Goal: Task Accomplishment & Management: Complete application form

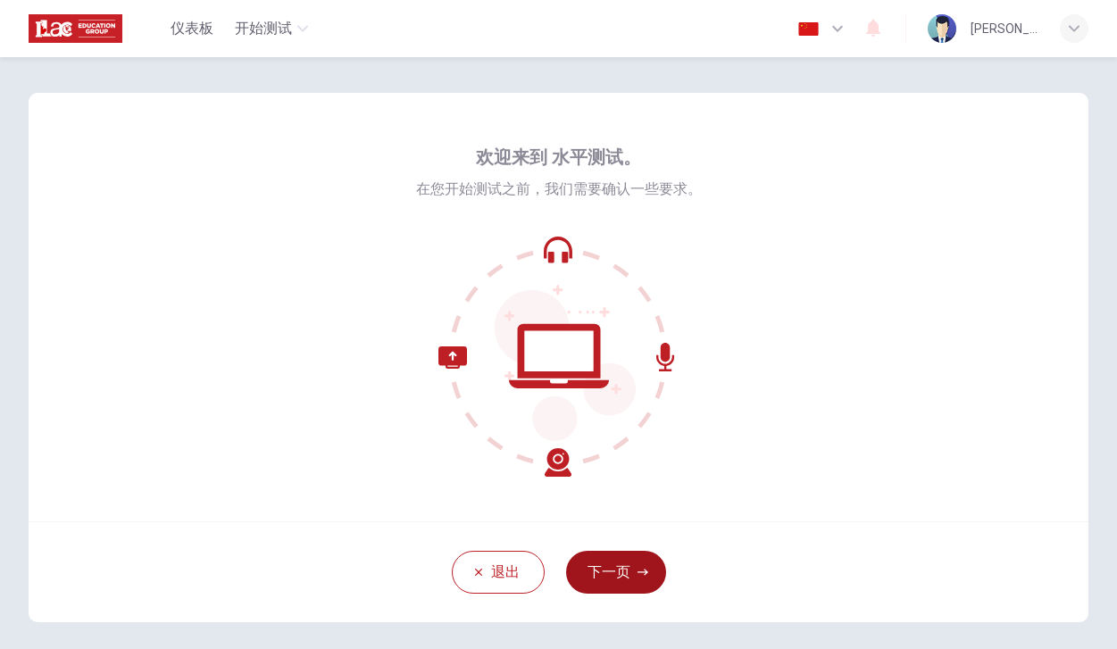
click at [606, 568] on button "下一页" at bounding box center [616, 572] width 100 height 43
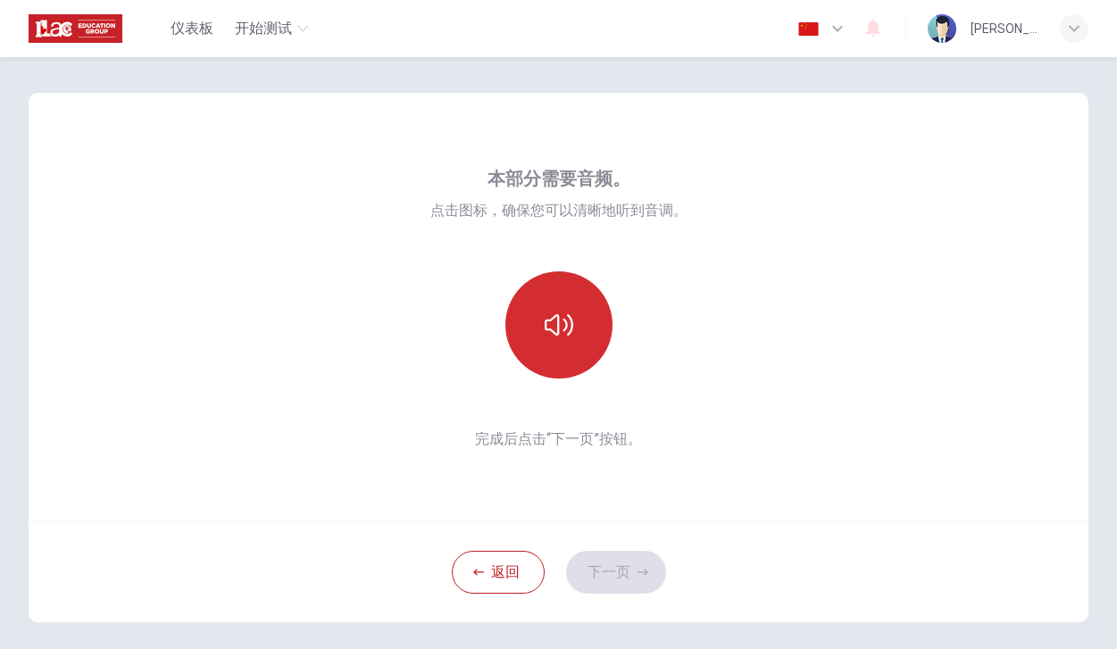
click at [572, 346] on button "button" at bounding box center [558, 324] width 107 height 107
click at [580, 346] on button "button" at bounding box center [558, 324] width 107 height 107
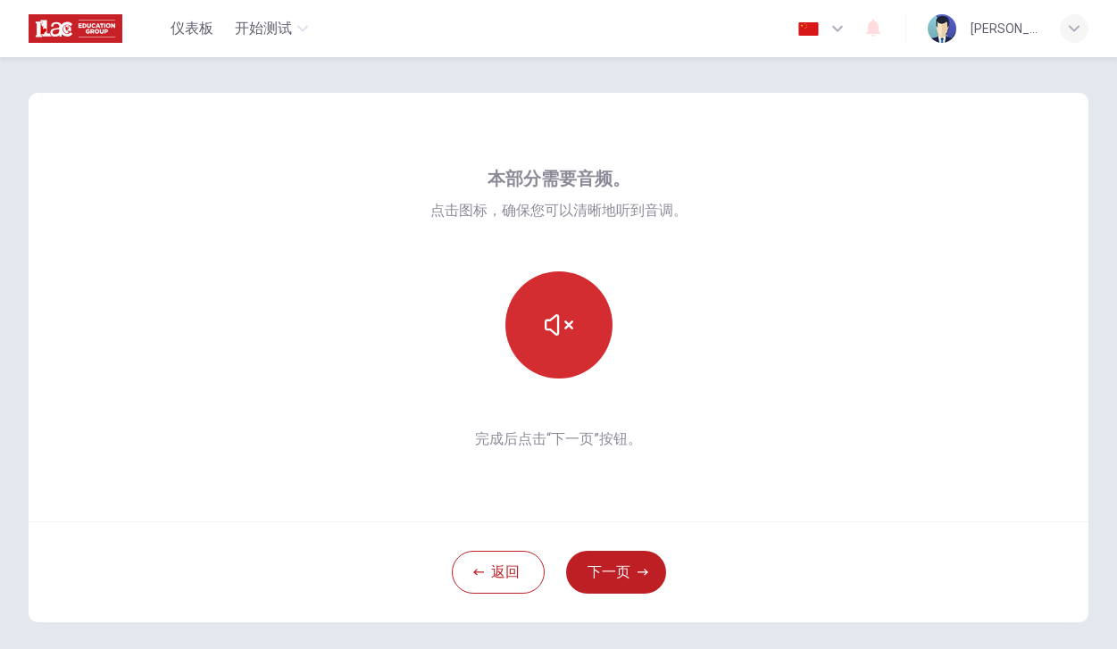
click at [580, 346] on button "button" at bounding box center [558, 324] width 107 height 107
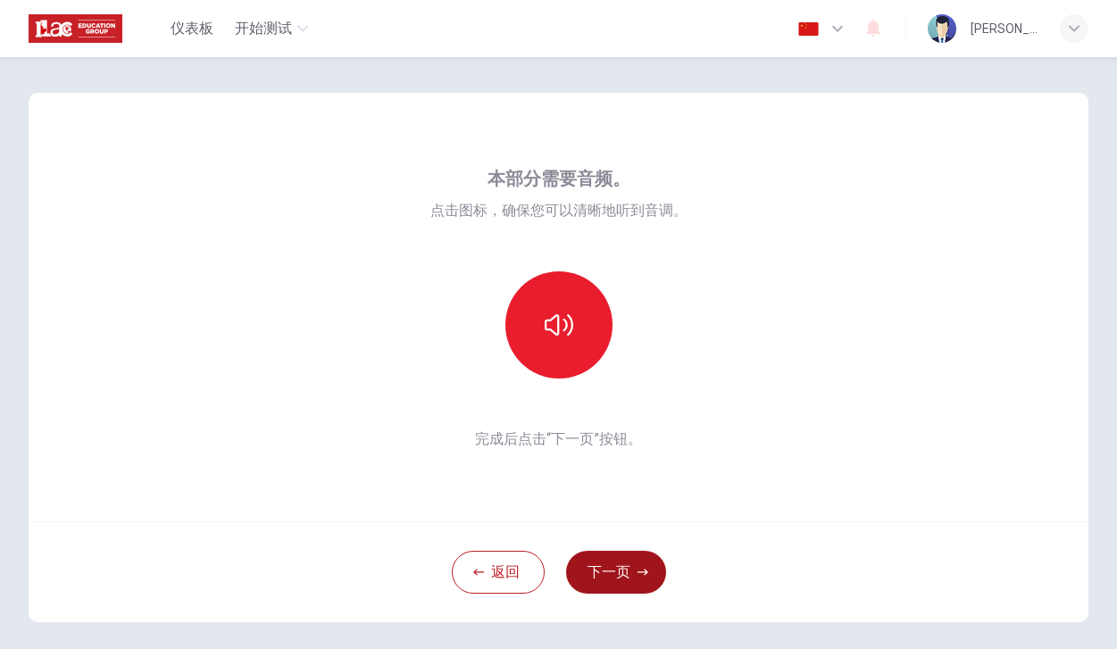
click at [636, 556] on button "下一页" at bounding box center [616, 572] width 100 height 43
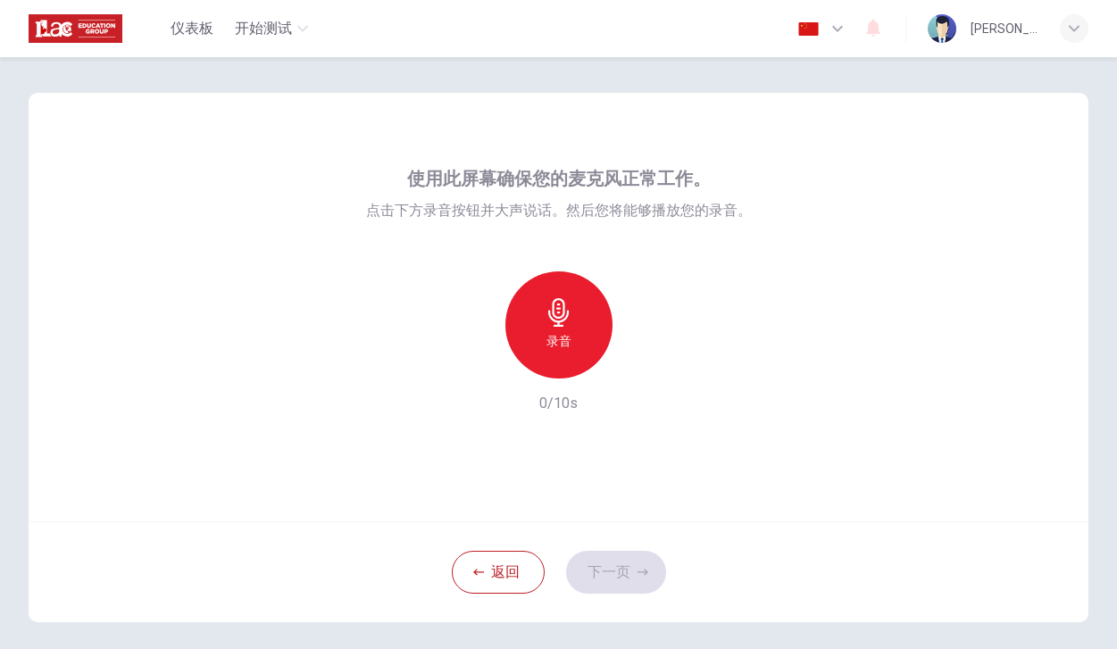
click at [557, 343] on h6 "录音" at bounding box center [559, 340] width 25 height 21
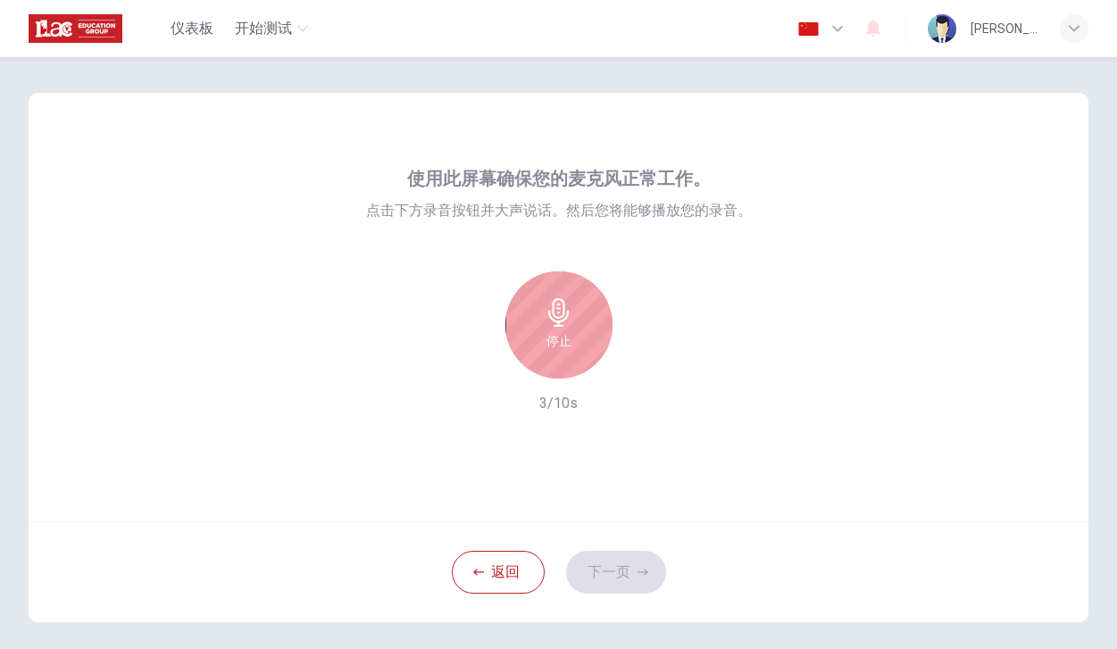
click at [557, 343] on h6 "停止" at bounding box center [559, 340] width 25 height 21
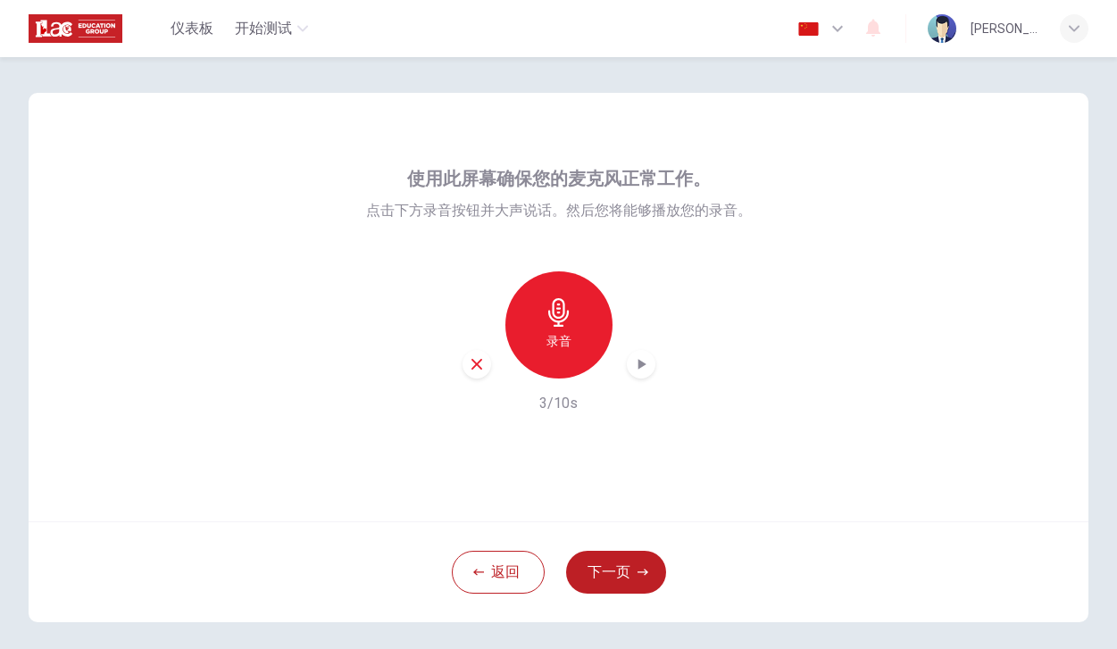
click at [645, 361] on icon "button" at bounding box center [641, 364] width 18 height 18
click at [603, 555] on button "下一页" at bounding box center [616, 572] width 100 height 43
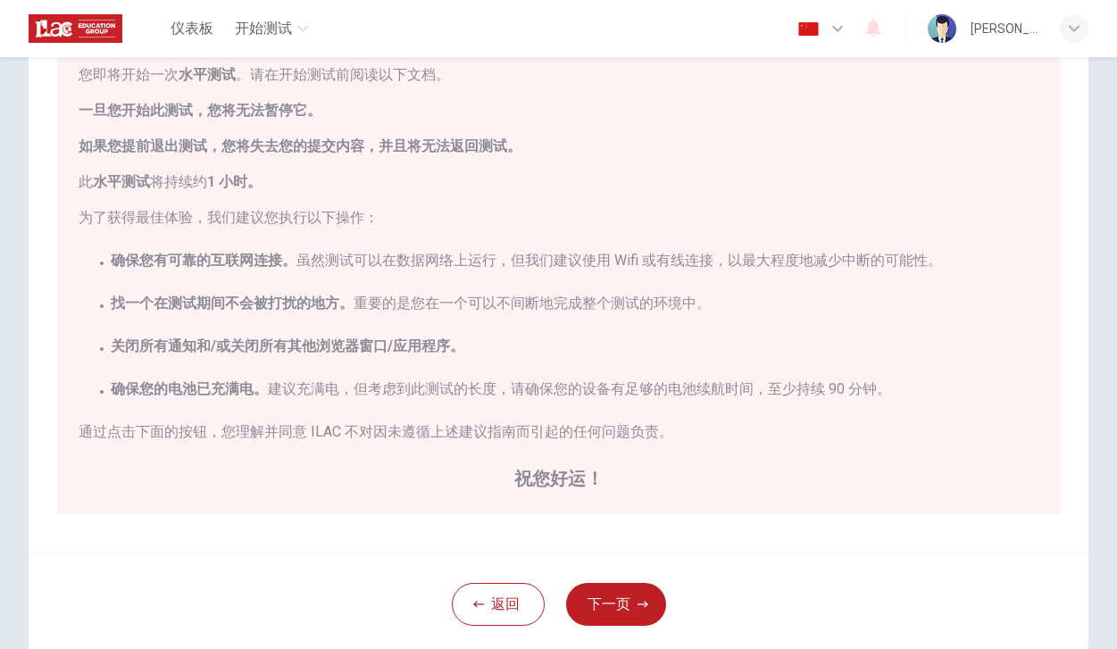
scroll to position [93, 0]
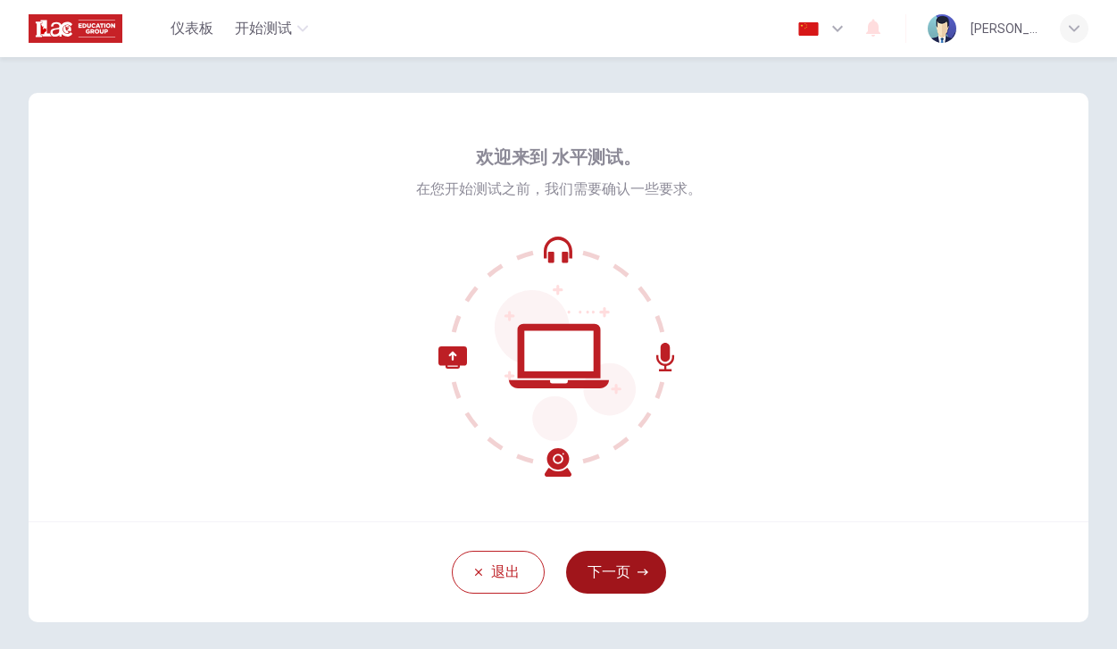
click at [638, 560] on button "下一页" at bounding box center [616, 572] width 100 height 43
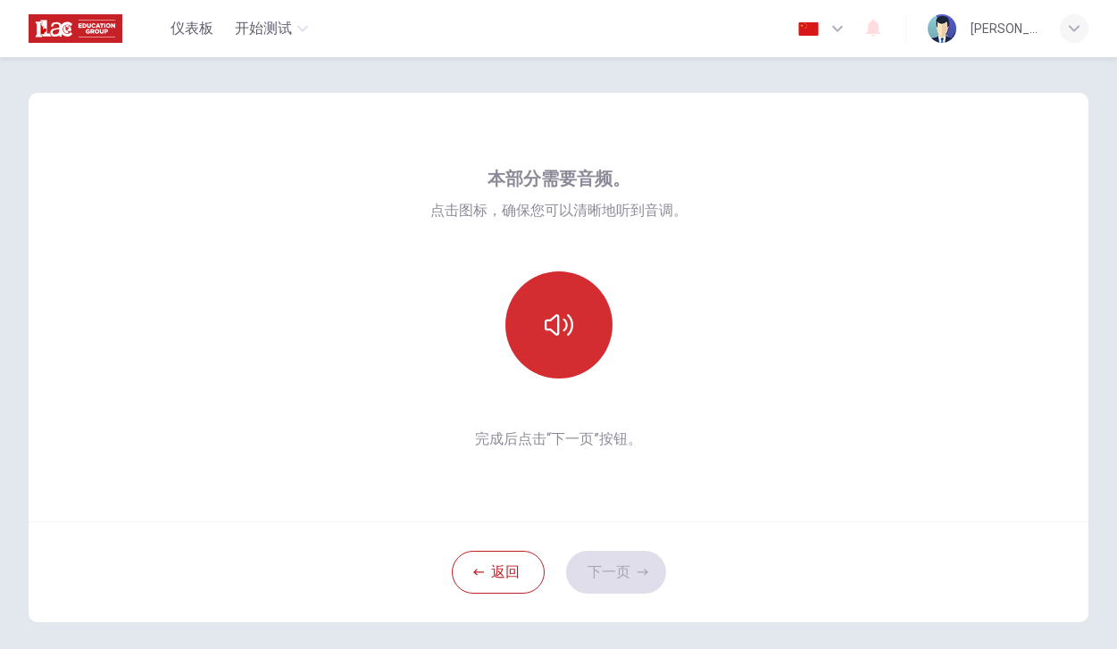
click at [566, 361] on button "button" at bounding box center [558, 324] width 107 height 107
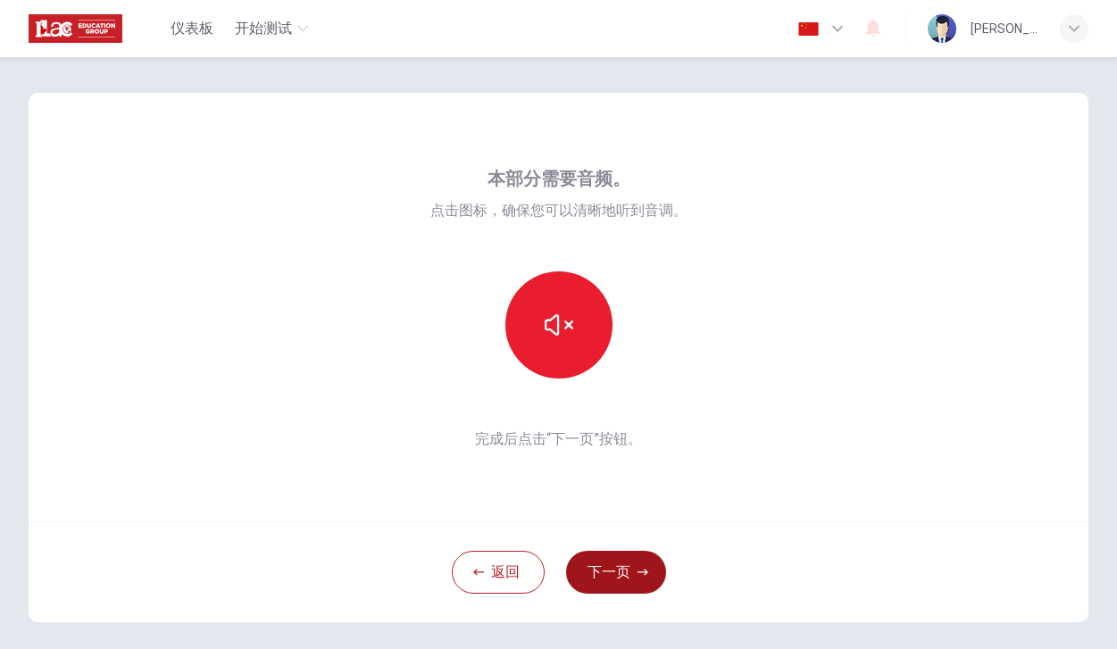
click at [614, 565] on button "下一页" at bounding box center [616, 572] width 100 height 43
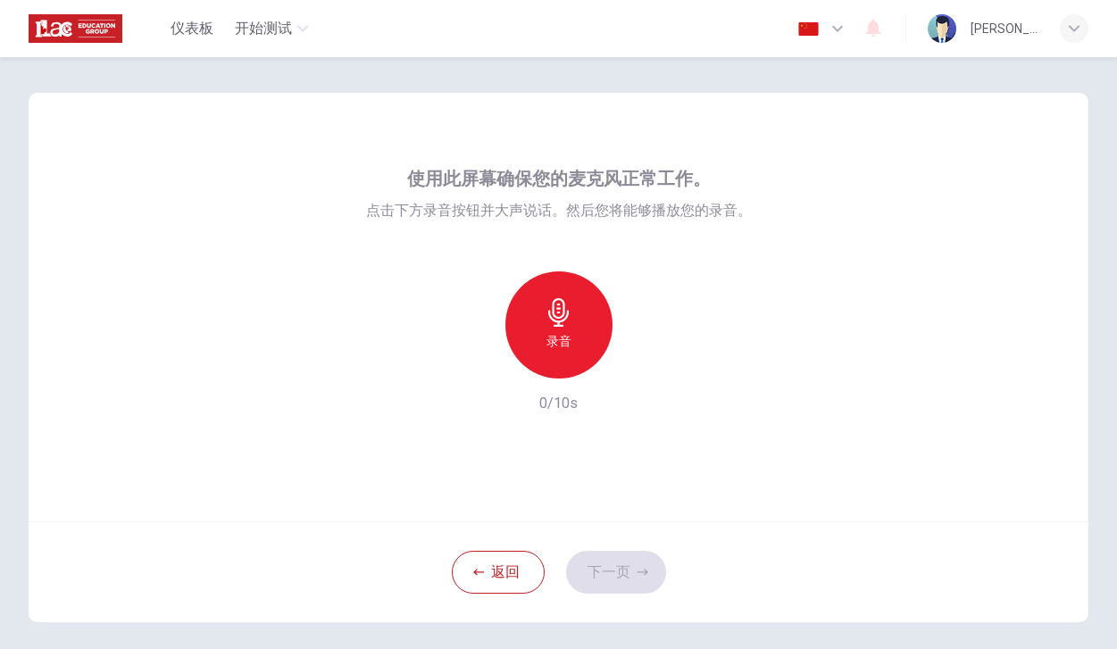
click at [598, 327] on div "录音" at bounding box center [558, 324] width 107 height 107
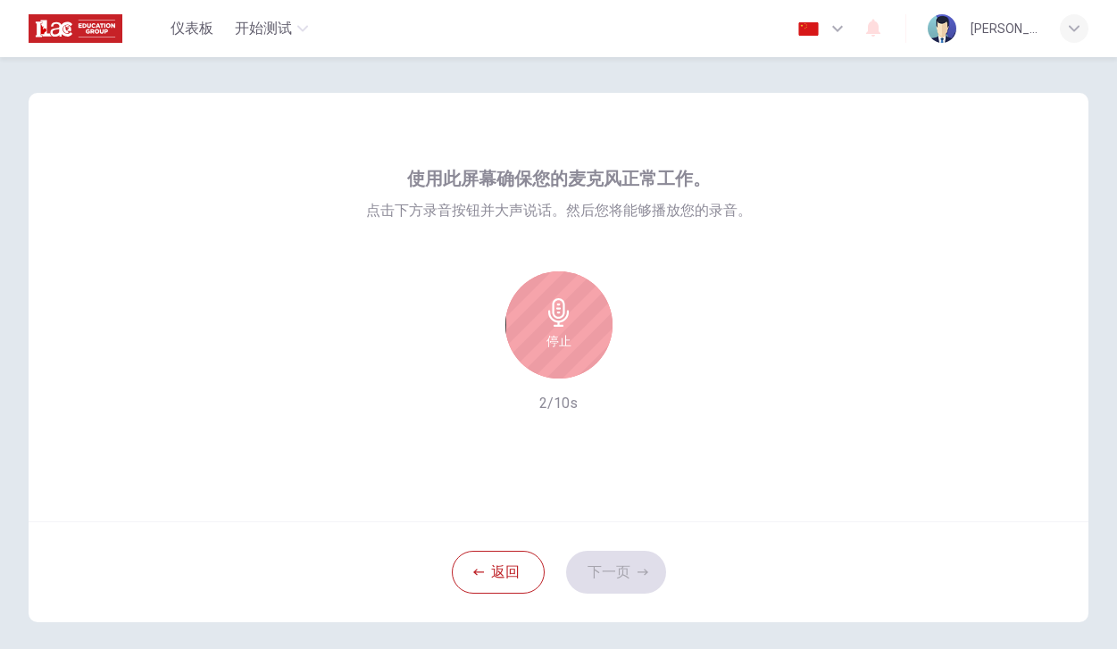
click at [538, 296] on div "停止" at bounding box center [558, 324] width 107 height 107
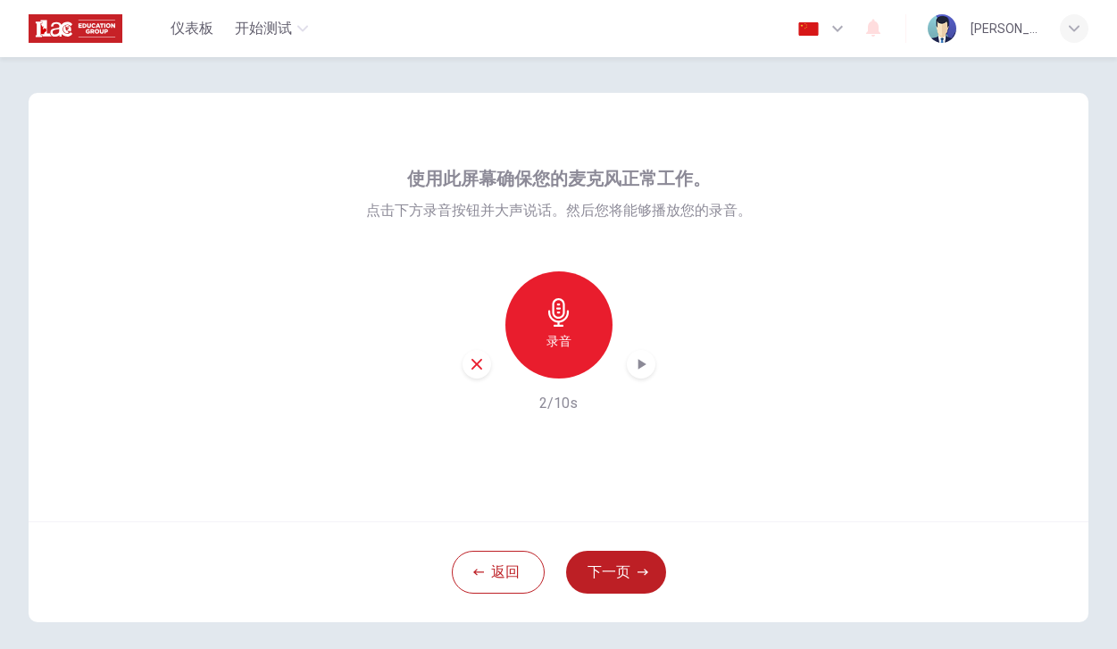
click at [635, 371] on icon "button" at bounding box center [641, 364] width 18 height 18
click at [609, 551] on button "下一页" at bounding box center [616, 572] width 100 height 43
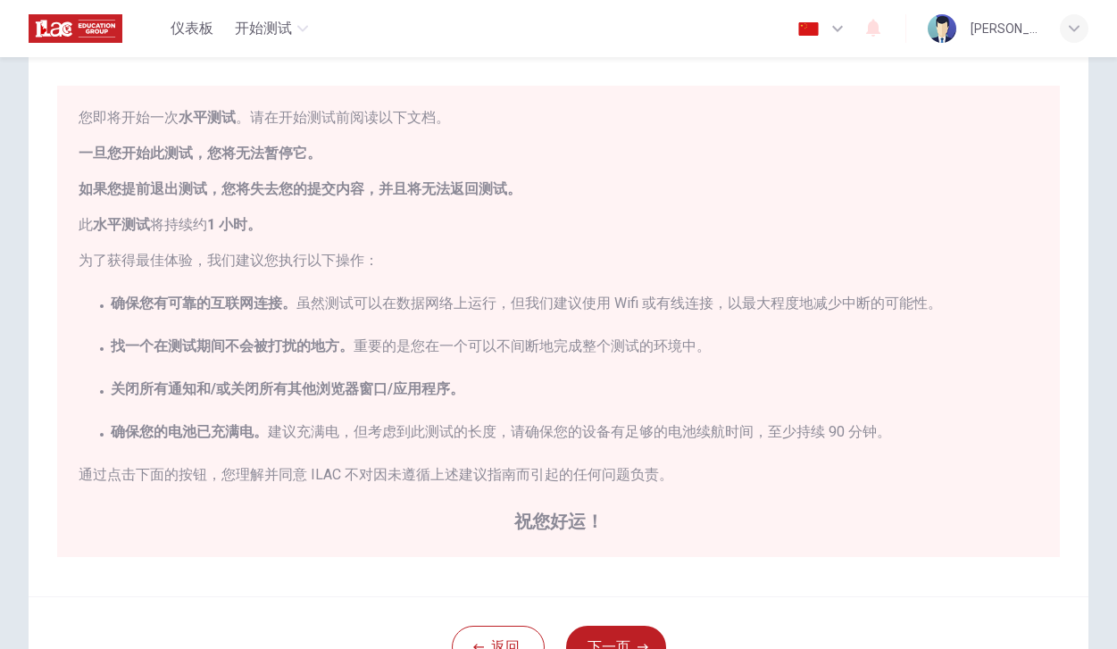
scroll to position [112, 0]
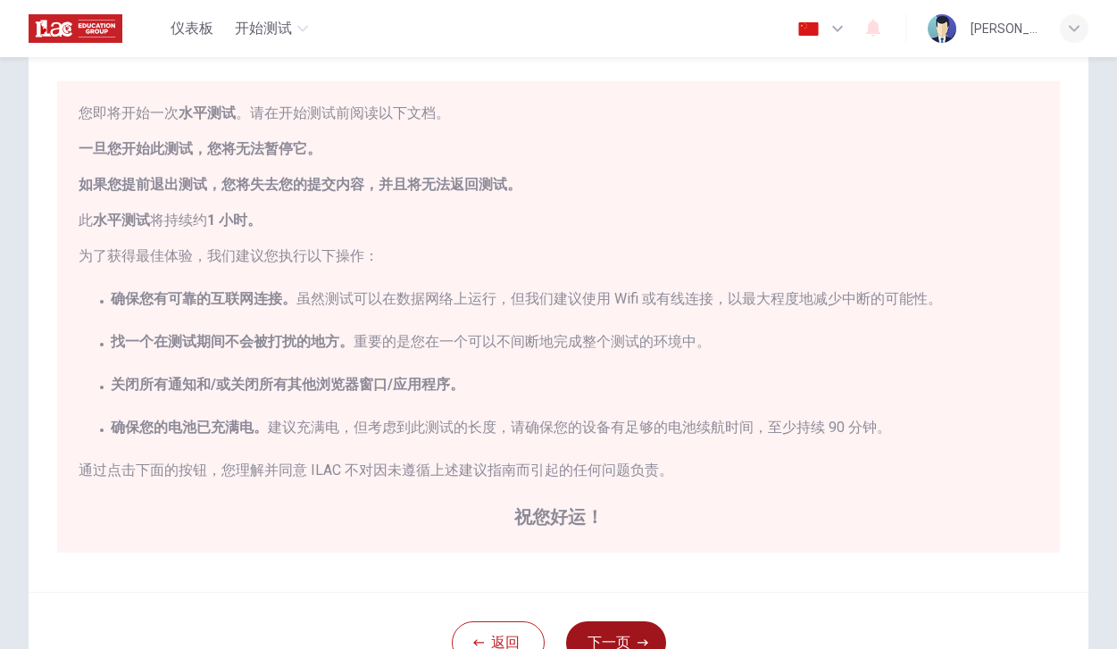
click at [619, 630] on button "下一页" at bounding box center [616, 643] width 100 height 43
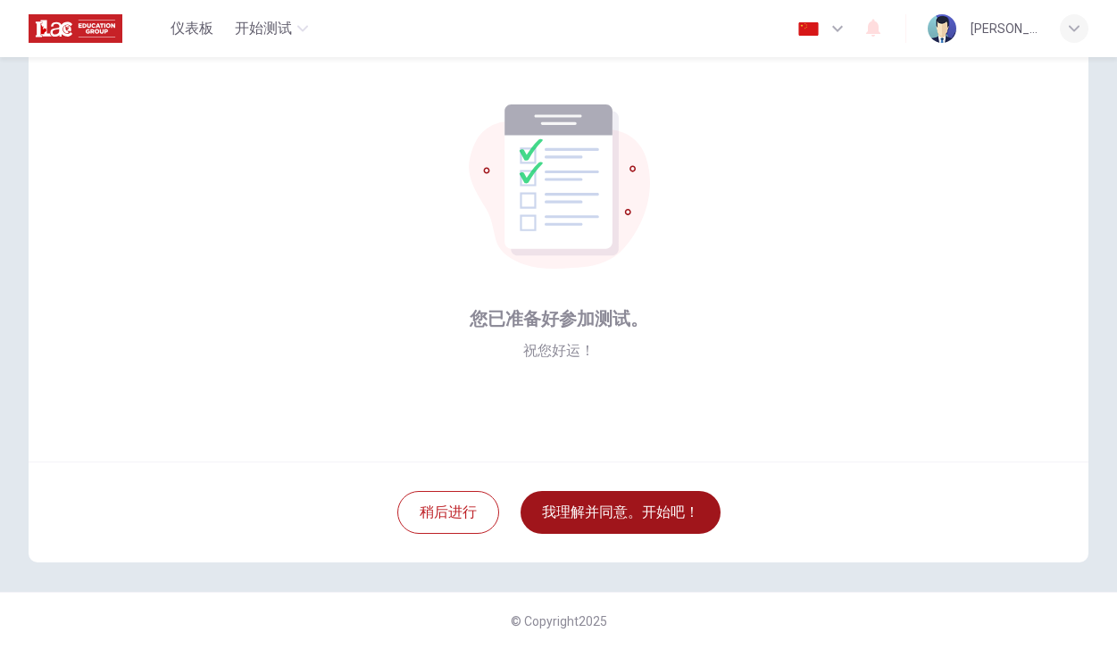
click at [604, 507] on button "我理解并同意。开始吧！" at bounding box center [621, 512] width 200 height 43
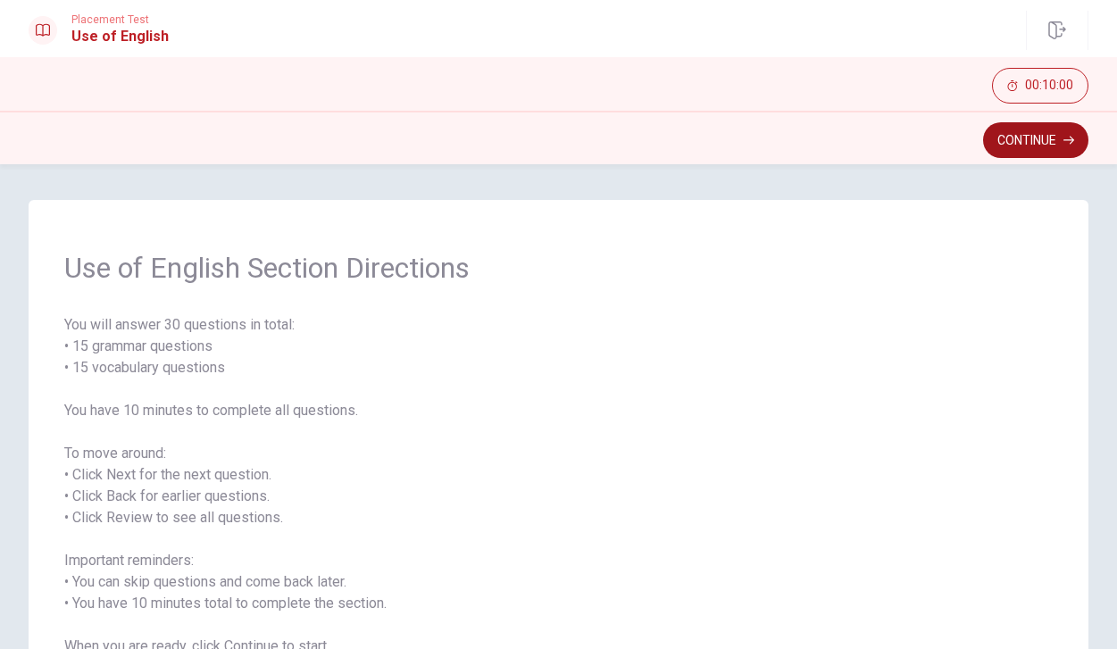
click at [989, 138] on button "Continue" at bounding box center [1035, 140] width 105 height 36
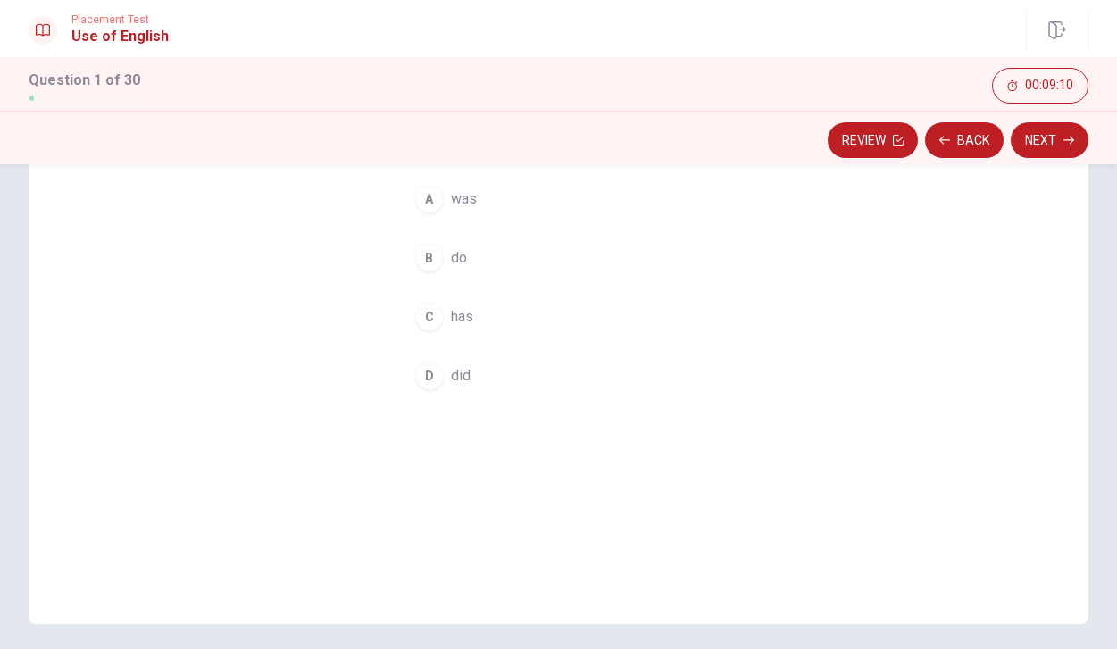
scroll to position [256, 0]
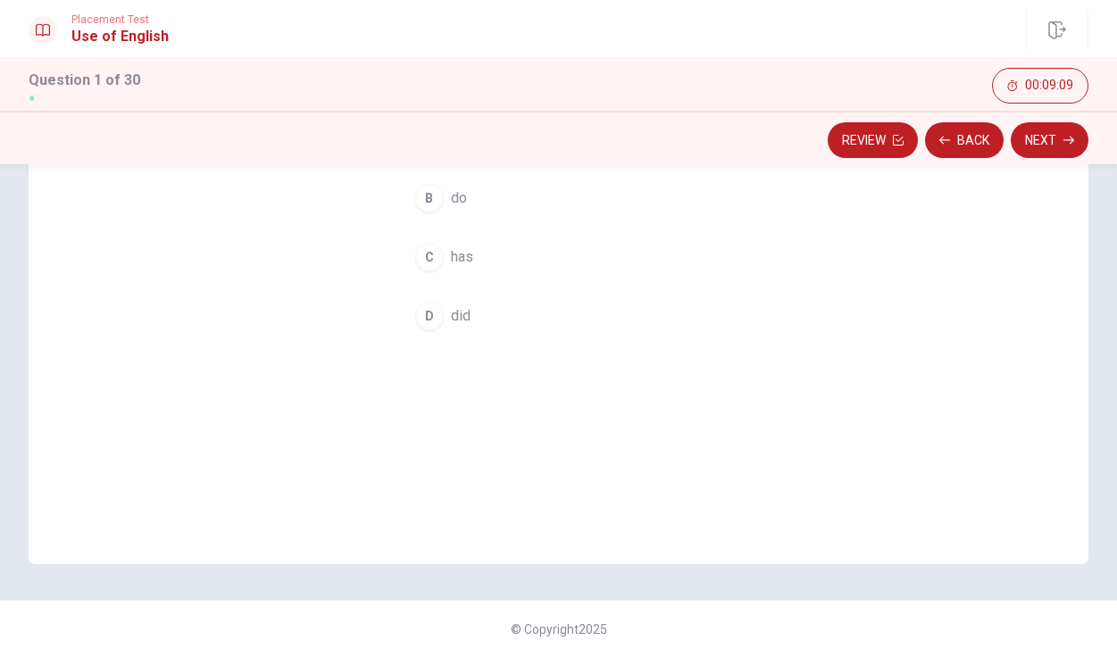
click at [436, 327] on div "D" at bounding box center [429, 316] width 29 height 29
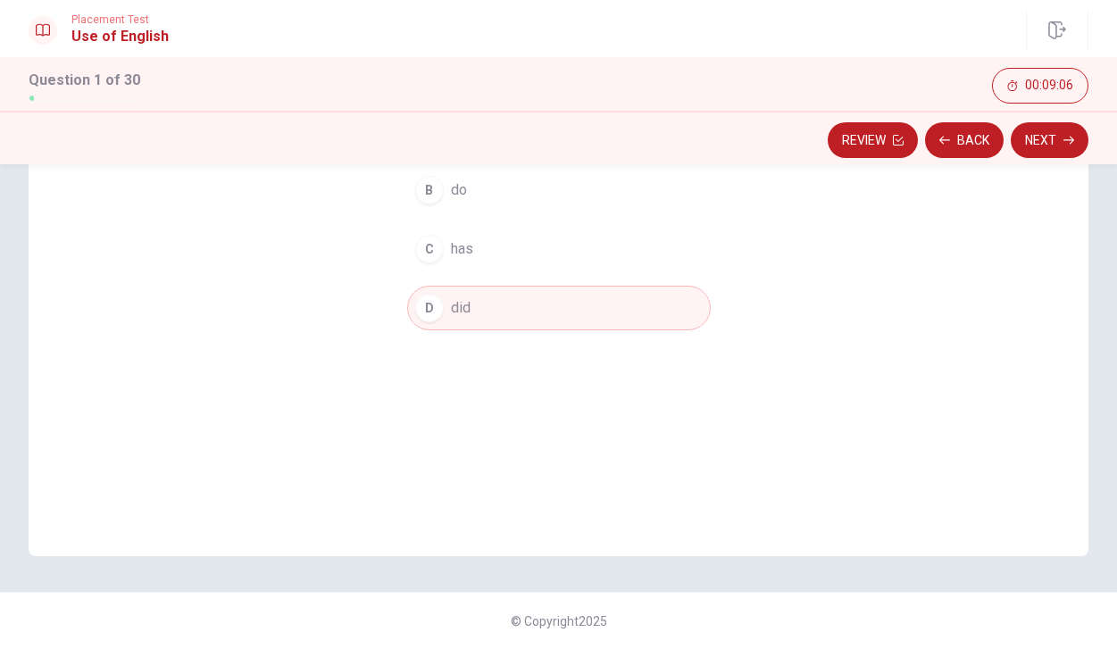
scroll to position [0, 0]
click at [1064, 134] on button "Next" at bounding box center [1050, 140] width 78 height 36
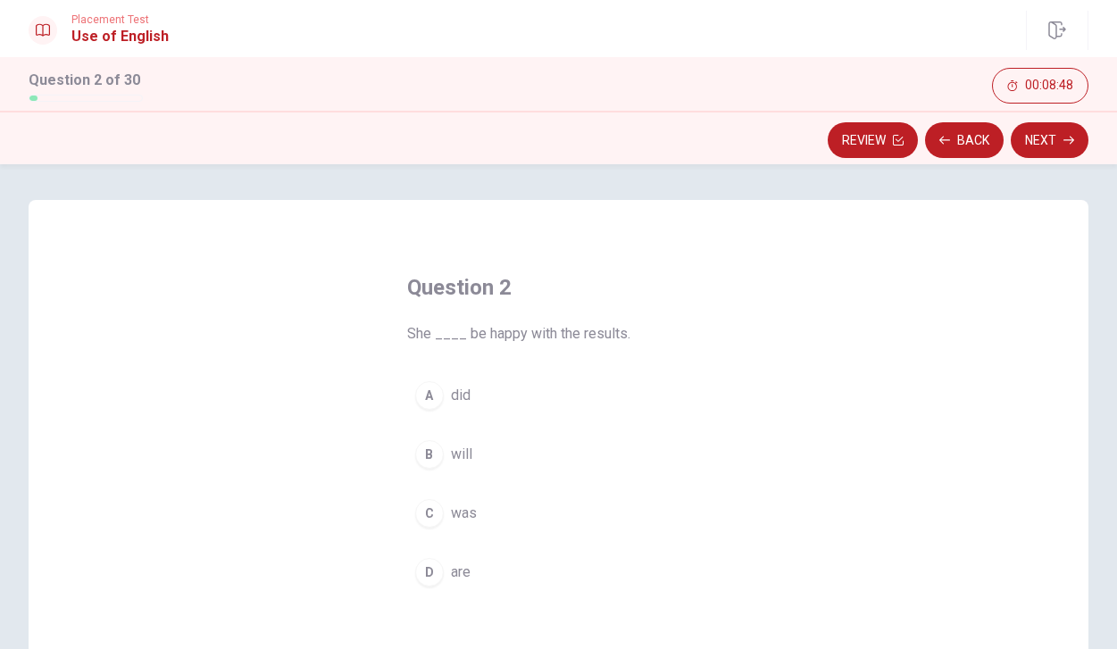
click at [478, 511] on button "C was" at bounding box center [559, 513] width 304 height 45
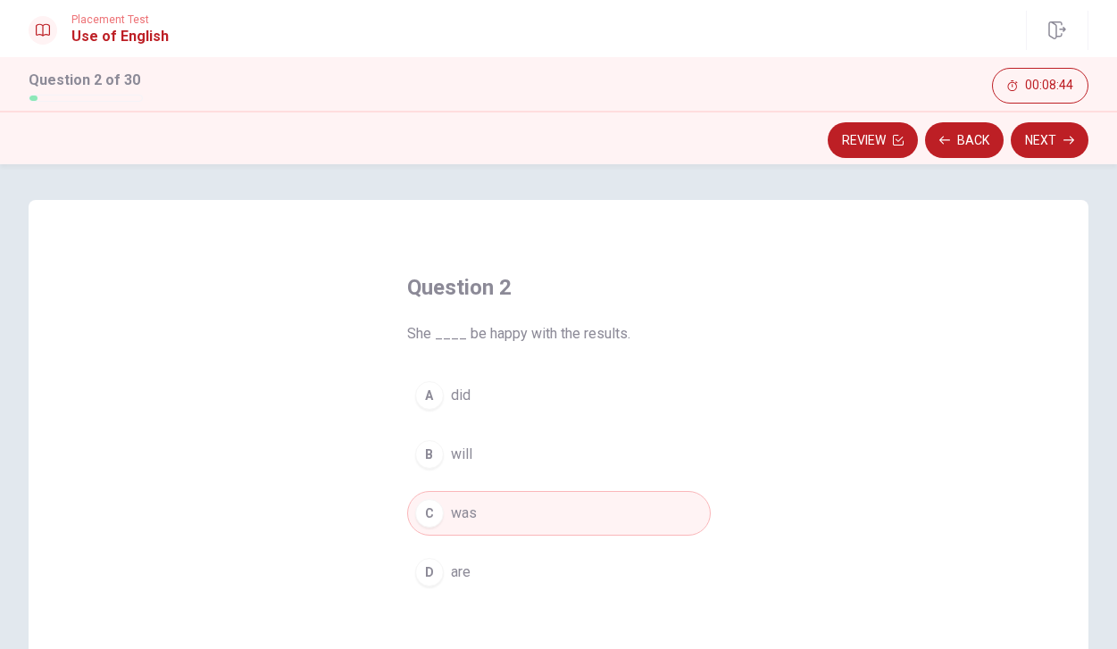
click at [482, 473] on button "B will" at bounding box center [559, 454] width 304 height 45
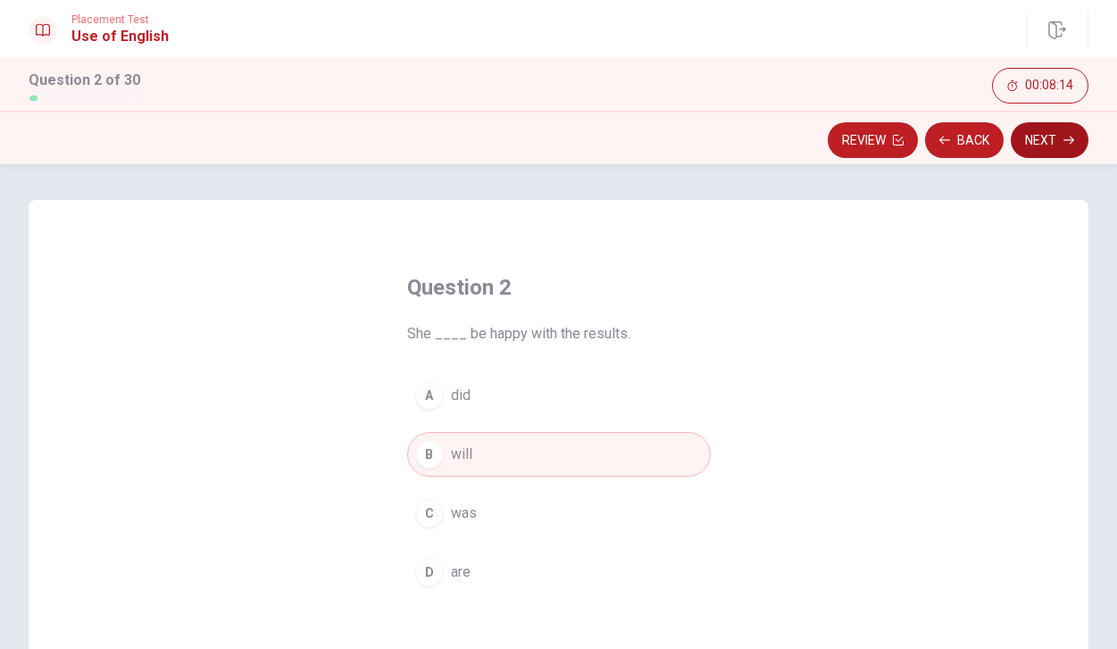
click at [1039, 146] on button "Next" at bounding box center [1050, 140] width 78 height 36
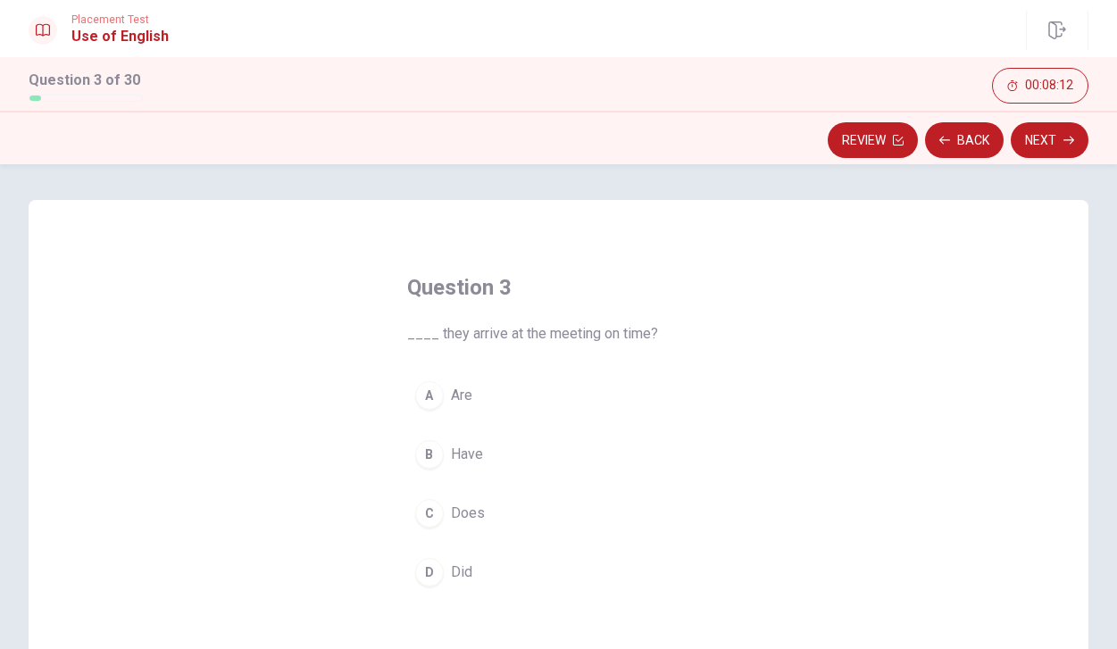
scroll to position [93, 0]
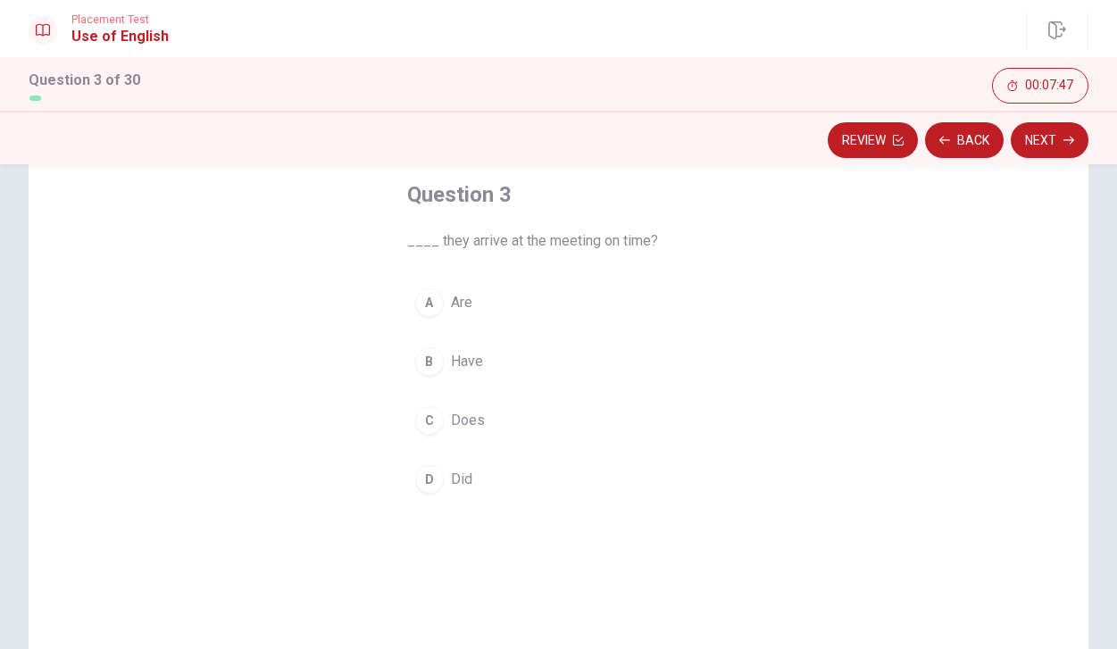
click at [530, 314] on button "A Are" at bounding box center [559, 302] width 304 height 45
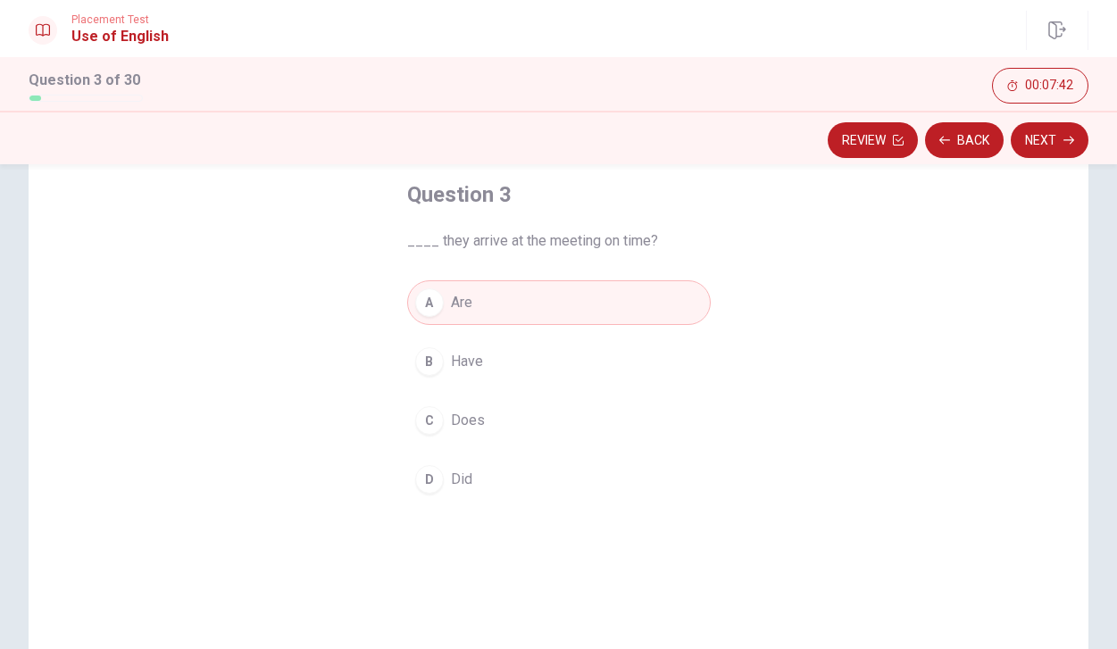
click at [496, 482] on button "D Did" at bounding box center [559, 479] width 304 height 45
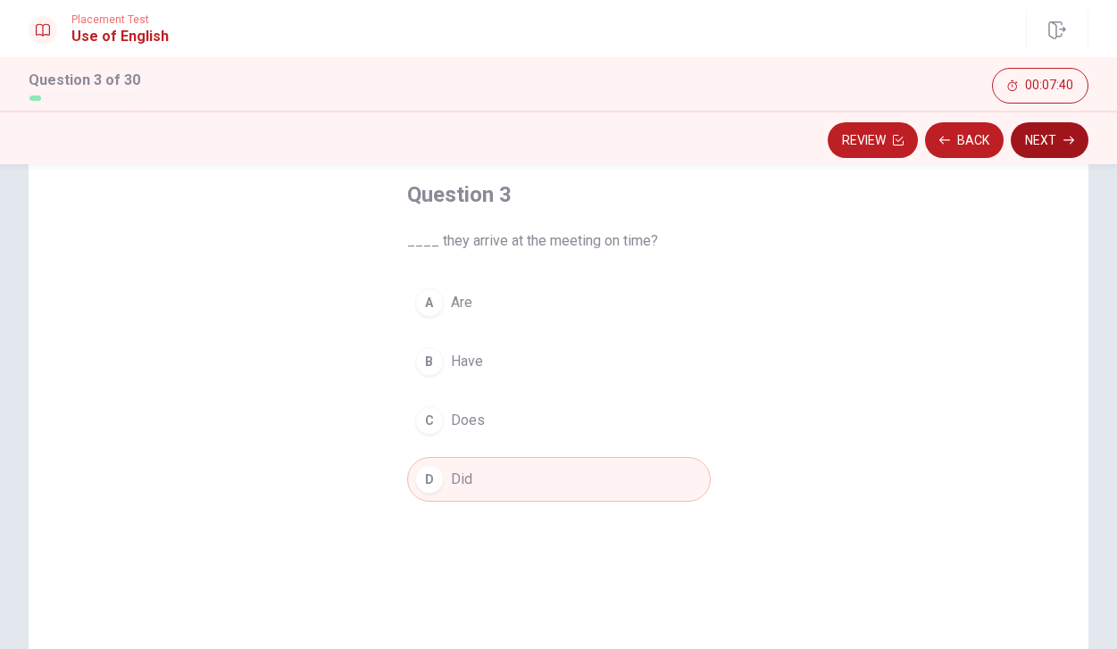
click at [1041, 145] on button "Next" at bounding box center [1050, 140] width 78 height 36
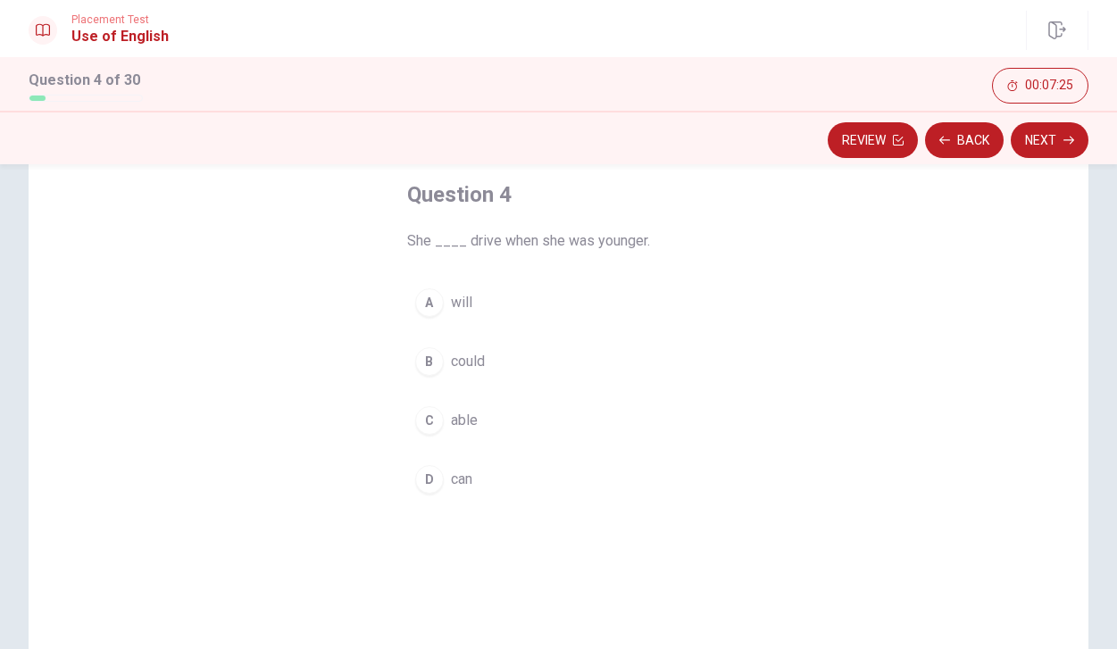
click at [480, 469] on button "D can" at bounding box center [559, 479] width 304 height 45
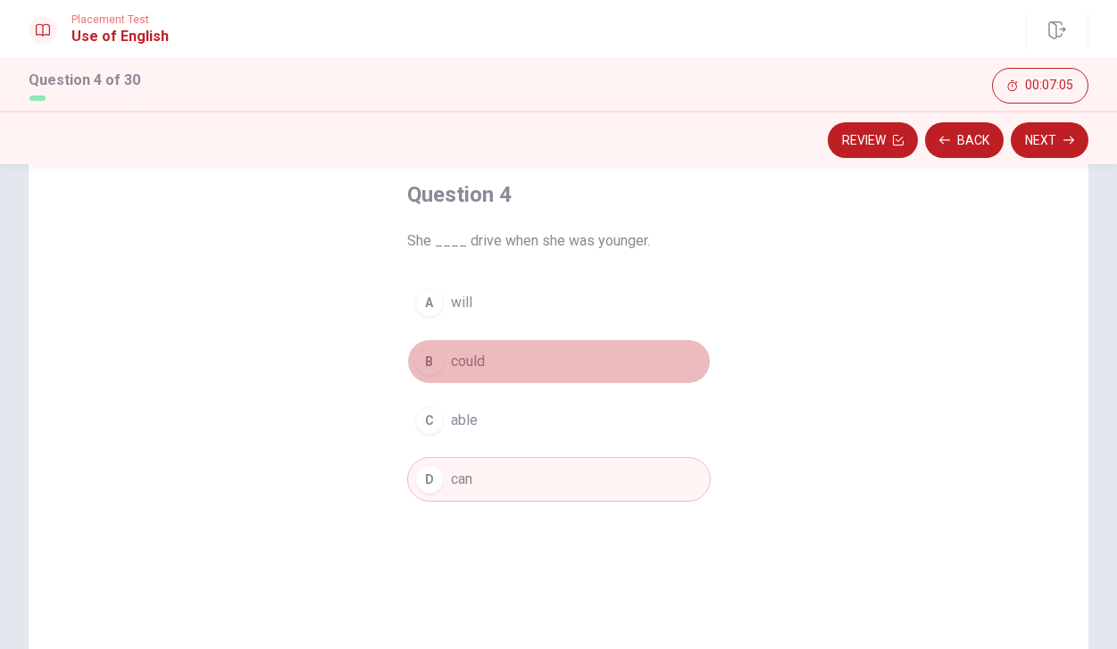
click at [524, 371] on button "B could" at bounding box center [559, 361] width 304 height 45
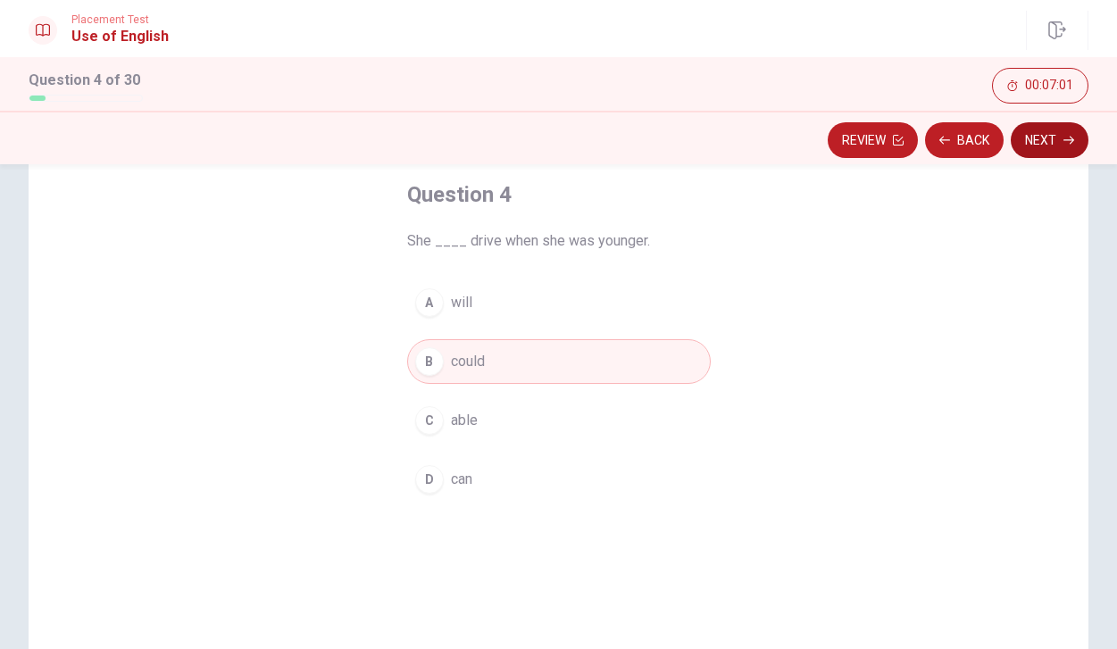
click at [1064, 136] on icon "button" at bounding box center [1069, 140] width 11 height 11
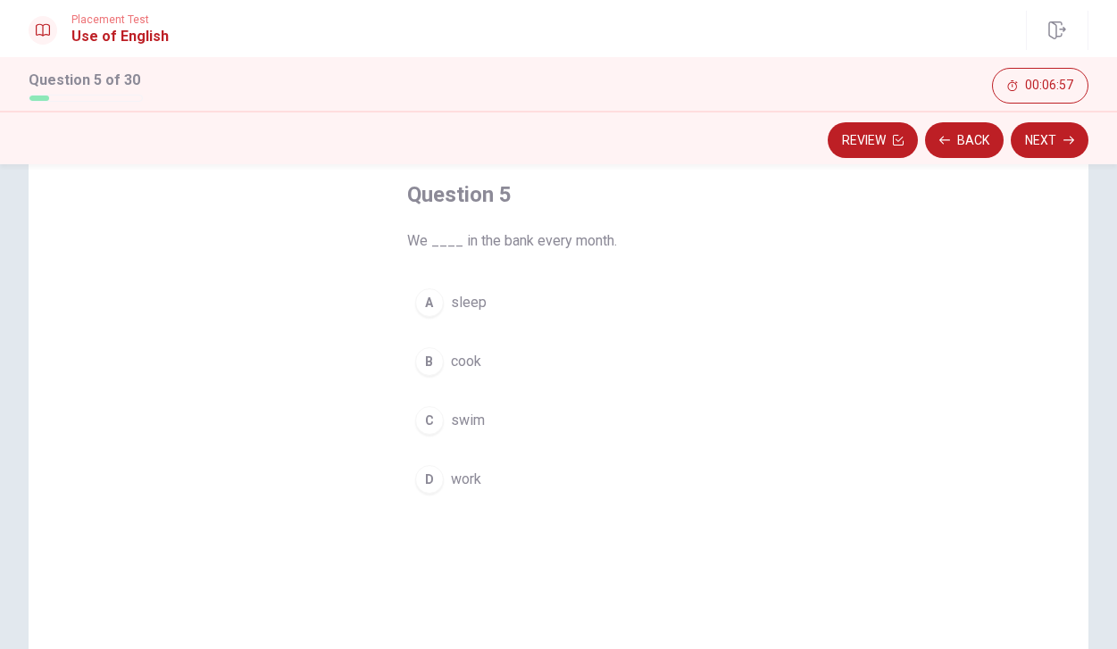
click at [520, 489] on button "D work" at bounding box center [559, 479] width 304 height 45
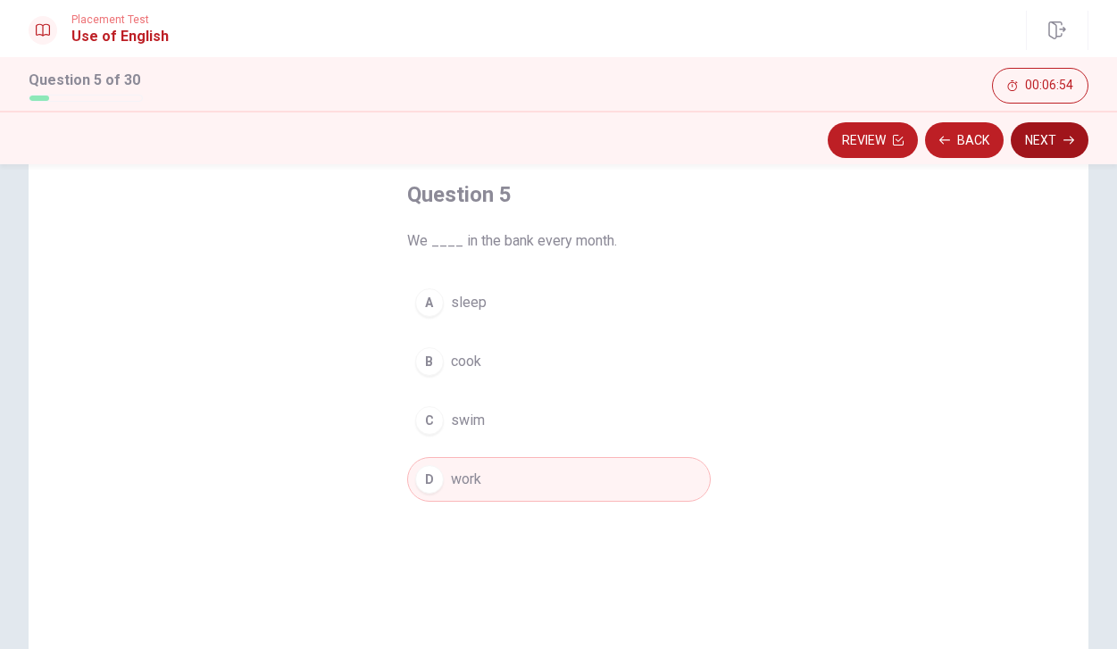
click at [1057, 133] on button "Next" at bounding box center [1050, 140] width 78 height 36
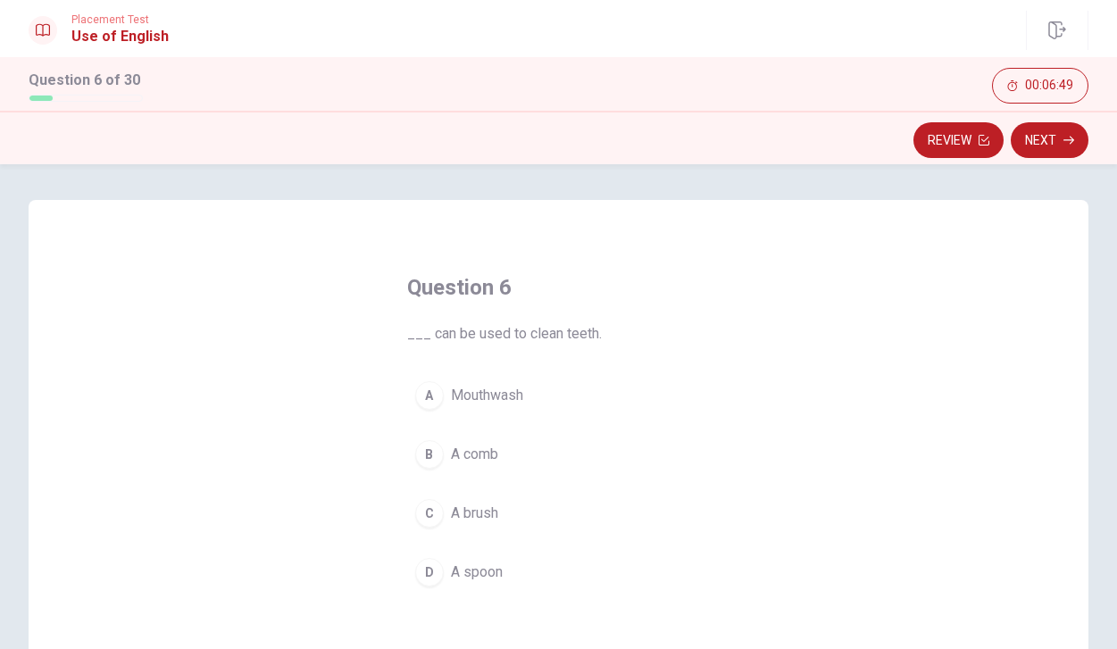
scroll to position [92, 0]
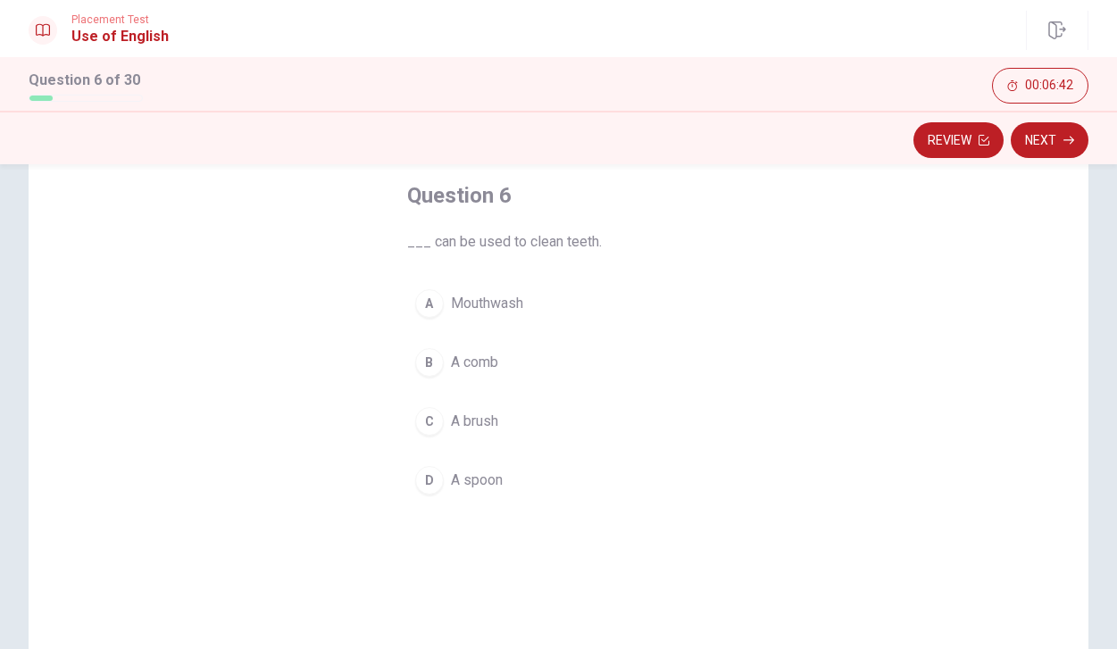
click at [516, 432] on button "C A brush" at bounding box center [559, 421] width 304 height 45
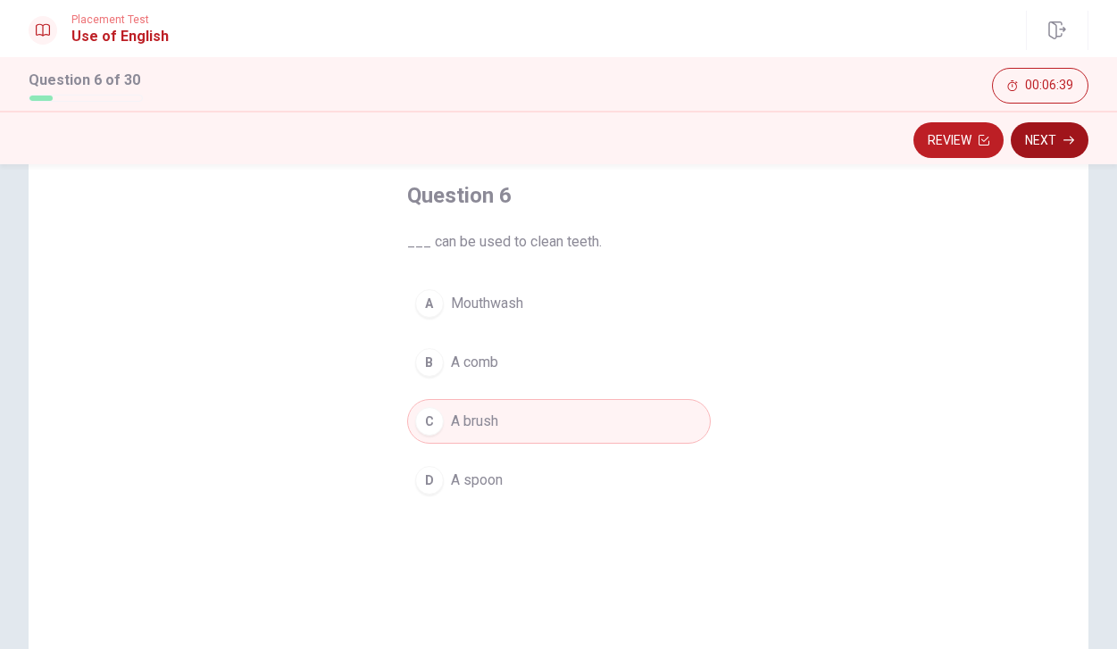
click at [1052, 136] on button "Next" at bounding box center [1050, 140] width 78 height 36
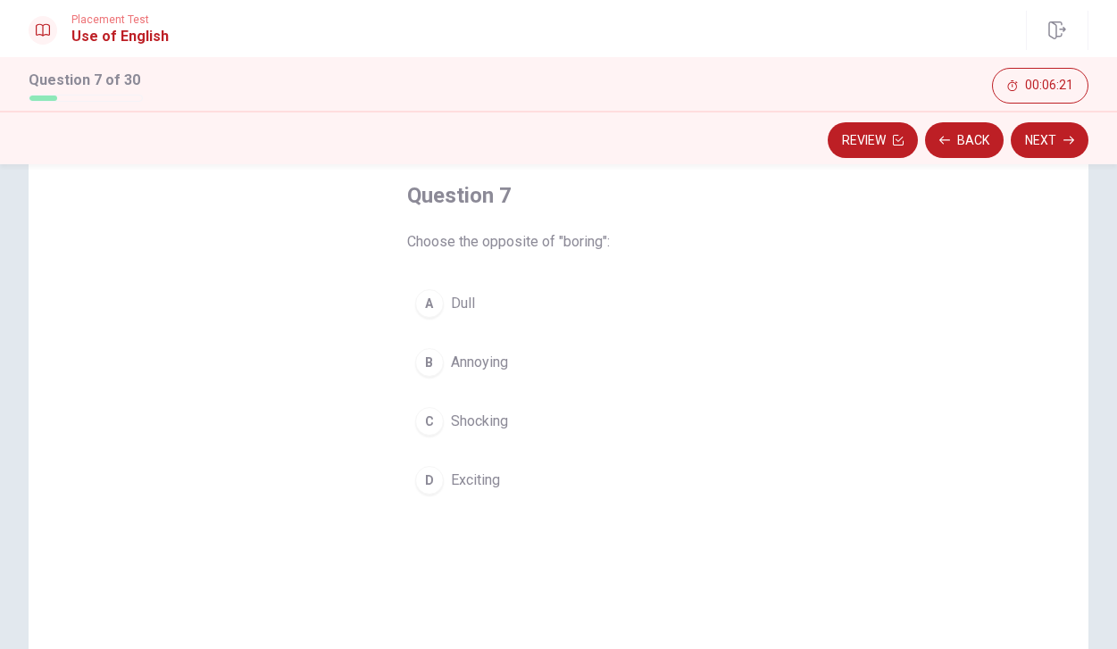
click at [483, 481] on span "Exciting" at bounding box center [475, 480] width 49 height 21
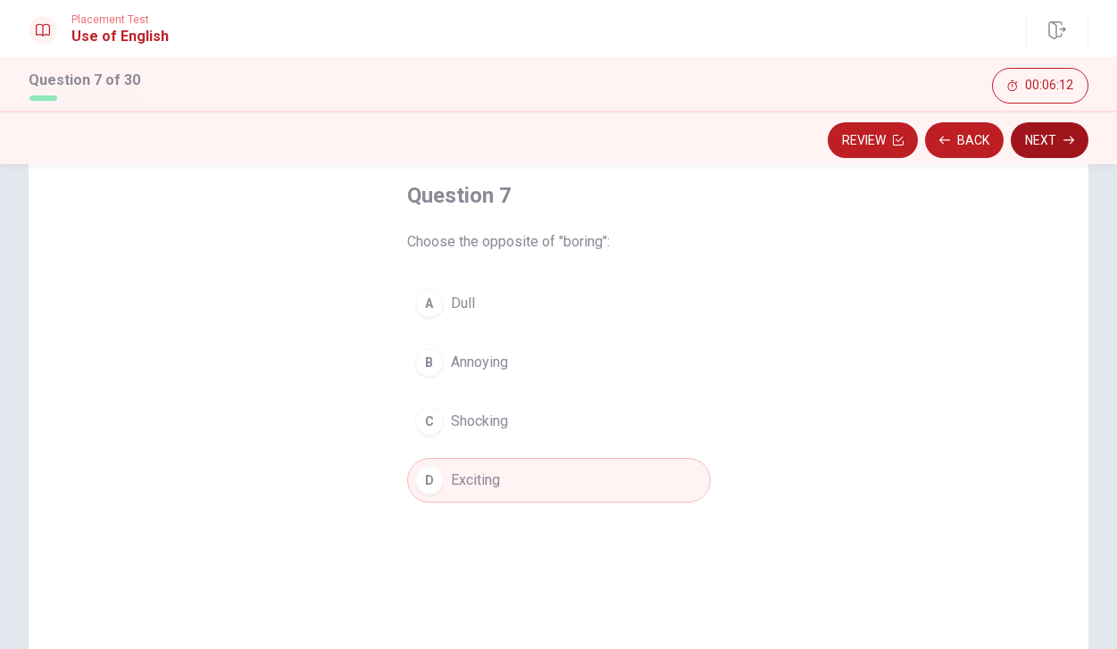
click at [1044, 145] on button "Next" at bounding box center [1050, 140] width 78 height 36
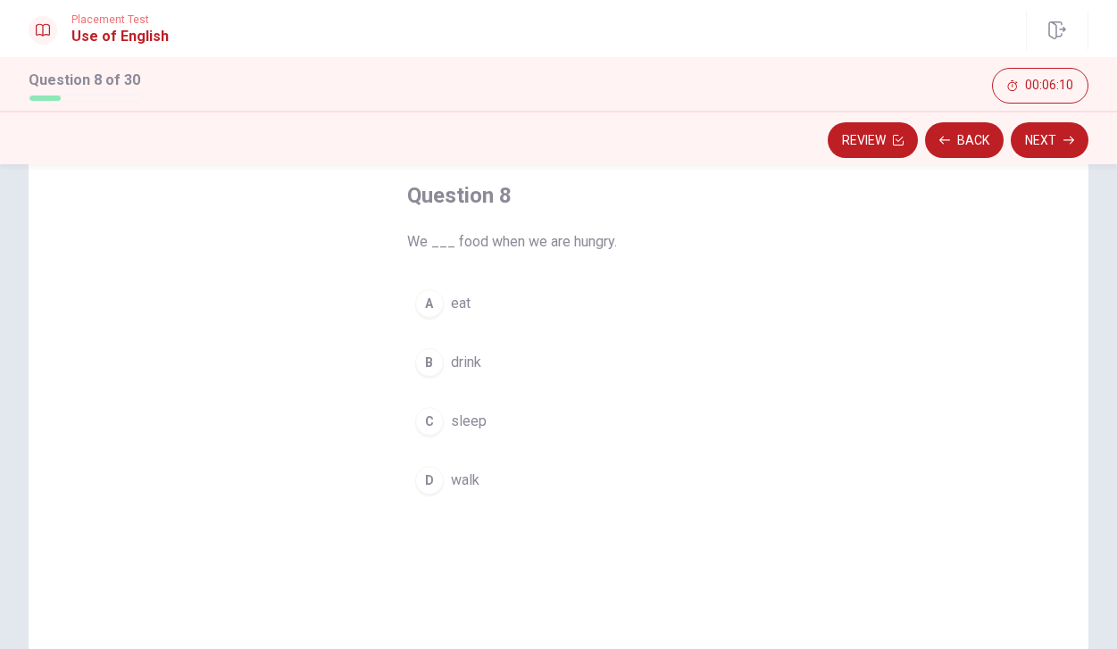
click at [492, 300] on button "A eat" at bounding box center [559, 303] width 304 height 45
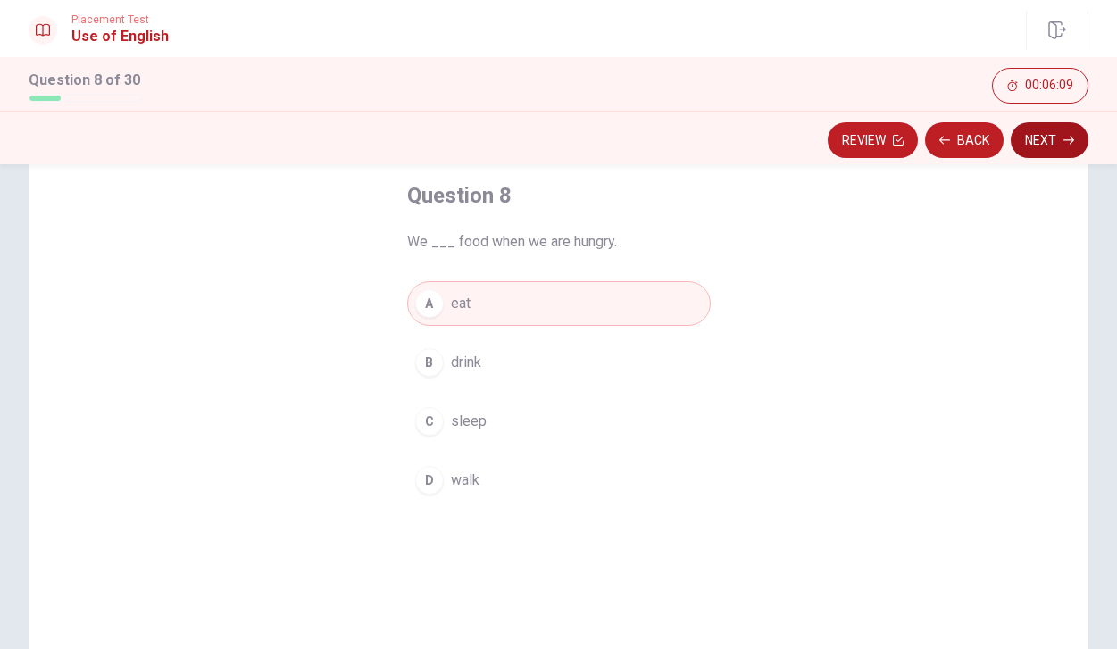
click at [1031, 146] on button "Next" at bounding box center [1050, 140] width 78 height 36
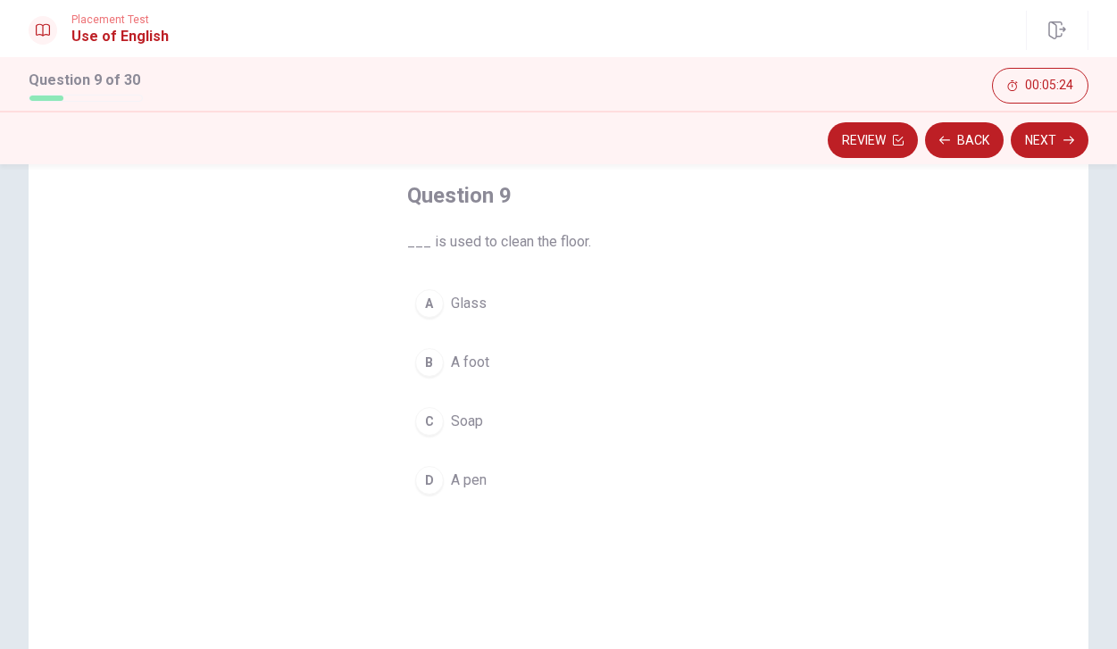
click at [477, 410] on button "C Soap" at bounding box center [559, 421] width 304 height 45
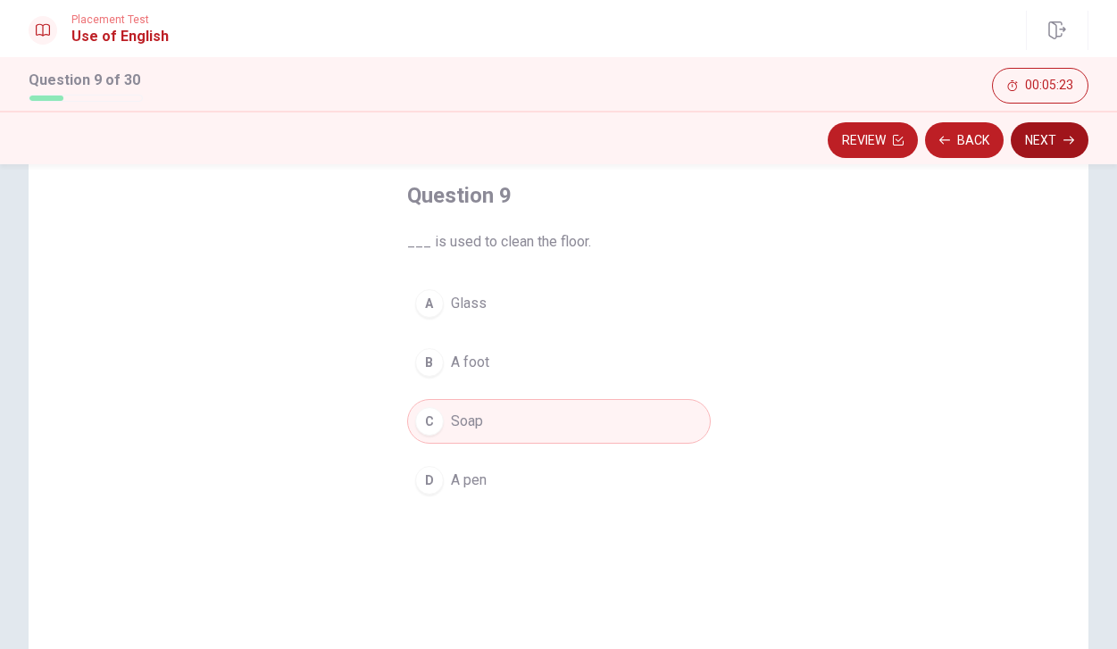
click at [1029, 143] on button "Next" at bounding box center [1050, 140] width 78 height 36
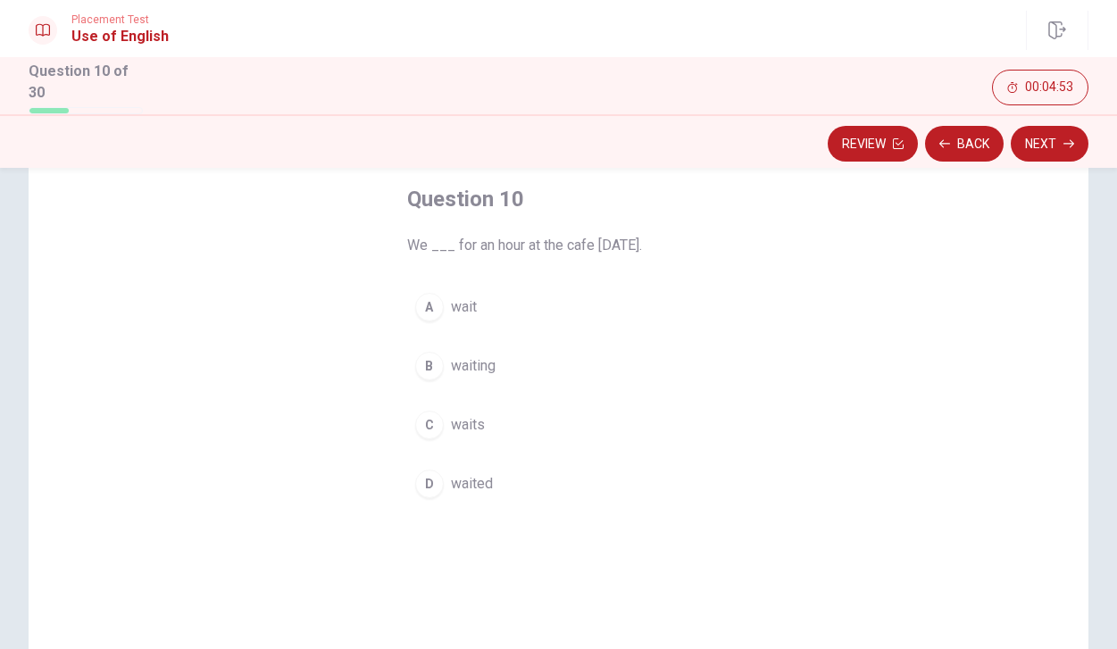
click at [452, 484] on span "waited" at bounding box center [472, 483] width 42 height 21
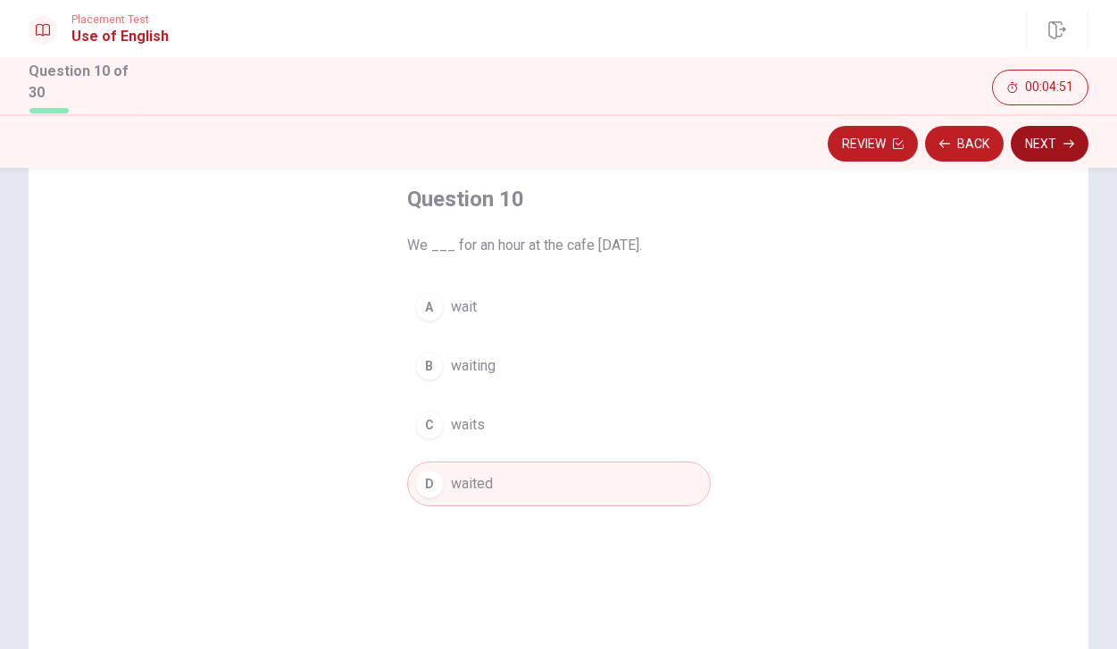
click at [1024, 145] on button "Next" at bounding box center [1050, 144] width 78 height 36
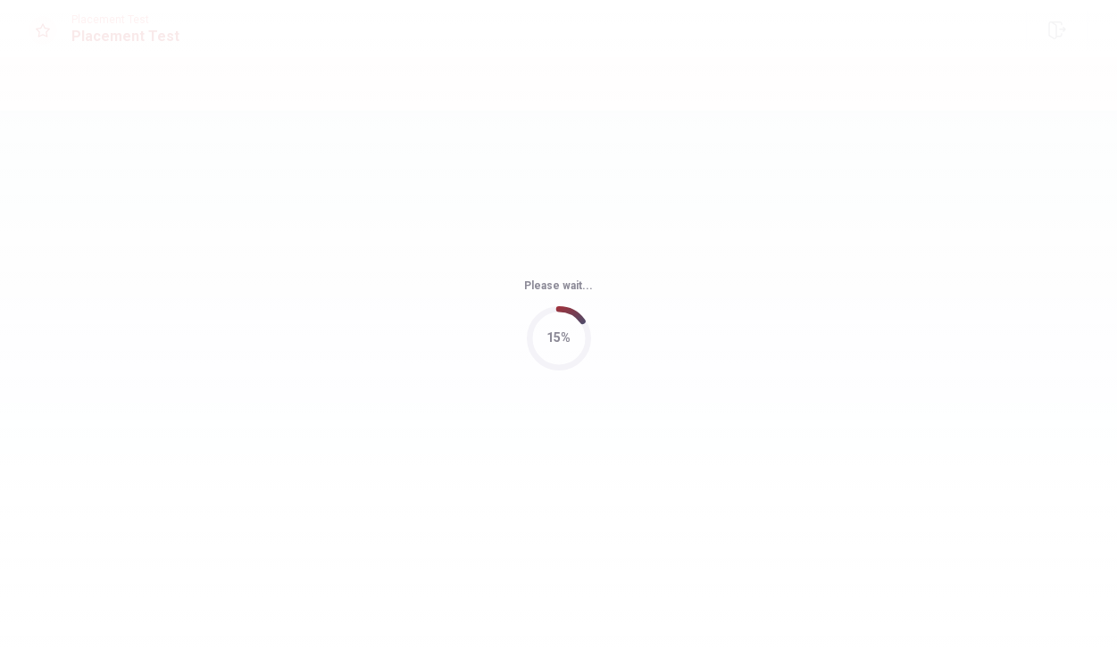
scroll to position [0, 0]
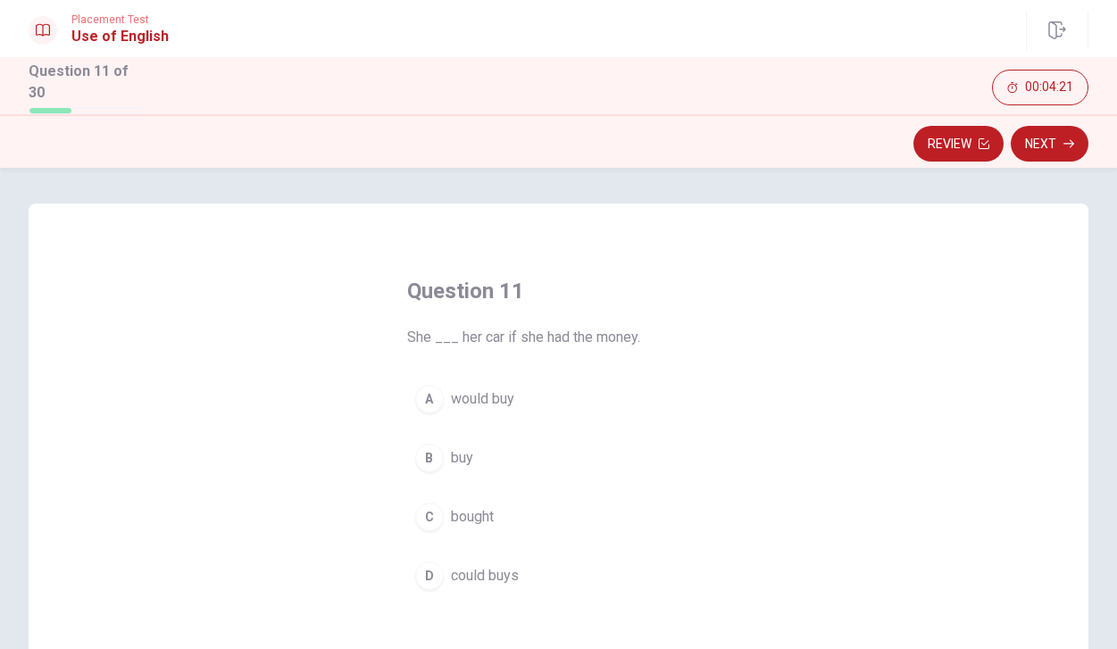
click at [553, 400] on button "A would buy" at bounding box center [559, 399] width 304 height 45
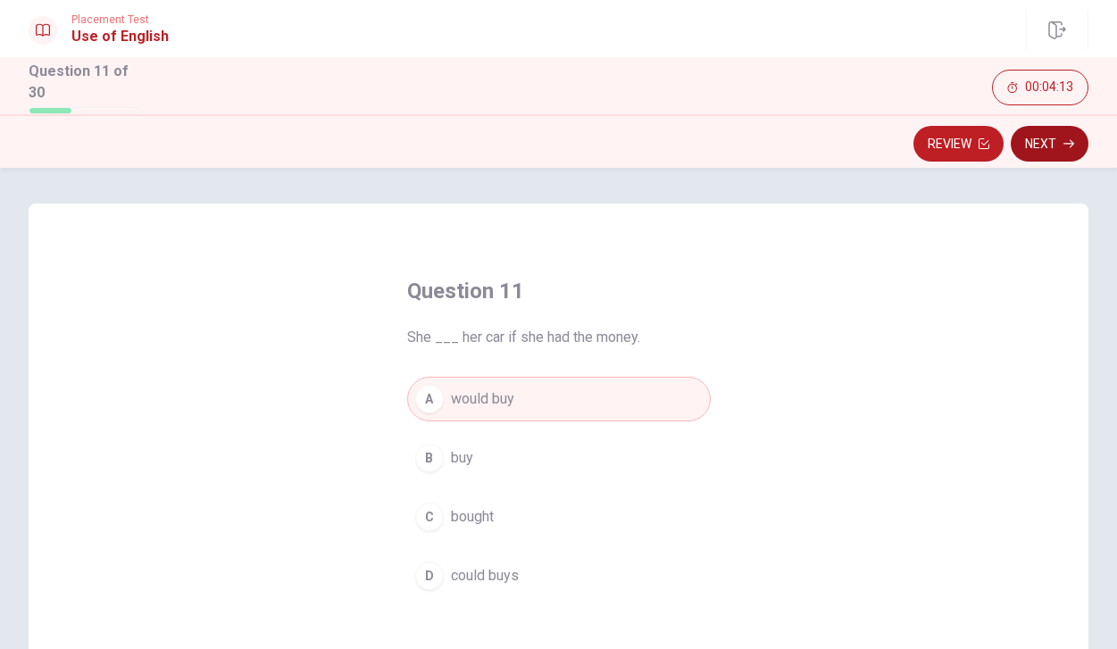
click at [1061, 139] on button "Next" at bounding box center [1050, 144] width 78 height 36
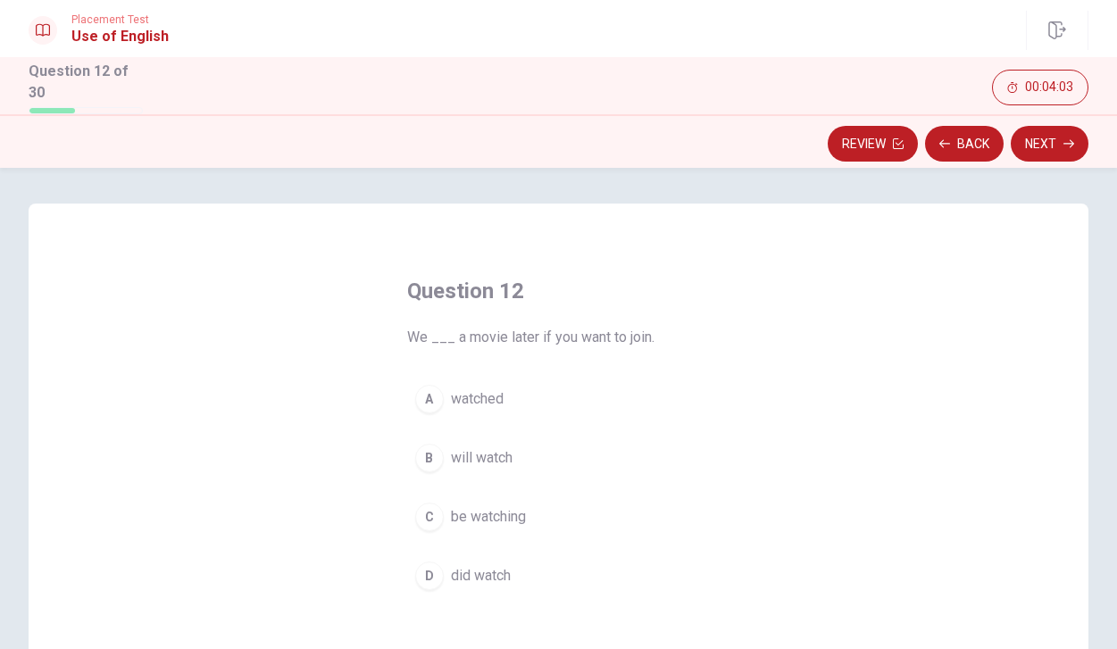
click at [538, 463] on button "B will watch" at bounding box center [559, 458] width 304 height 45
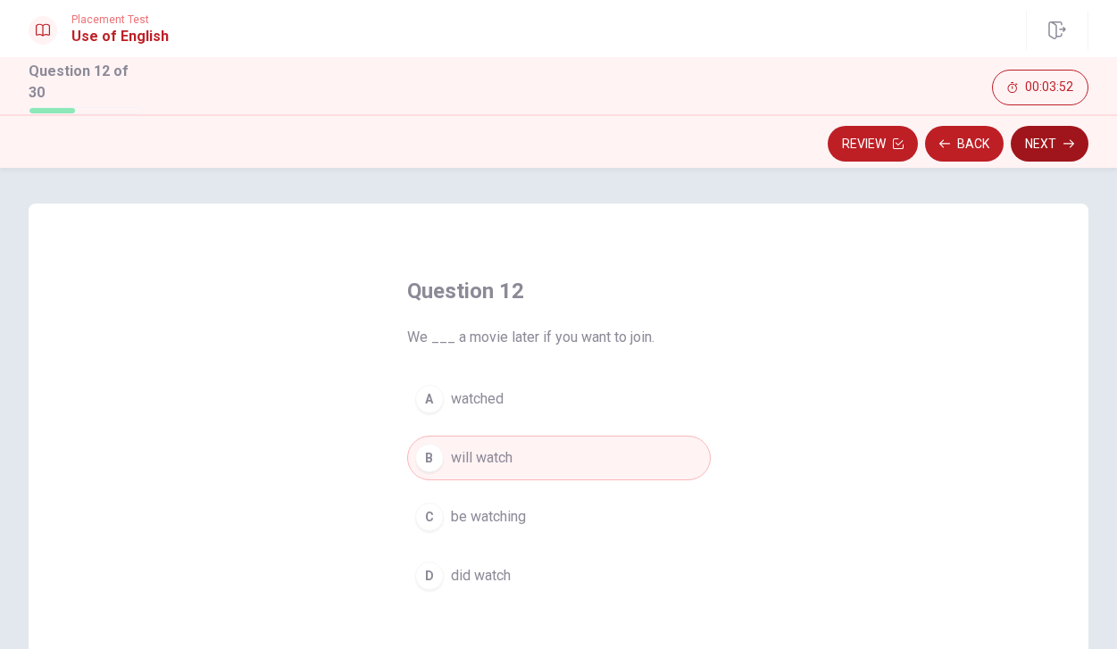
click at [1038, 146] on button "Next" at bounding box center [1050, 144] width 78 height 36
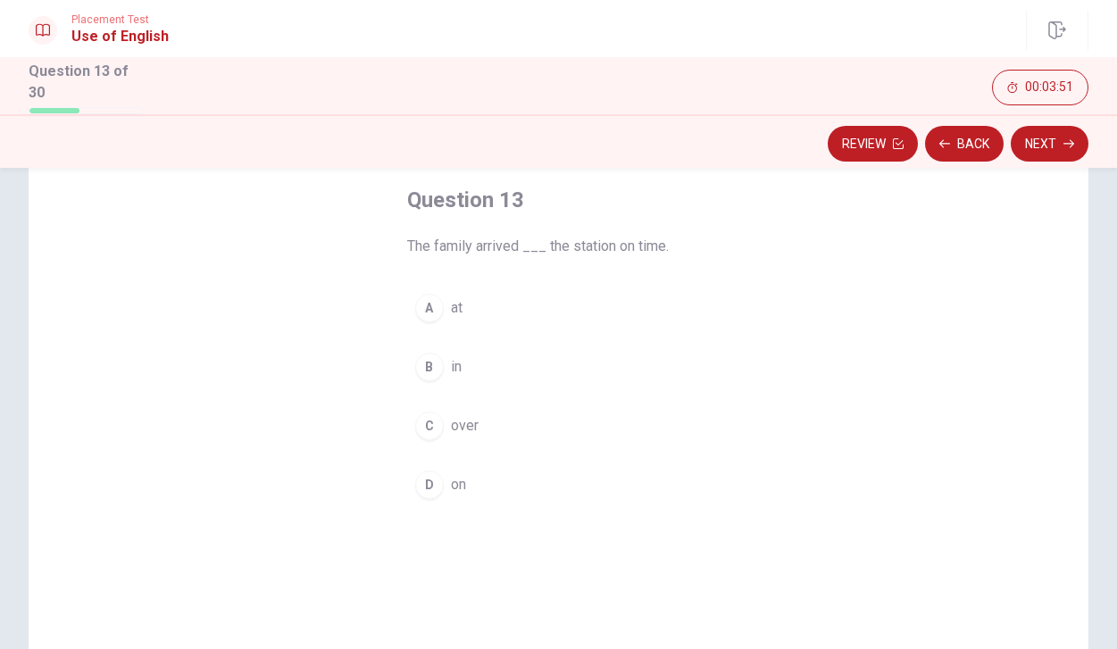
scroll to position [88, 0]
click at [457, 305] on span "at" at bounding box center [457, 311] width 12 height 21
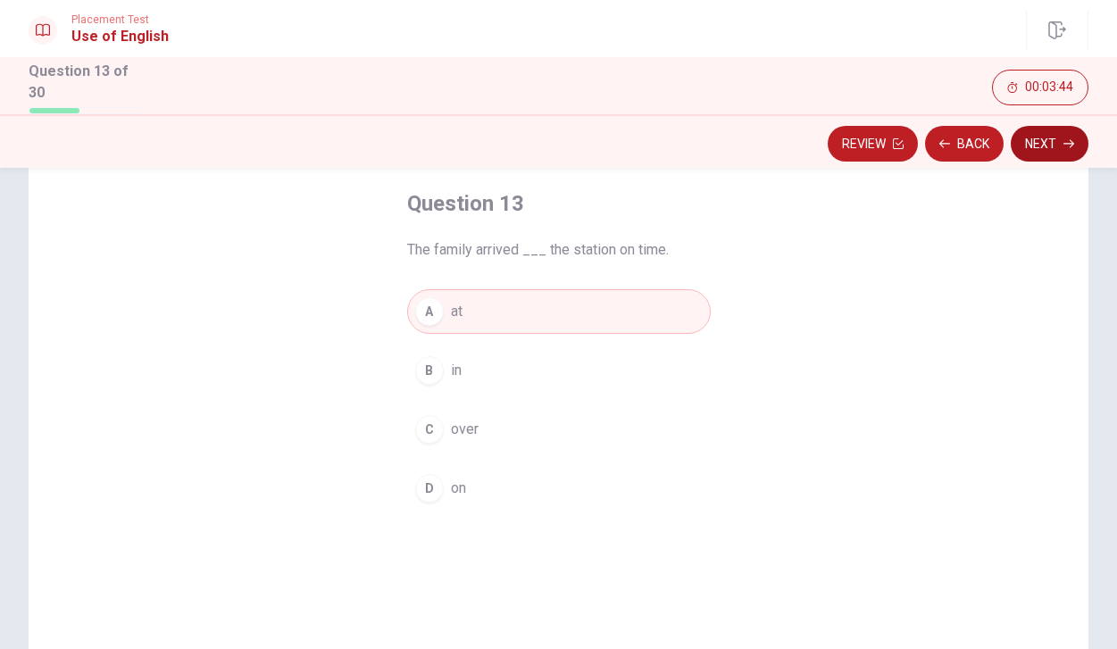
click at [1056, 146] on button "Next" at bounding box center [1050, 144] width 78 height 36
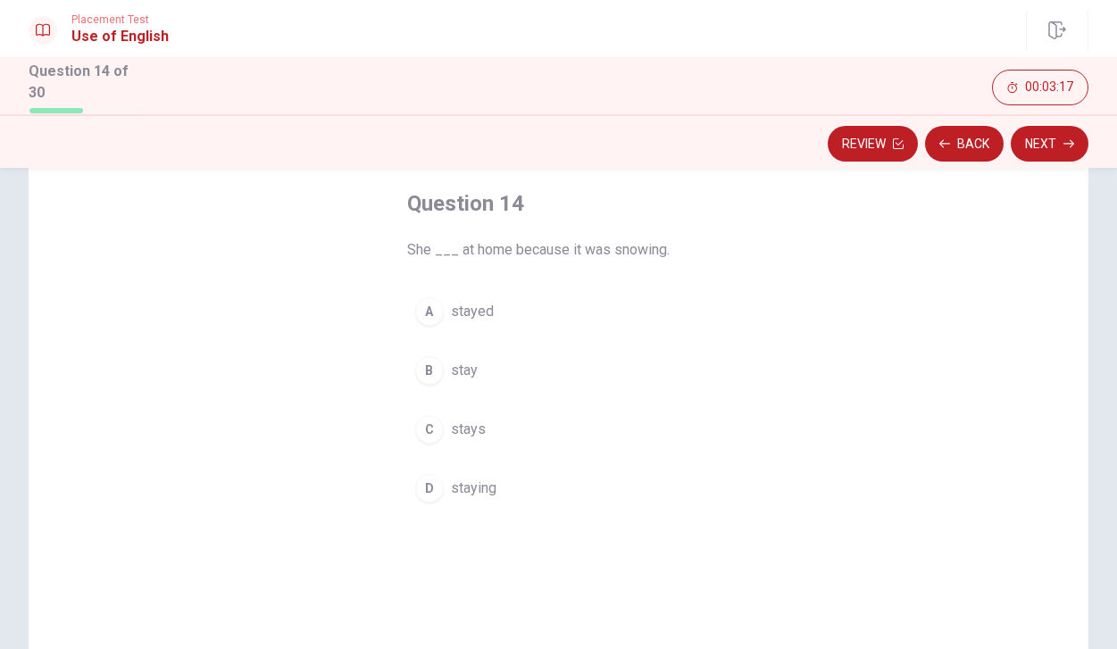
click at [562, 324] on button "A stayed" at bounding box center [559, 311] width 304 height 45
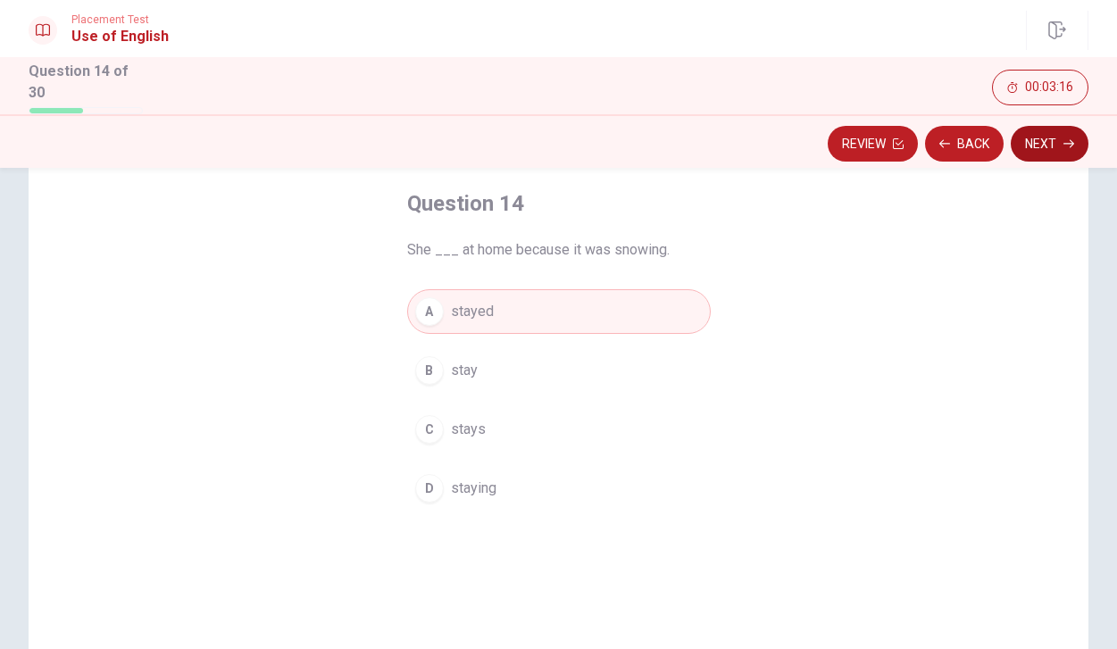
click at [1050, 139] on button "Next" at bounding box center [1050, 144] width 78 height 36
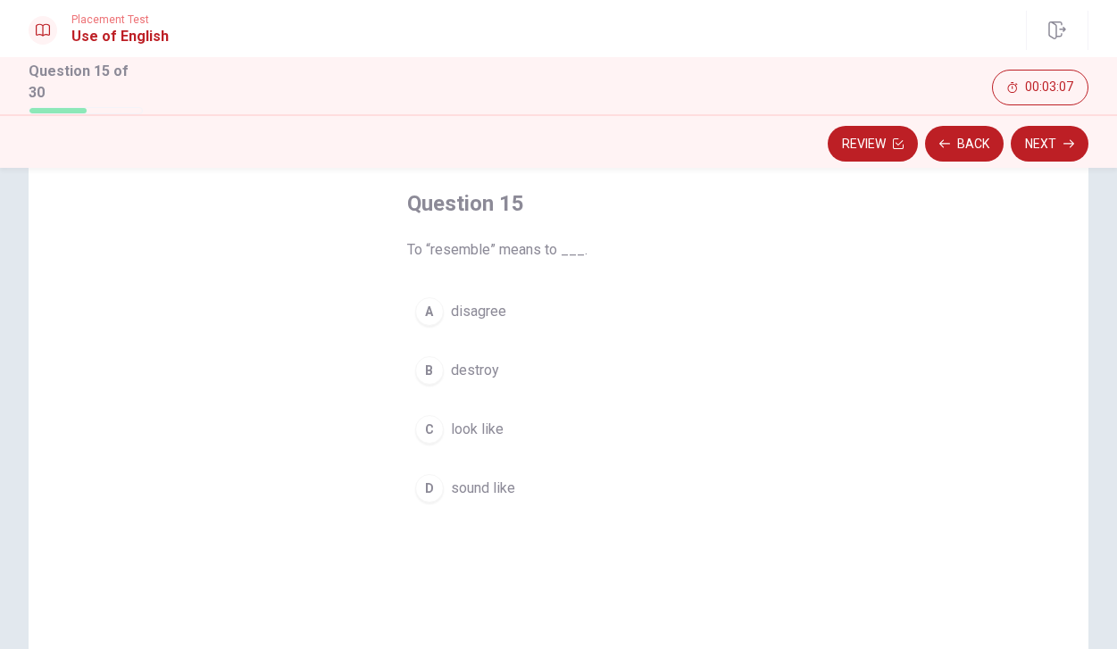
click at [488, 424] on span "look like" at bounding box center [477, 429] width 53 height 21
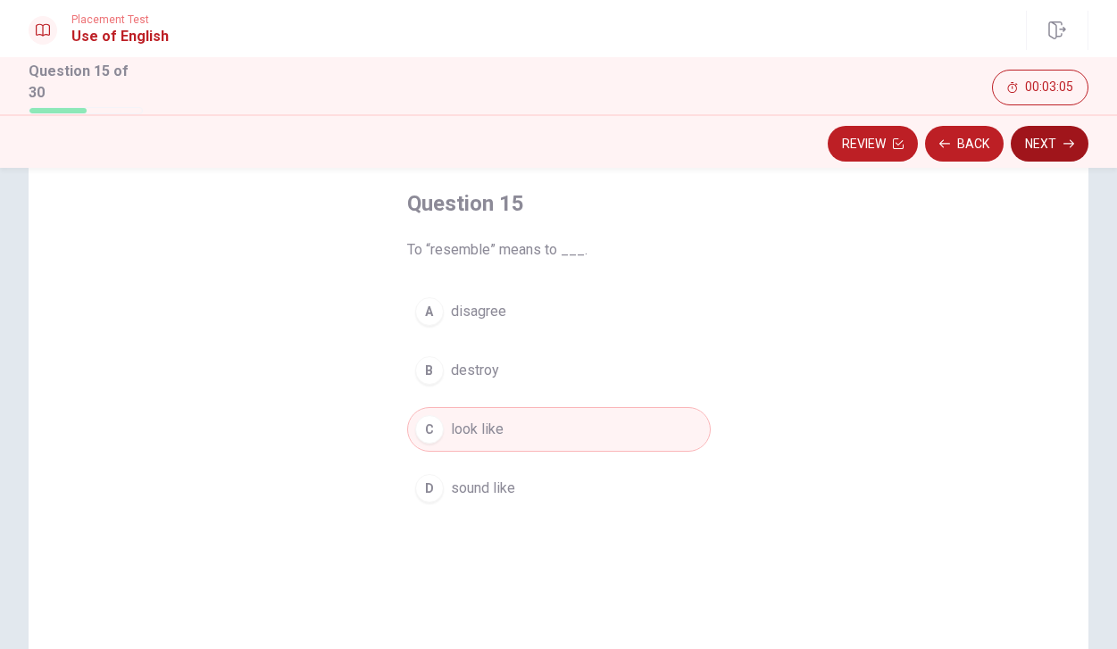
click at [1039, 141] on button "Next" at bounding box center [1050, 144] width 78 height 36
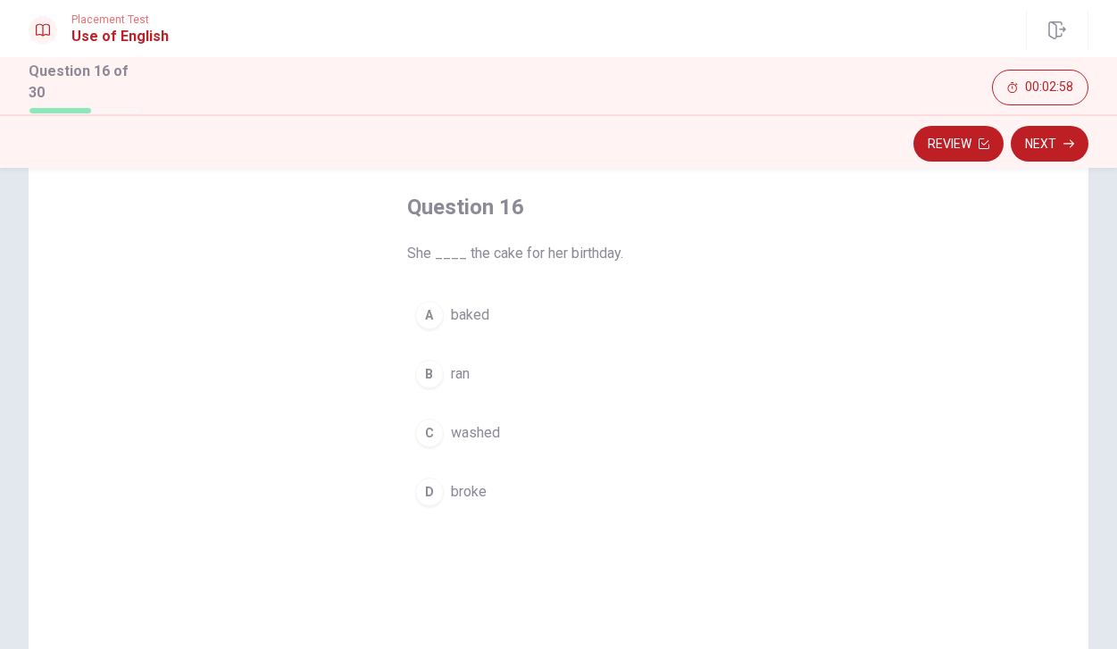
scroll to position [78, 0]
click at [505, 335] on button "A baked" at bounding box center [559, 321] width 304 height 45
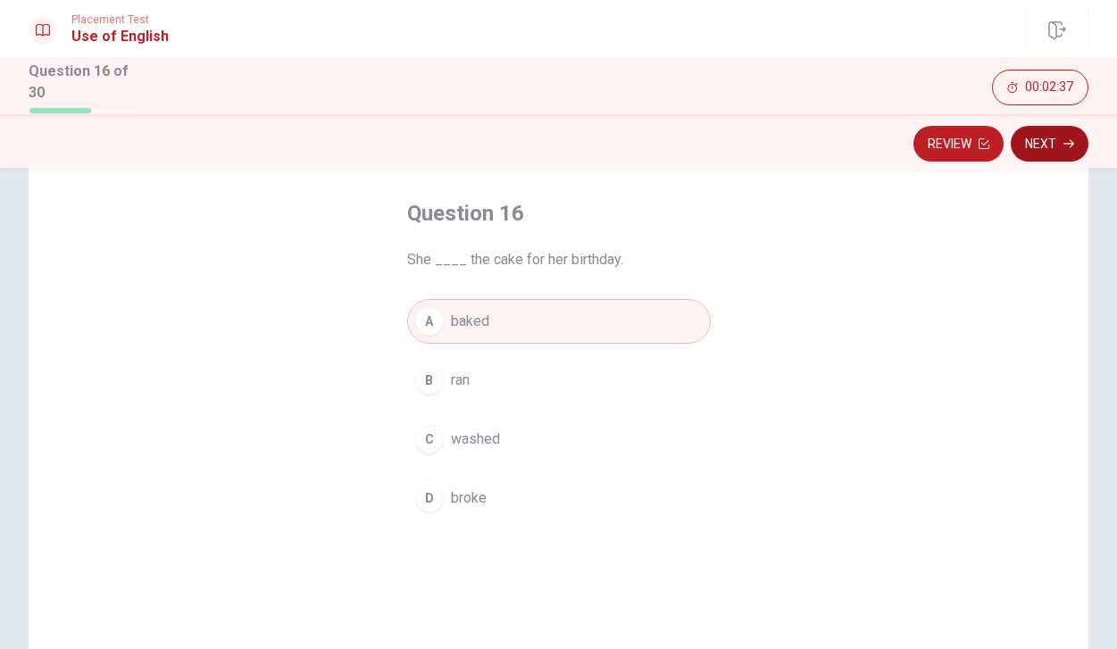
click at [1055, 150] on button "Next" at bounding box center [1050, 144] width 78 height 36
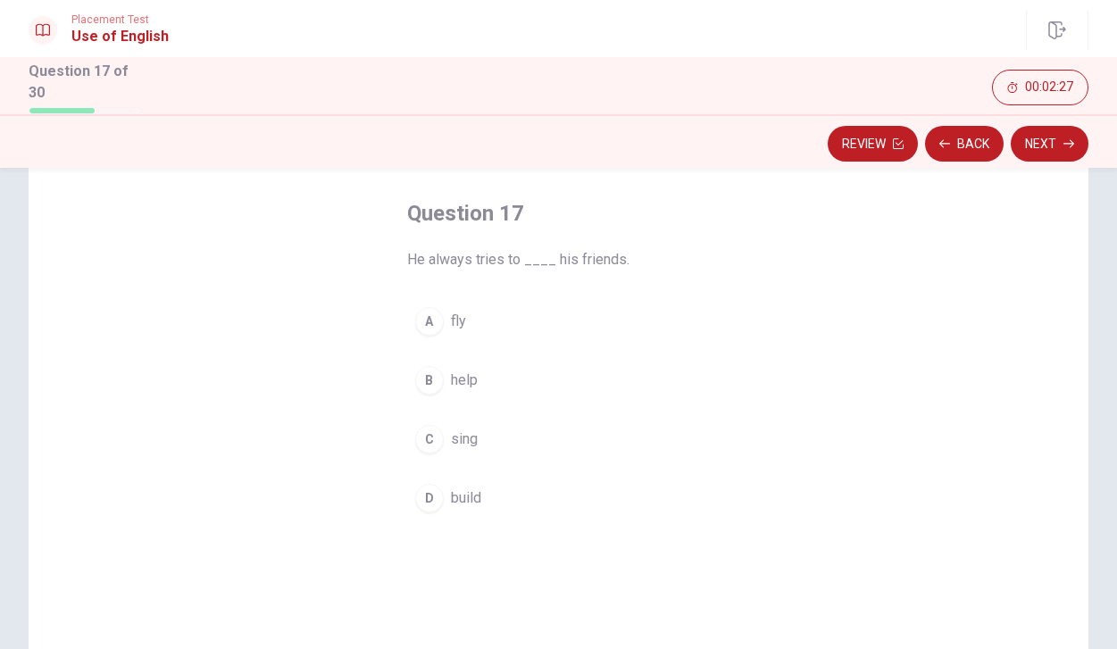
click at [480, 360] on button "B help" at bounding box center [559, 380] width 304 height 45
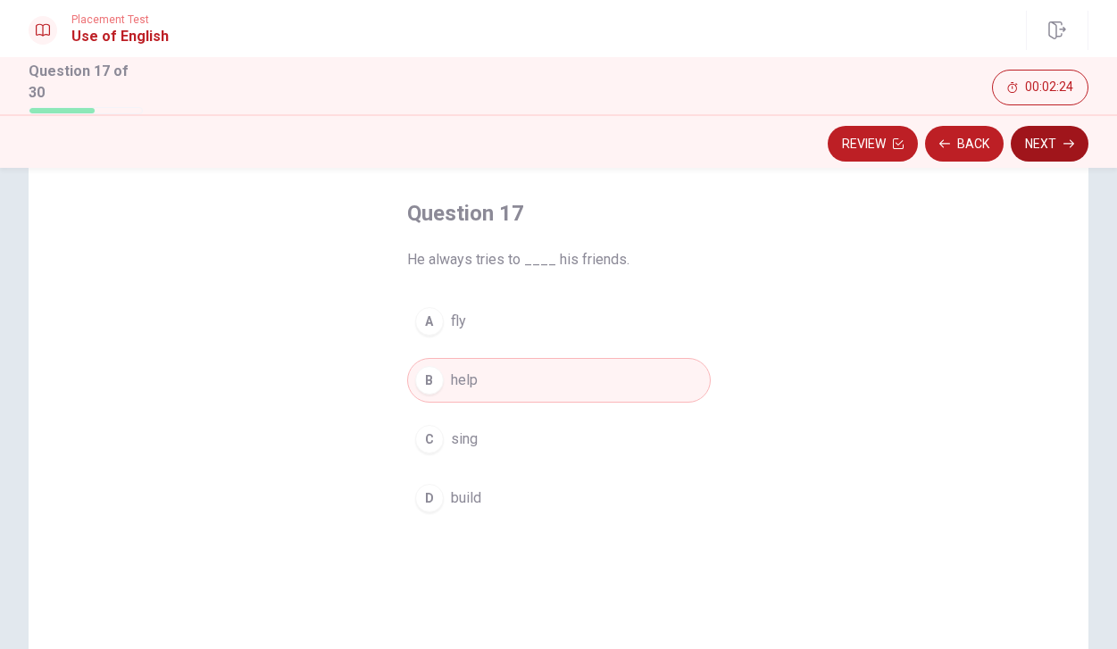
click at [1055, 145] on button "Next" at bounding box center [1050, 144] width 78 height 36
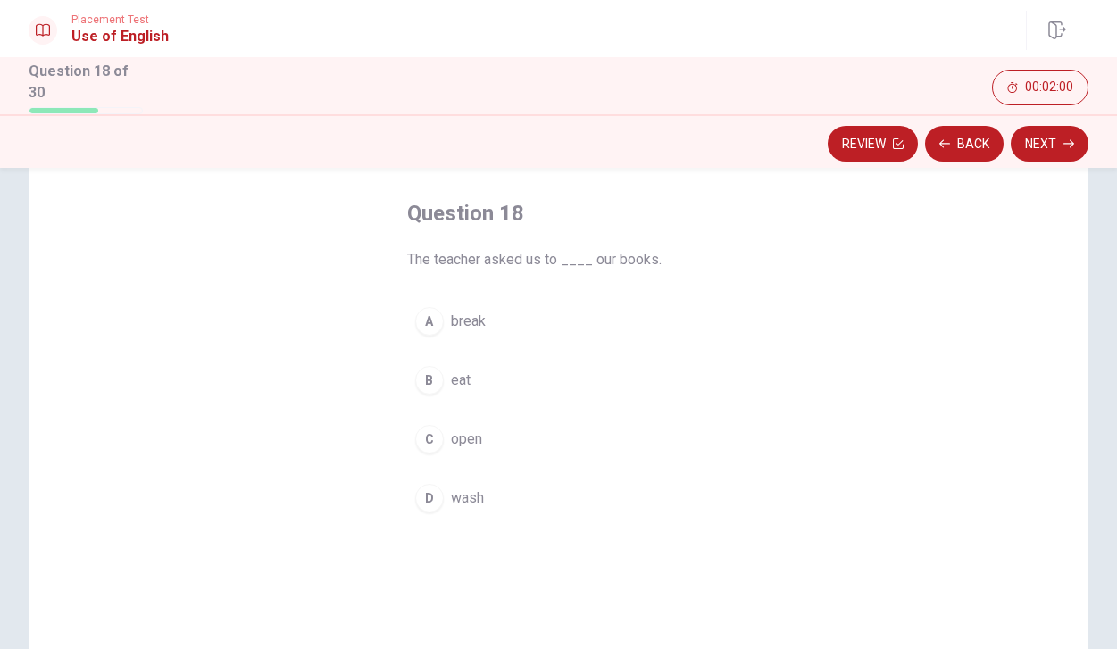
click at [480, 438] on span "open" at bounding box center [466, 439] width 31 height 21
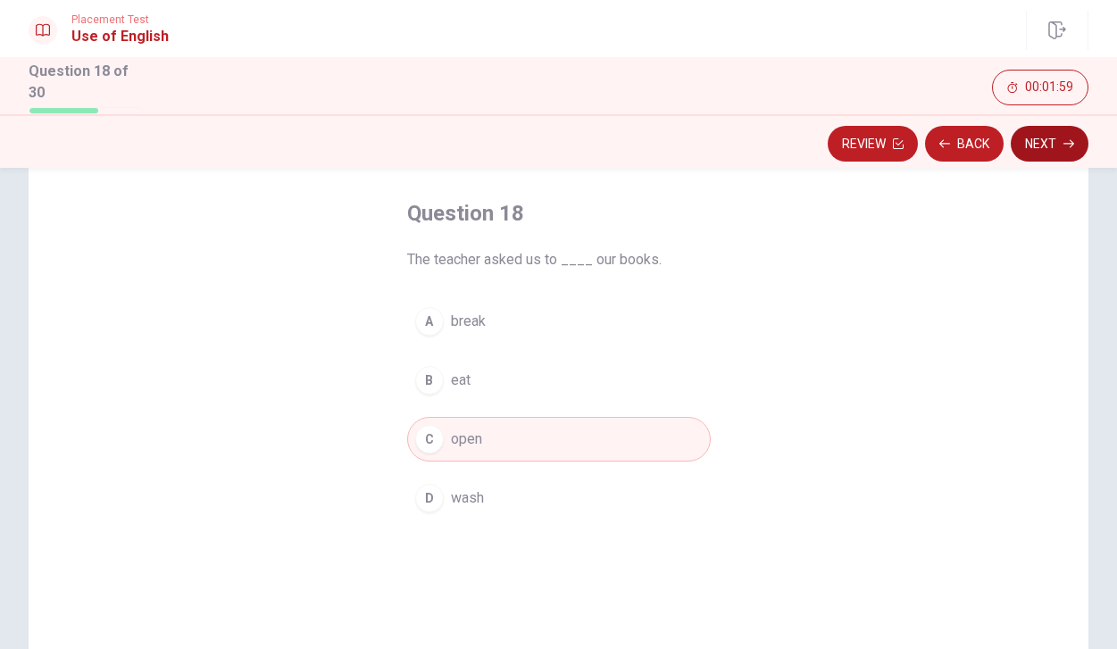
click at [1029, 143] on button "Next" at bounding box center [1050, 144] width 78 height 36
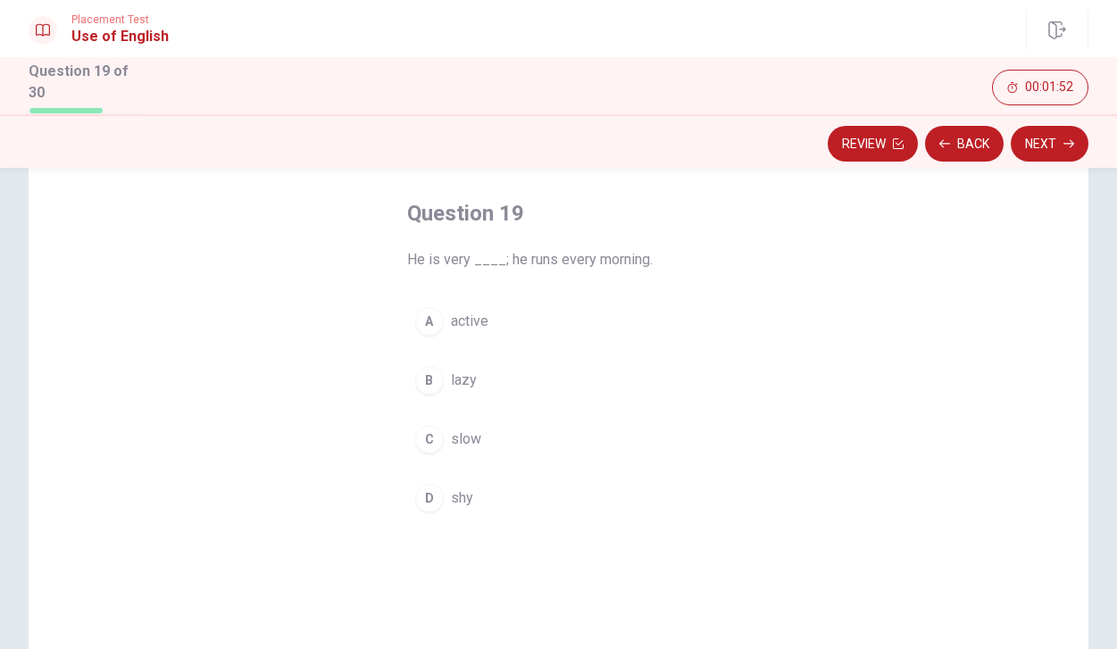
click at [486, 305] on button "A active" at bounding box center [559, 321] width 304 height 45
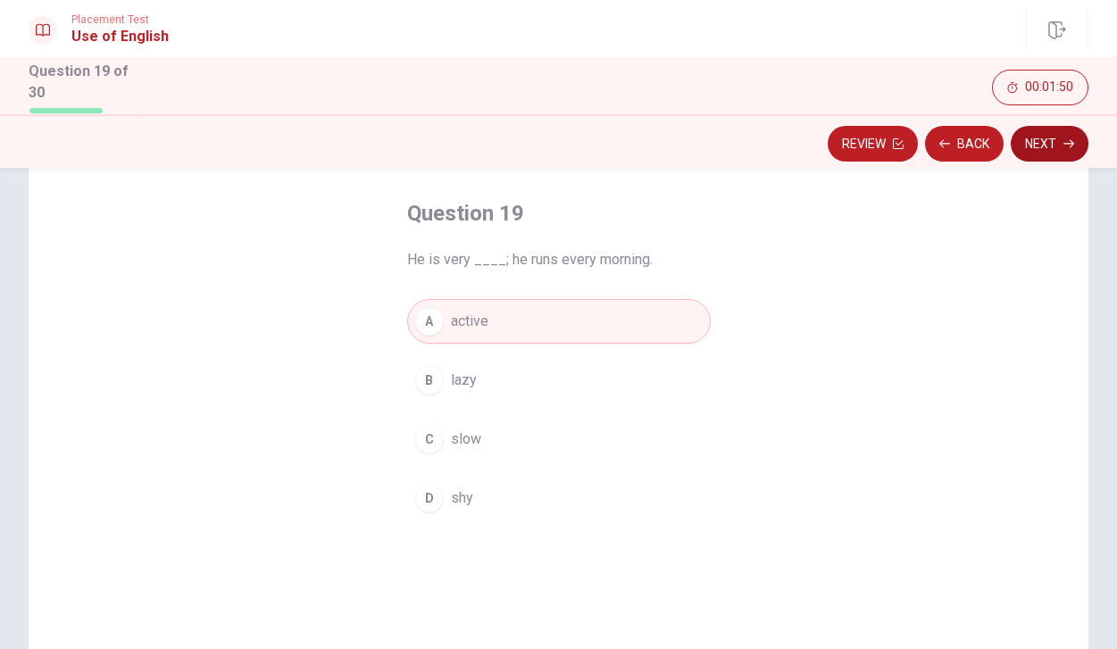
click at [1045, 128] on button "Next" at bounding box center [1050, 144] width 78 height 36
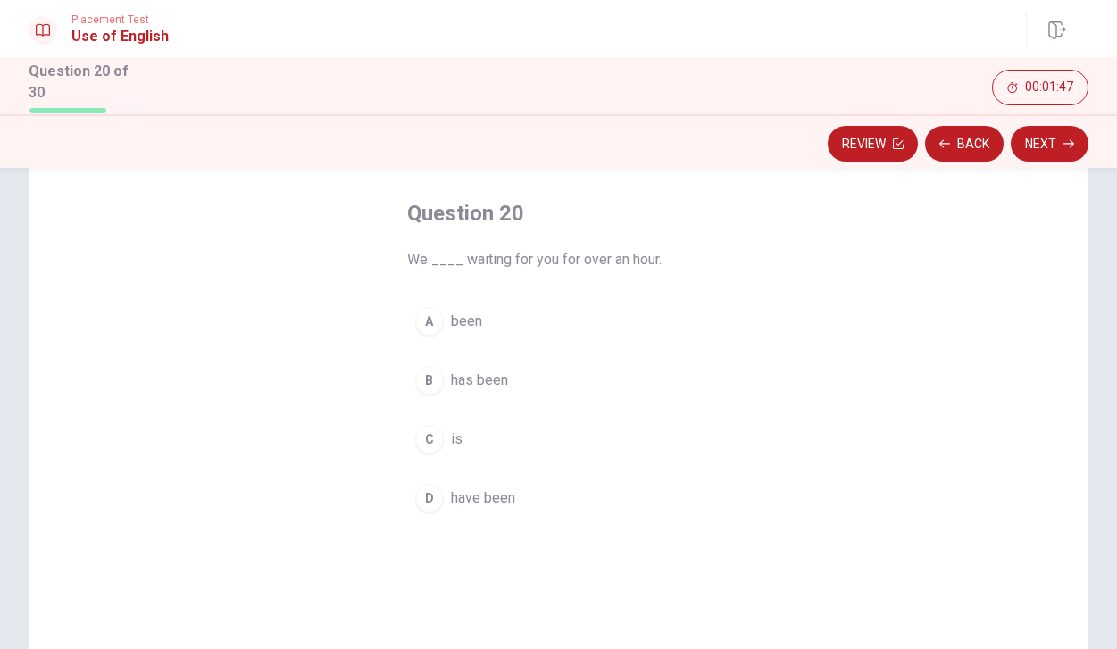
click at [478, 493] on span "have been" at bounding box center [483, 498] width 64 height 21
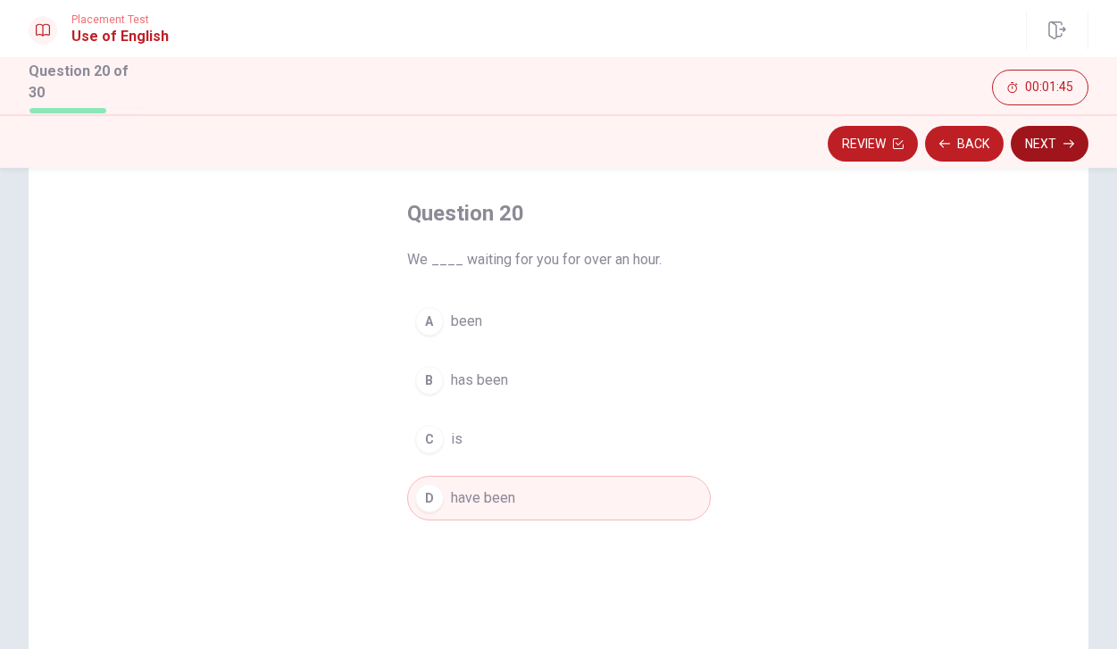
click at [1060, 126] on button "Next" at bounding box center [1050, 144] width 78 height 36
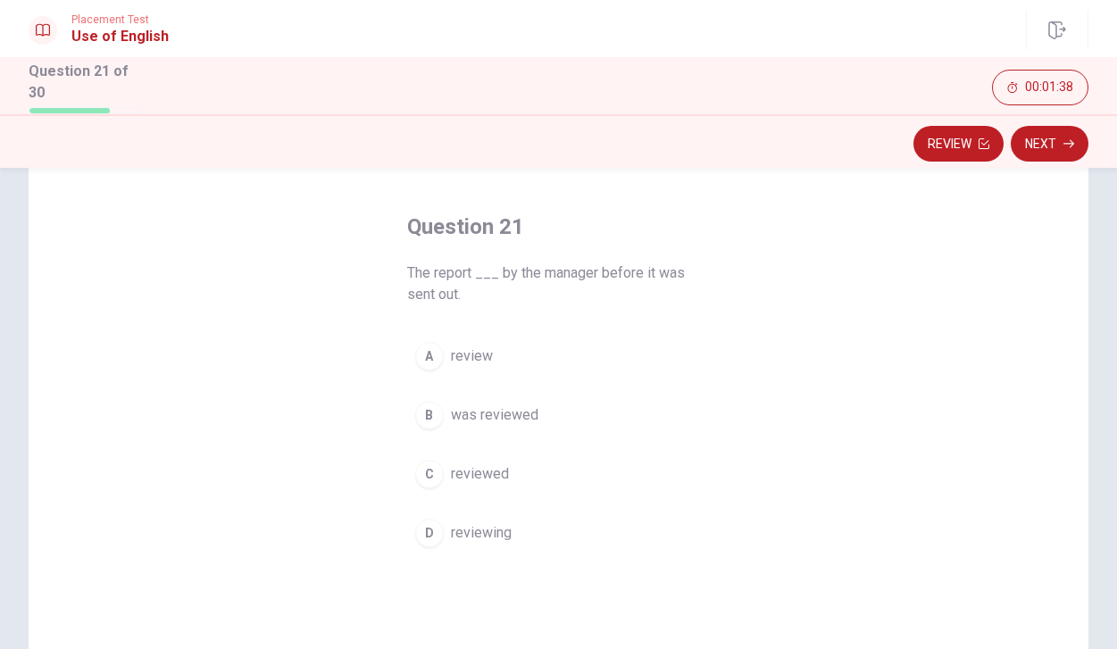
scroll to position [62, 0]
click at [524, 414] on span "was reviewed" at bounding box center [495, 417] width 88 height 21
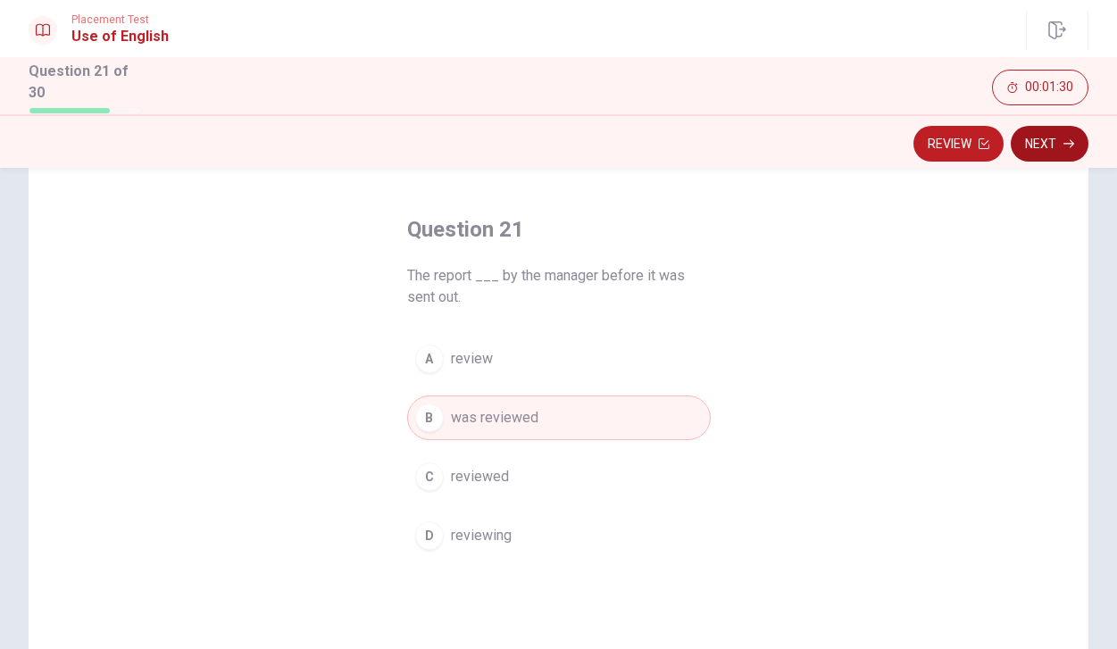
click at [1029, 151] on button "Next" at bounding box center [1050, 144] width 78 height 36
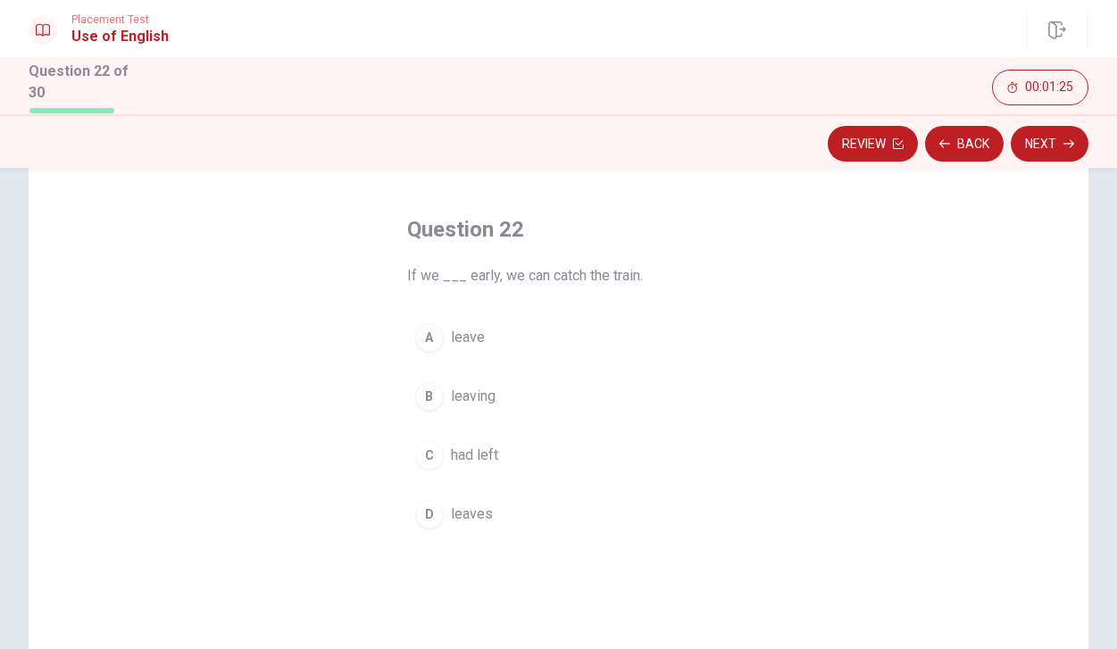
click at [504, 339] on button "A leave" at bounding box center [559, 337] width 304 height 45
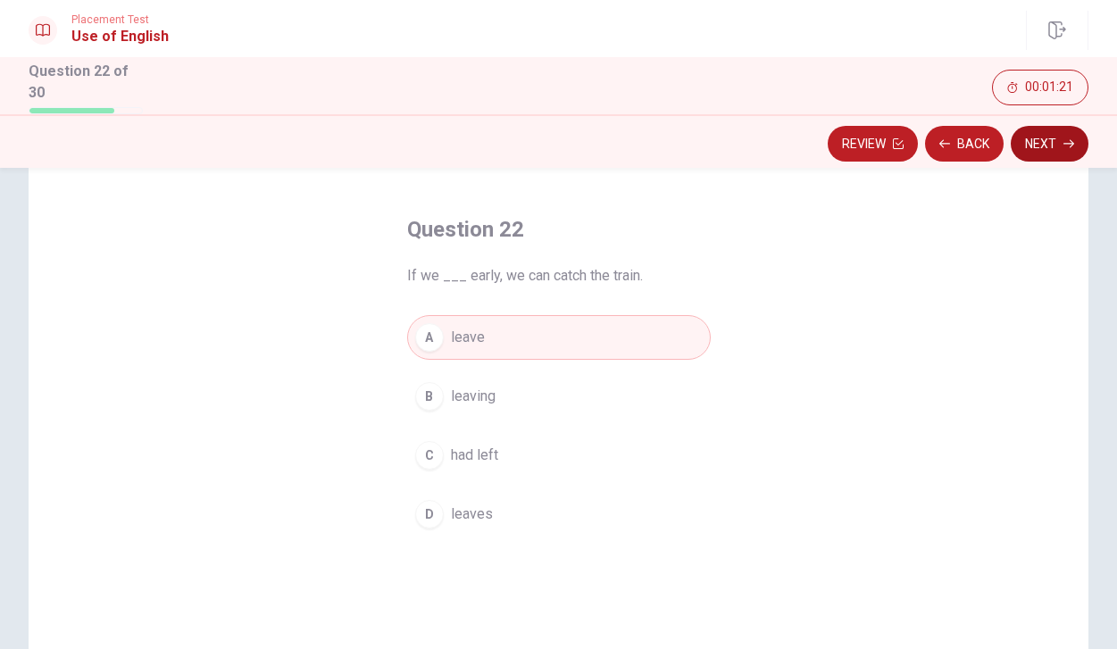
click at [1045, 141] on button "Next" at bounding box center [1050, 144] width 78 height 36
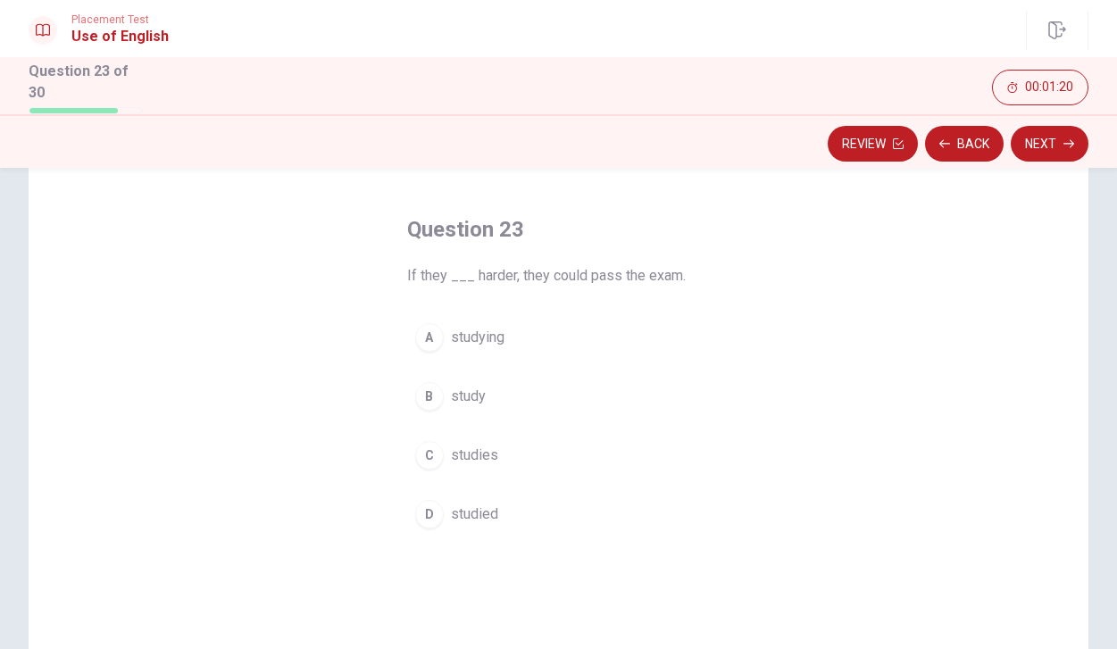
scroll to position [97, 0]
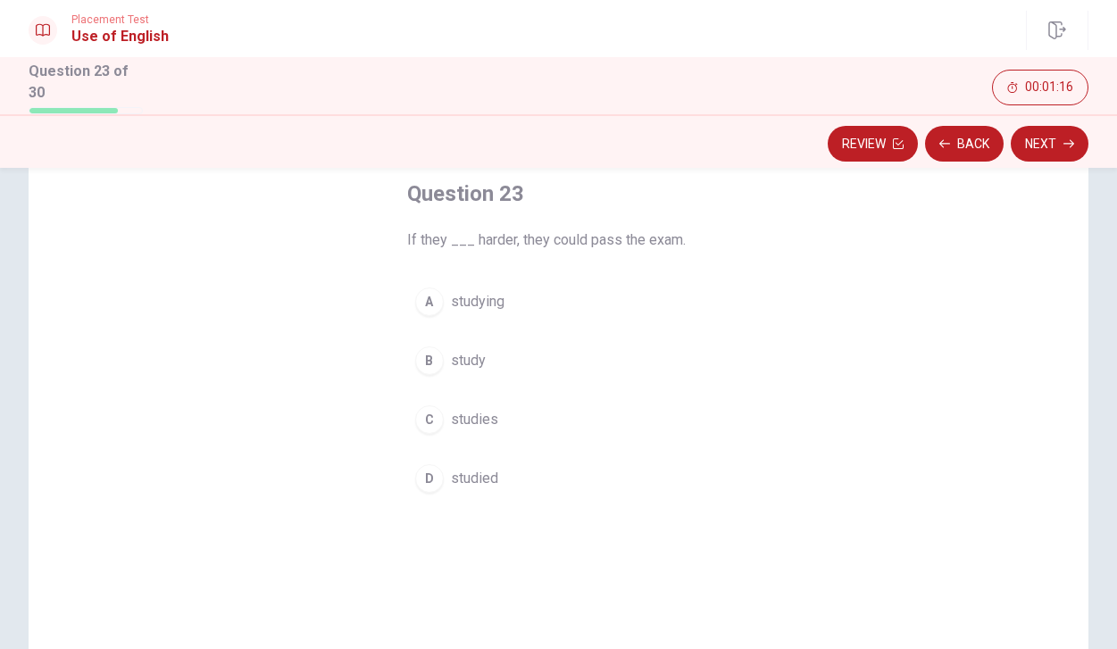
click at [504, 351] on button "B study" at bounding box center [559, 360] width 304 height 45
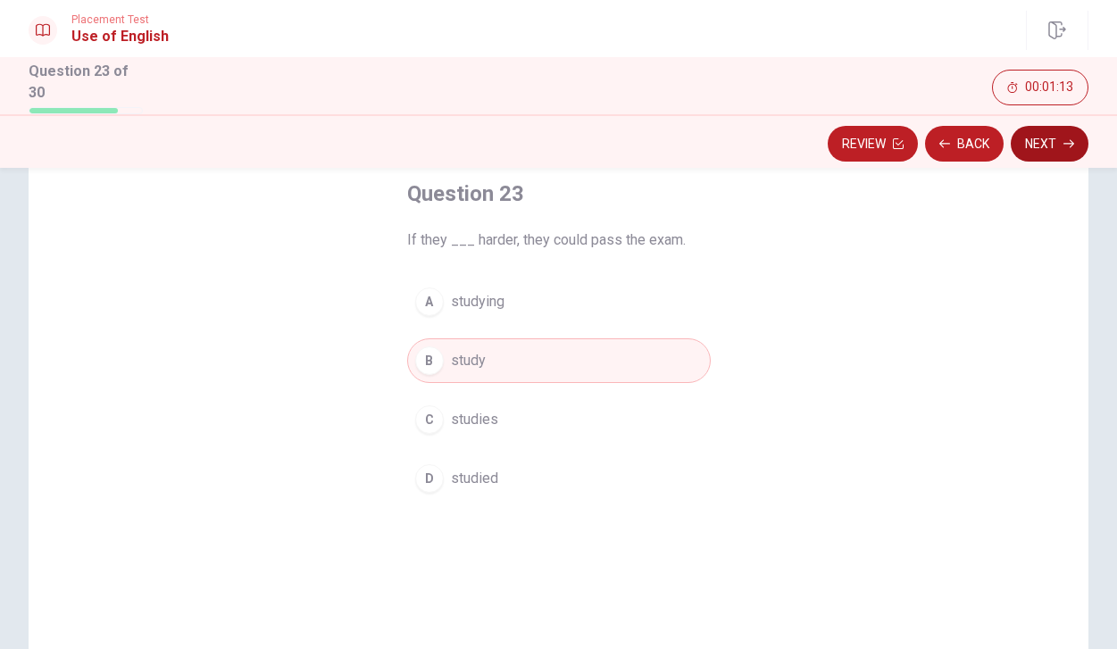
click at [1047, 138] on button "Next" at bounding box center [1050, 144] width 78 height 36
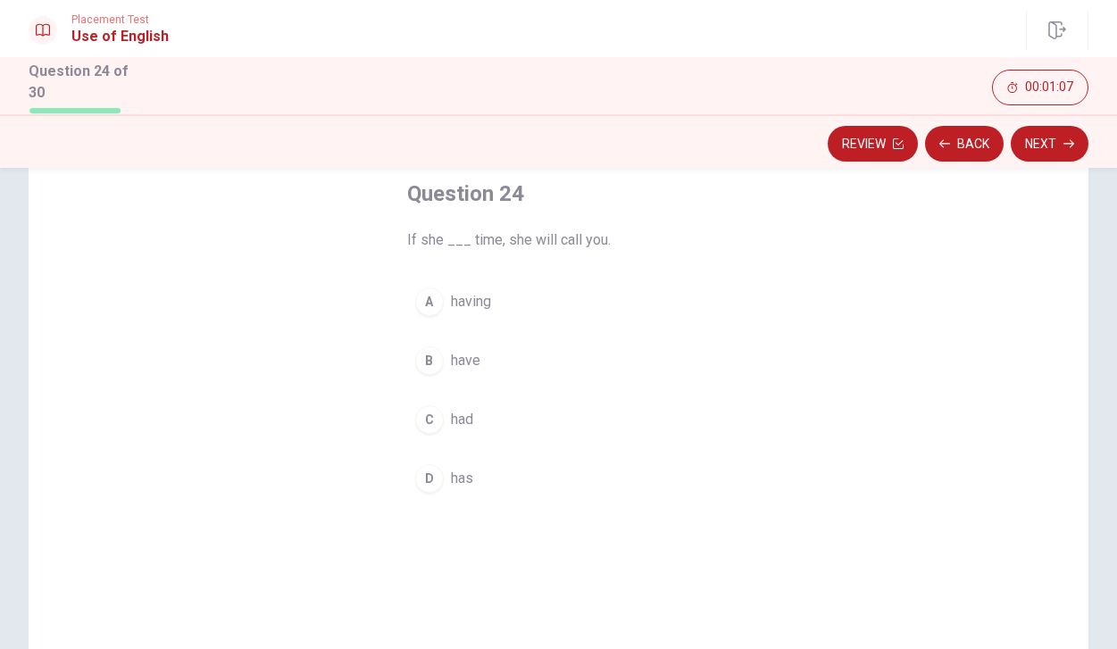
click at [475, 477] on button "D has" at bounding box center [559, 478] width 304 height 45
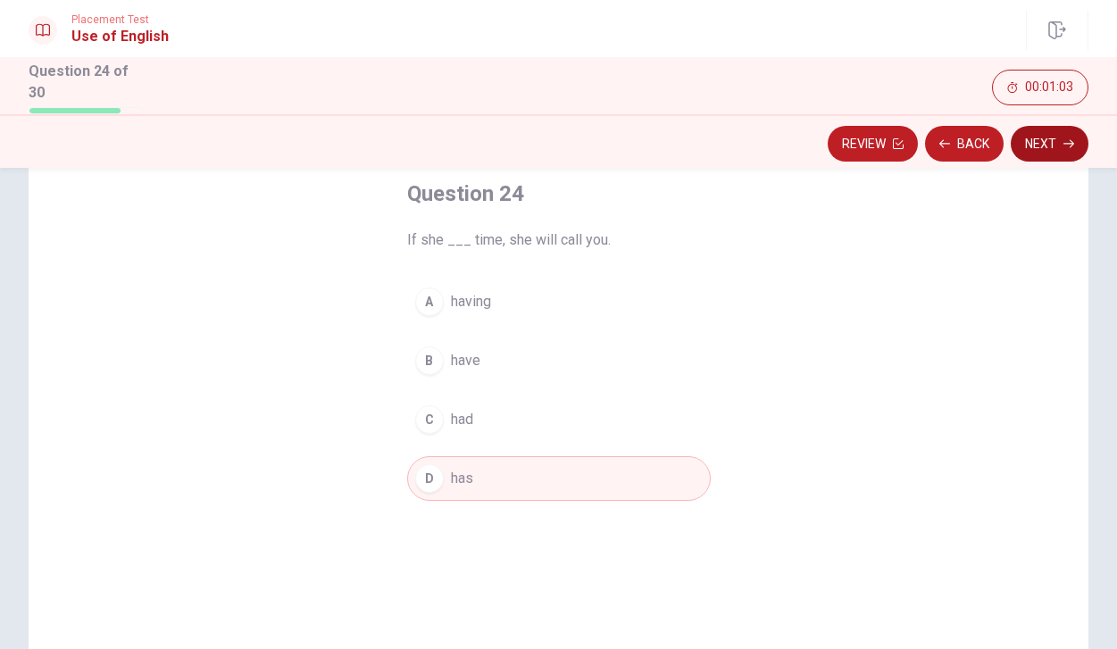
click at [1038, 147] on button "Next" at bounding box center [1050, 144] width 78 height 36
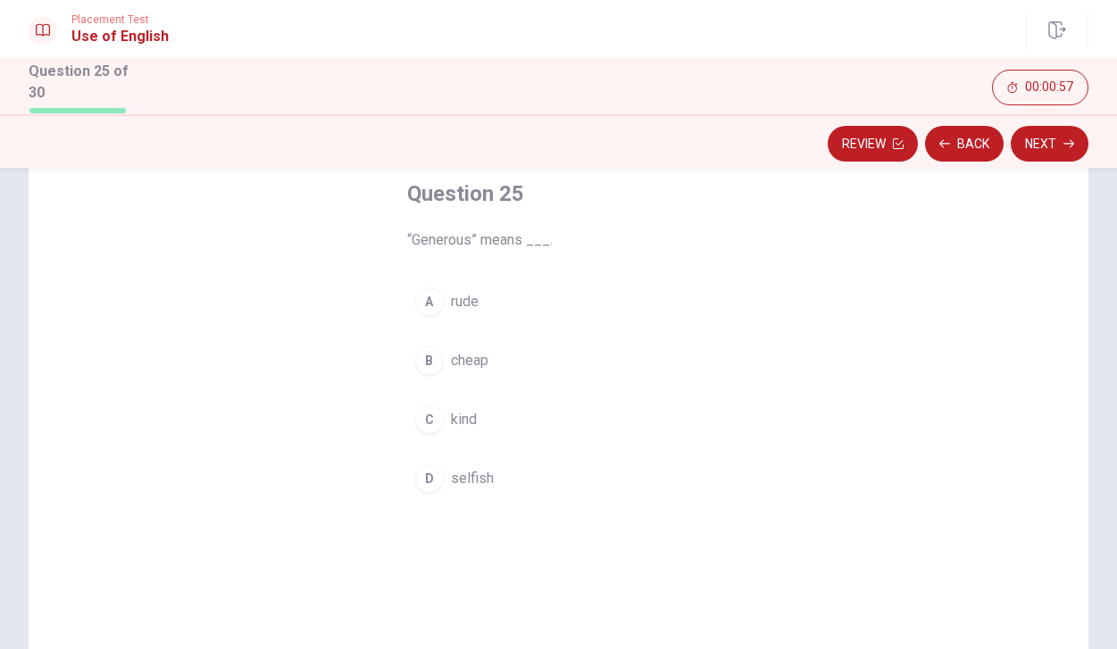
click at [470, 424] on span "kind" at bounding box center [464, 419] width 26 height 21
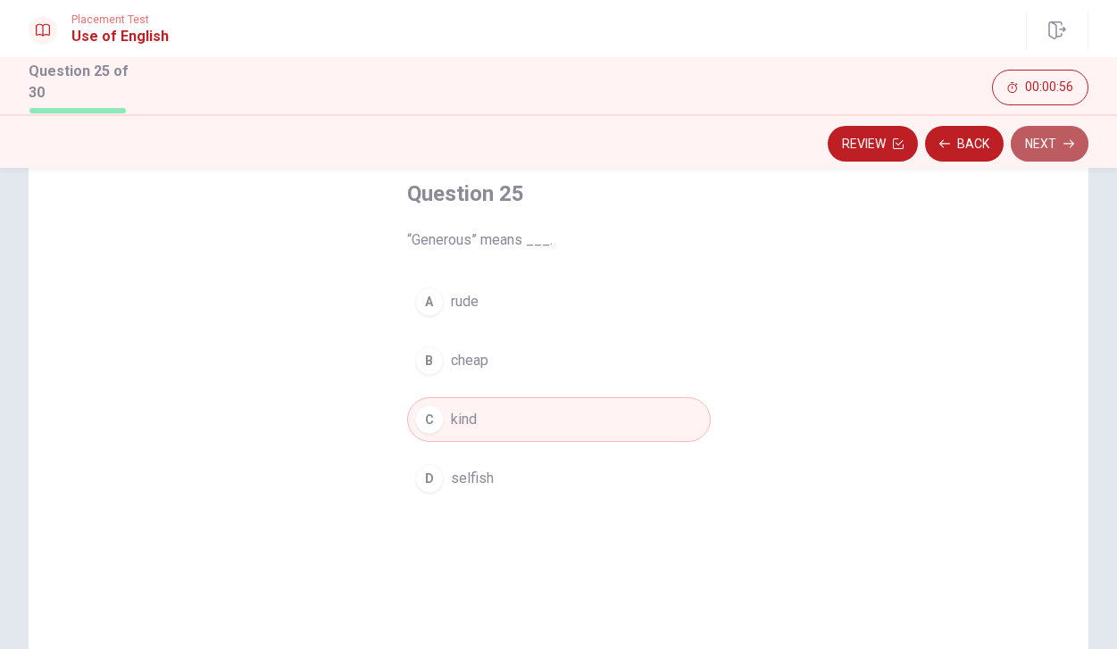
click at [1031, 134] on button "Next" at bounding box center [1050, 144] width 78 height 36
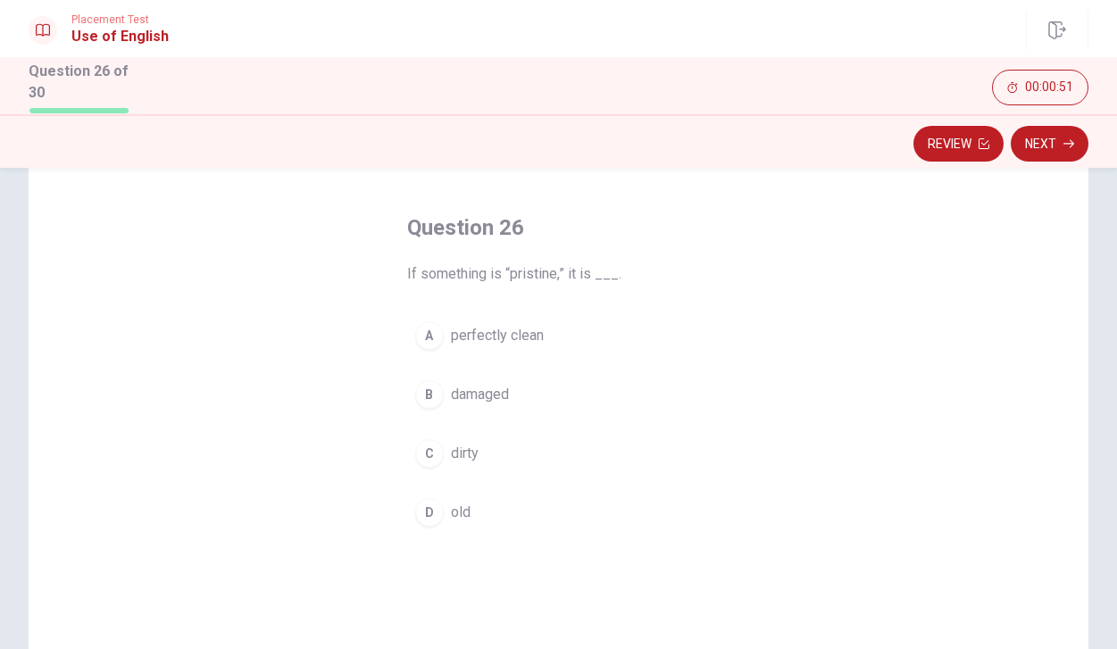
scroll to position [76, 0]
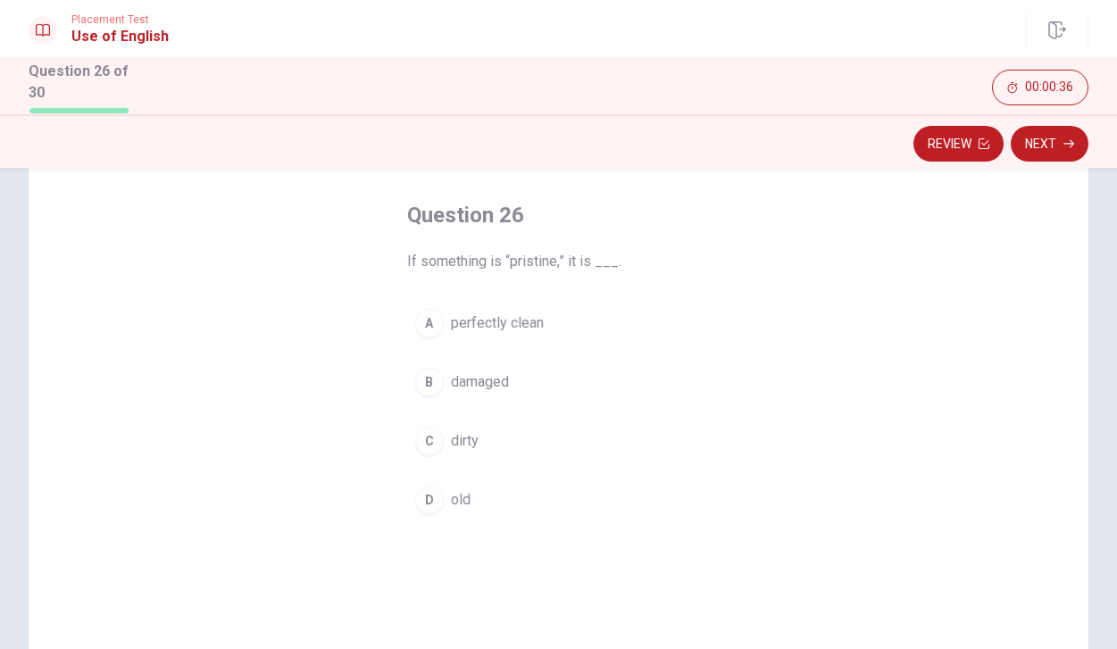
click at [514, 328] on span "perfectly clean" at bounding box center [497, 323] width 93 height 21
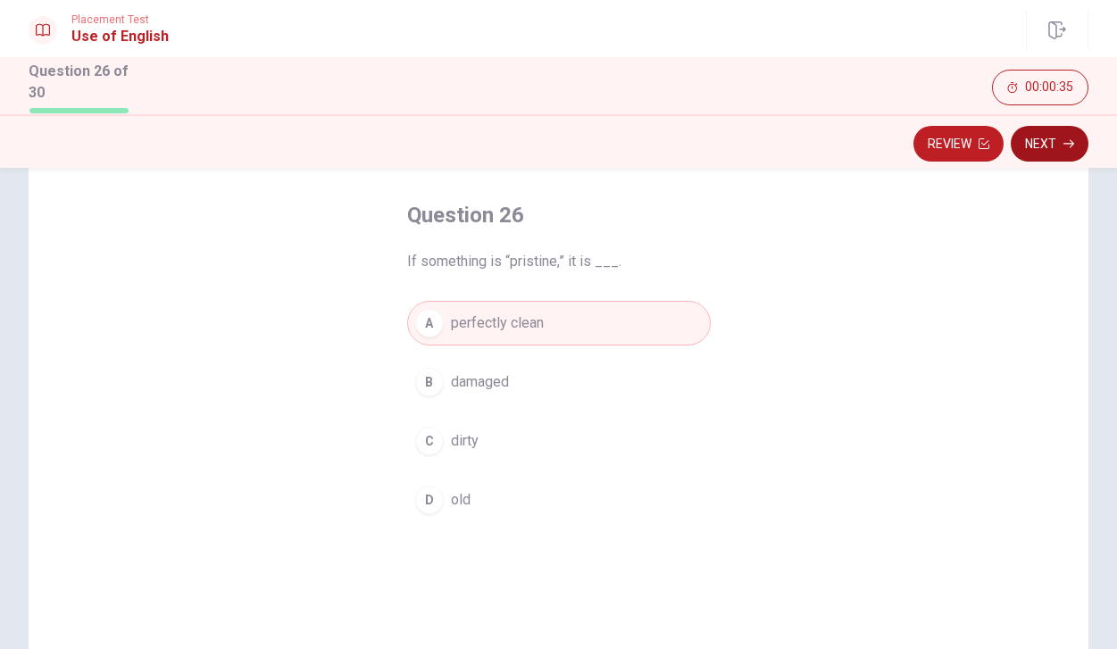
click at [1075, 149] on button "Next" at bounding box center [1050, 144] width 78 height 36
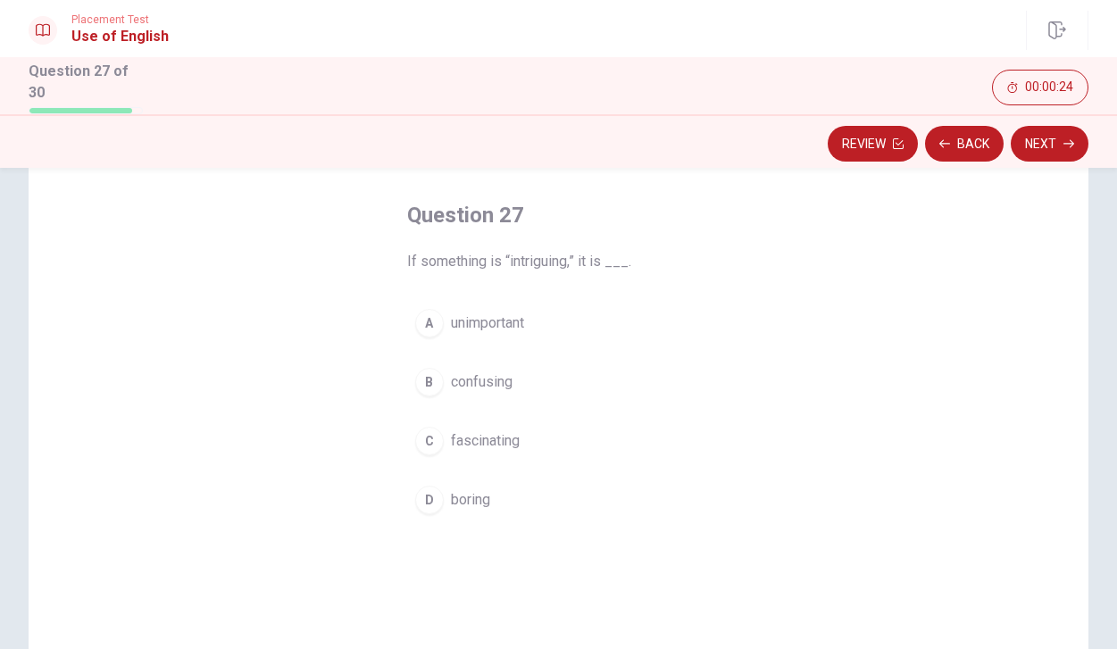
click at [514, 443] on span "fascinating" at bounding box center [485, 440] width 69 height 21
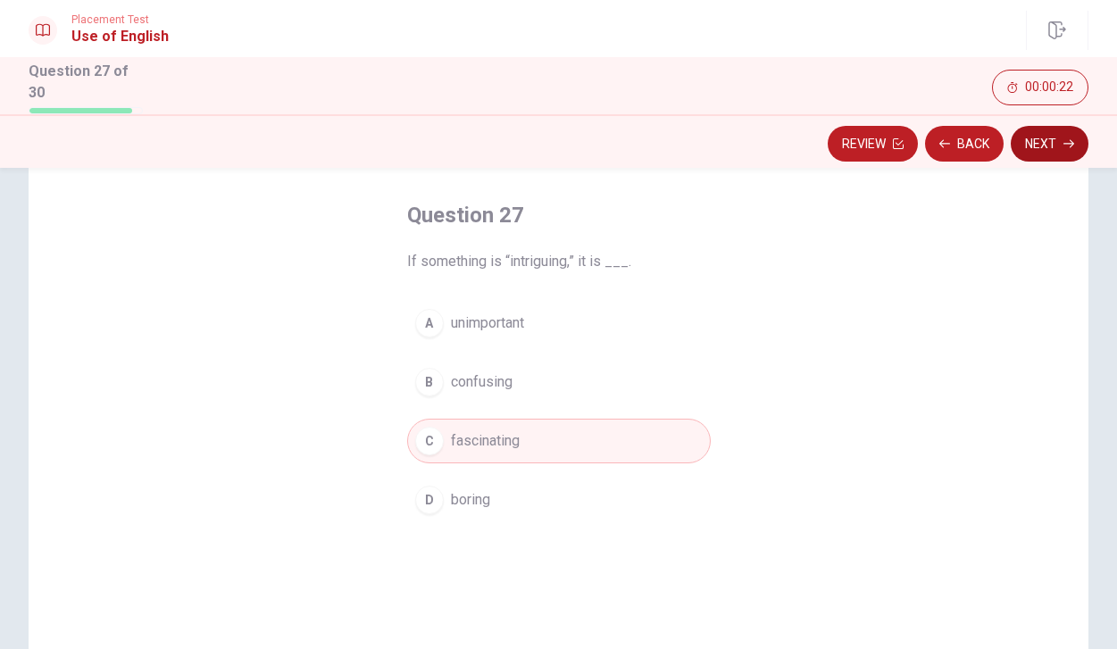
click at [1038, 149] on button "Next" at bounding box center [1050, 144] width 78 height 36
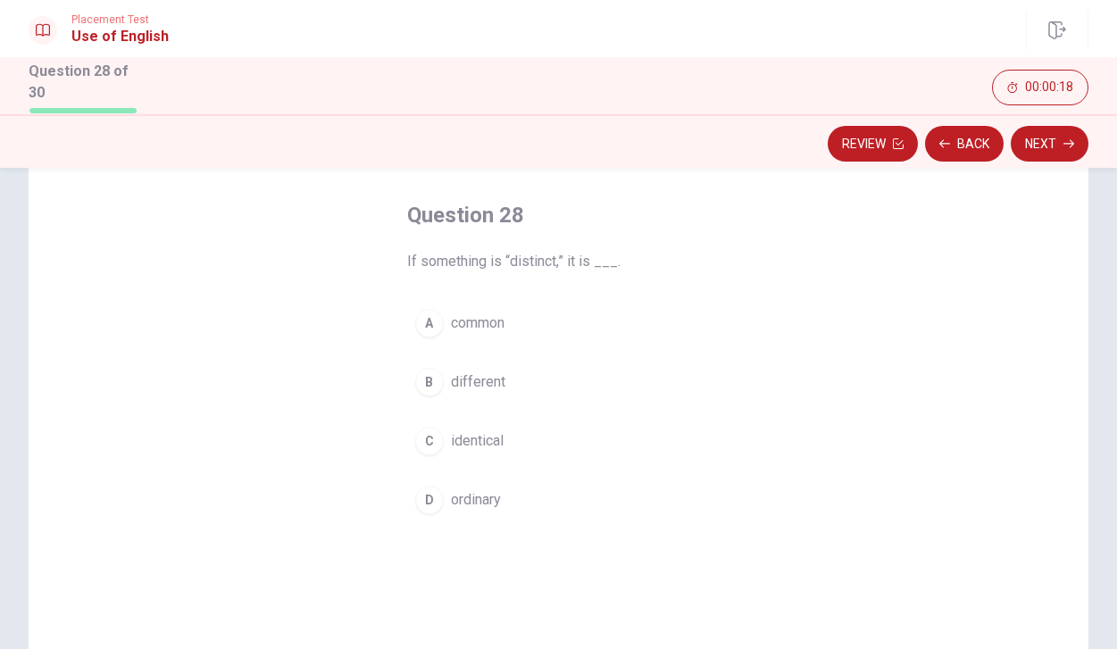
click at [488, 496] on span "ordinary" at bounding box center [476, 499] width 50 height 21
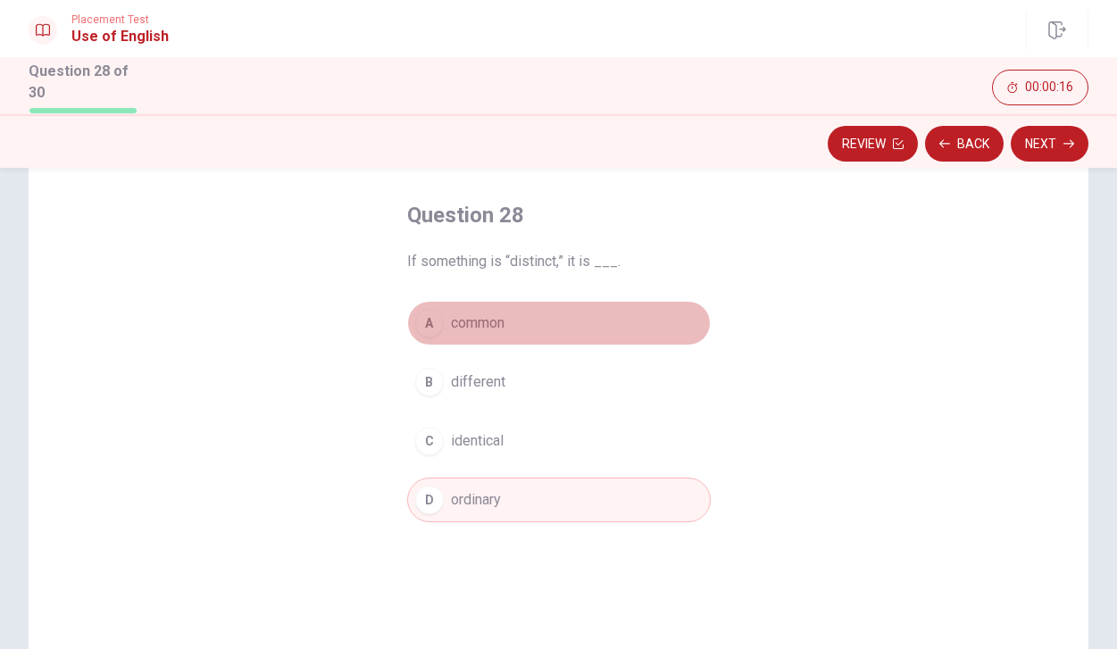
click at [595, 321] on button "A common" at bounding box center [559, 323] width 304 height 45
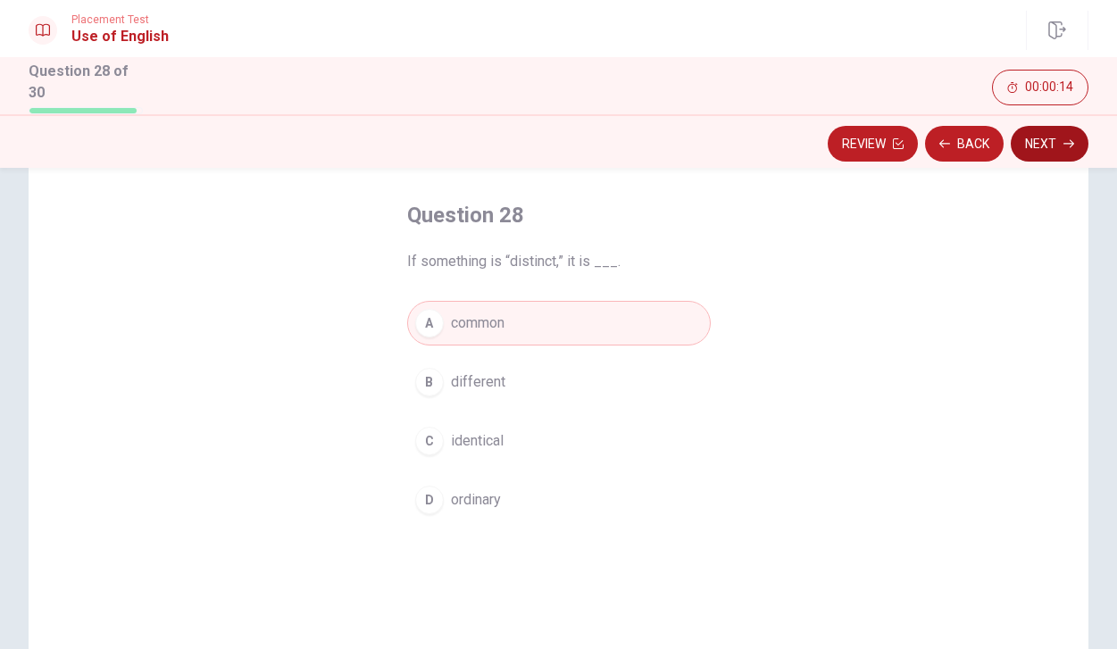
click at [1025, 145] on button "Next" at bounding box center [1050, 144] width 78 height 36
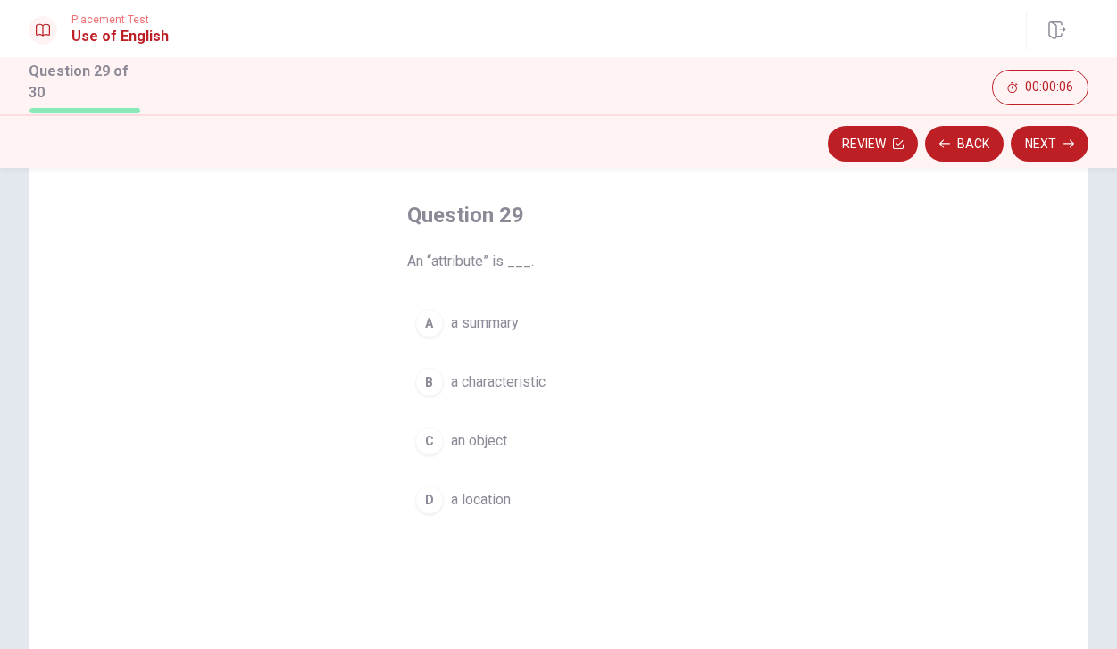
click at [519, 318] on span "a summary" at bounding box center [485, 323] width 68 height 21
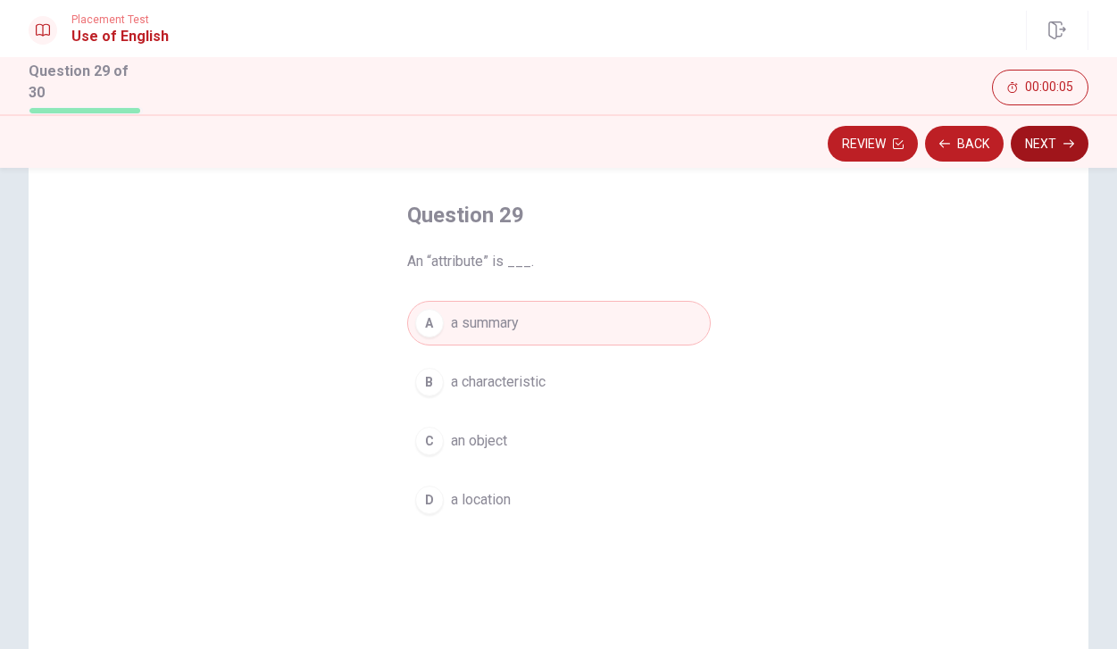
click at [1051, 141] on button "Next" at bounding box center [1050, 144] width 78 height 36
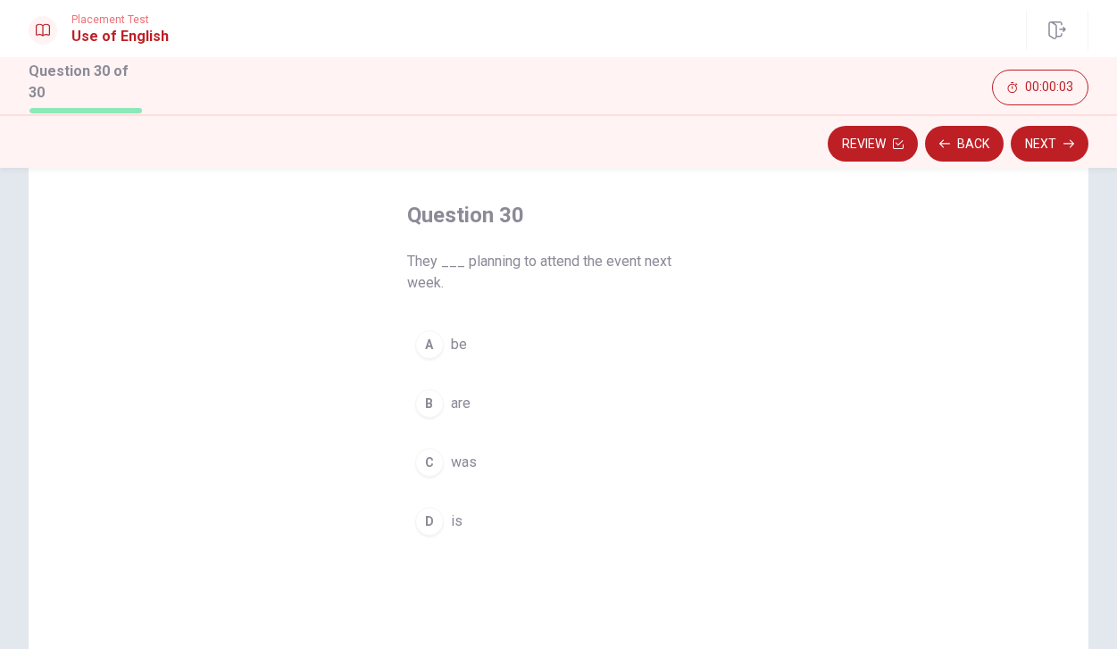
click at [475, 412] on button "B are" at bounding box center [559, 403] width 304 height 45
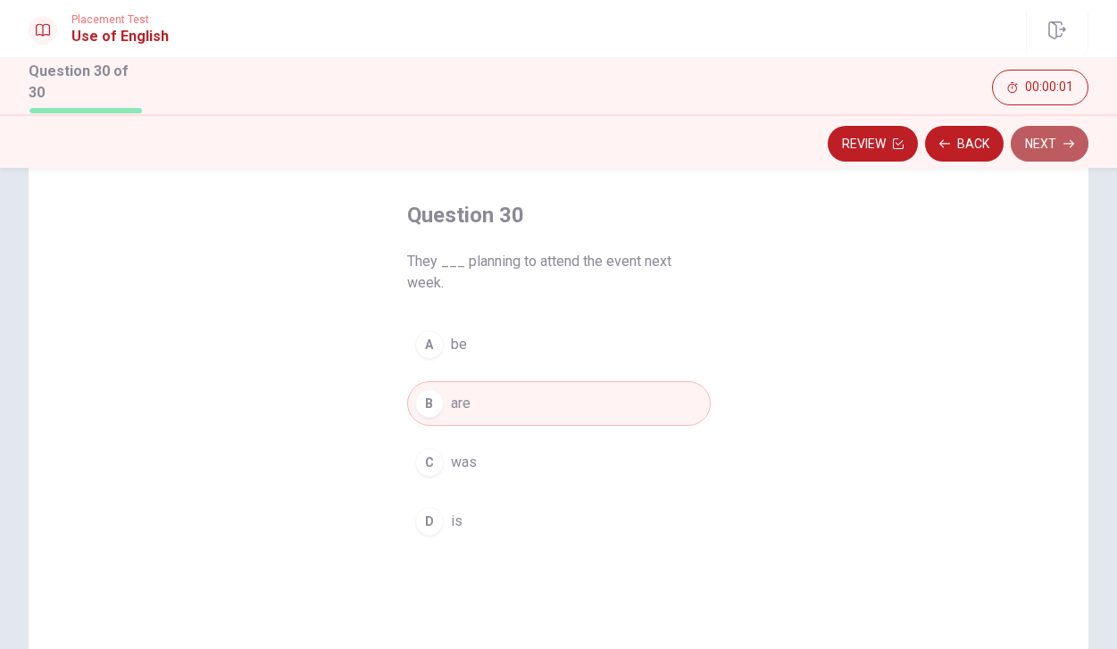
click at [1028, 140] on button "Next" at bounding box center [1050, 144] width 78 height 36
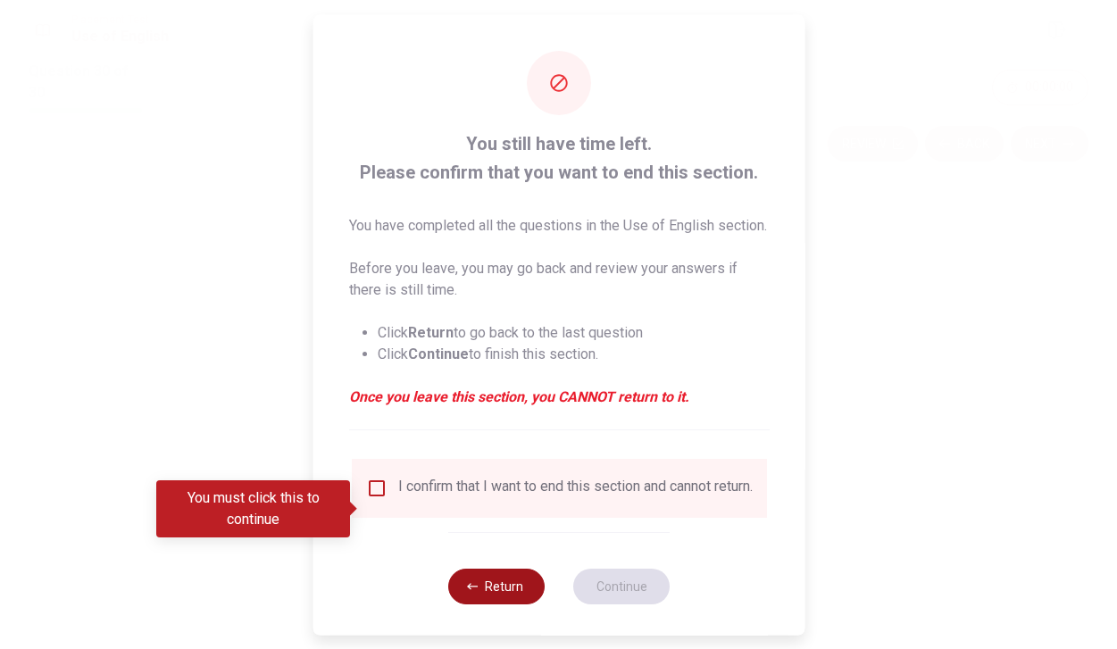
click at [507, 604] on button "Return" at bounding box center [496, 586] width 96 height 36
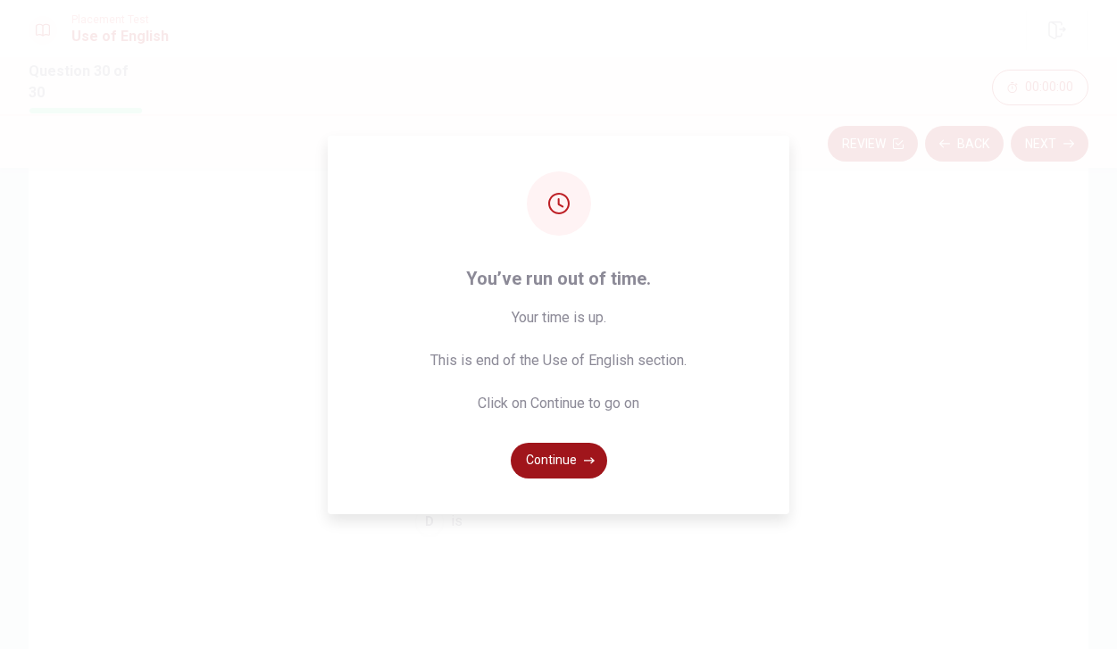
click at [591, 445] on button "Continue" at bounding box center [559, 461] width 96 height 36
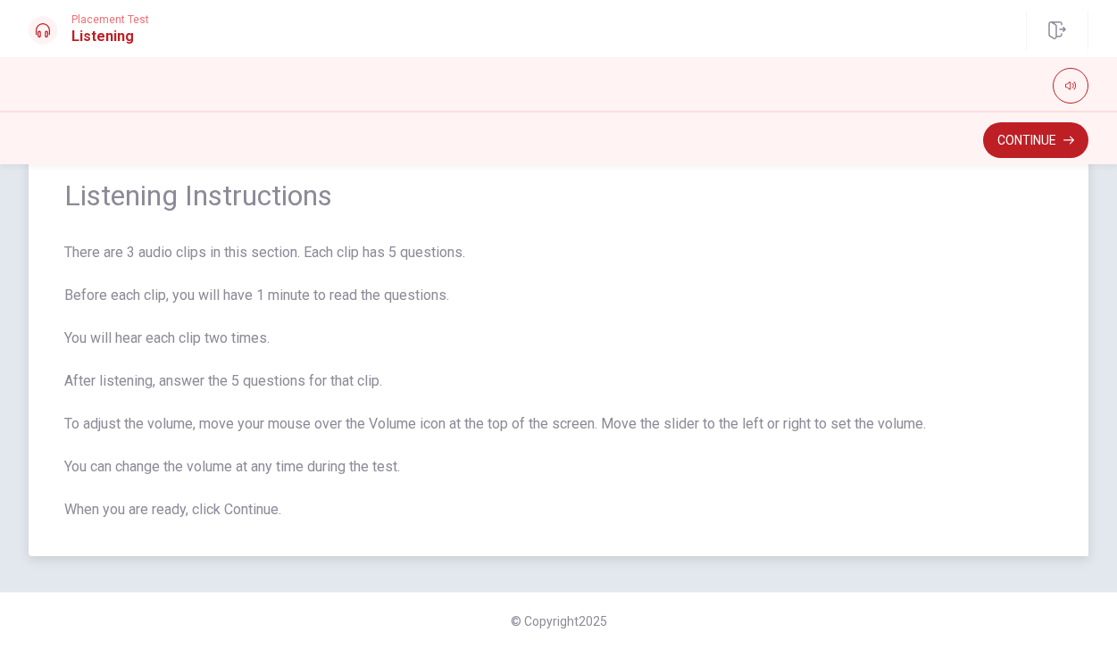
scroll to position [58, 0]
click at [1072, 93] on button "button" at bounding box center [1071, 86] width 36 height 36
click at [1072, 93] on span at bounding box center [1071, 91] width 14 height 10
click at [848, 339] on span "There are 3 audio clips in this section. Each clip has 5 questions. Before each…" at bounding box center [558, 381] width 989 height 279
click at [988, 213] on span "Listening Instructions" at bounding box center [558, 196] width 989 height 36
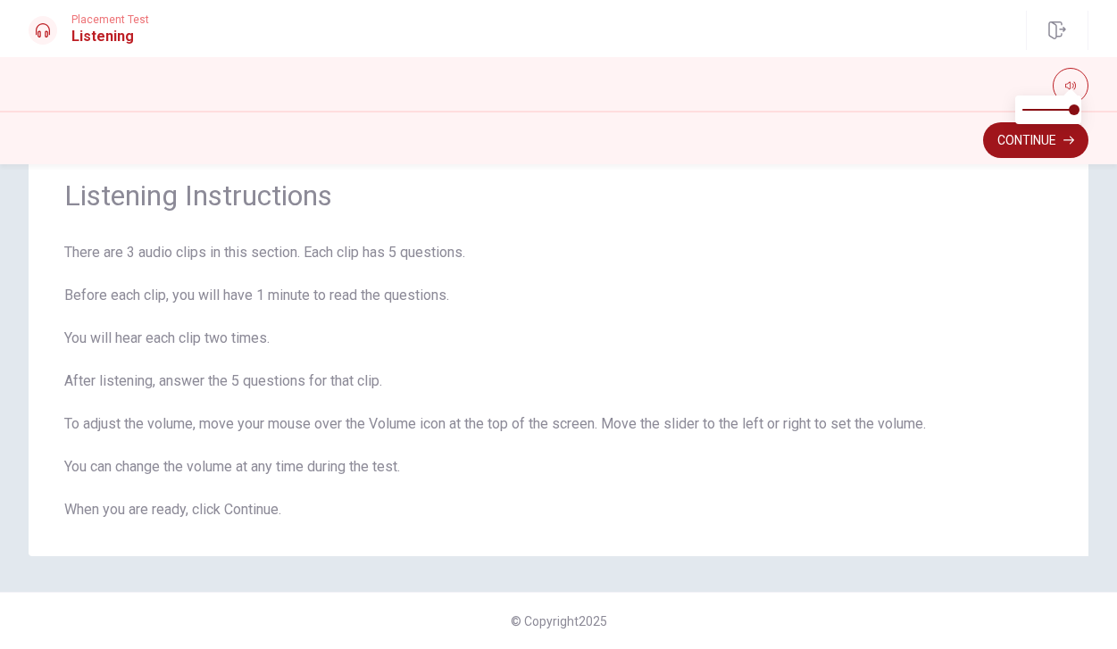
click at [1007, 137] on button "Continue" at bounding box center [1035, 140] width 105 height 36
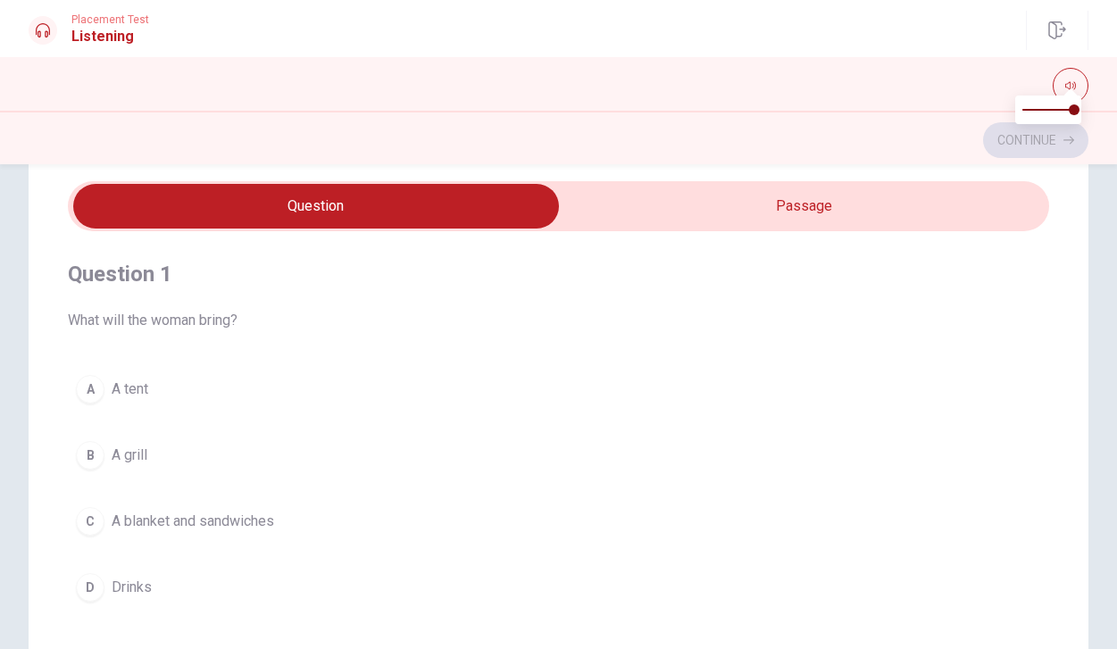
scroll to position [0, 0]
type input "2"
click at [790, 186] on input "checkbox" at bounding box center [316, 206] width 1473 height 45
checkbox input "true"
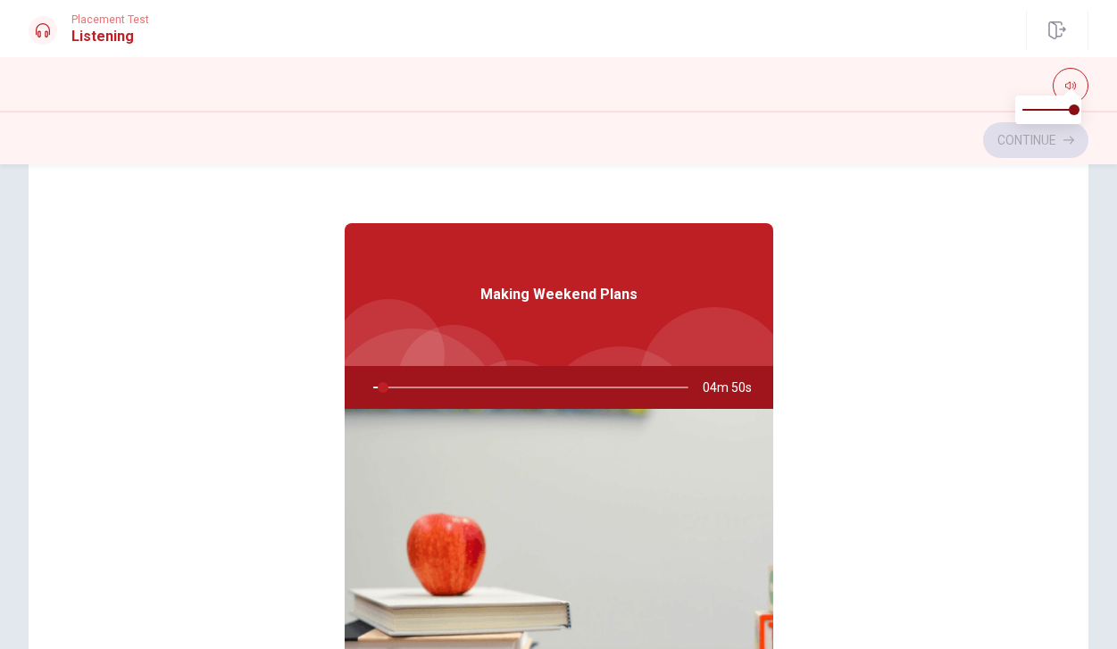
scroll to position [-1, 0]
click at [405, 245] on div "Making Weekend Plans" at bounding box center [559, 294] width 429 height 143
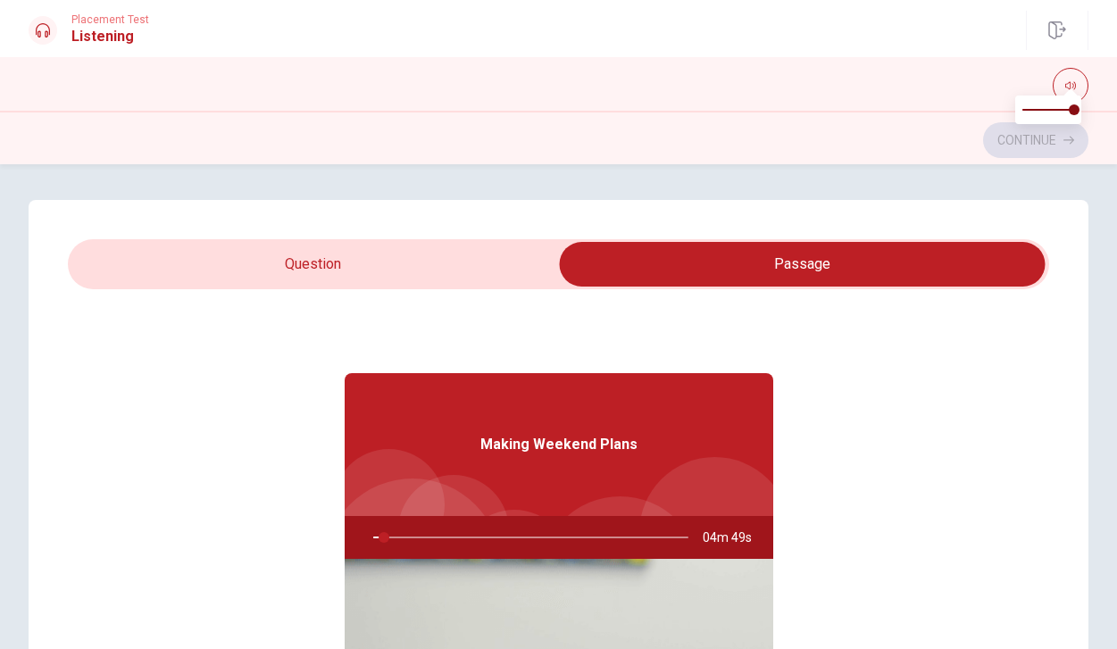
scroll to position [0, 0]
type input "4"
click at [372, 261] on input "checkbox" at bounding box center [802, 264] width 1473 height 45
checkbox input "false"
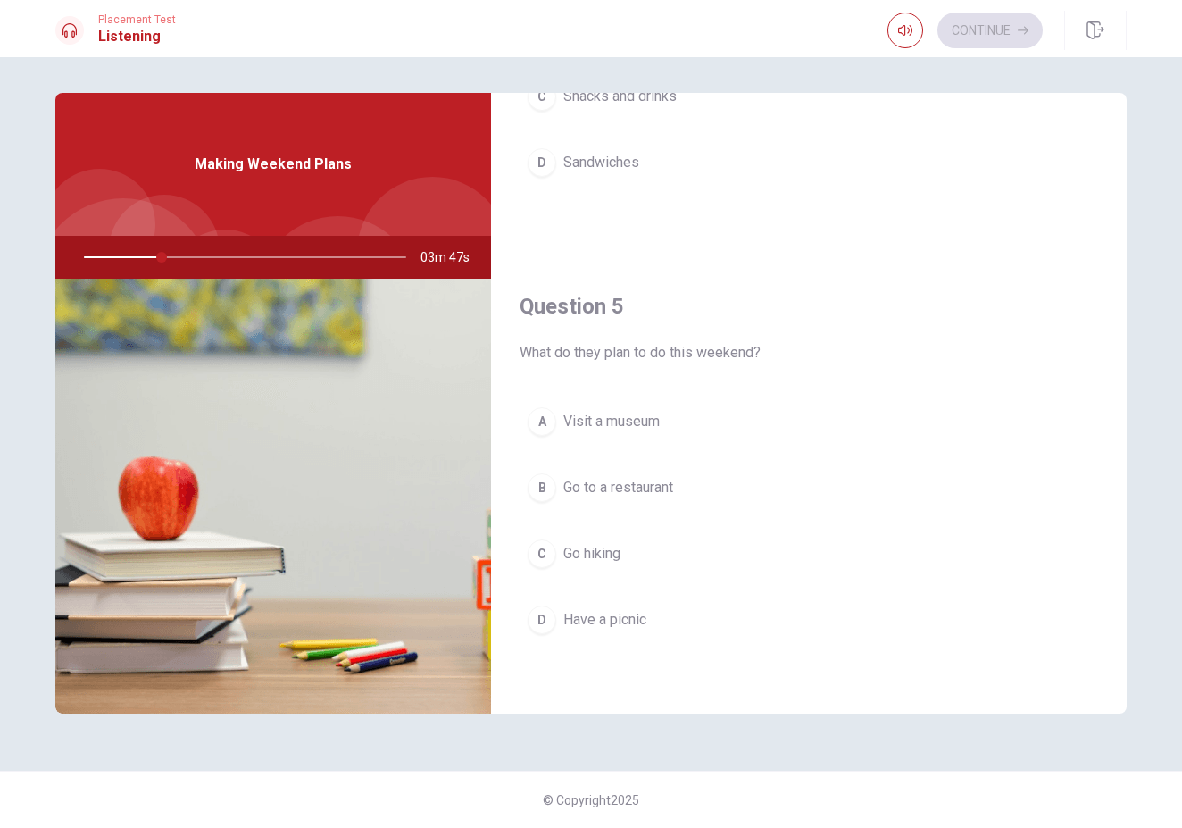
click at [171, 259] on div at bounding box center [242, 257] width 358 height 43
click at [559, 255] on div "Question 4 What does the man offer to bring? A A blanket B A game C Snacks and …" at bounding box center [809, 27] width 636 height 457
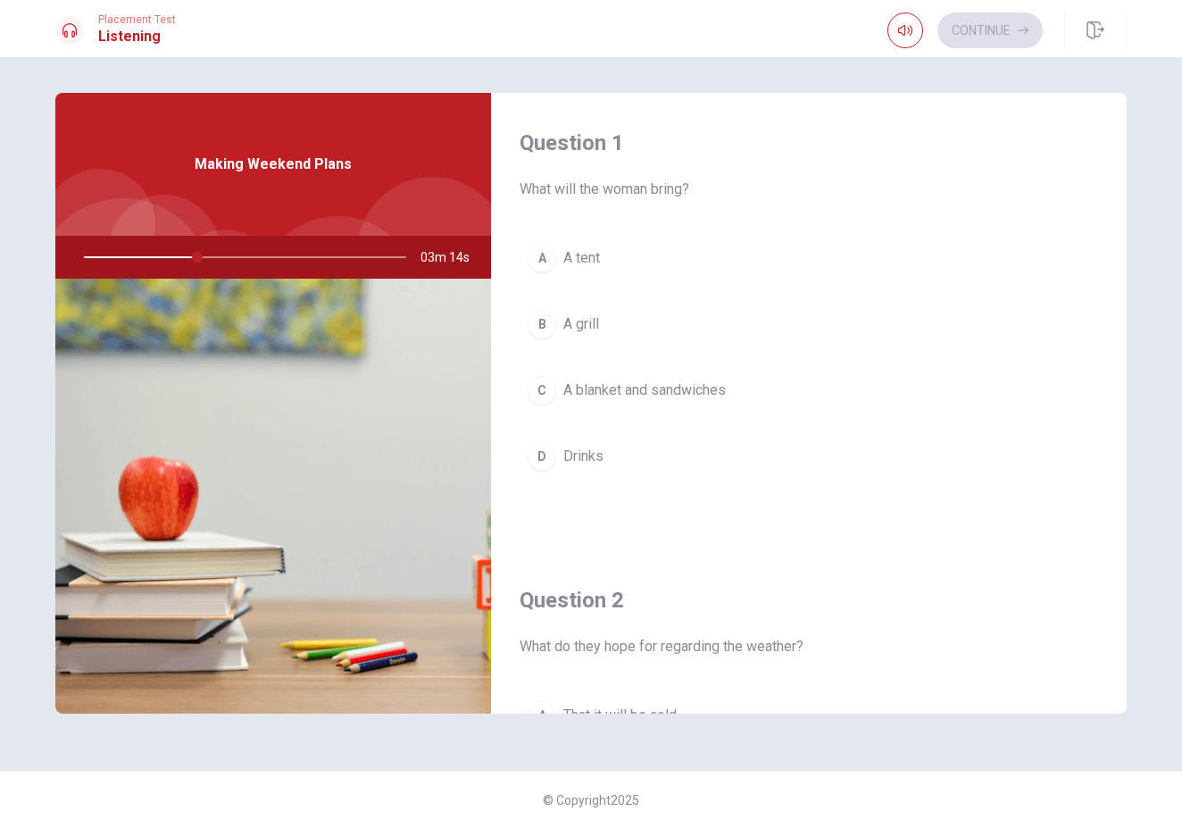
click at [615, 385] on span "A blanket and sandwiches" at bounding box center [644, 390] width 163 height 21
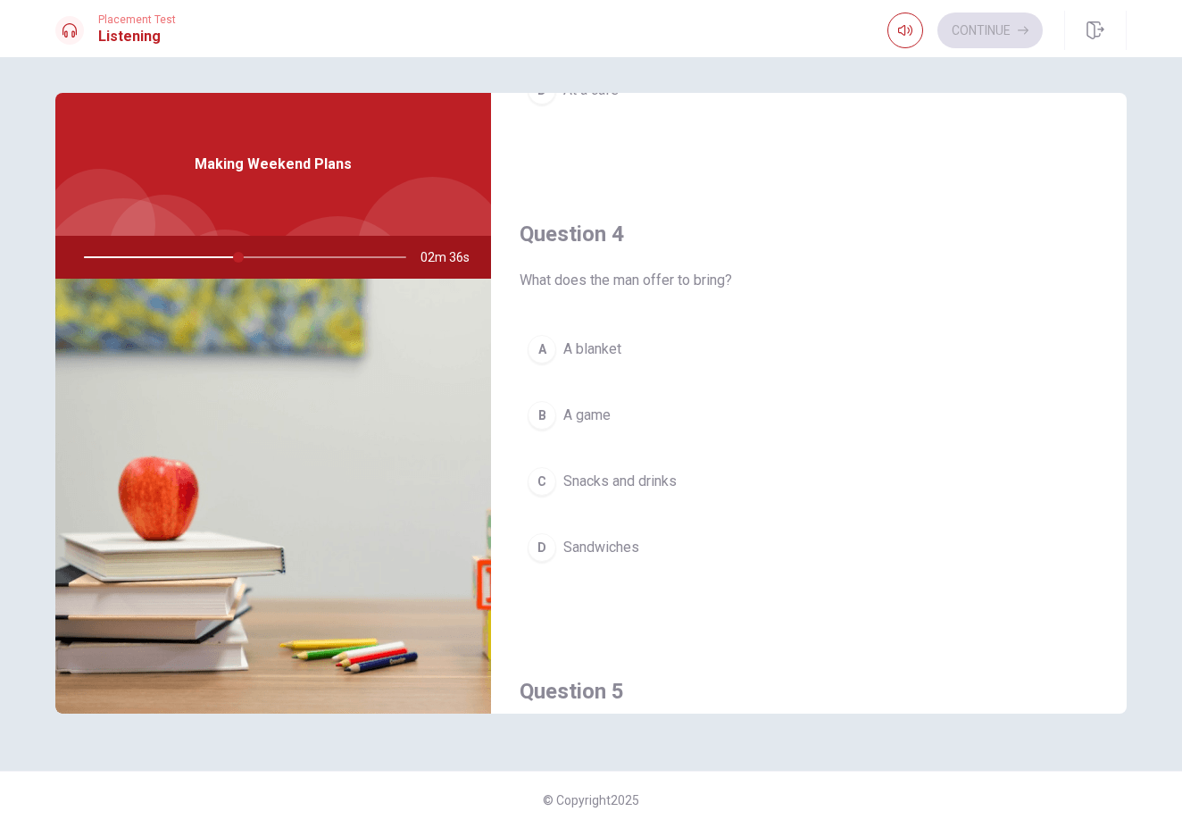
scroll to position [1290, 0]
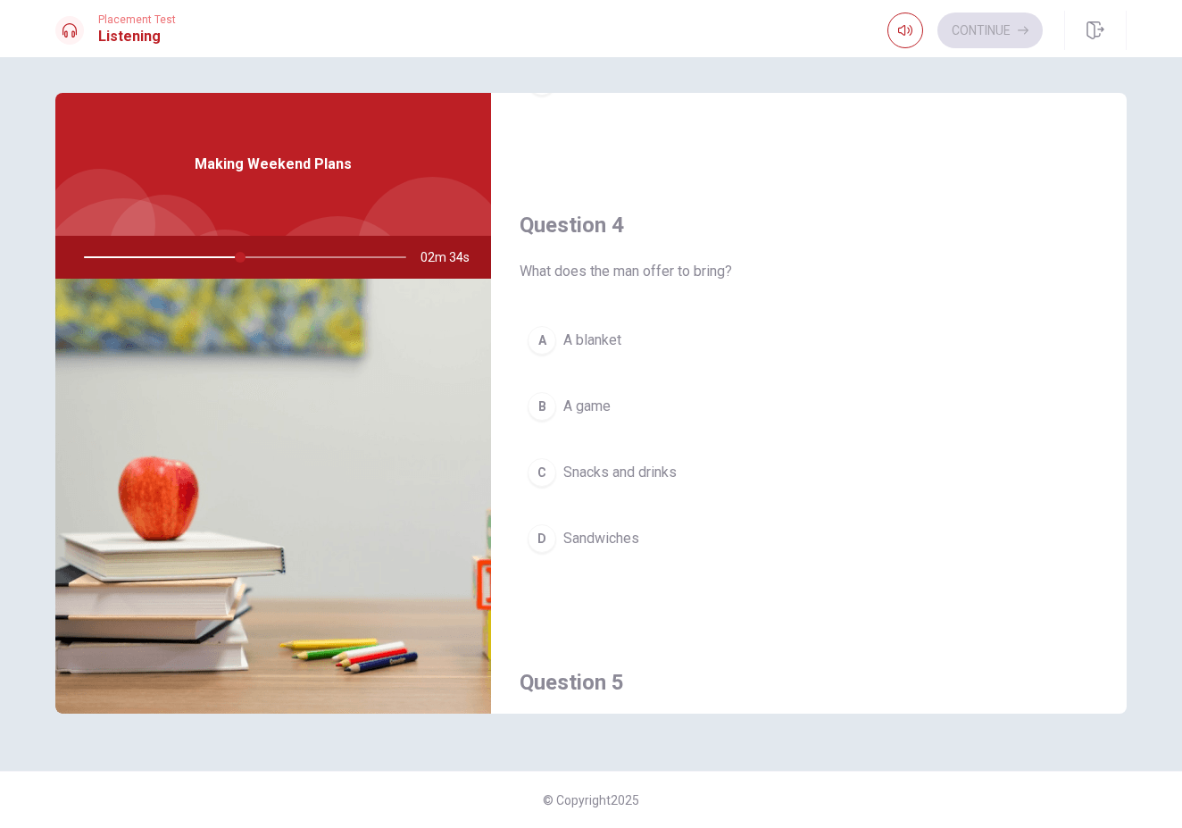
click at [680, 465] on button "C Snacks and drinks" at bounding box center [809, 472] width 579 height 45
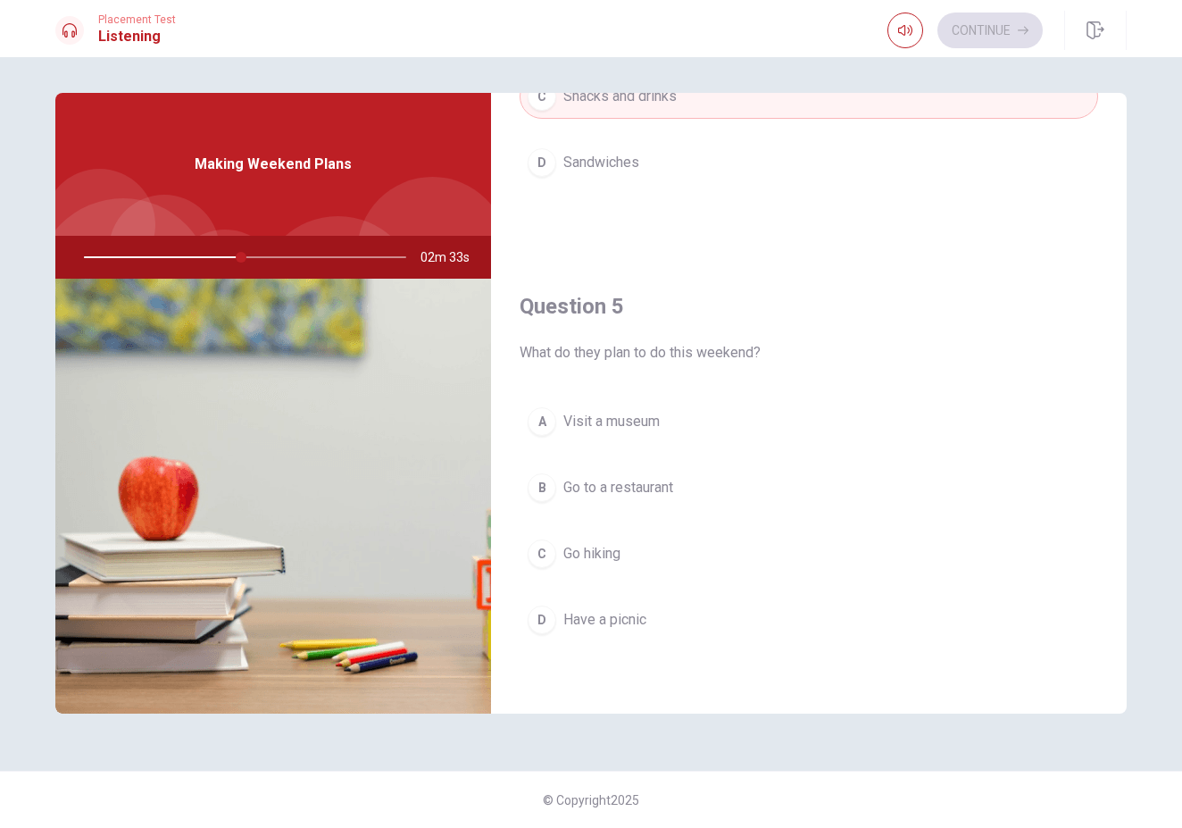
scroll to position [0, 0]
click at [634, 555] on button "C Go hiking" at bounding box center [809, 553] width 579 height 45
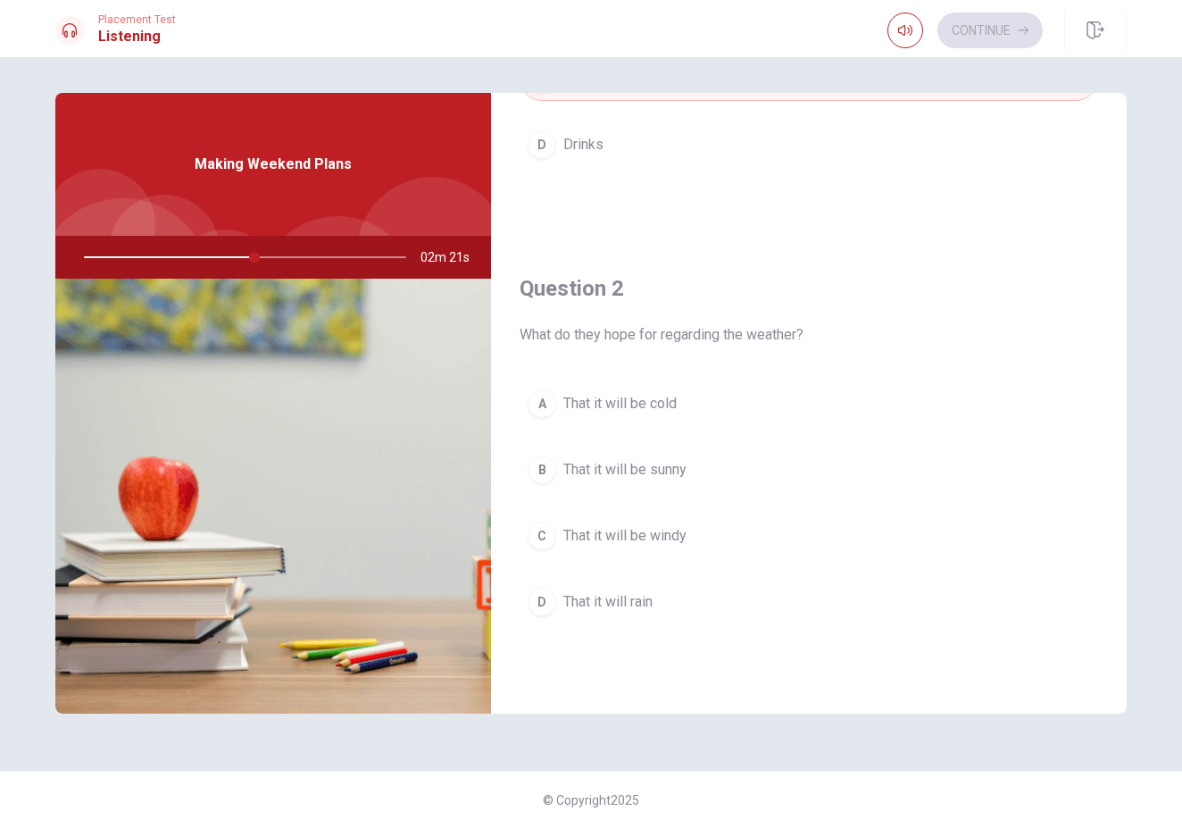
scroll to position [308, 0]
click at [672, 471] on span "That it will be sunny" at bounding box center [624, 473] width 123 height 21
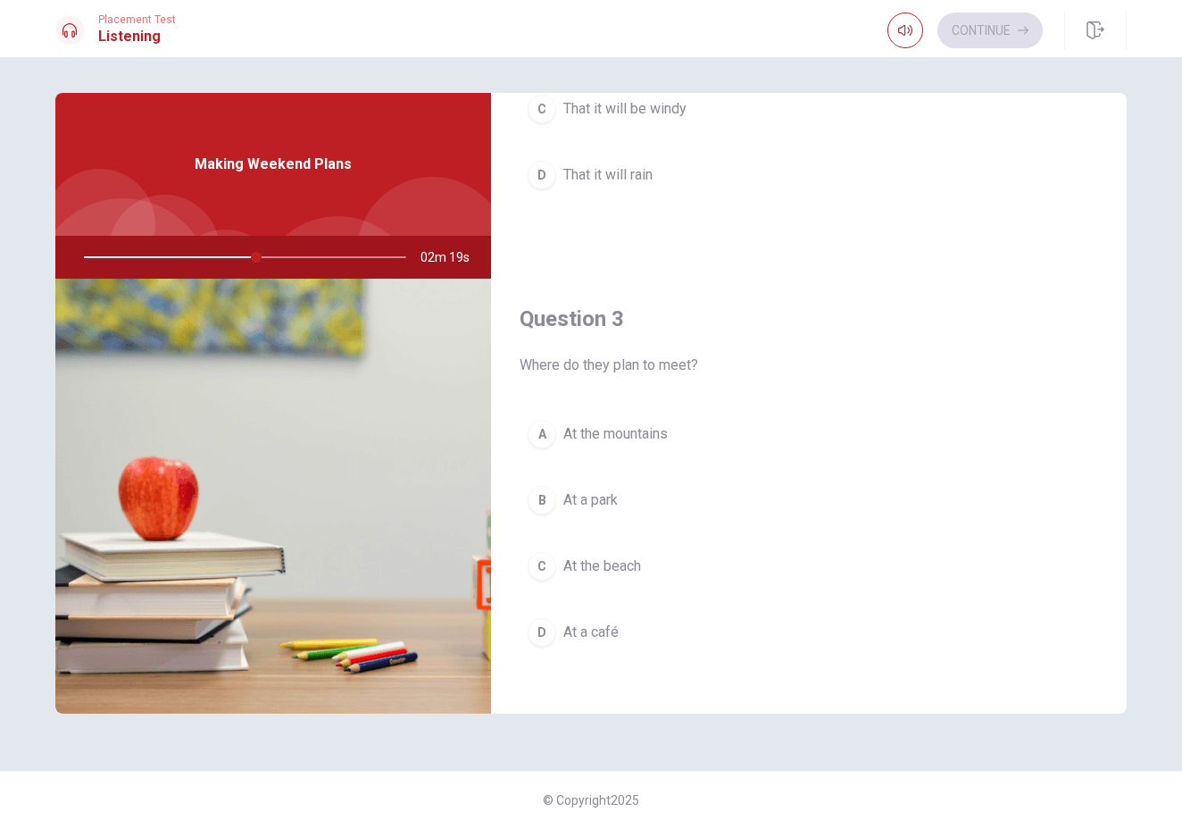
scroll to position [770, 0]
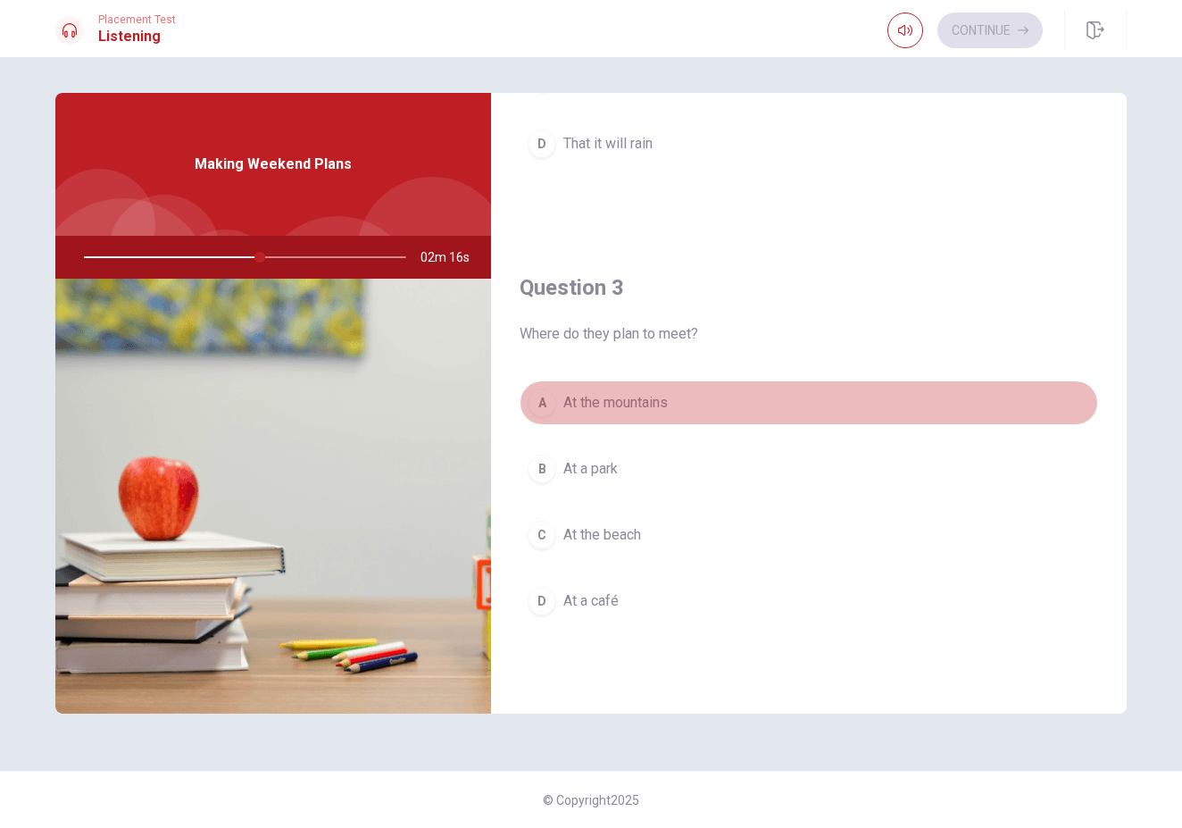
click at [689, 391] on button "A At the mountains" at bounding box center [809, 402] width 579 height 45
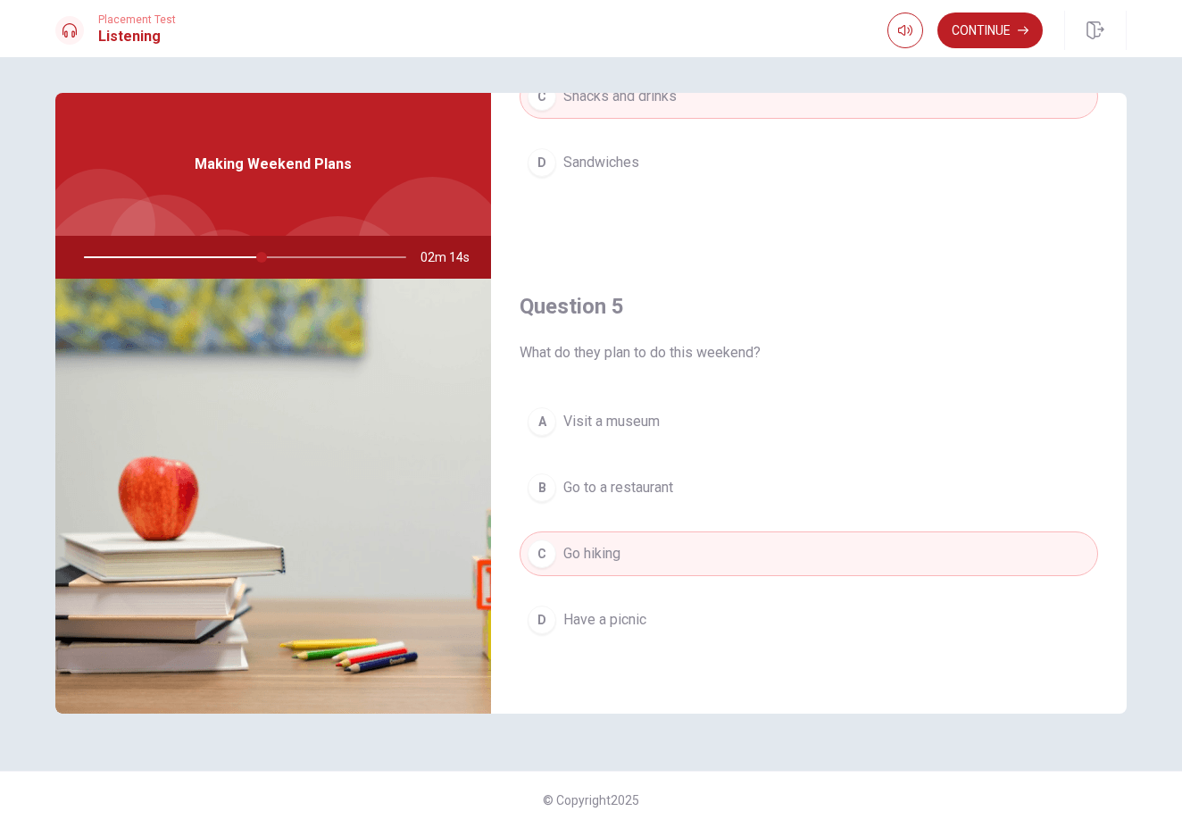
scroll to position [1665, 0]
click at [675, 622] on button "D Have a picnic" at bounding box center [809, 619] width 579 height 45
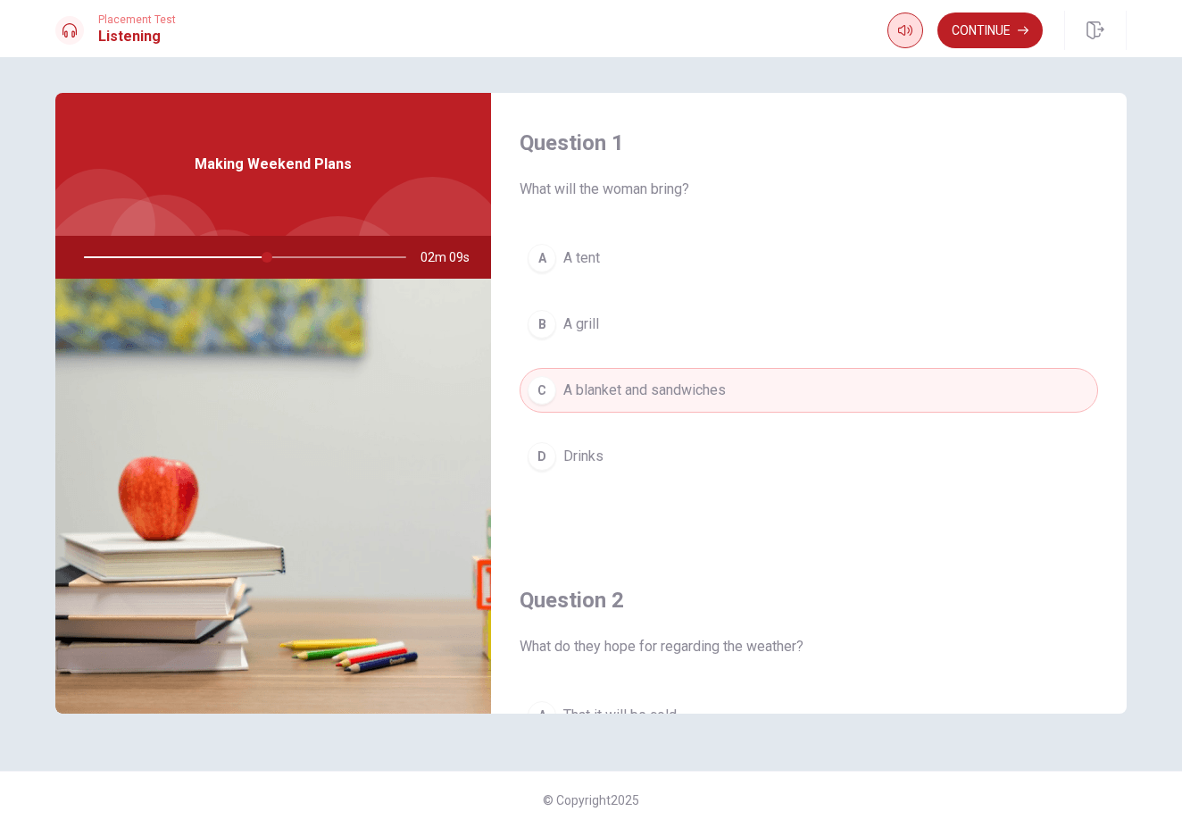
scroll to position [0, 0]
click at [955, 29] on button "Continue" at bounding box center [990, 31] width 105 height 36
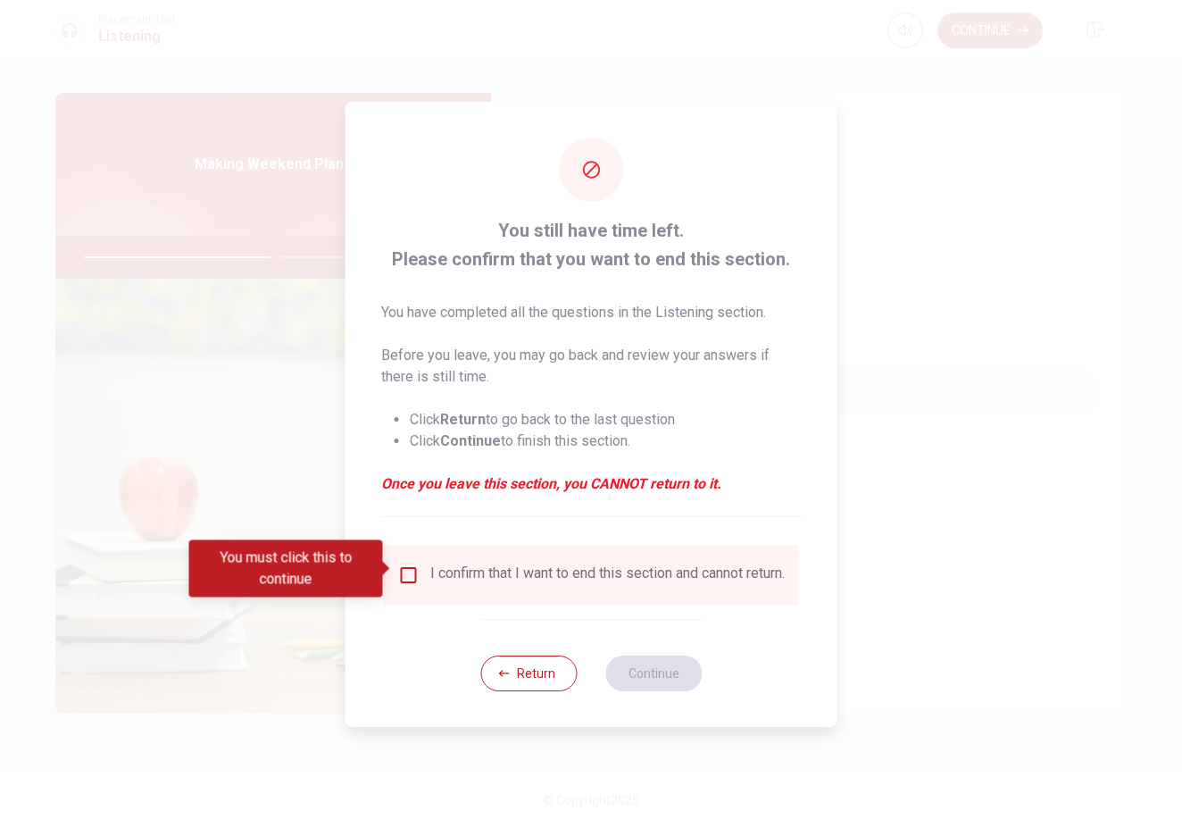
click at [443, 573] on div "I confirm that I want to end this section and cannot return." at bounding box center [607, 574] width 355 height 21
click at [408, 570] on input "You must click this to continue" at bounding box center [408, 574] width 21 height 21
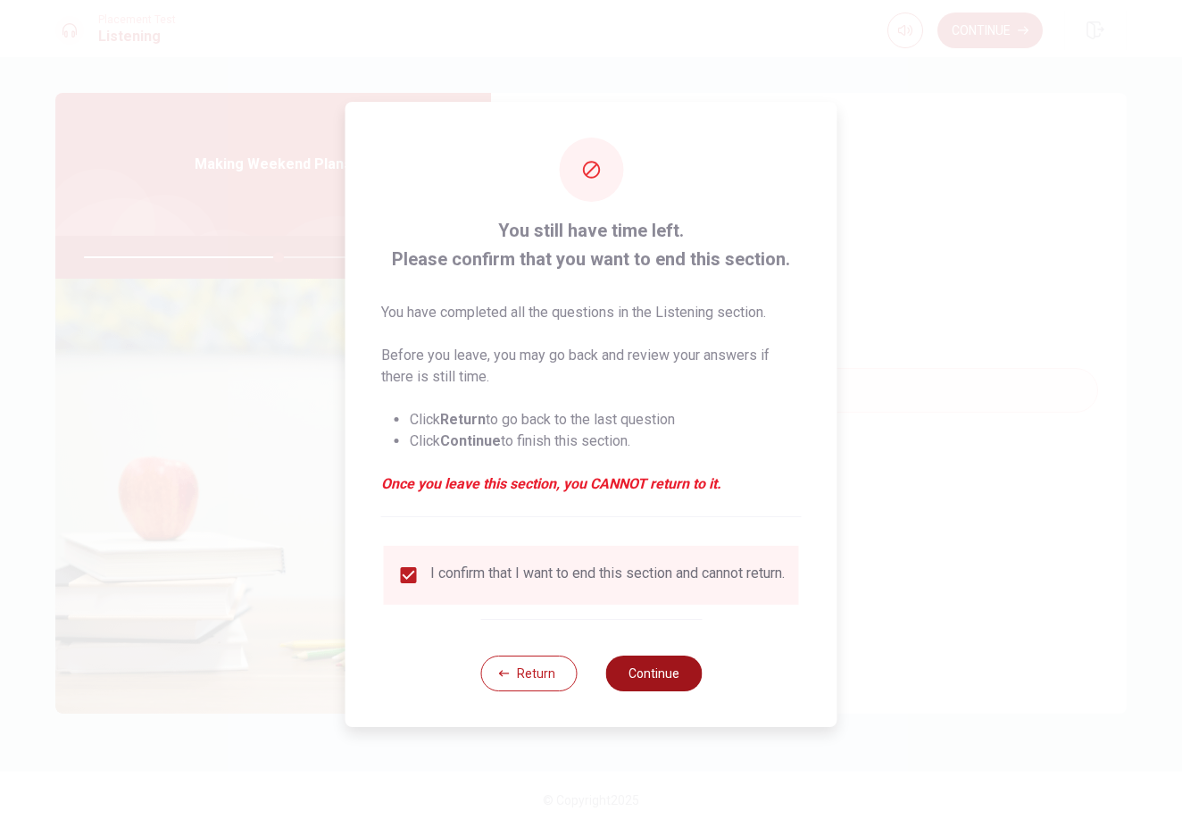
click at [682, 648] on button "Continue" at bounding box center [653, 673] width 96 height 36
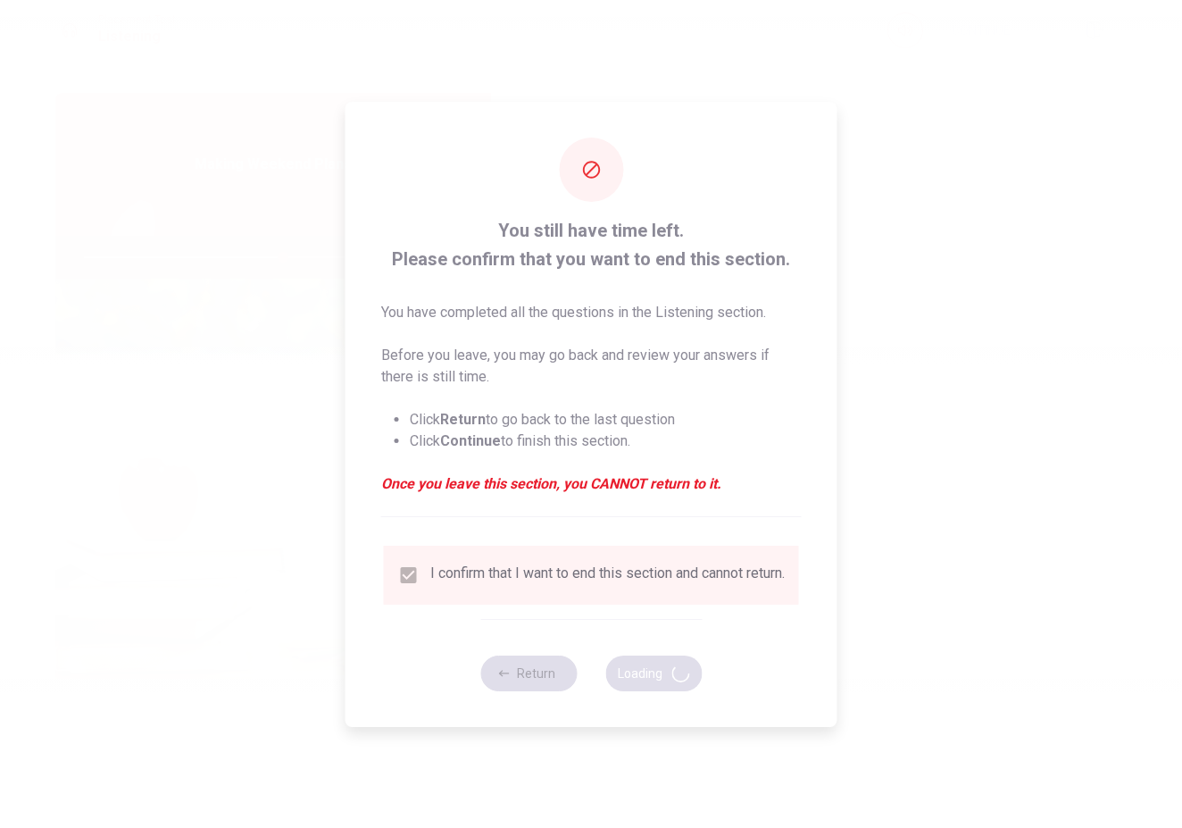
type input "62"
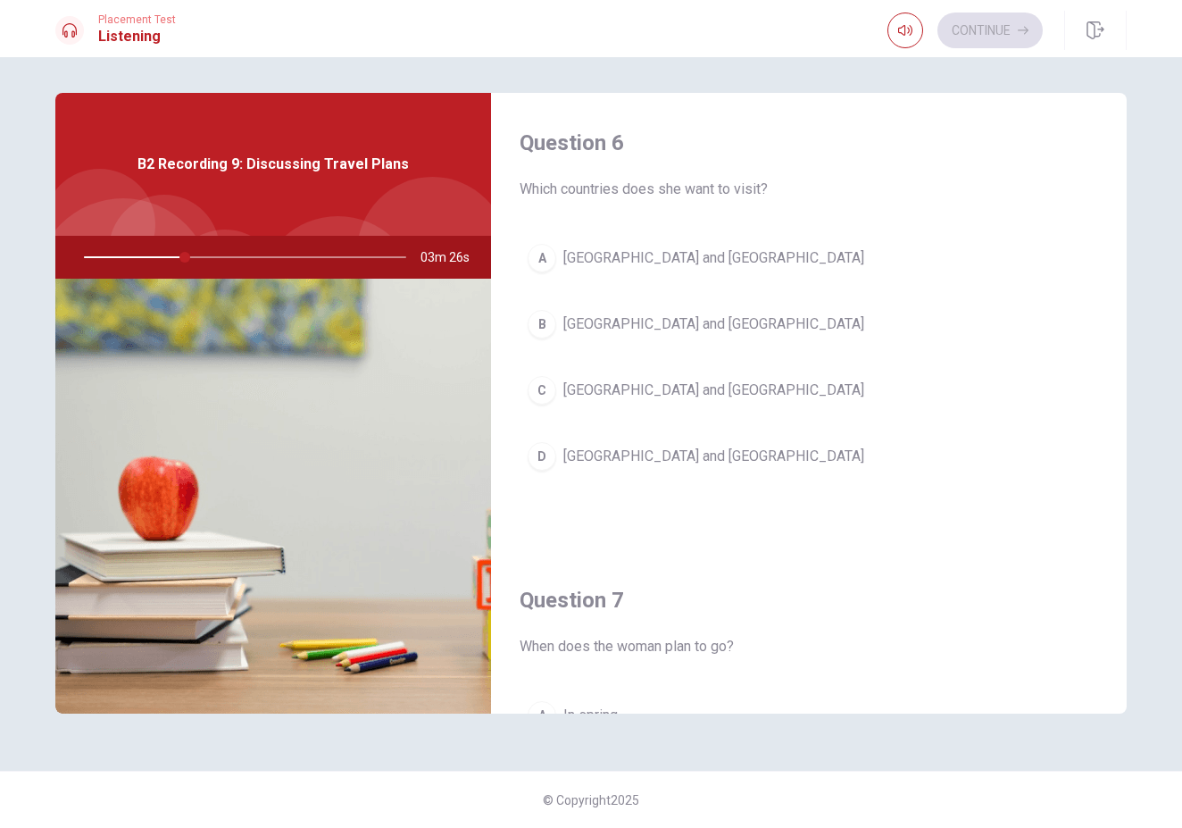
click at [685, 395] on button "C [GEOGRAPHIC_DATA] and [GEOGRAPHIC_DATA]" at bounding box center [809, 390] width 579 height 45
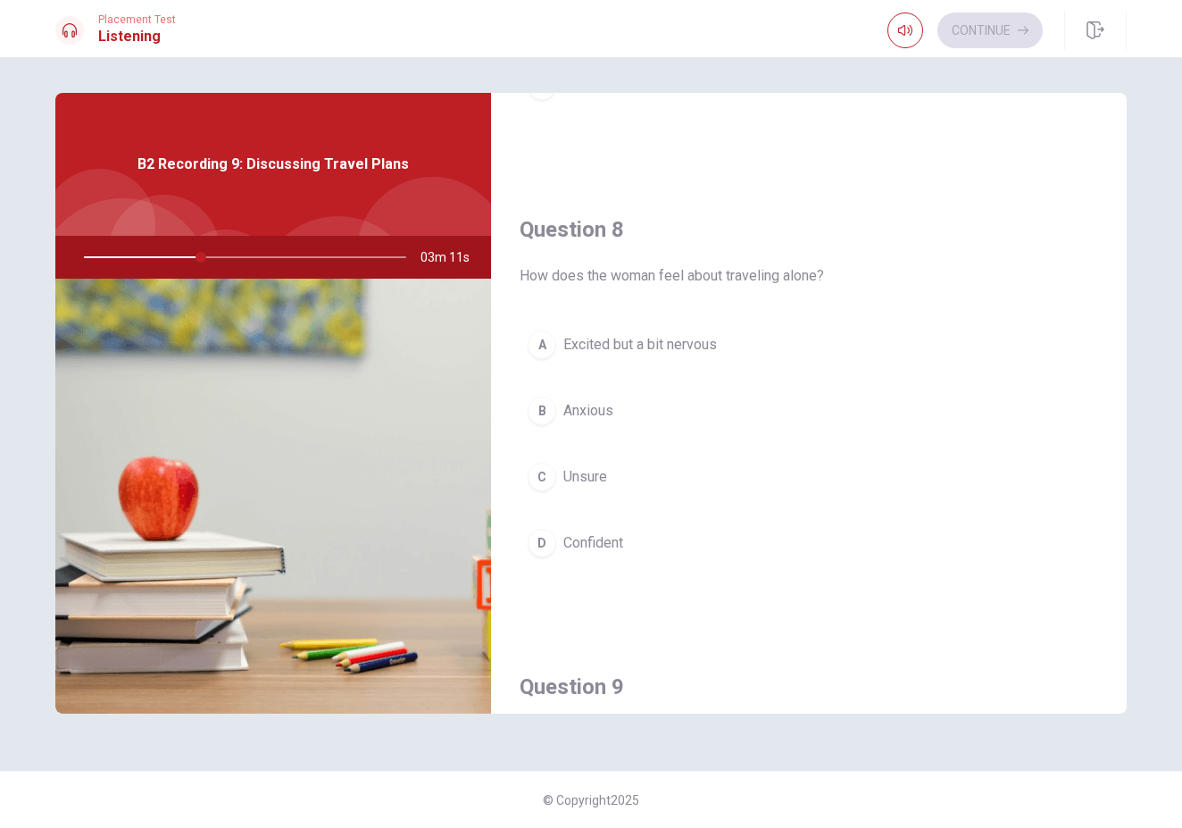
scroll to position [832, 0]
click at [673, 346] on span "Excited but a bit nervous" at bounding box center [640, 340] width 154 height 21
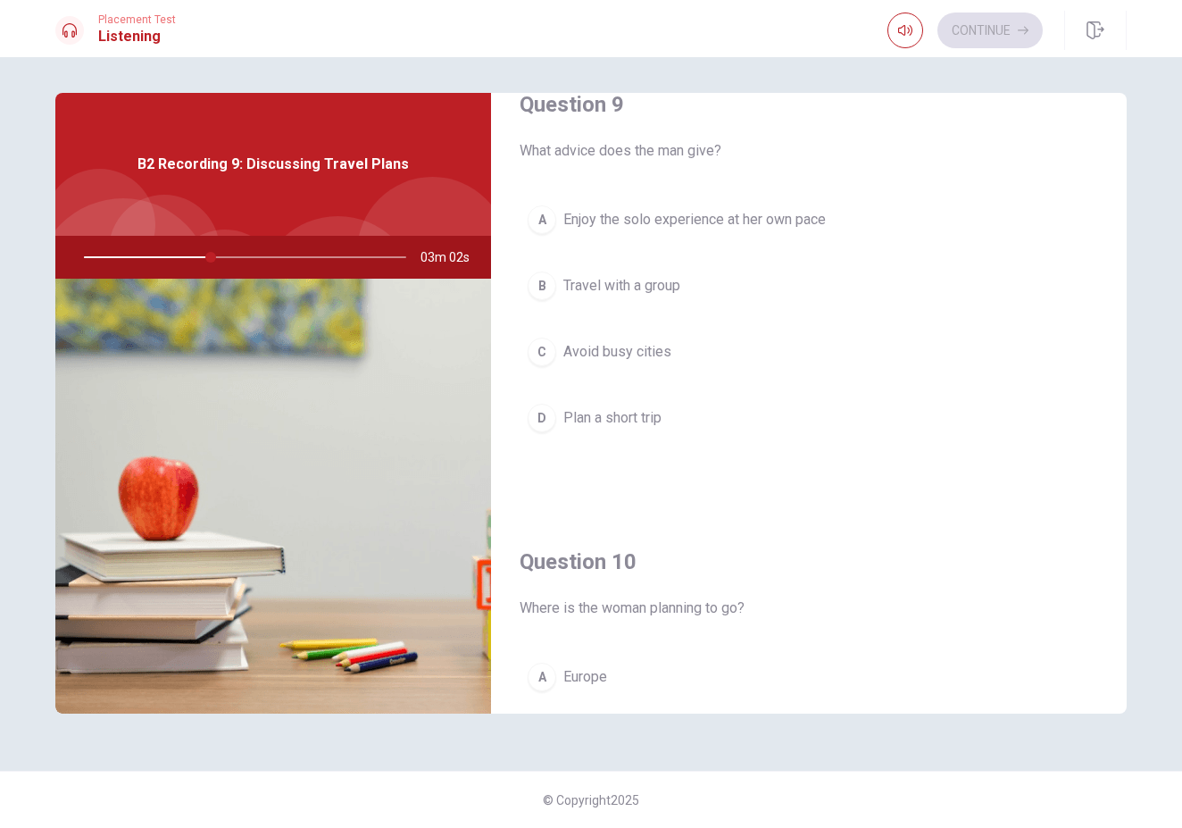
scroll to position [1408, 0]
click at [730, 226] on span "Enjoy the solo experience at her own pace" at bounding box center [694, 221] width 263 height 21
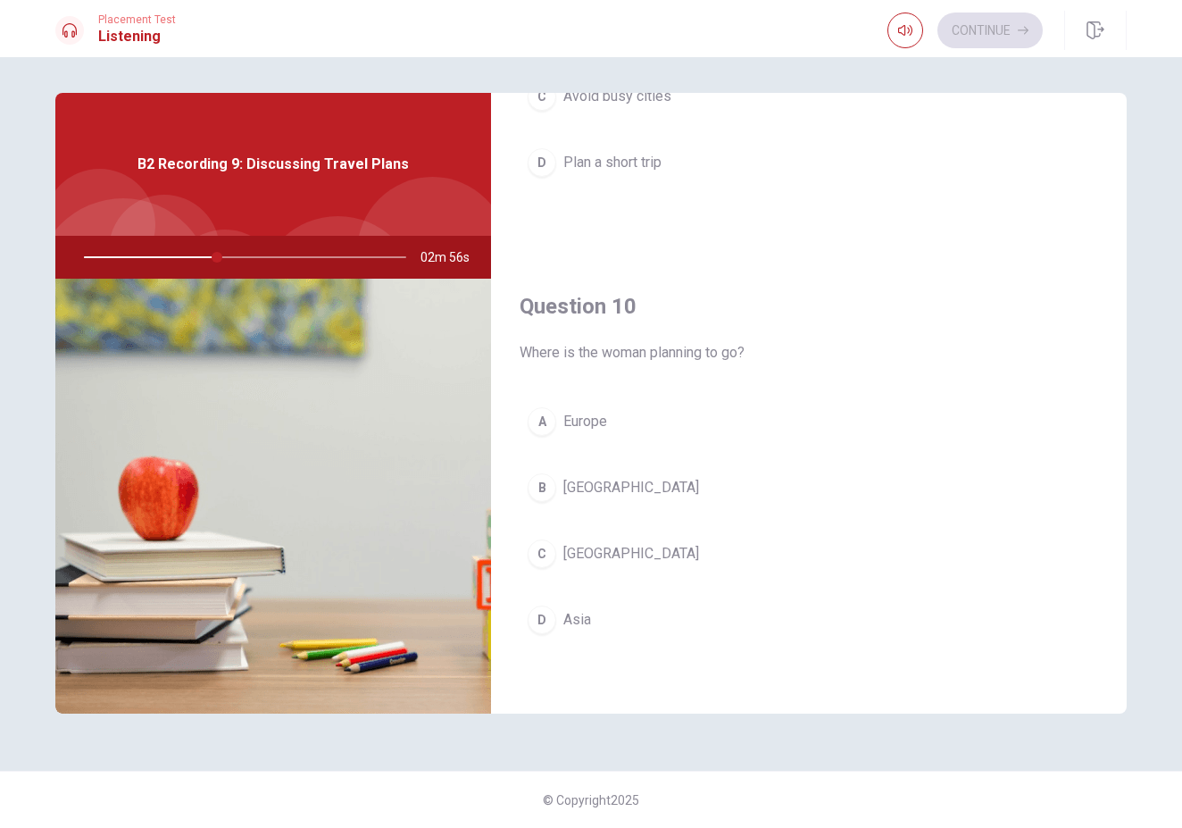
scroll to position [1665, 0]
click at [686, 438] on button "A [GEOGRAPHIC_DATA]" at bounding box center [809, 421] width 579 height 45
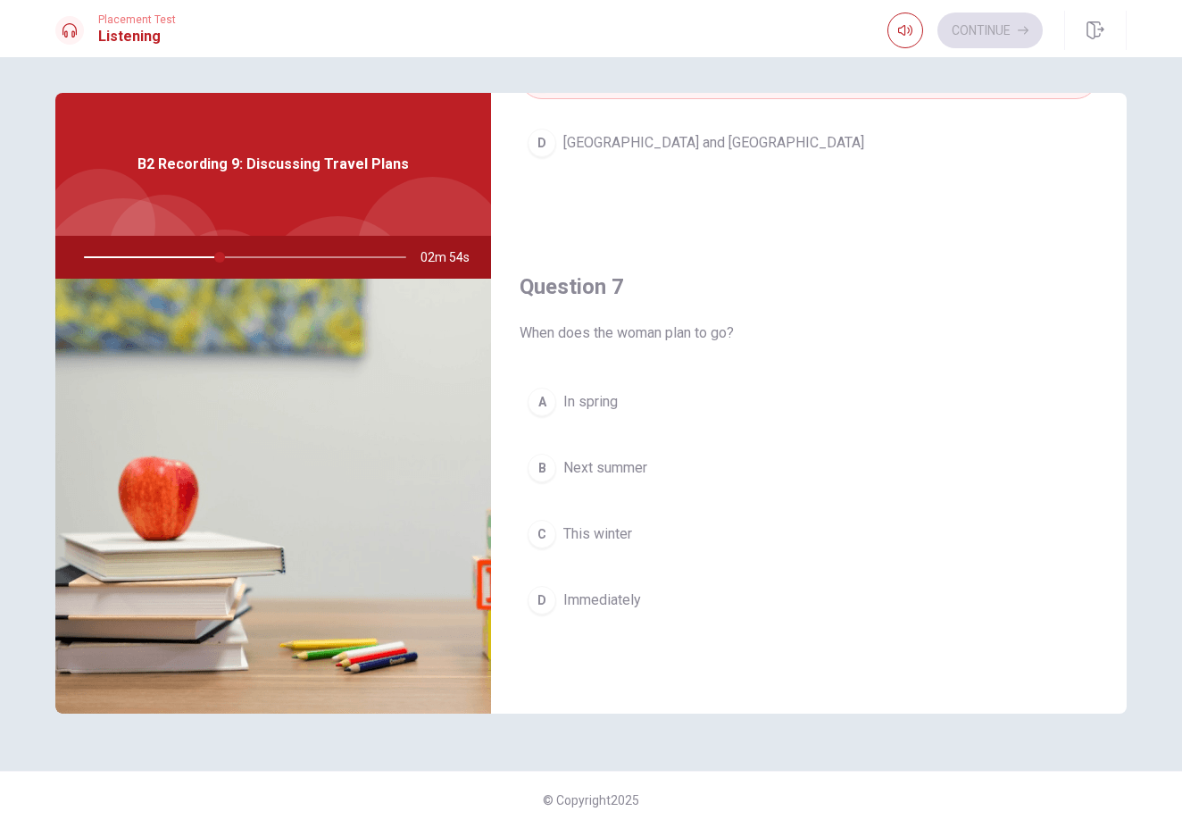
scroll to position [325, 0]
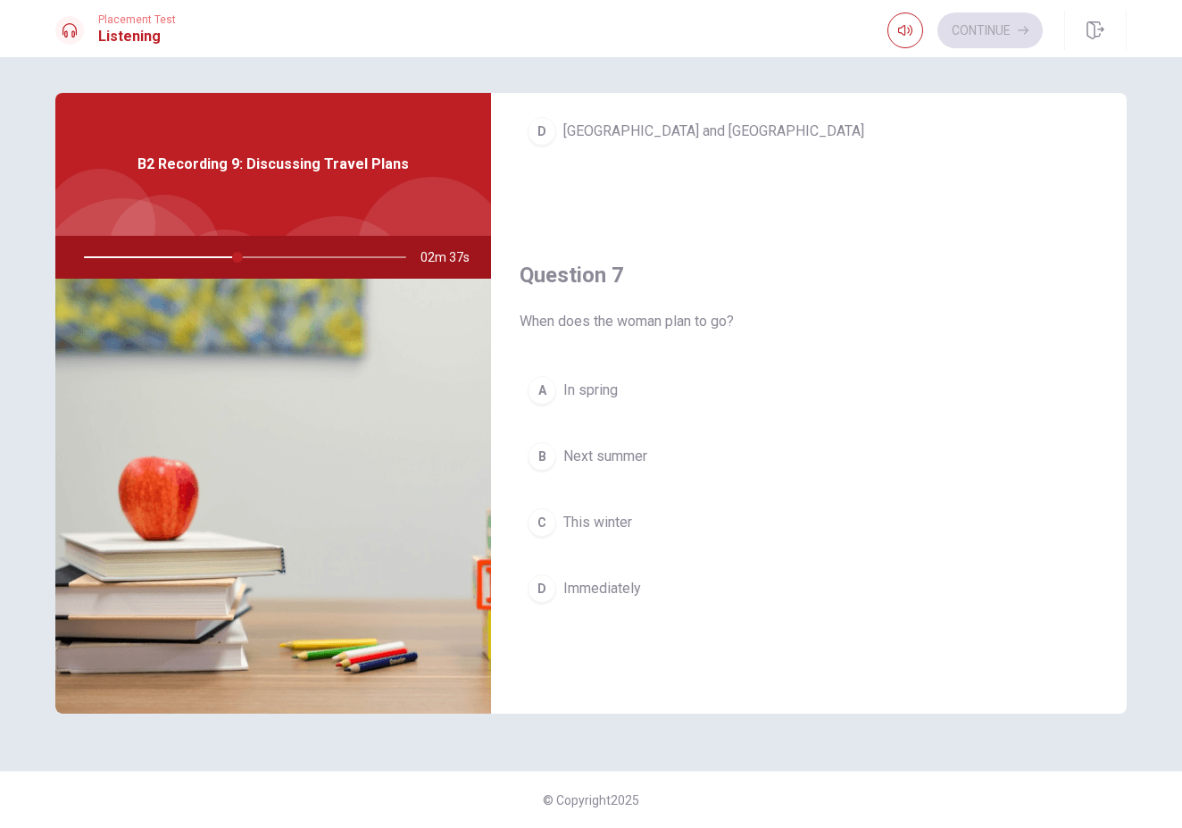
click at [668, 464] on button "B Next summer" at bounding box center [809, 456] width 579 height 45
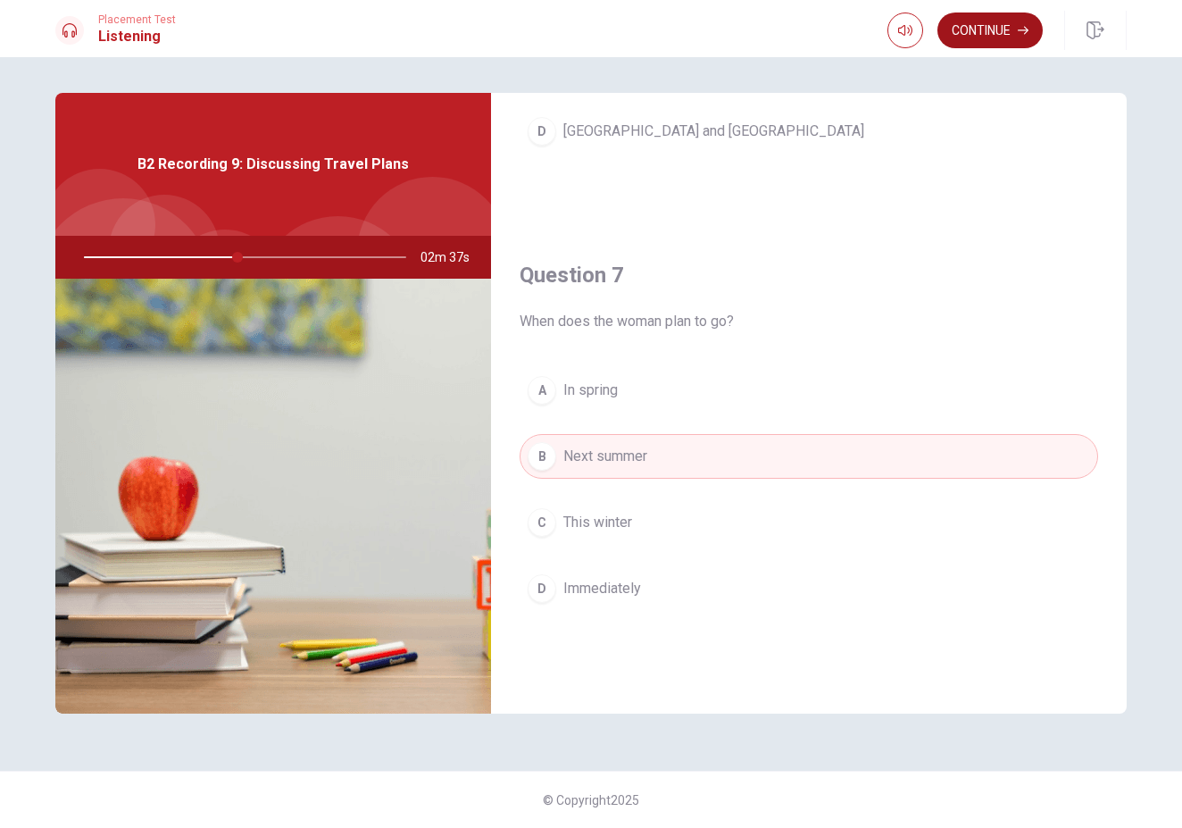
click at [1000, 30] on button "Continue" at bounding box center [990, 31] width 105 height 36
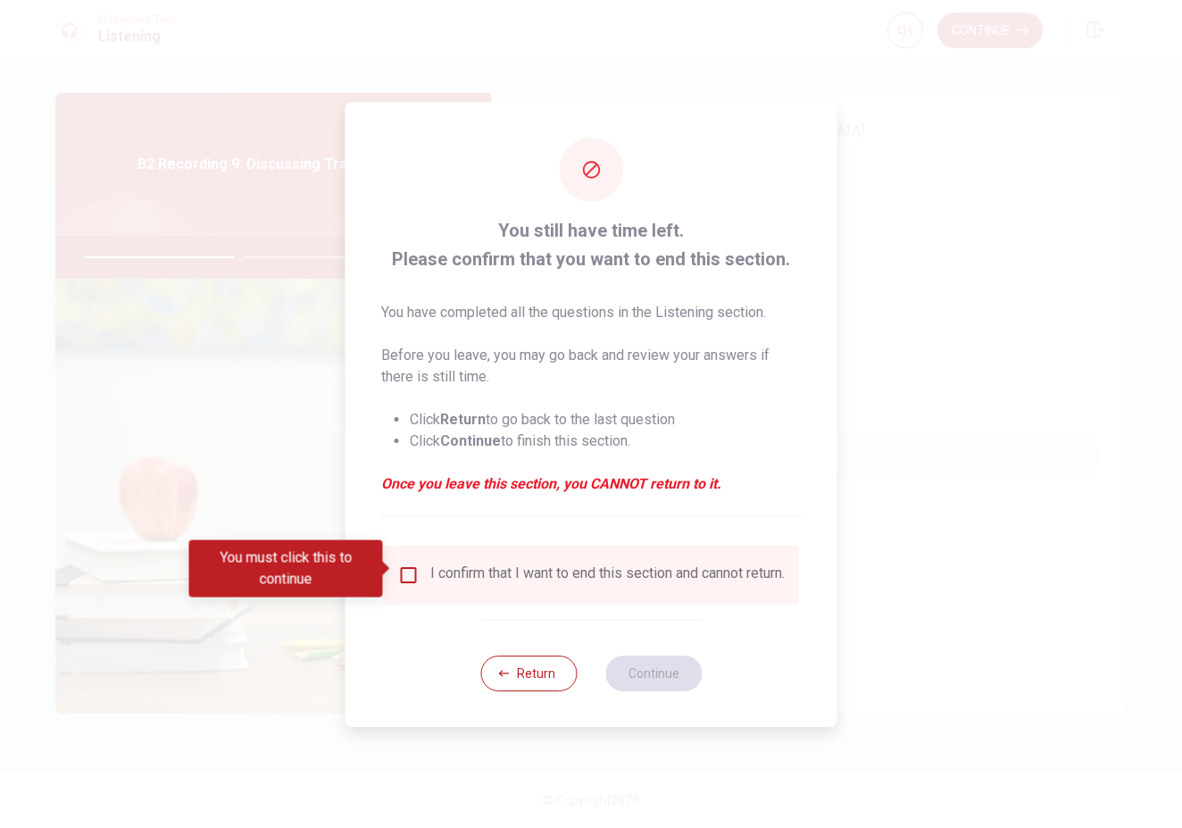
click at [440, 570] on div "I confirm that I want to end this section and cannot return." at bounding box center [607, 574] width 355 height 21
click at [405, 568] on input "You must click this to continue" at bounding box center [408, 574] width 21 height 21
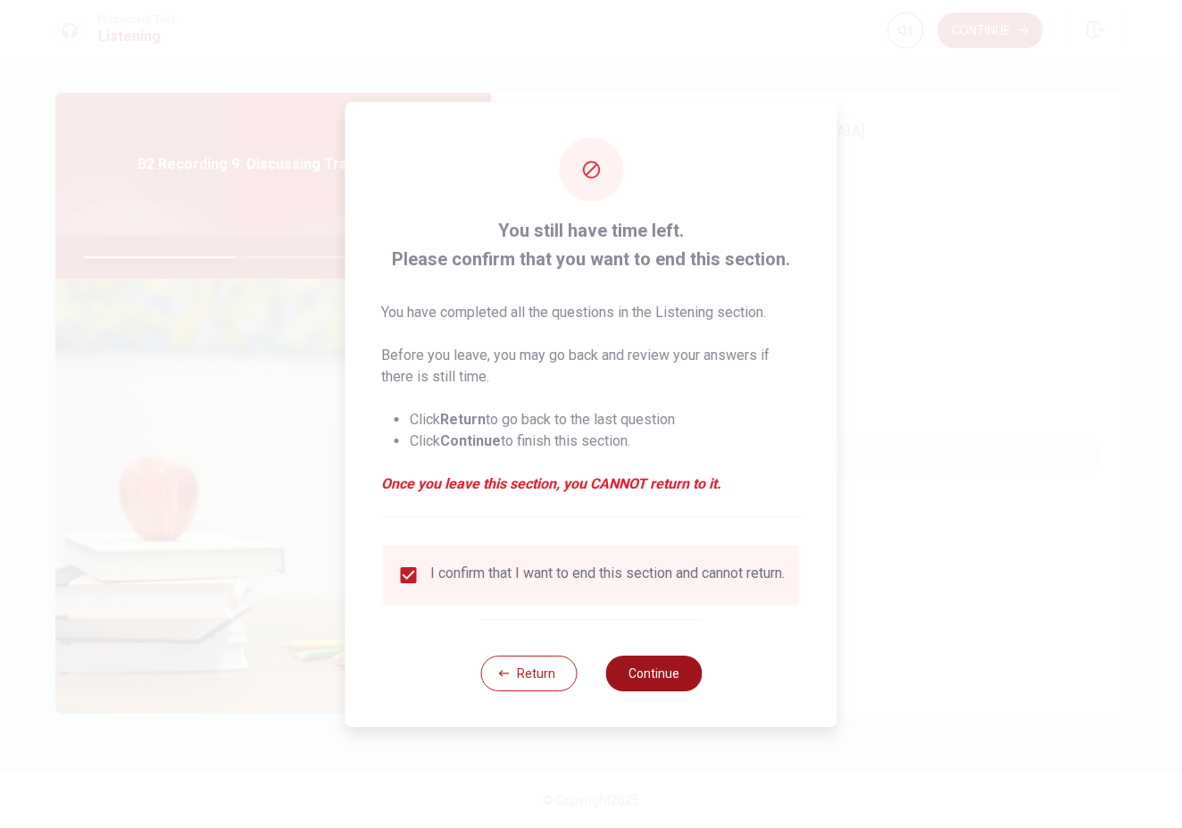
click at [639, 648] on button "Continue" at bounding box center [653, 673] width 96 height 36
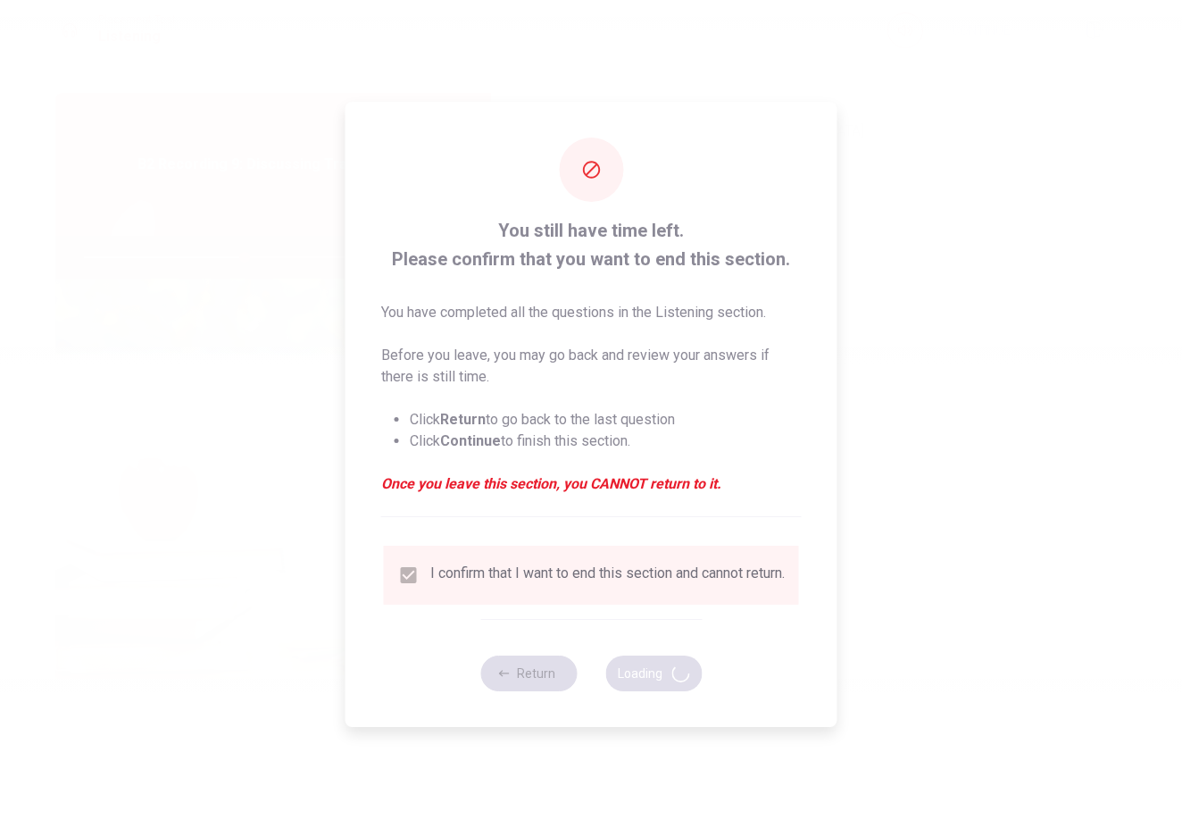
type input "50"
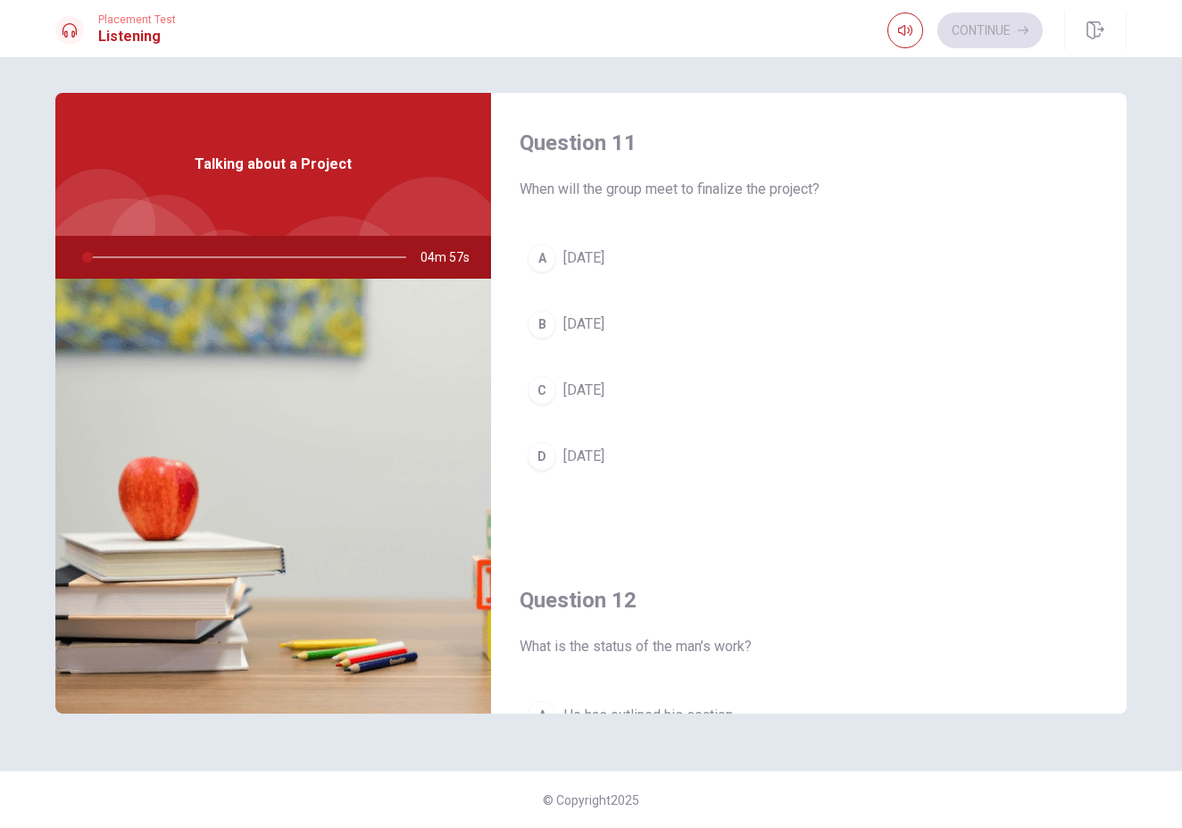
drag, startPoint x: 89, startPoint y: 256, endPoint x: 113, endPoint y: 259, distance: 24.3
click at [113, 259] on div at bounding box center [242, 257] width 358 height 43
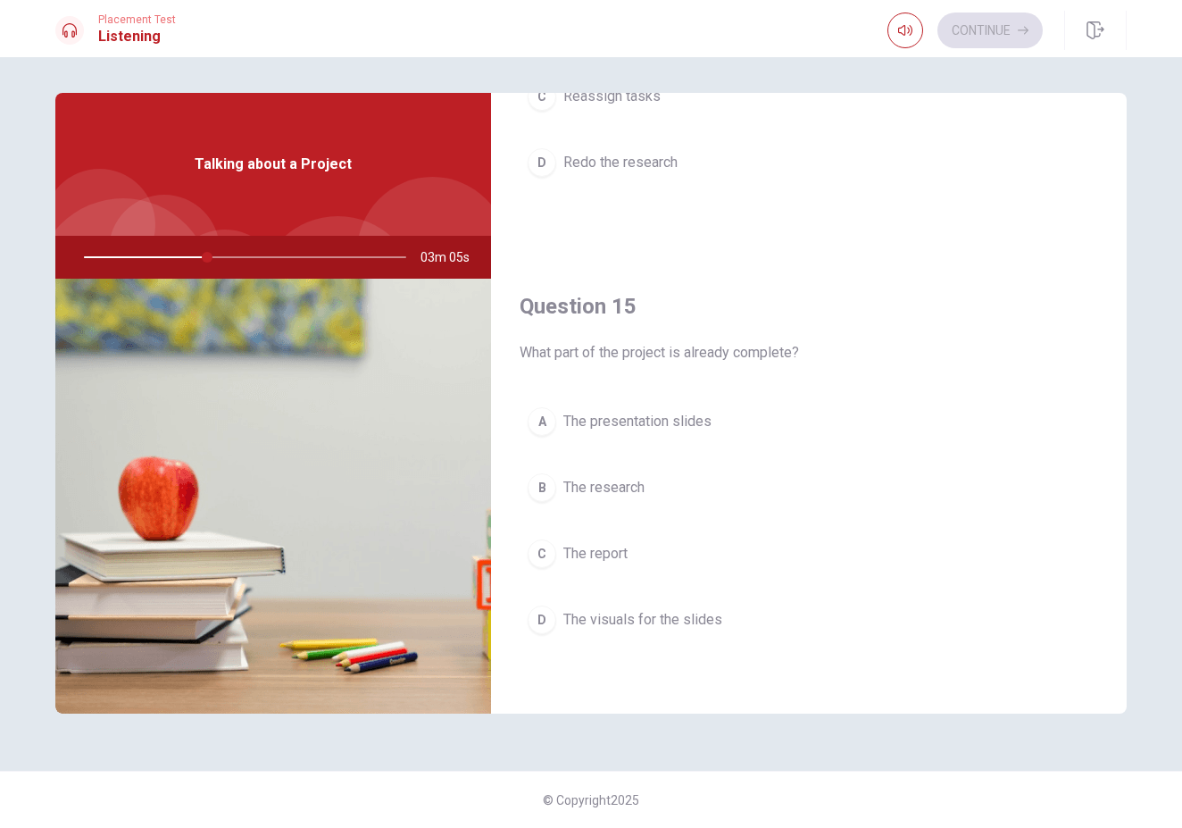
scroll to position [1665, 0]
click at [611, 415] on span "The presentation slides" at bounding box center [637, 421] width 148 height 21
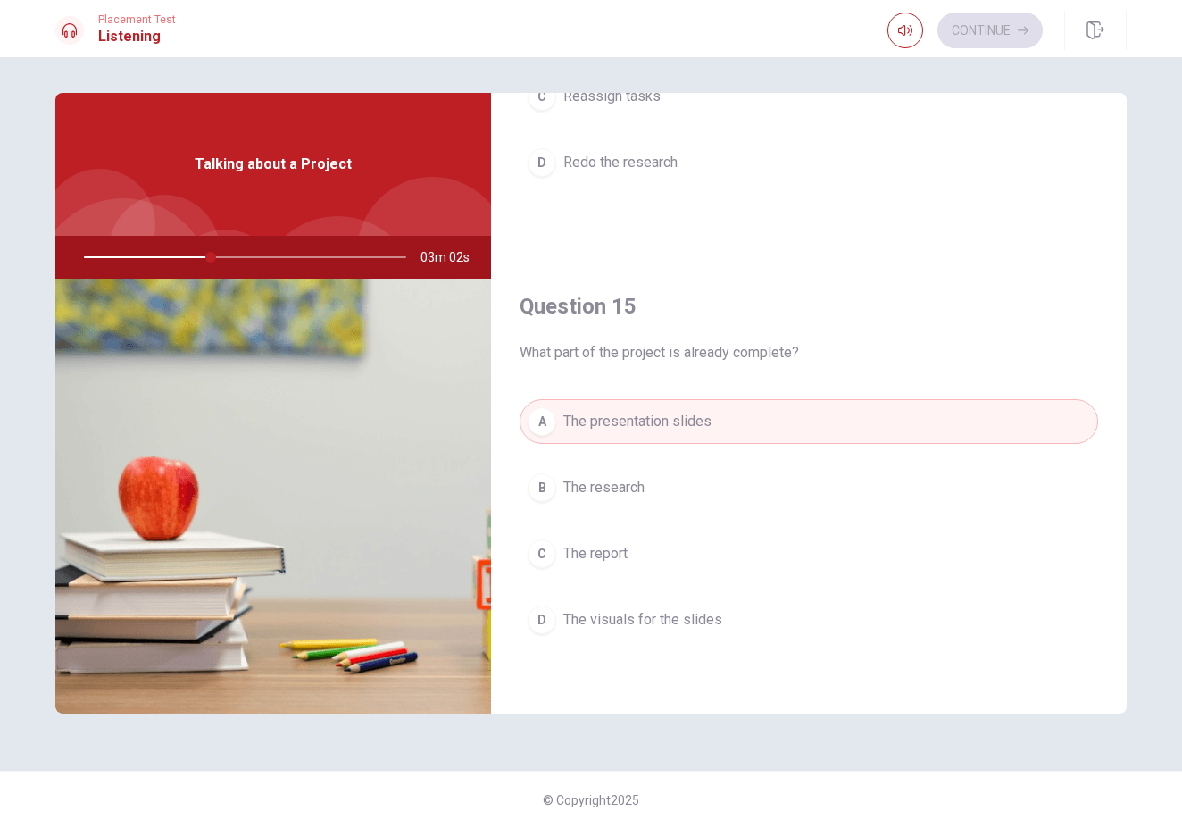
click at [611, 415] on span "The presentation slides" at bounding box center [637, 421] width 148 height 21
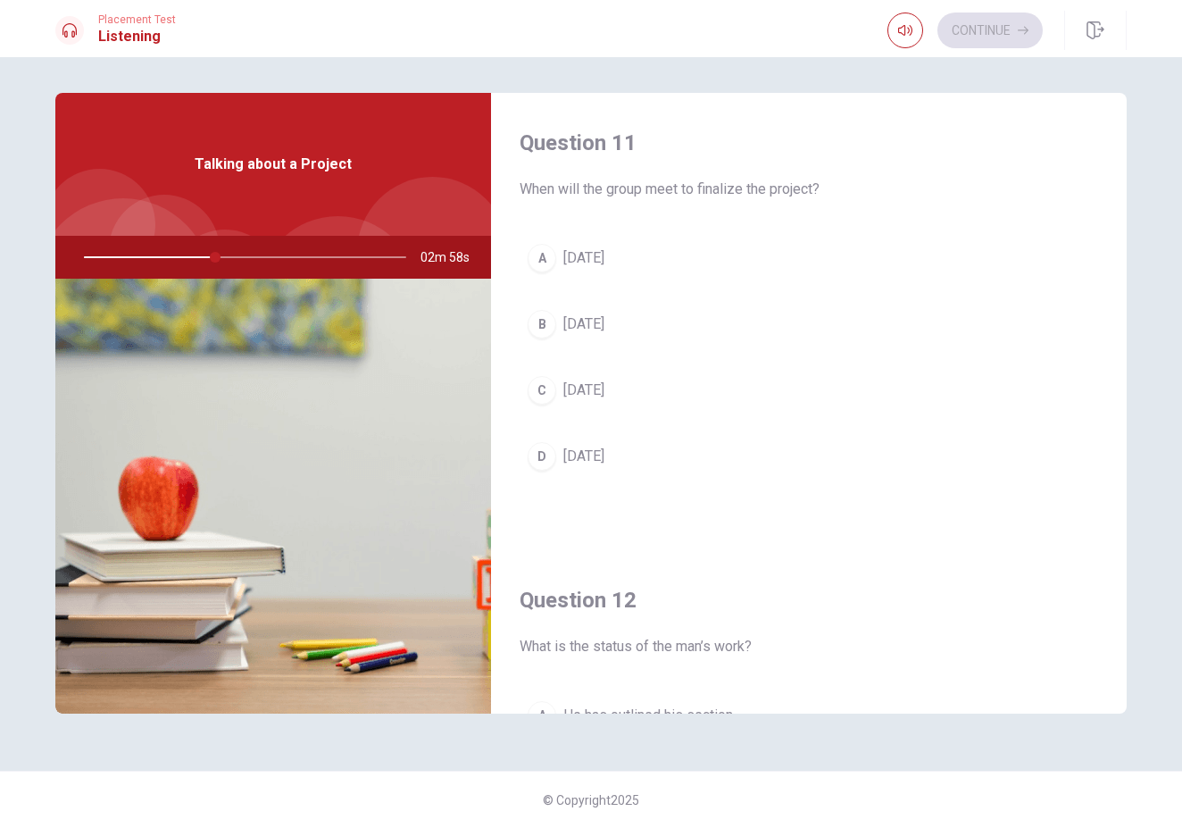
scroll to position [0, 0]
click at [605, 450] on span "[DATE]" at bounding box center [583, 456] width 41 height 21
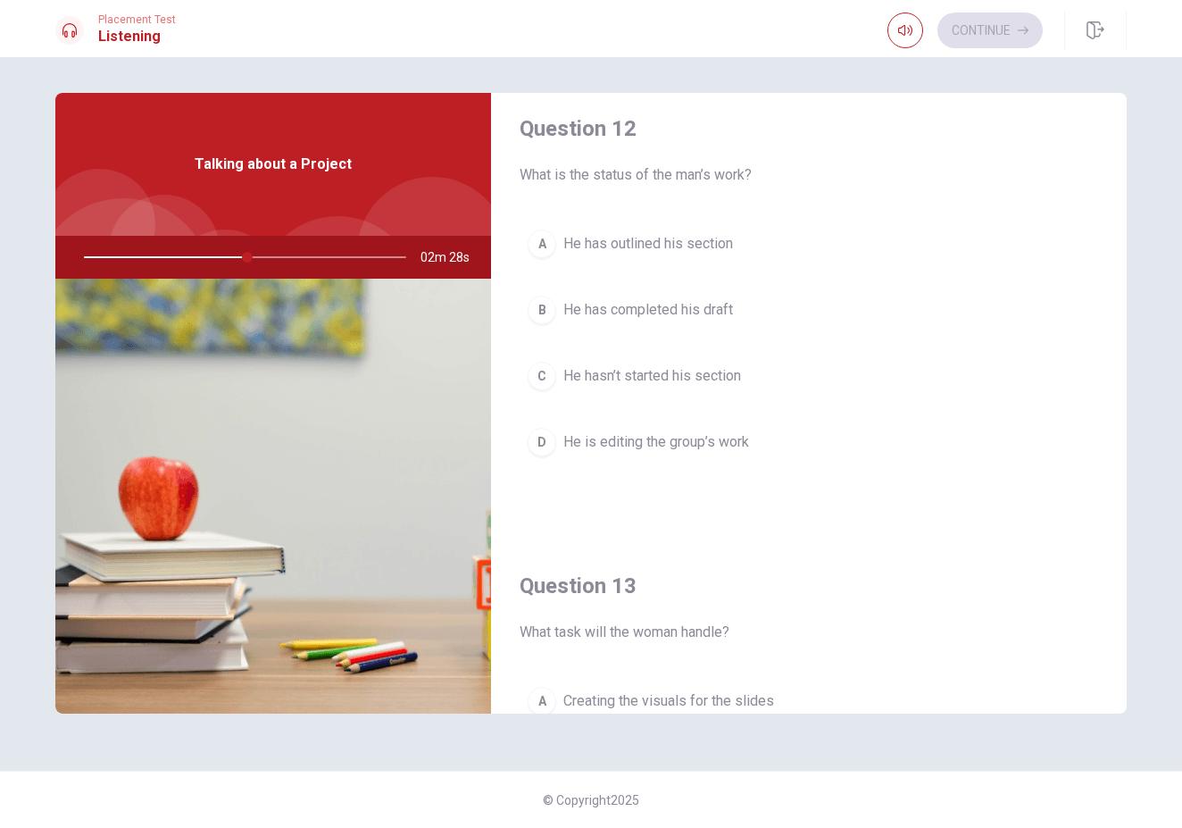
scroll to position [427, 0]
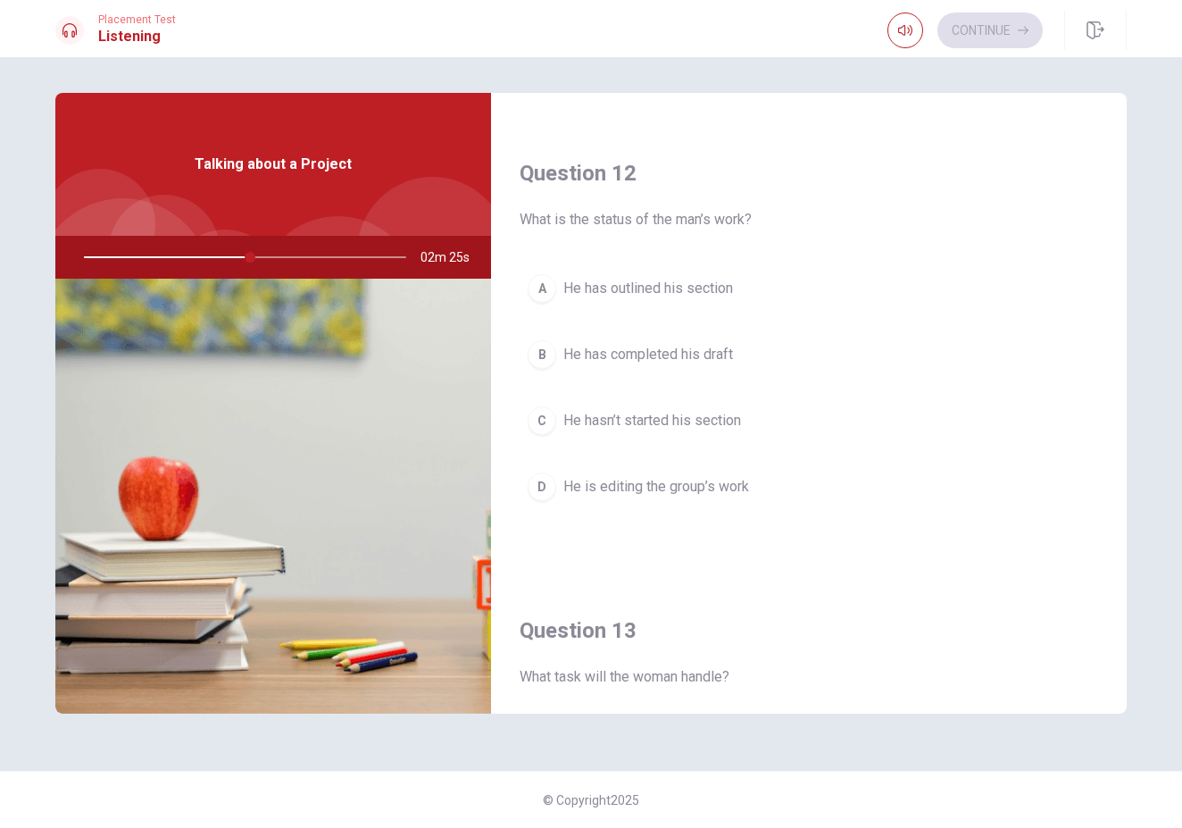
click at [673, 428] on span "He hasn’t started his section" at bounding box center [652, 420] width 178 height 21
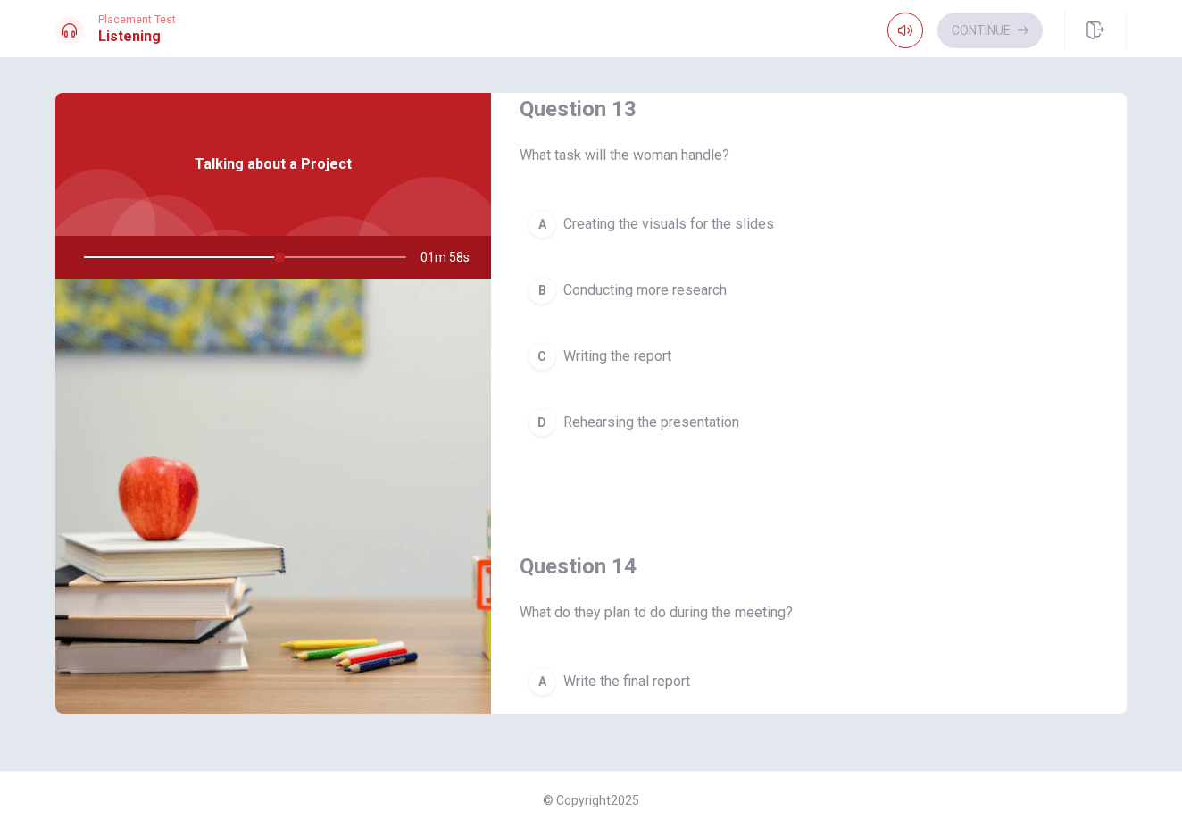
scroll to position [947, 0]
click at [784, 223] on button "A Creating the visuals for the slides" at bounding box center [809, 226] width 579 height 45
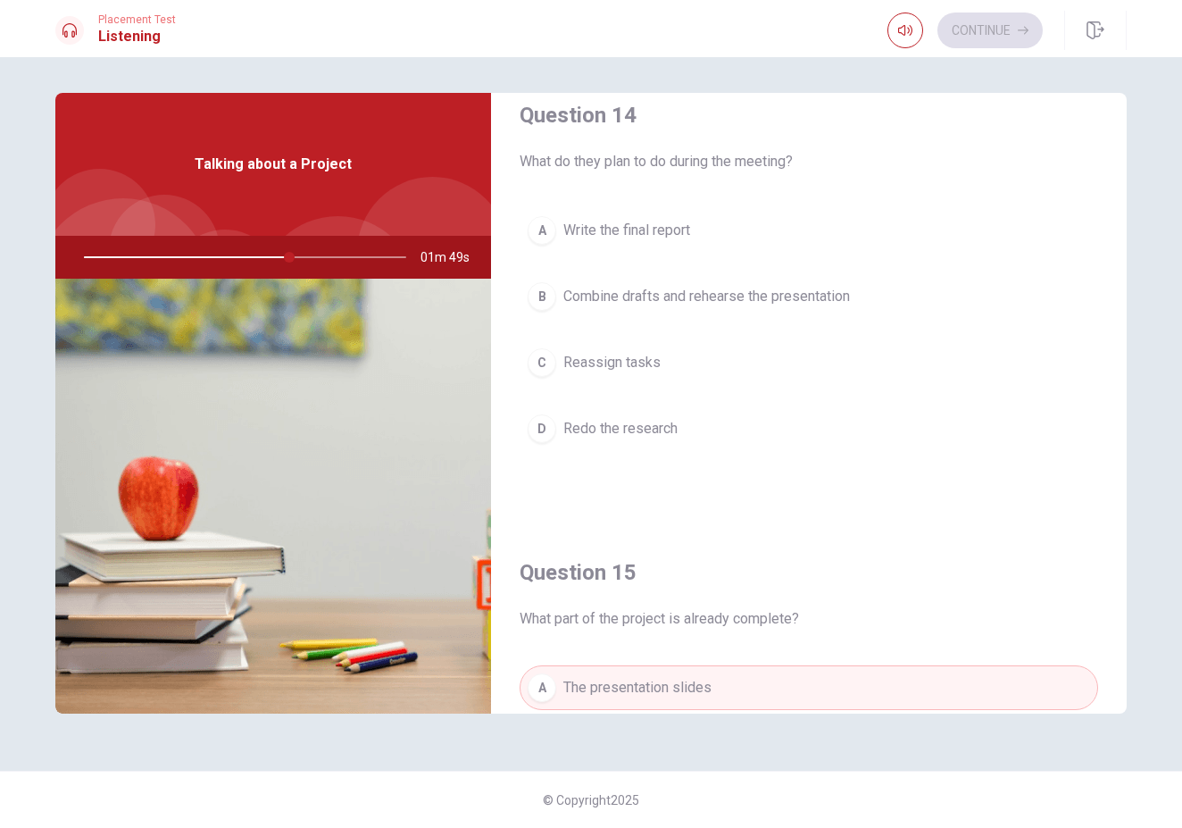
scroll to position [1391, 0]
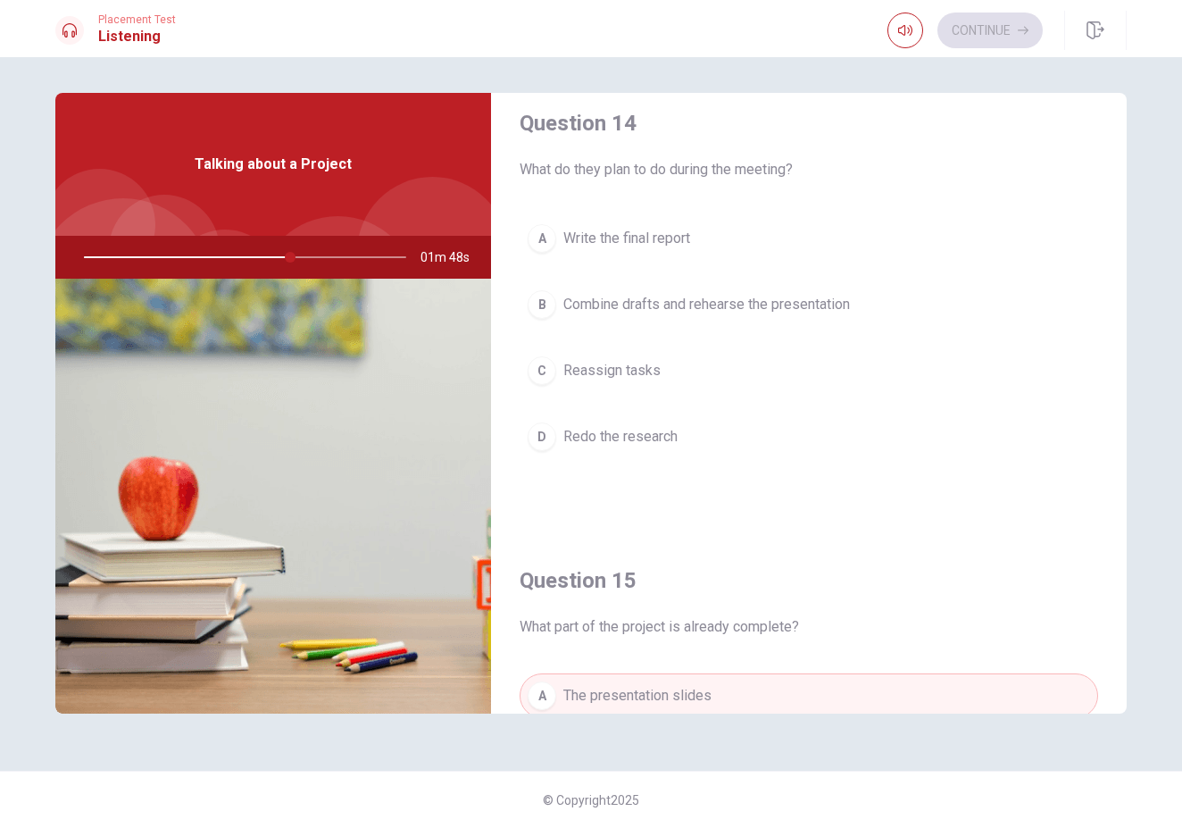
click at [737, 305] on span "Combine drafts and rehearse the presentation" at bounding box center [706, 304] width 287 height 21
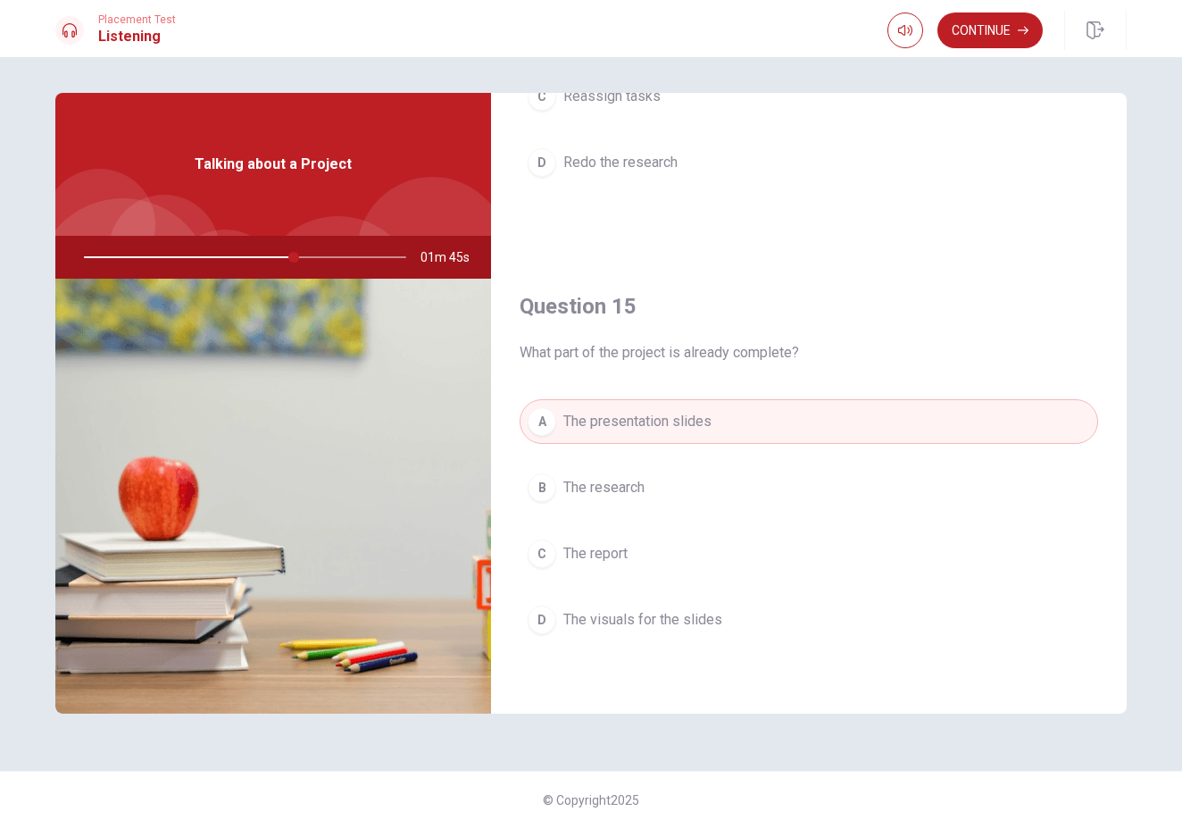
scroll to position [1665, 0]
click at [987, 39] on button "Continue" at bounding box center [990, 31] width 105 height 36
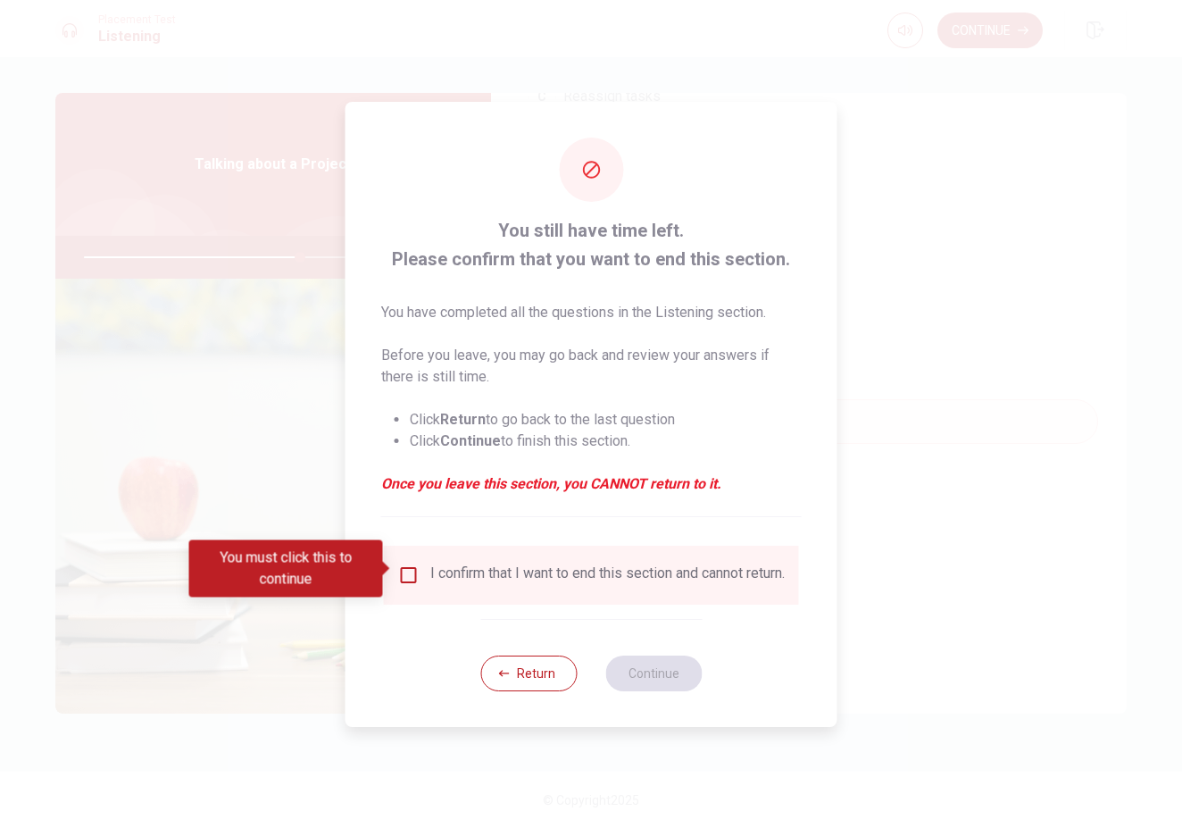
click at [403, 564] on input "You must click this to continue" at bounding box center [408, 574] width 21 height 21
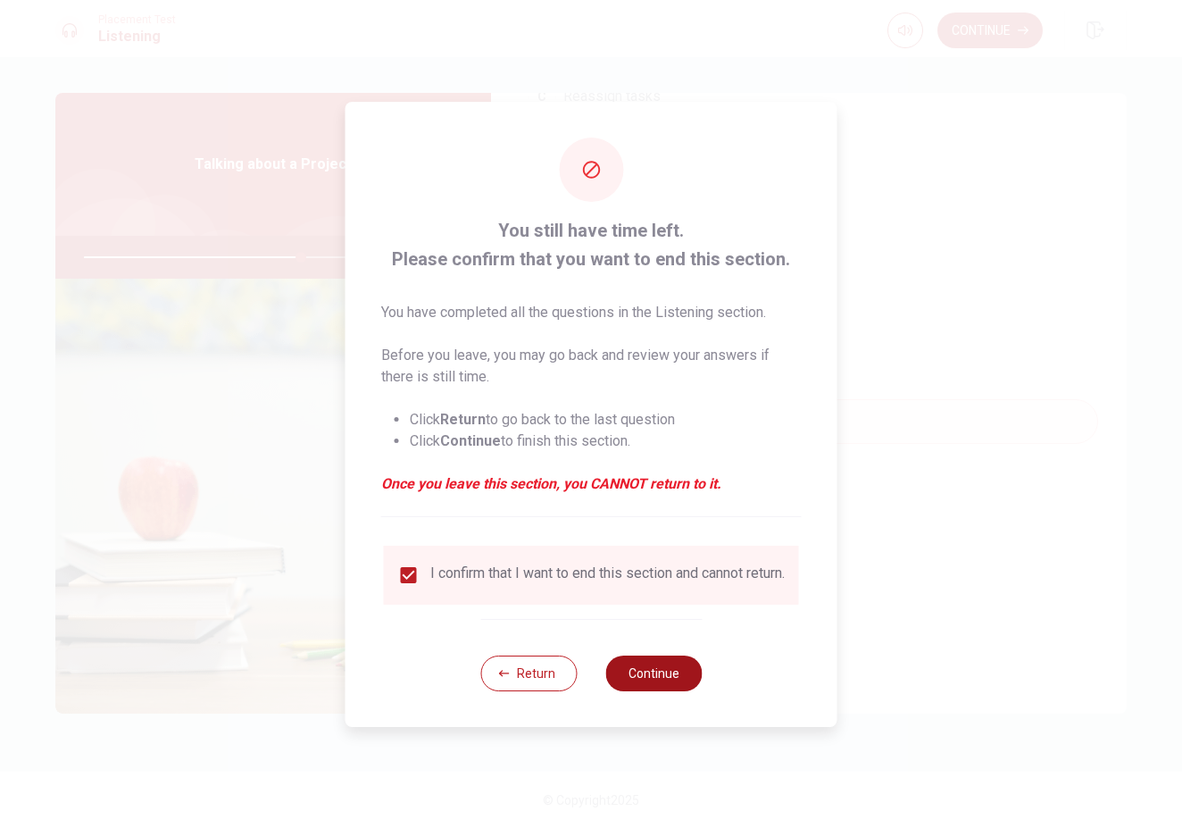
click at [626, 648] on button "Continue" at bounding box center [653, 673] width 96 height 36
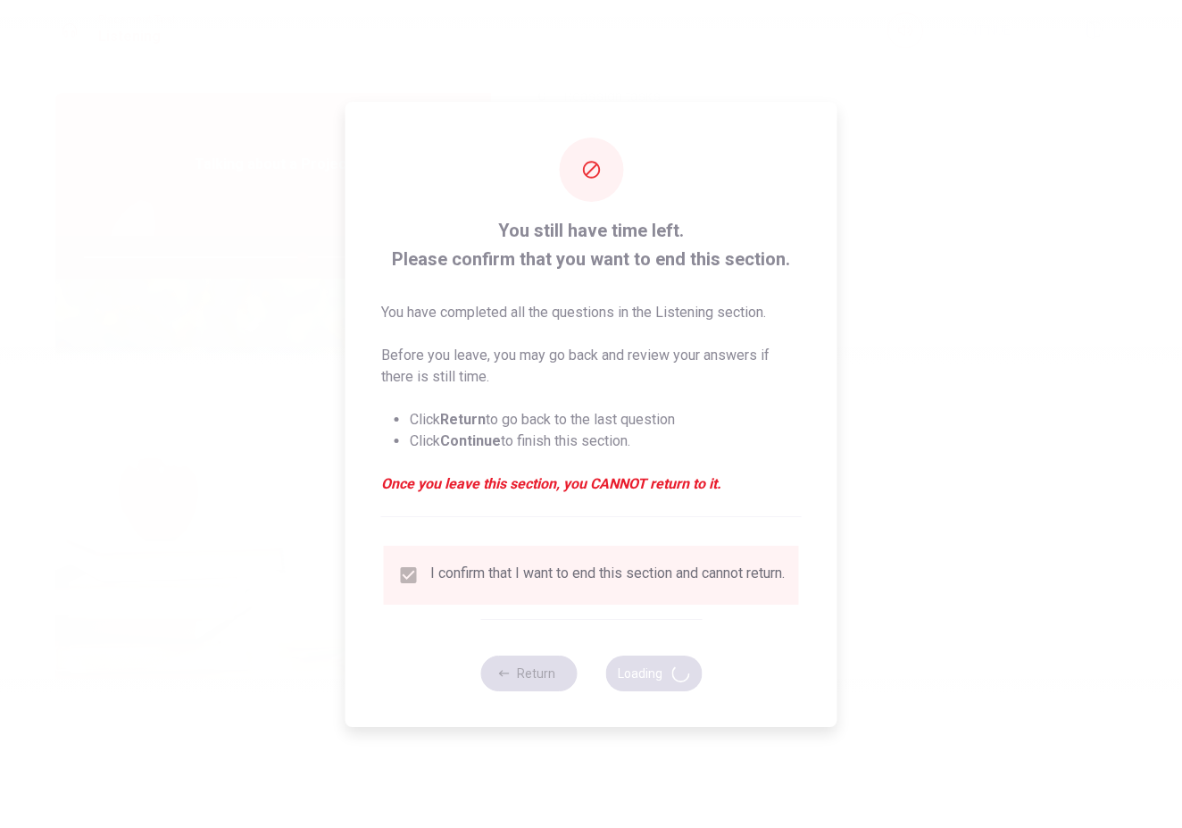
type input "68"
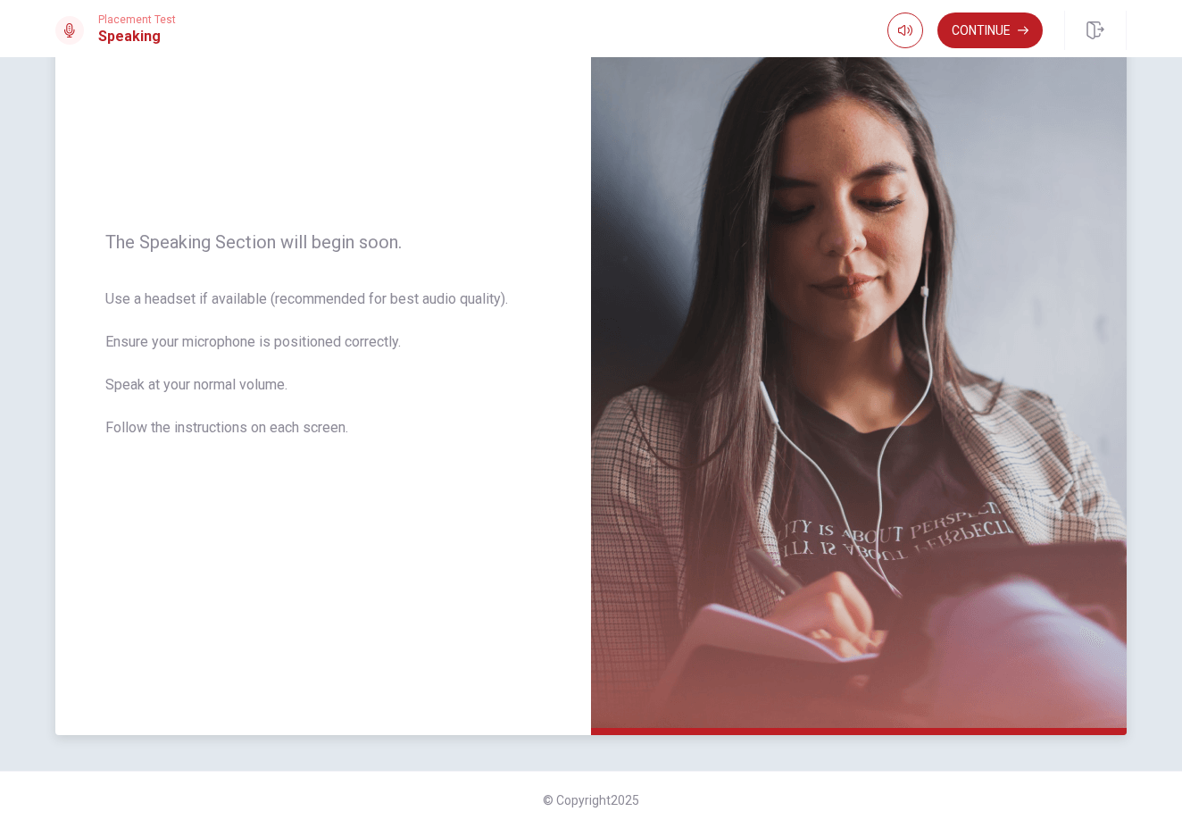
scroll to position [137, 0]
click at [988, 31] on button "Continue" at bounding box center [990, 31] width 105 height 36
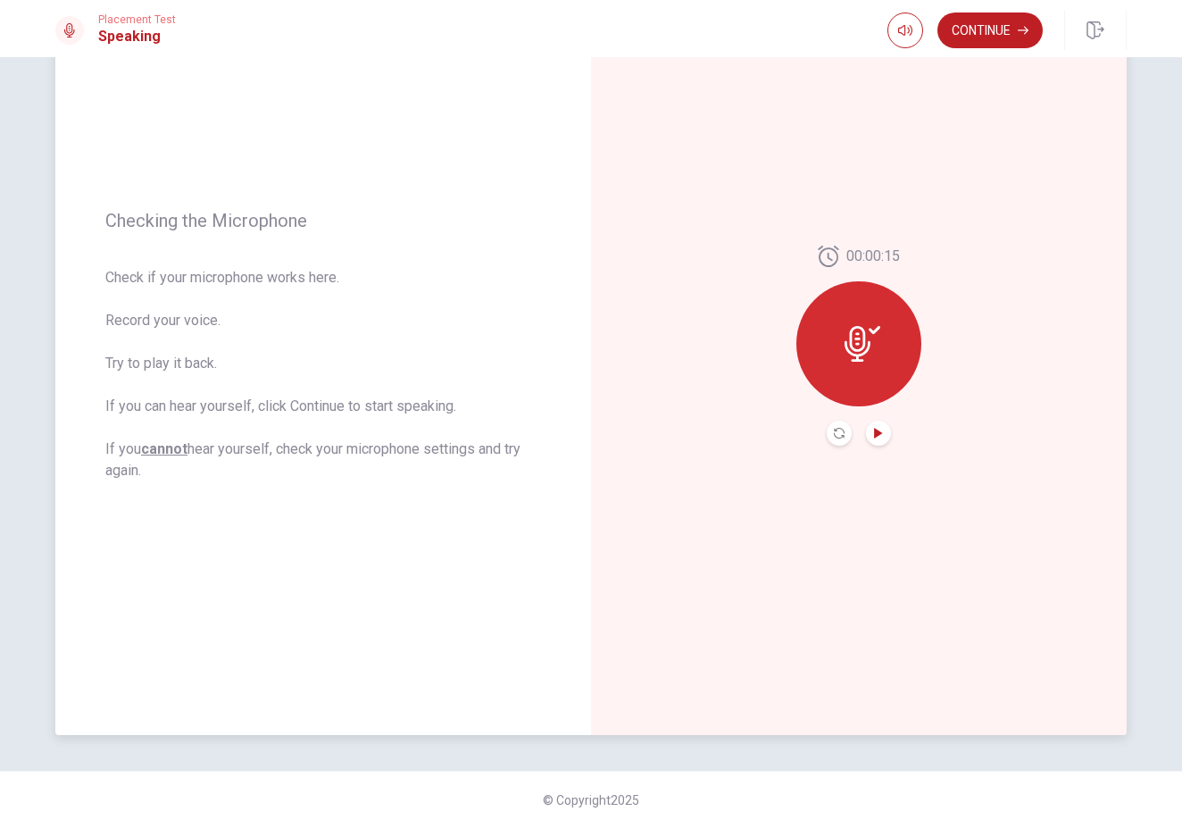
click at [874, 432] on icon "Play Audio" at bounding box center [878, 433] width 11 height 11
click at [994, 47] on button "Continue" at bounding box center [990, 31] width 105 height 36
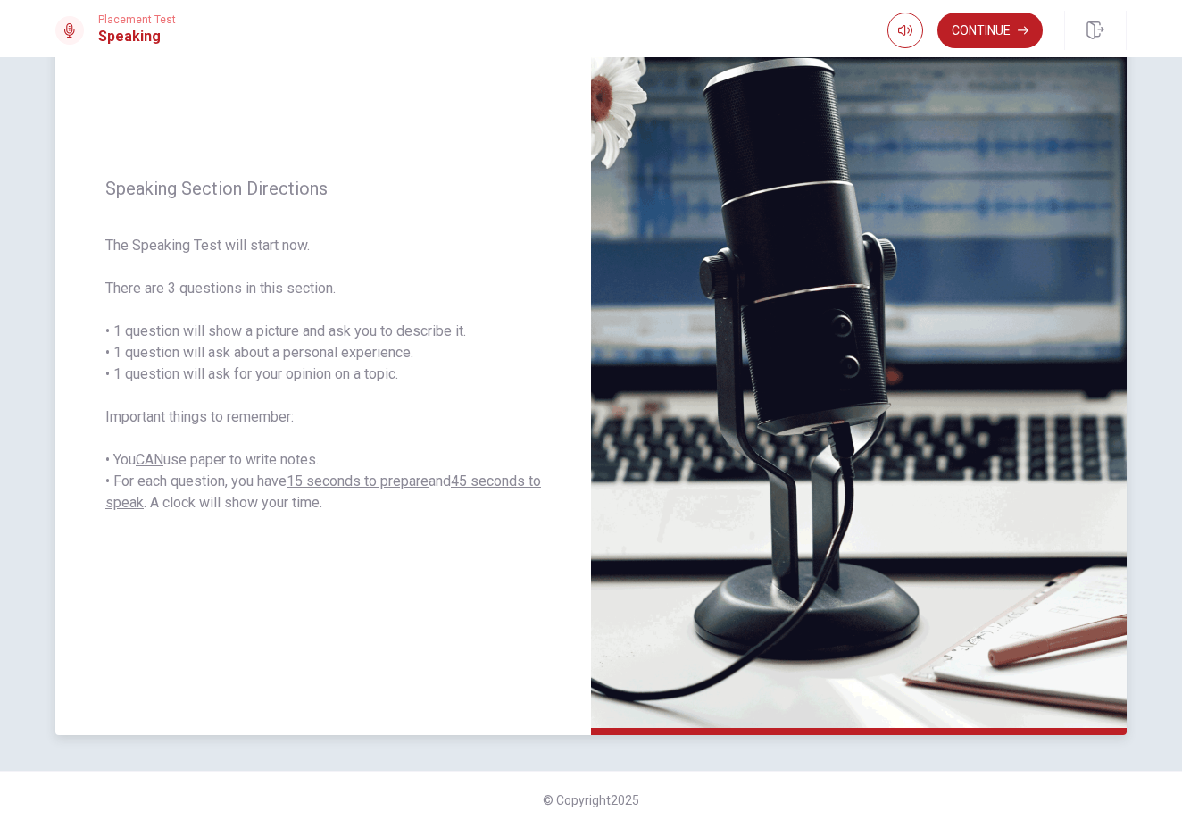
scroll to position [0, 0]
click at [1023, 23] on button "Continue" at bounding box center [990, 31] width 105 height 36
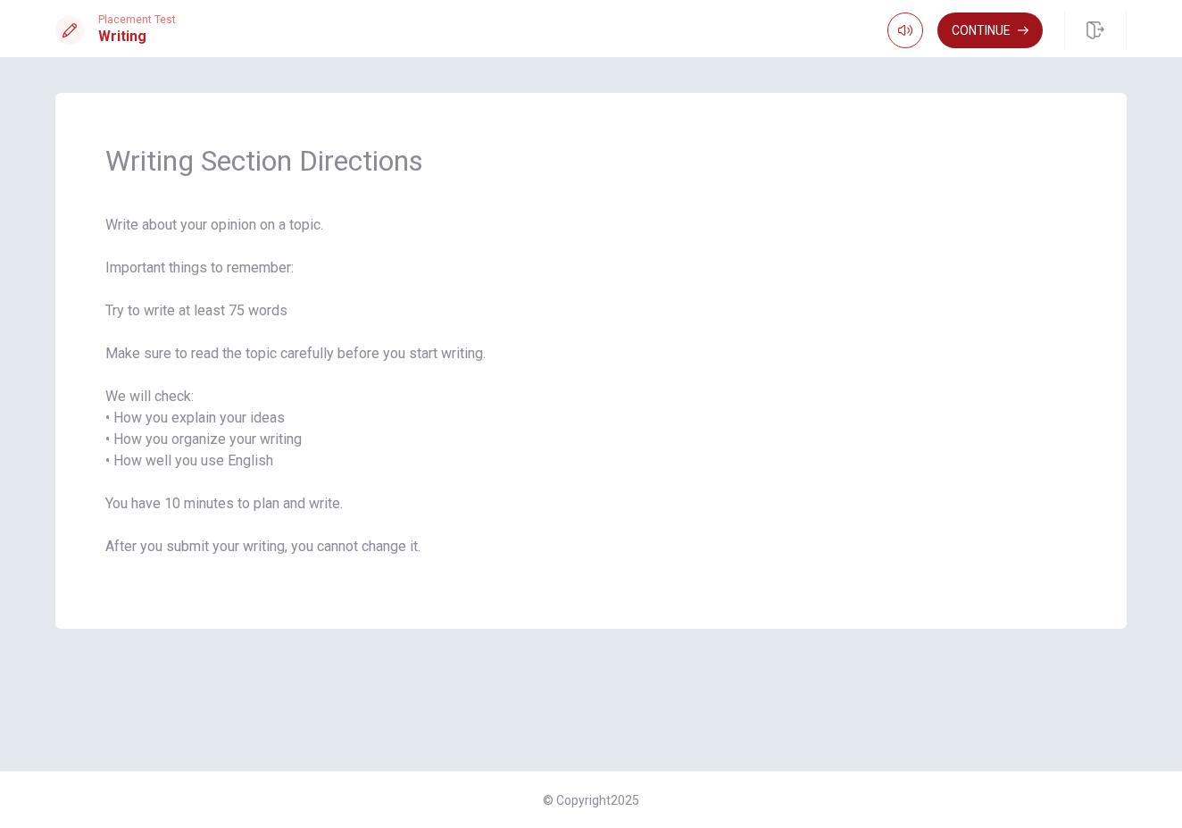
click at [984, 35] on button "Continue" at bounding box center [990, 31] width 105 height 36
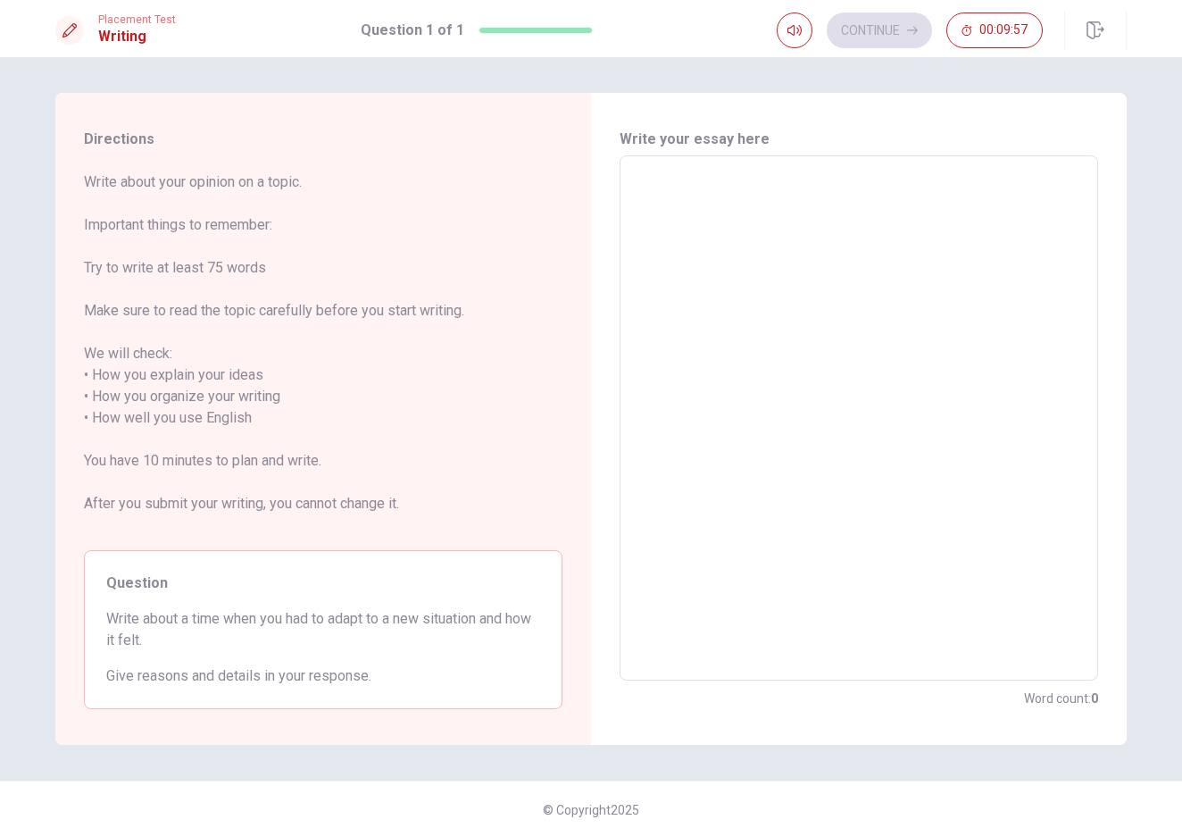
click at [766, 200] on textarea at bounding box center [859, 419] width 454 height 496
click at [732, 235] on textarea at bounding box center [859, 419] width 454 height 496
type textarea "T"
type textarea "x"
type textarea "Th"
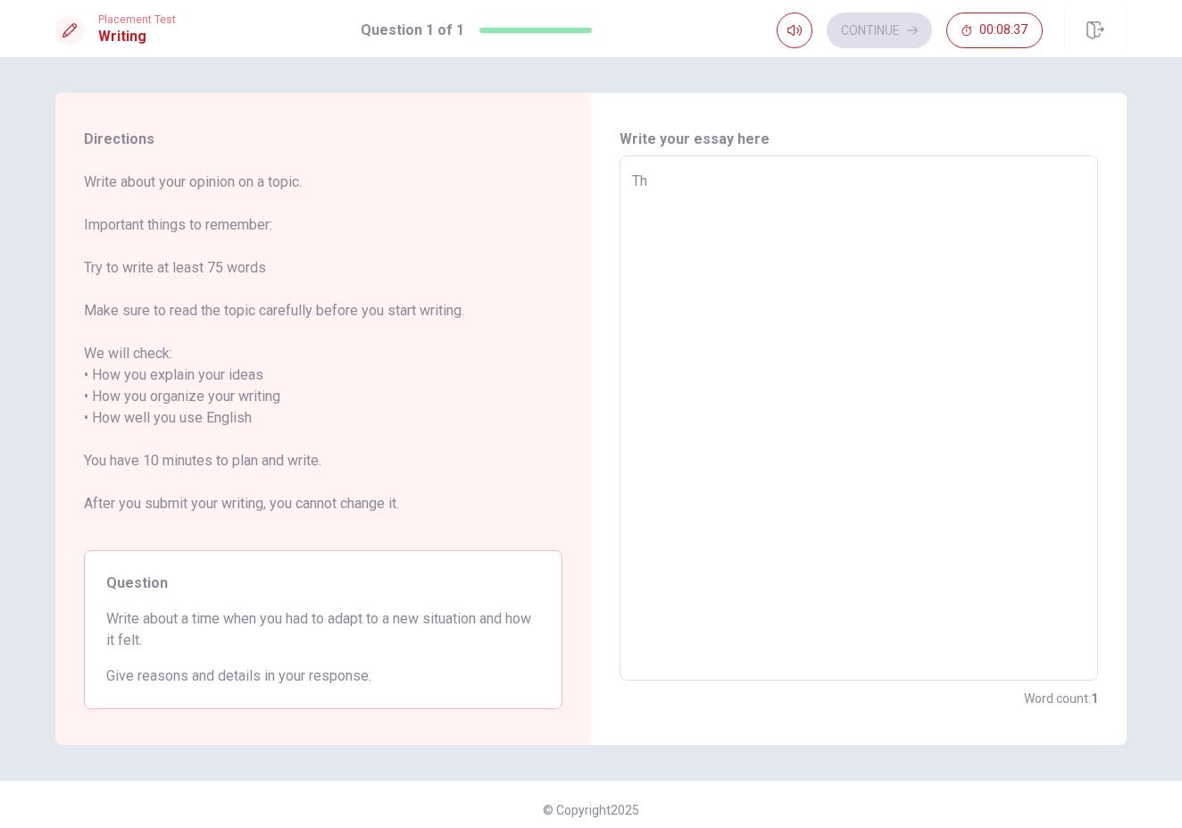
type textarea "x"
type textarea "The"
type textarea "x"
type textarea "The"
type textarea "x"
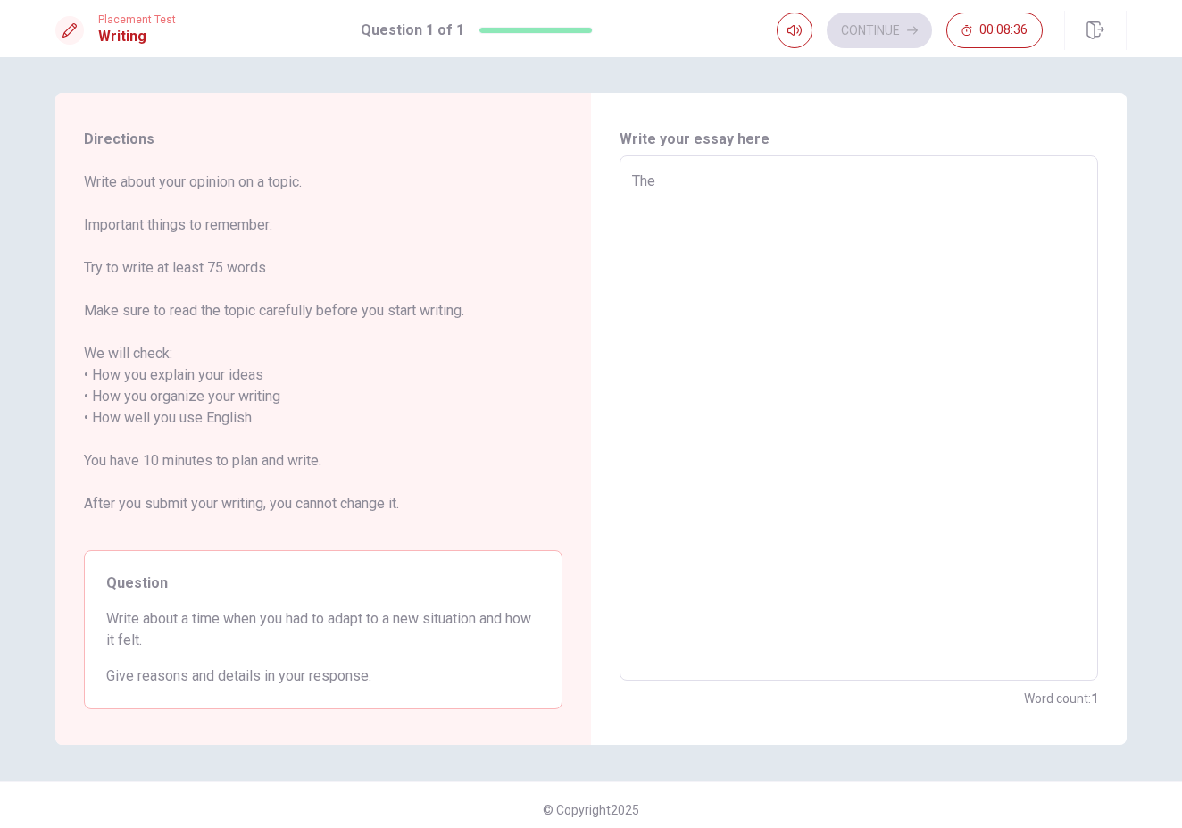
type textarea "The m"
type textarea "x"
type textarea "The mo"
type textarea "x"
type textarea "The mos"
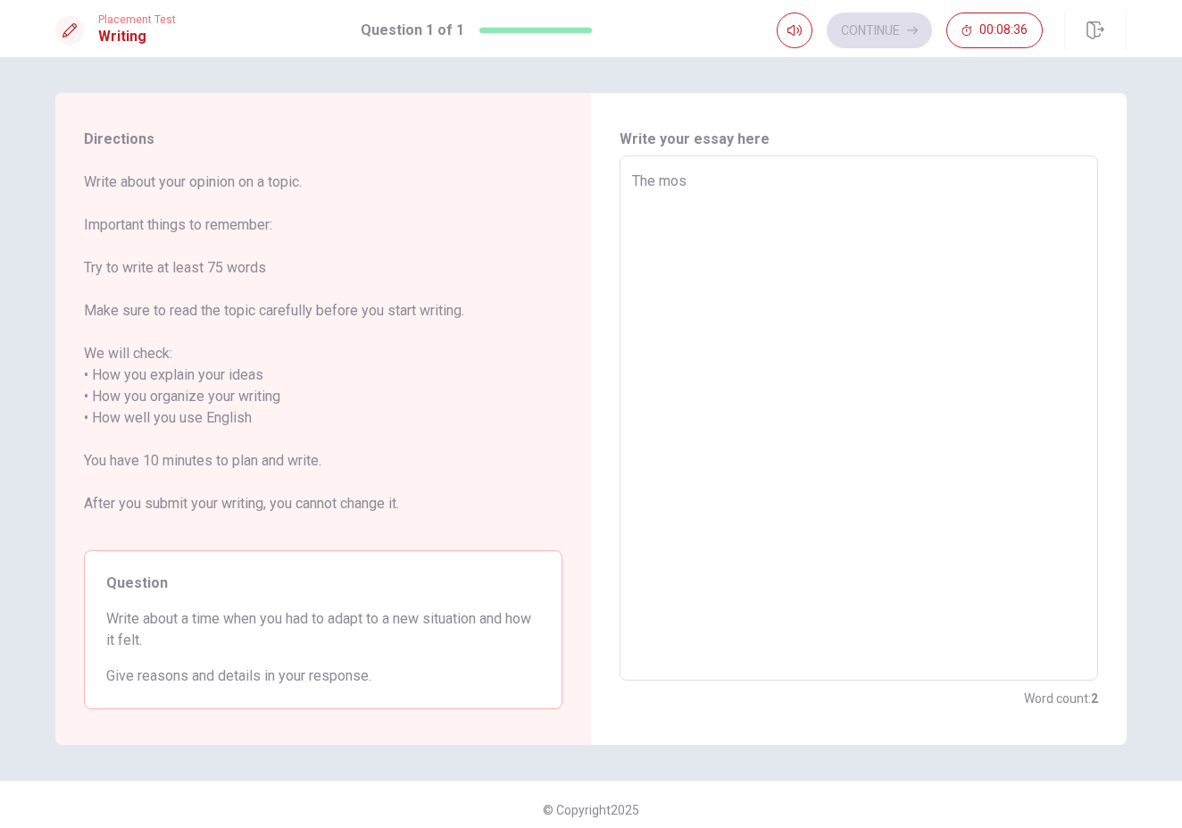
type textarea "x"
type textarea "The most"
type textarea "x"
type textarea "The most"
type textarea "x"
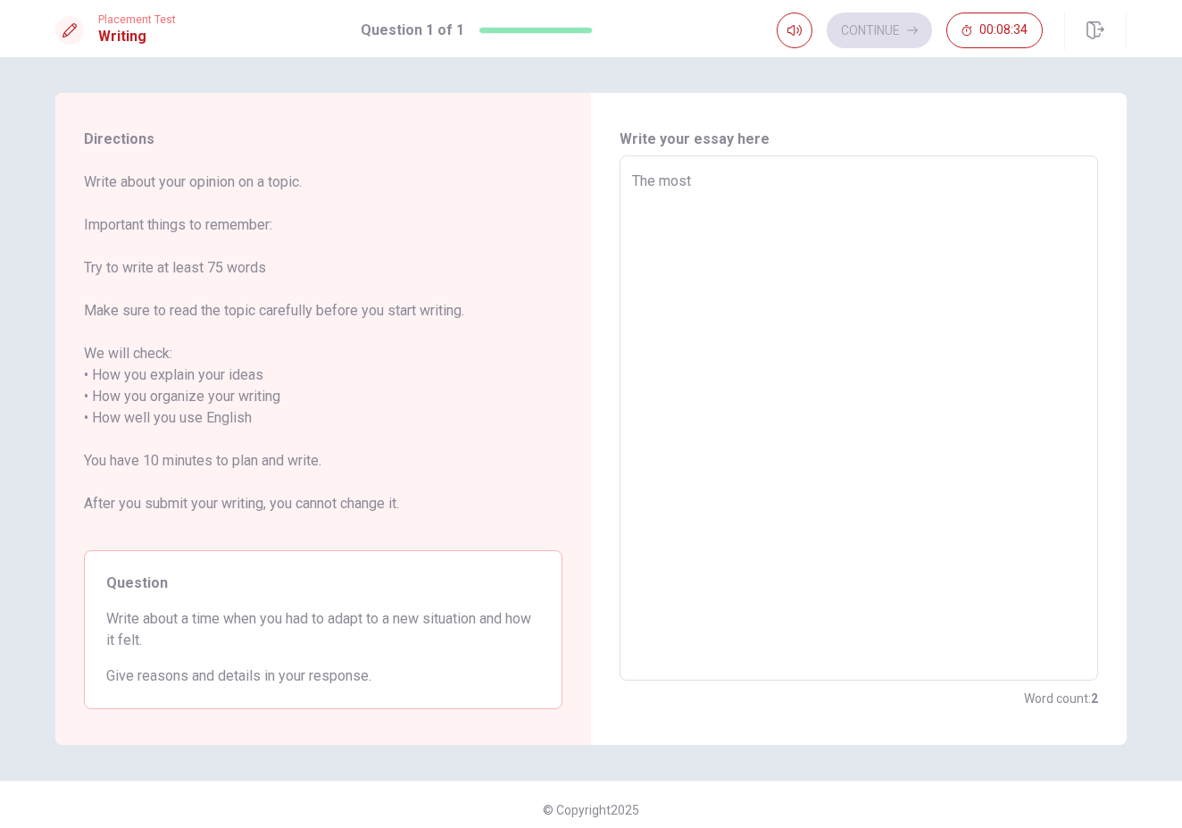
type textarea "The most p"
type textarea "x"
type textarea "The most pe"
type textarea "x"
type textarea "The most p"
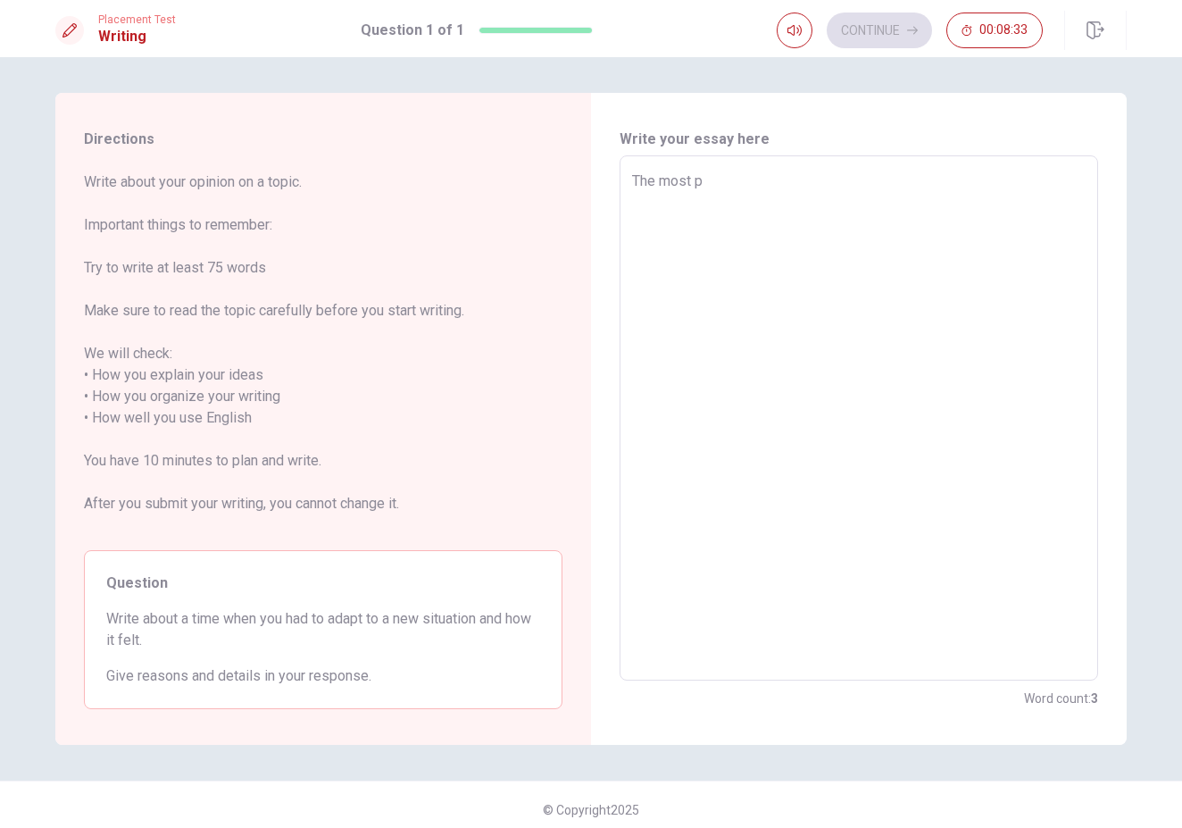
type textarea "x"
type textarea "The most pr"
type textarea "x"
type textarea "The most pro"
type textarea "x"
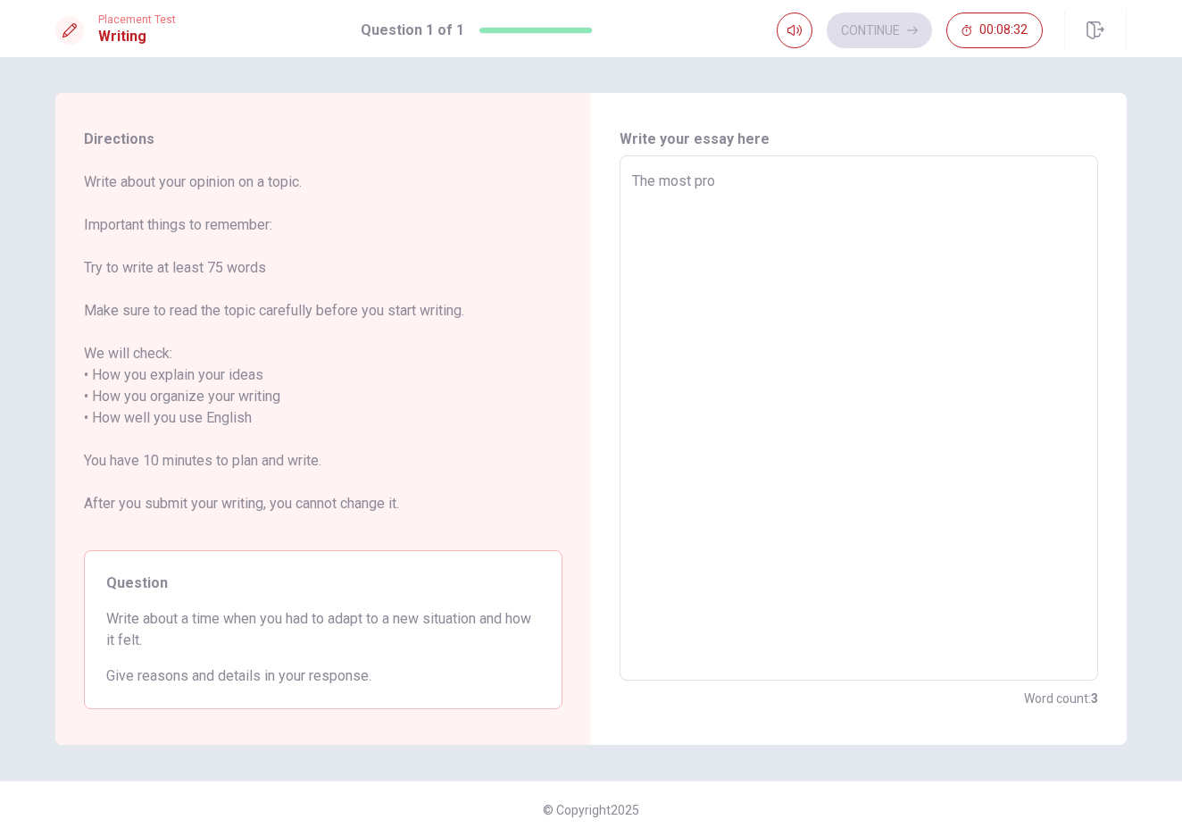
type textarea "The most prof"
type textarea "x"
type textarea "The most profo"
type textarea "x"
type textarea "The most profou"
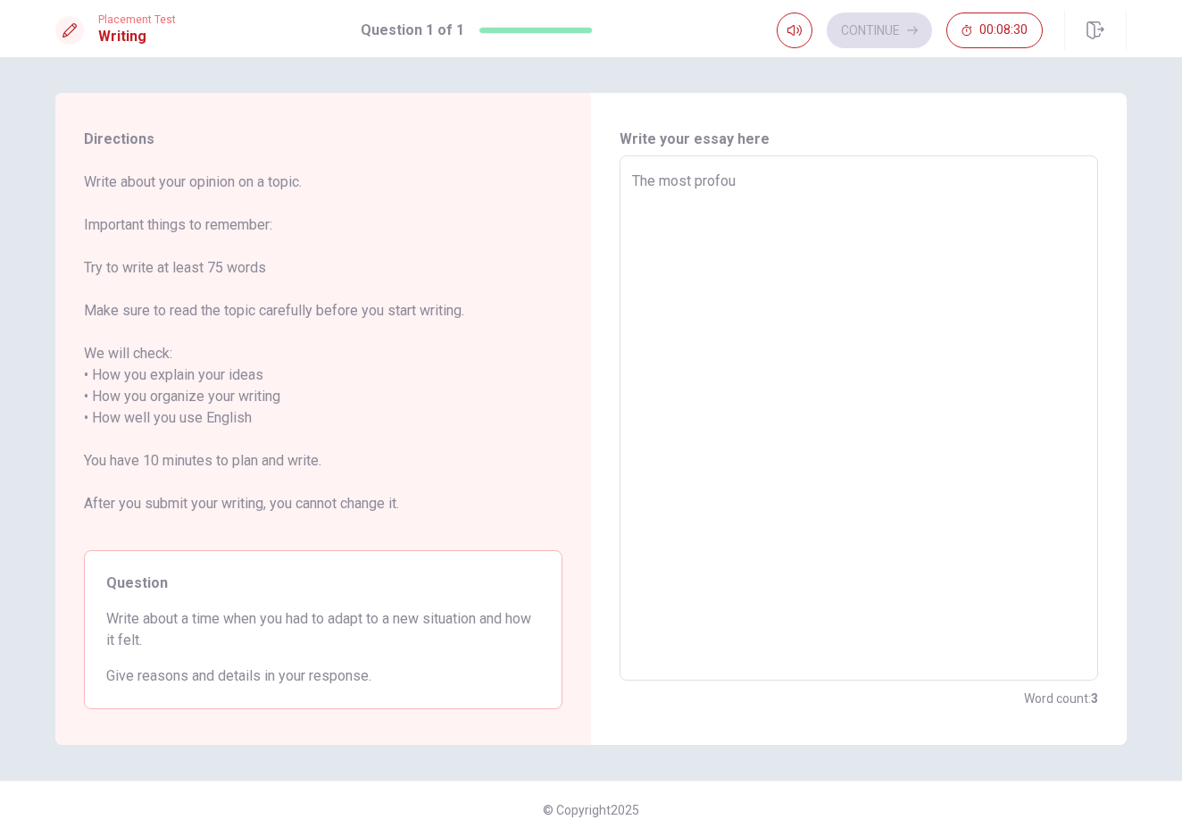
type textarea "x"
type textarea "The most profoun"
type textarea "x"
type textarea "The most profound"
type textarea "x"
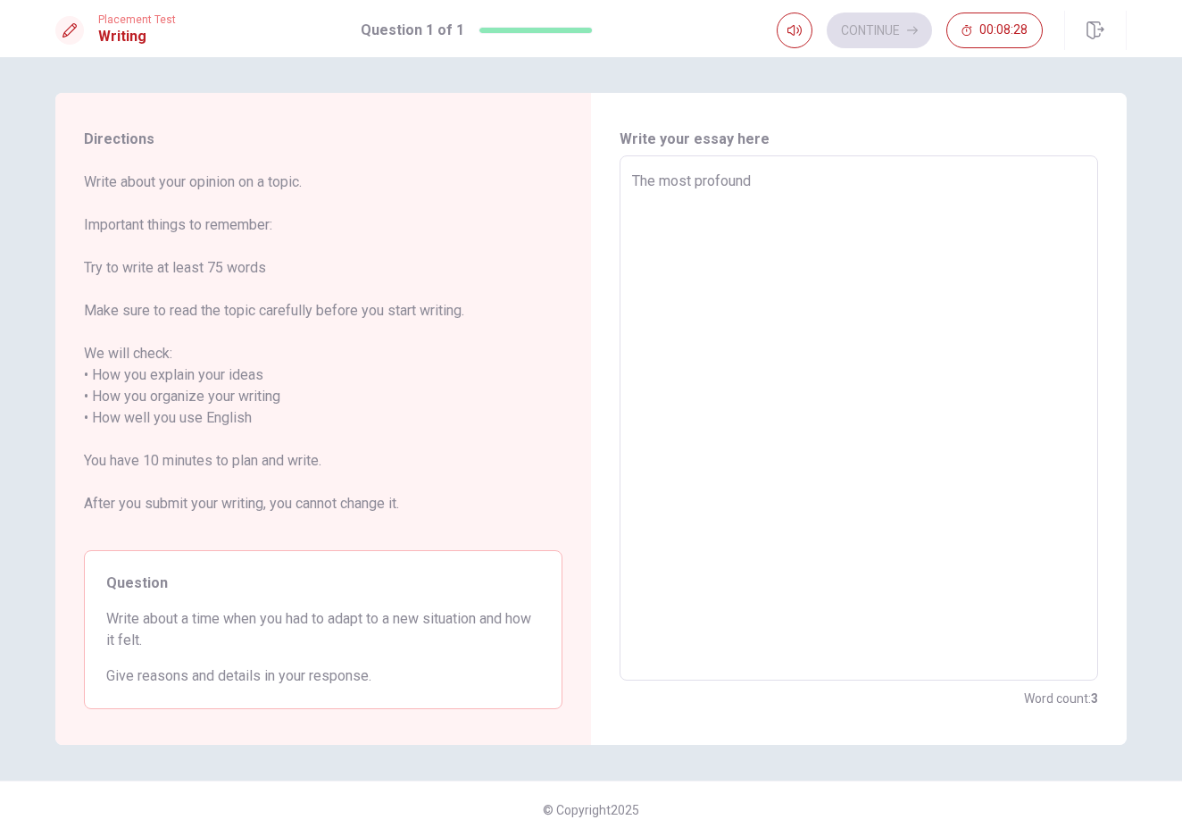
type textarea "The most profound"
type textarea "x"
type textarea "The most profound p"
type textarea "x"
type textarea "The most profound pe"
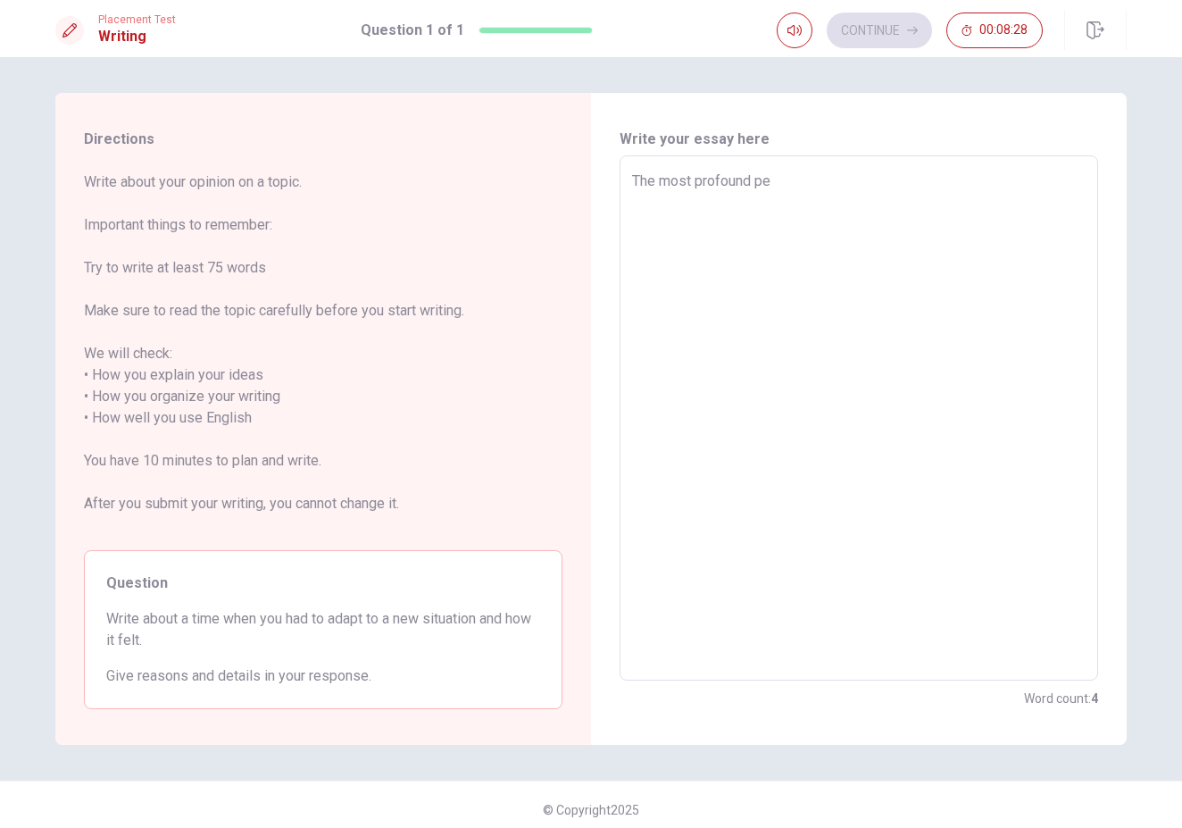
type textarea "x"
type textarea "The most profound per"
type textarea "x"
type textarea "The most profound peri"
type textarea "x"
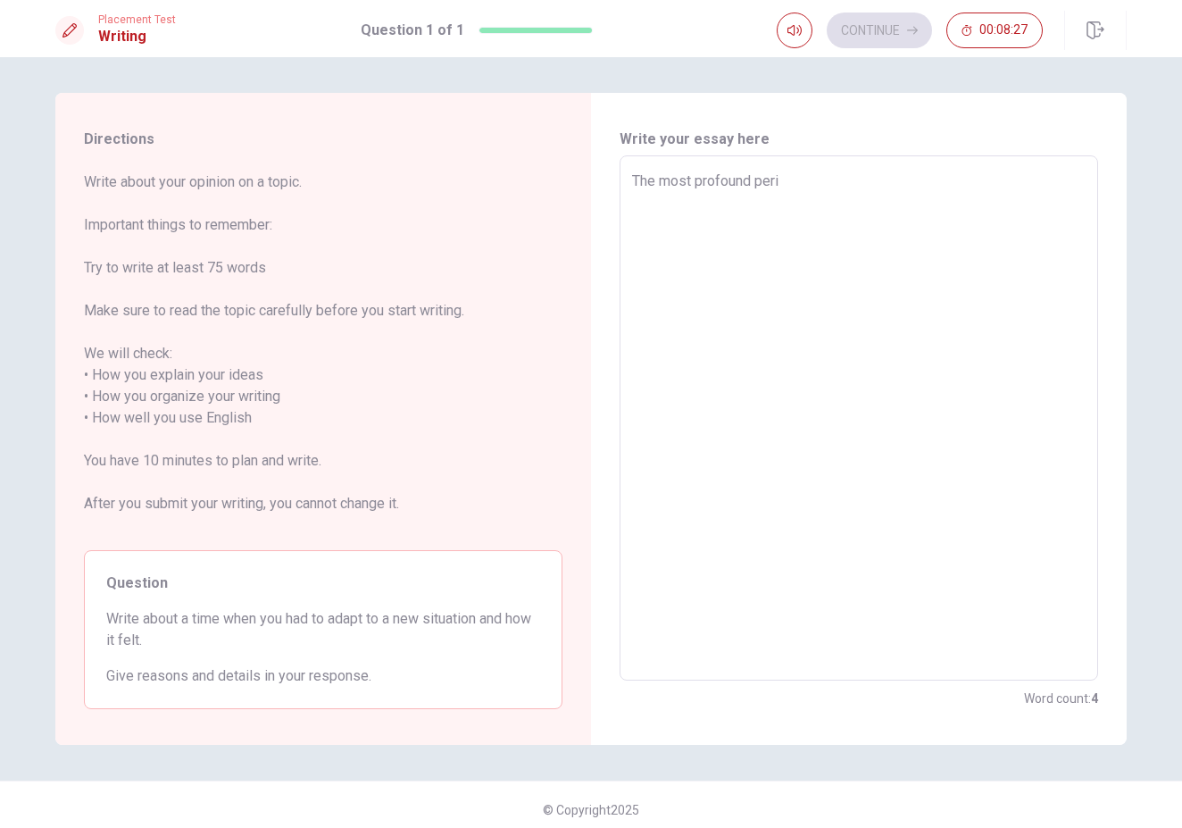
type textarea "The most profound perio"
type textarea "x"
type textarea "The most profound period"
type textarea "x"
type textarea "The most profound period"
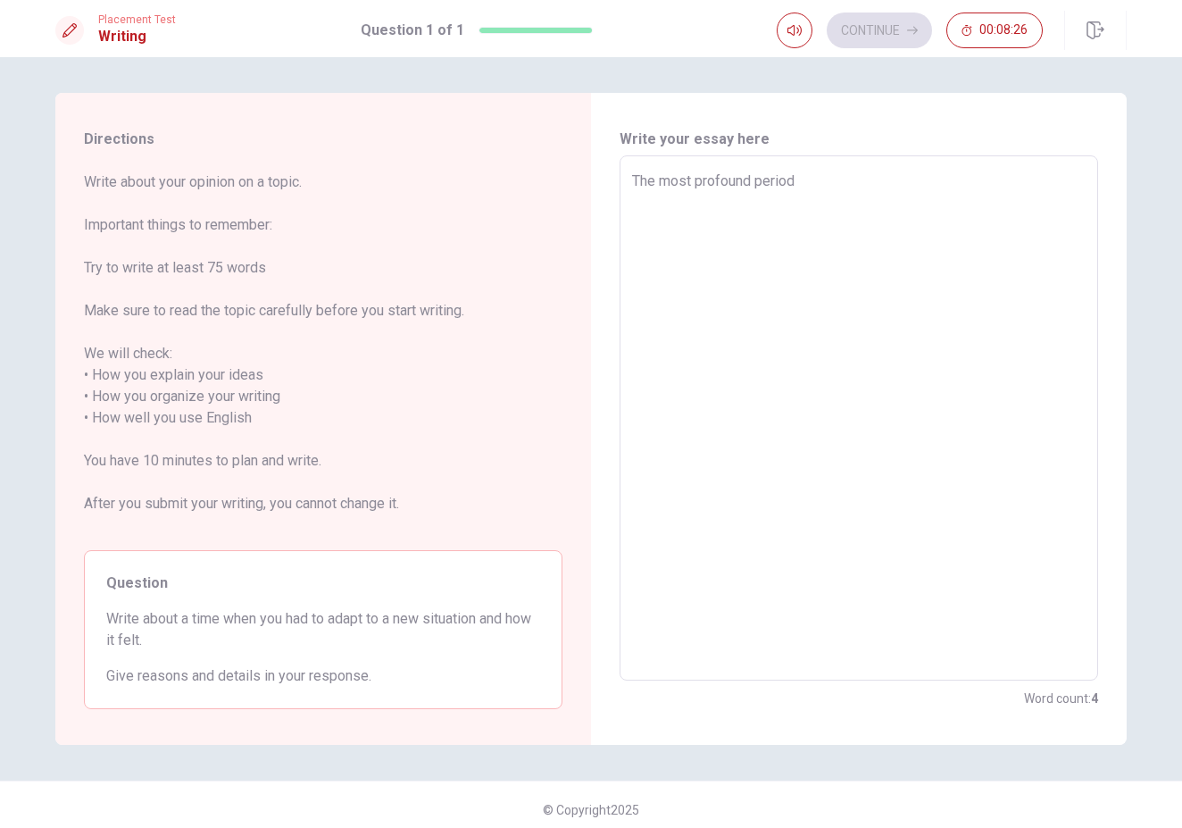
type textarea "x"
type textarea "The most profound period o"
type textarea "x"
type textarea "The most profound period of"
type textarea "x"
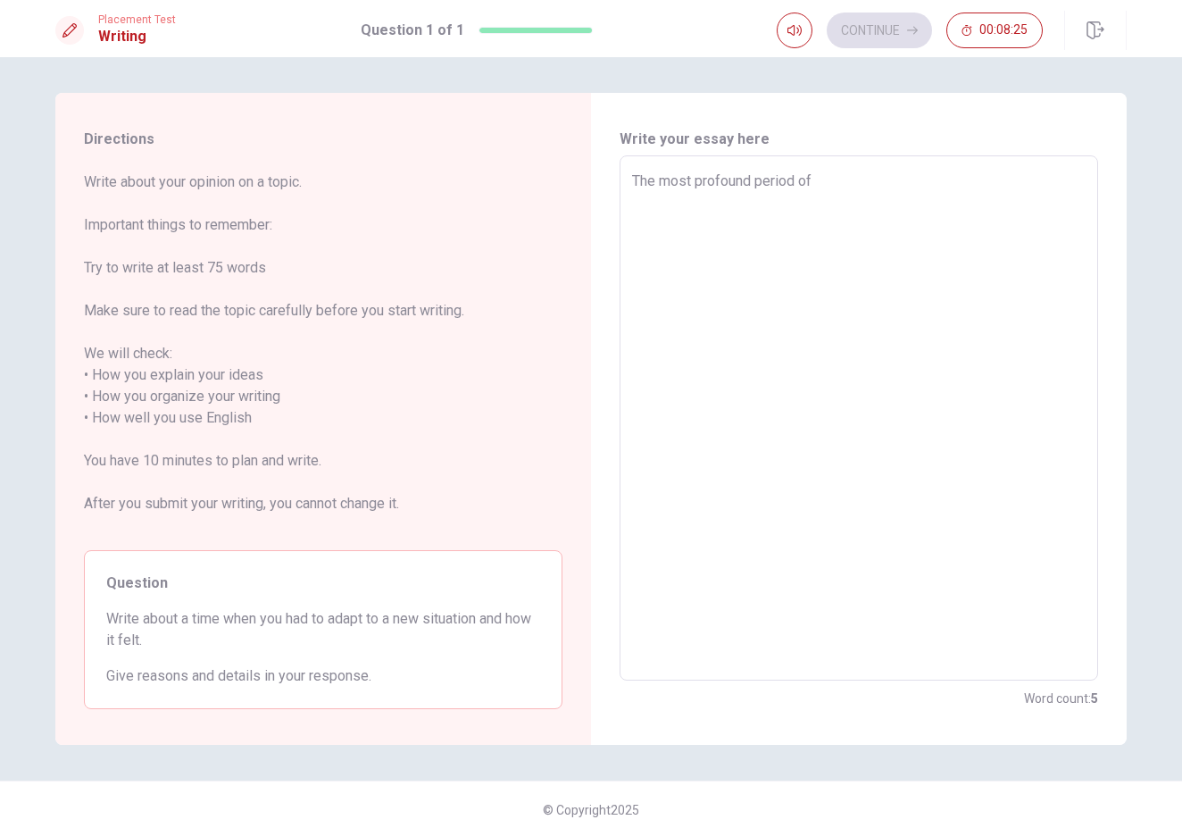
type textarea "The most profound period of"
type textarea "x"
type textarea "The most profound period of a"
type textarea "x"
type textarea "The most profound period of ad"
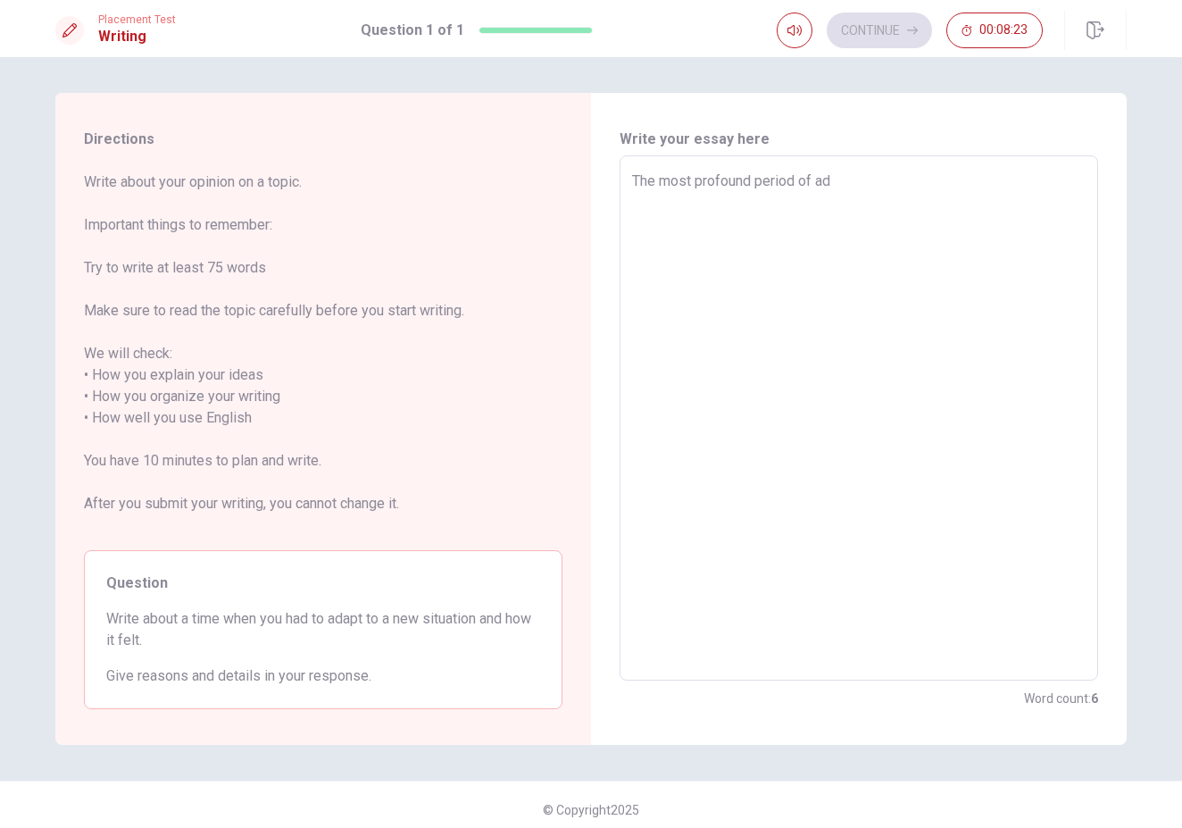
type textarea "x"
type textarea "The most profound period of [PERSON_NAME]"
type textarea "x"
type textarea "The most profound period of adap"
type textarea "x"
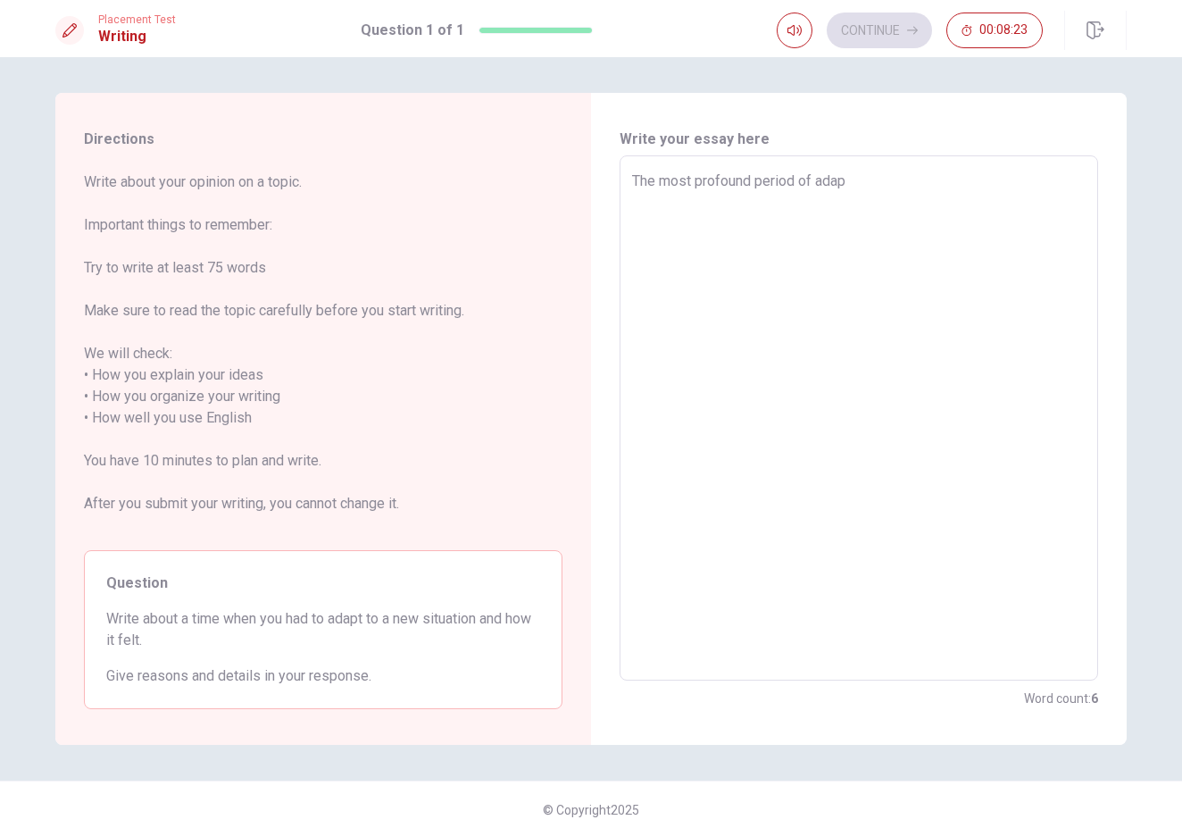
type textarea "The most profound period of adapt"
type textarea "x"
type textarea "The most profound period of adapti"
type textarea "x"
type textarea "The most profound period of adaptio"
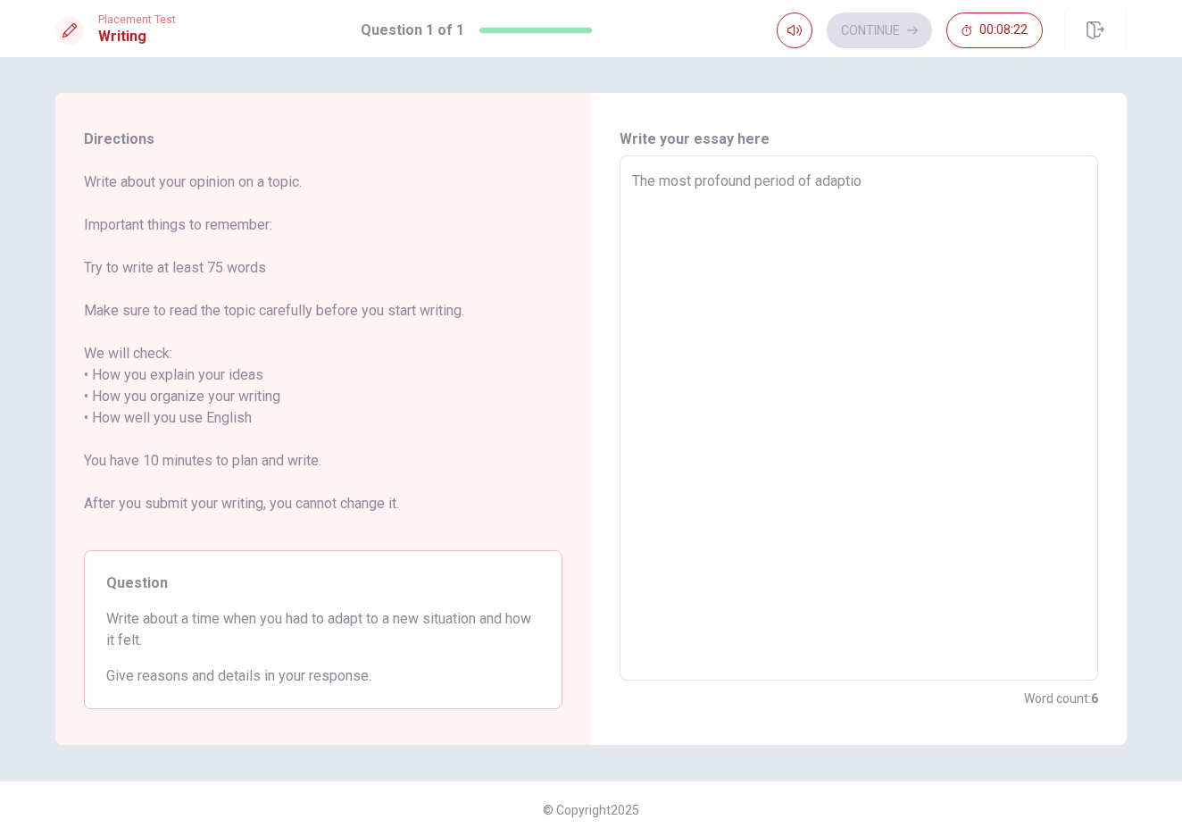
type textarea "x"
type textarea "The most profound period of adaption"
type textarea "x"
type textarea "The most profound period of adapttion"
type textarea "x"
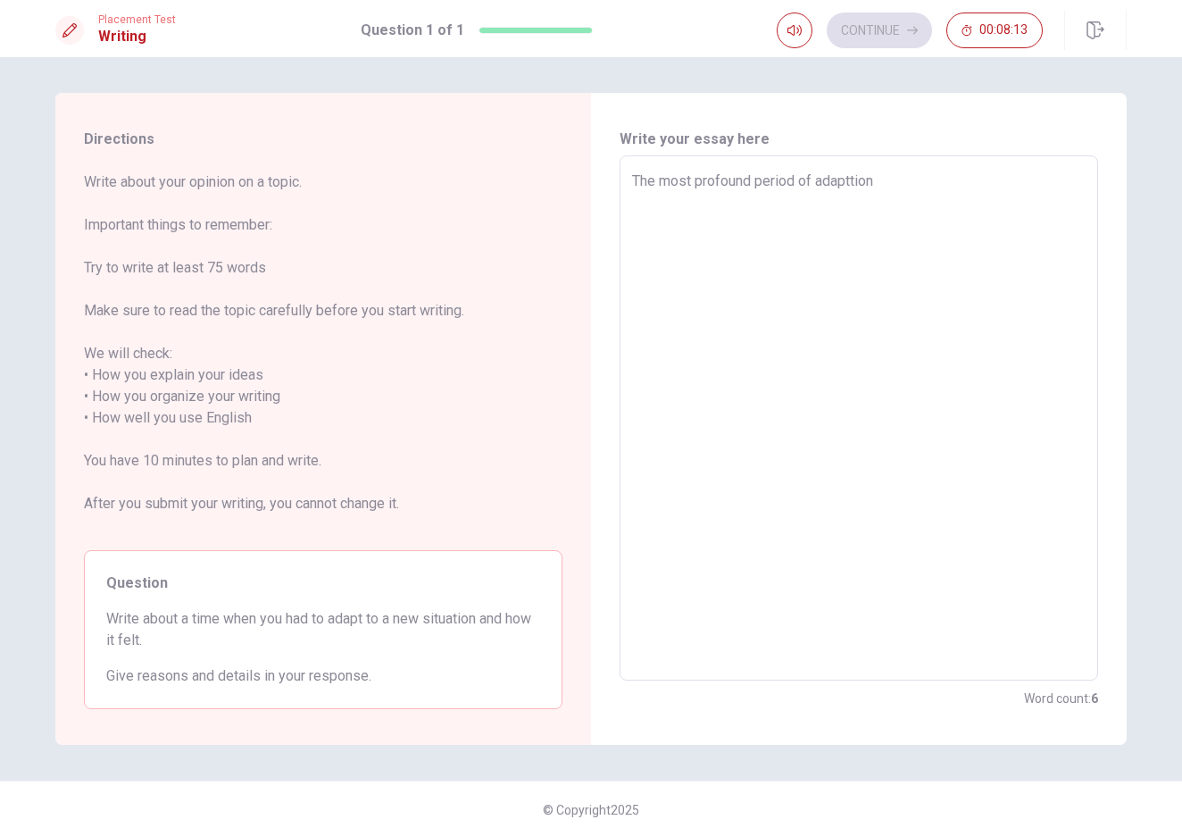
type textarea "The most profound period of adaptation"
type textarea "x"
type textarea "The most profound period of adaptation"
type textarea "x"
type textarea "The most profound period of adaptation I"
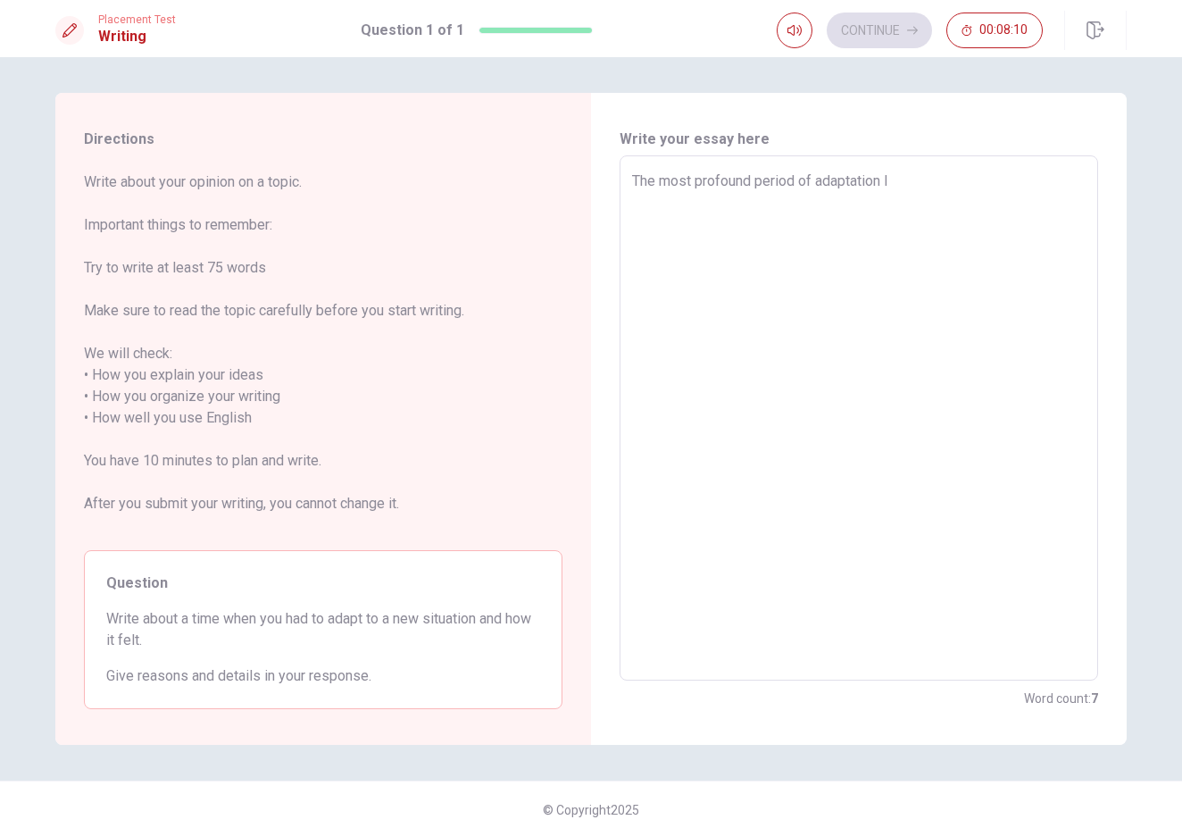
type textarea "x"
type textarea "The most profound period of adaptation I"
type textarea "x"
type textarea "The most profound period of adaptation I p"
type textarea "x"
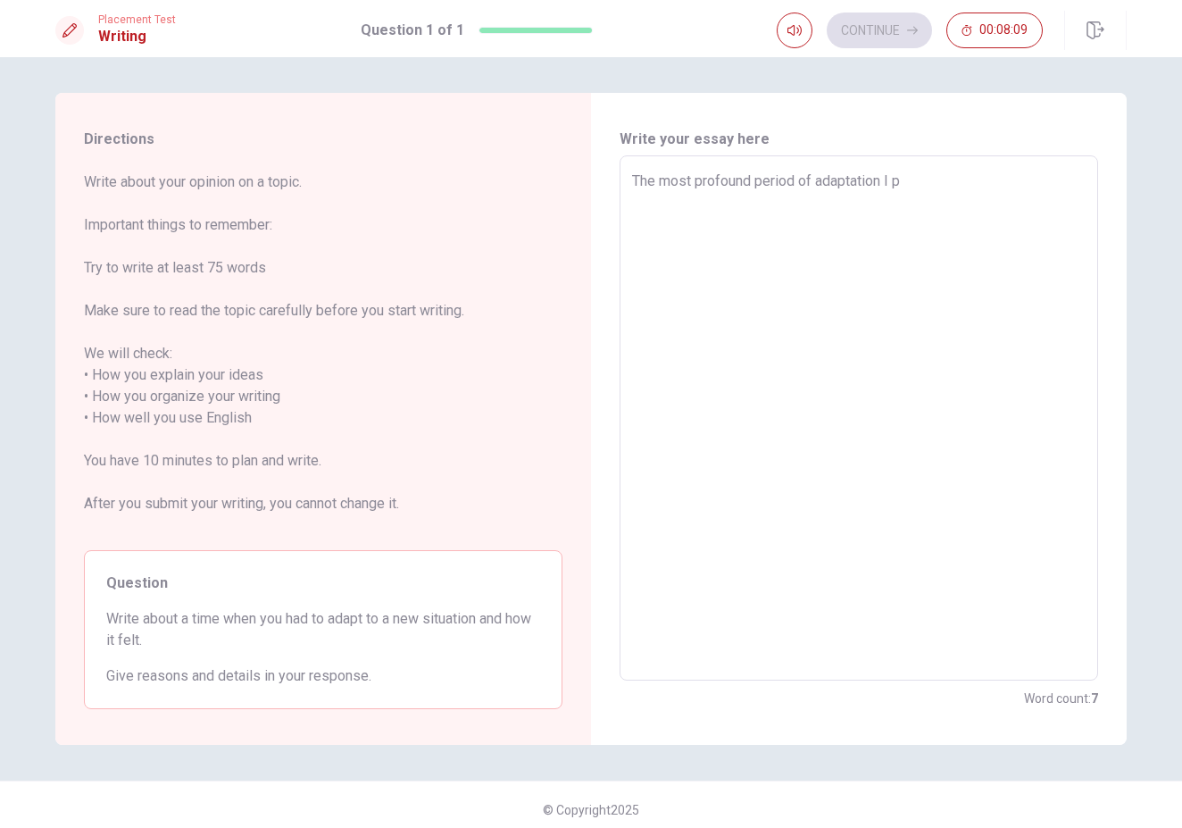
type textarea "The most profound period of adaptation I pe"
type textarea "x"
type textarea "The most profound period of adaptation I pex"
type textarea "x"
type textarea "The most profound period of adaptation I pexp"
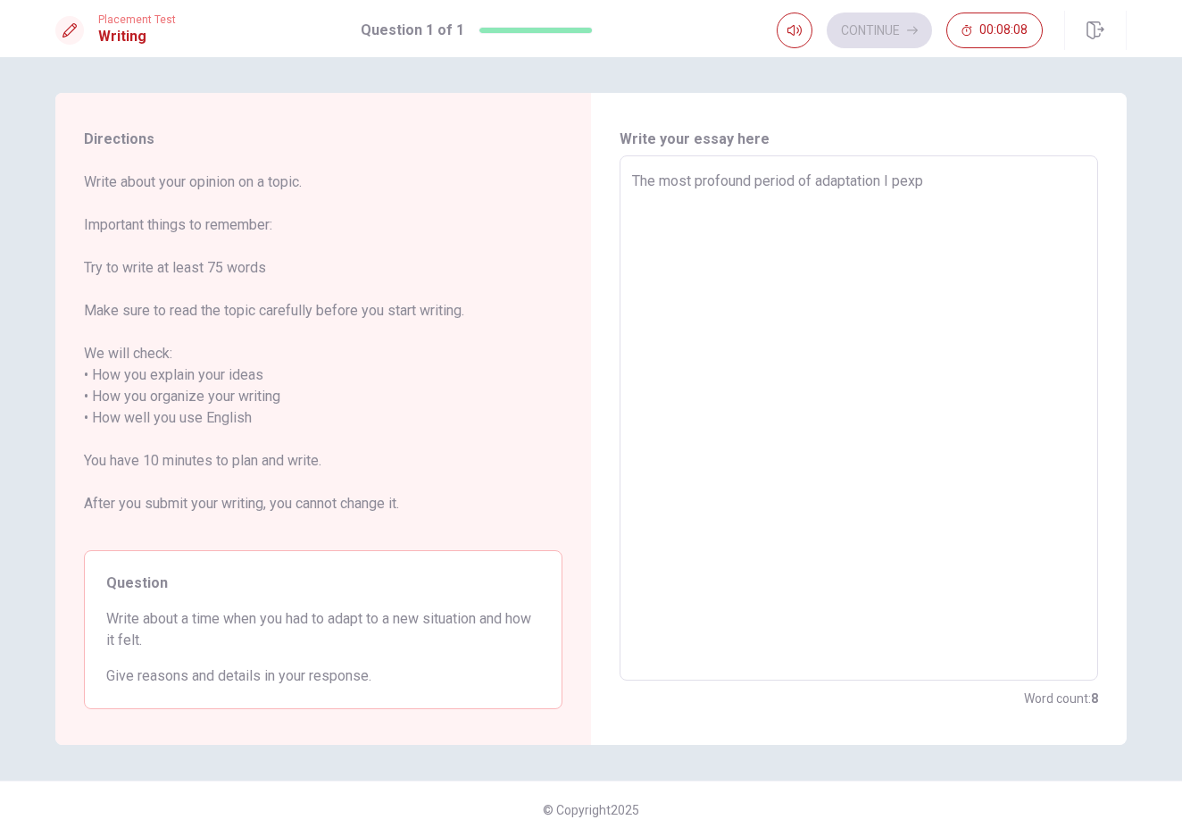
type textarea "x"
type textarea "The most profound period of adaptation I pexpe"
type textarea "x"
type textarea "The most profound period of adaptation I pexper"
type textarea "x"
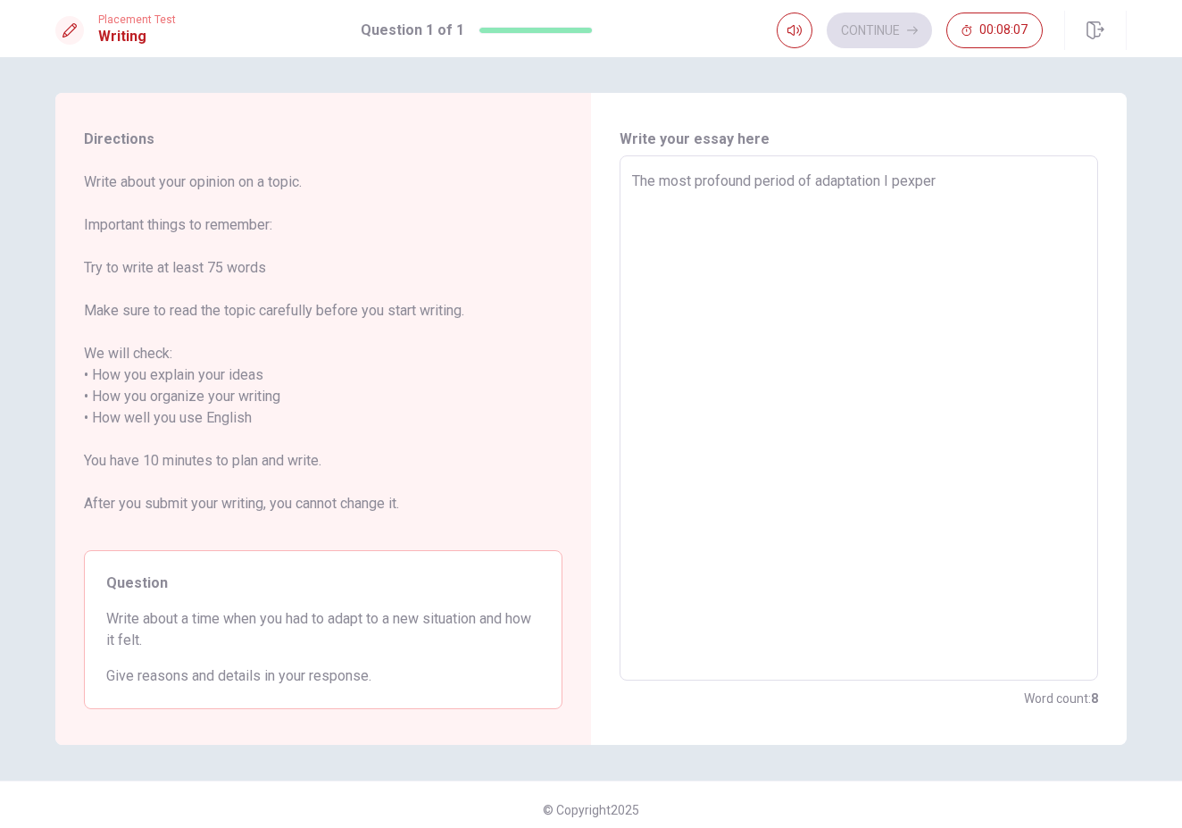
type textarea "The most profound period of adaptation I pexpe"
type textarea "x"
type textarea "The most profound period of adaptation I pexp"
type textarea "x"
type textarea "The most profound period of adaptation I pex"
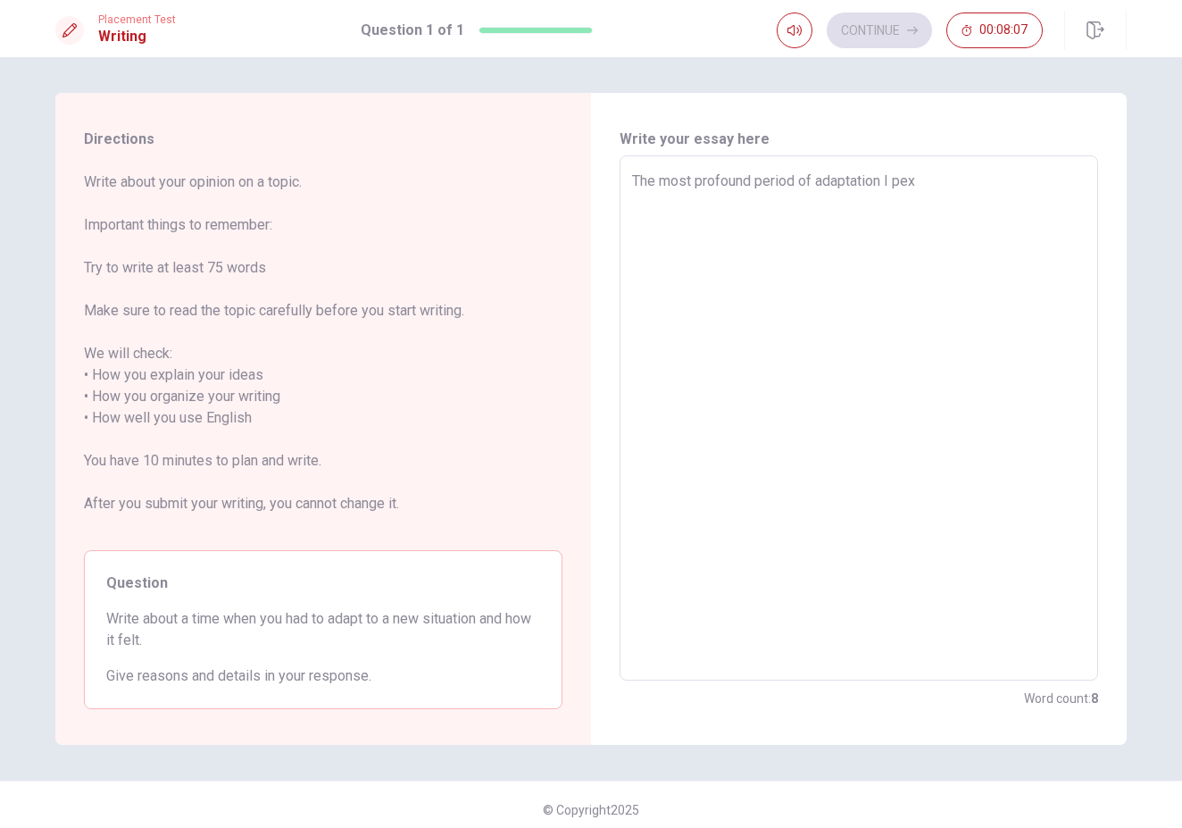
type textarea "x"
type textarea "The most profound period of adaptation I pe"
type textarea "x"
type textarea "The most profound period of adaptation I p"
type textarea "x"
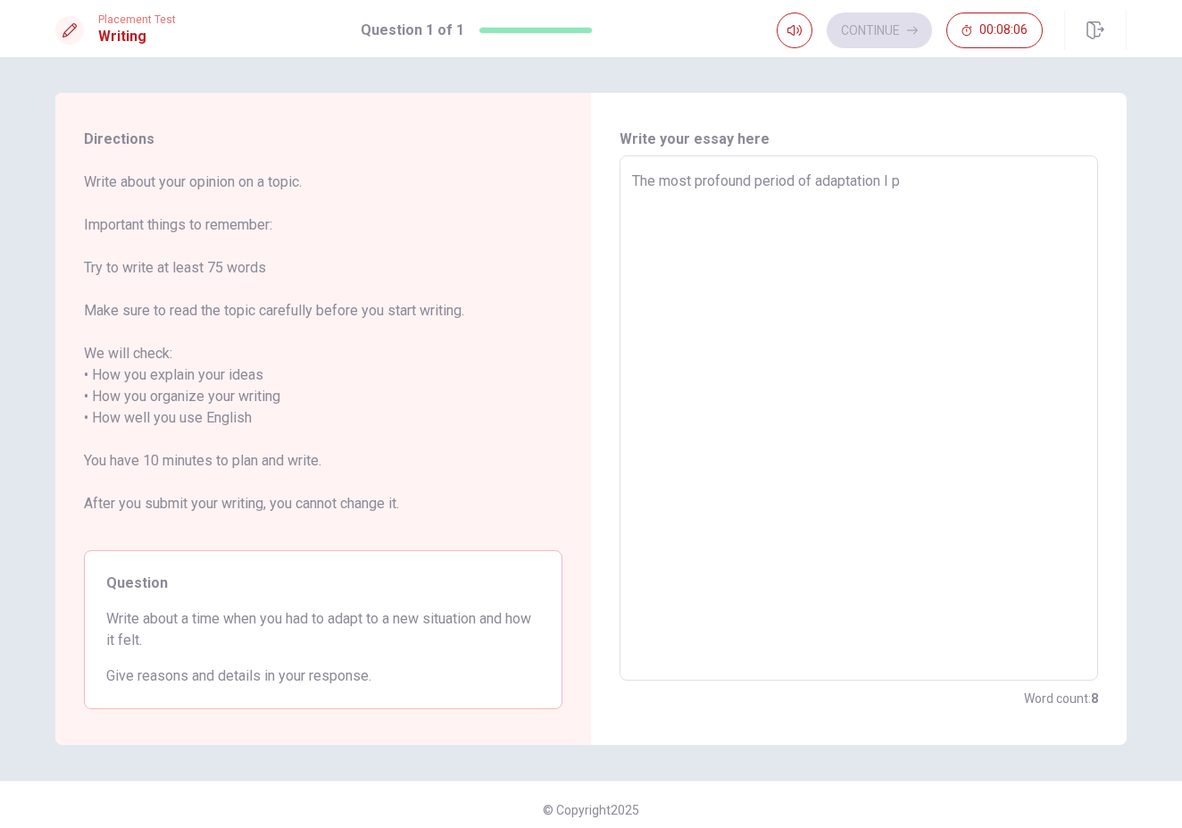
type textarea "The most profound period of adaptation I"
type textarea "x"
type textarea "The most profound period of adaptation I e"
type textarea "x"
type textarea "The most profound period of adaptation I er"
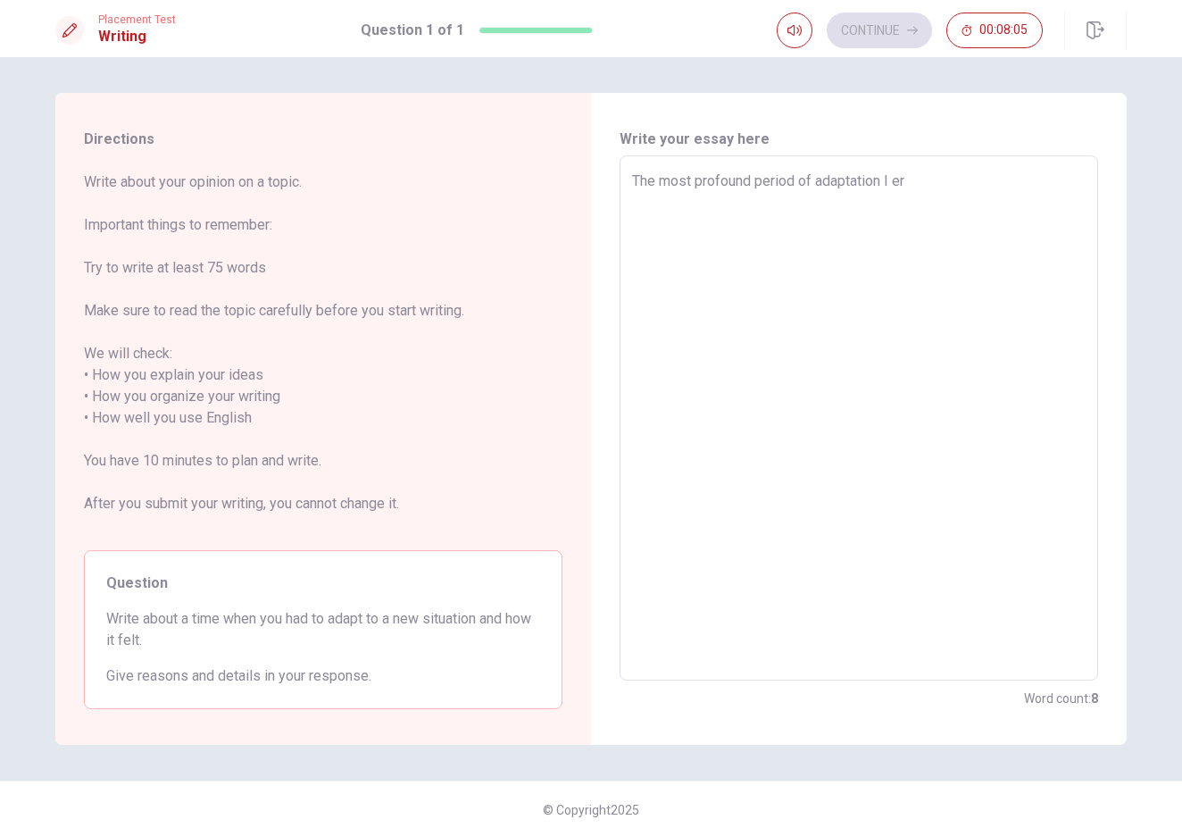
type textarea "x"
type textarea "The most profound period of adaptation I e"
type textarea "x"
type textarea "The most profound period of adaptation I ex"
type textarea "x"
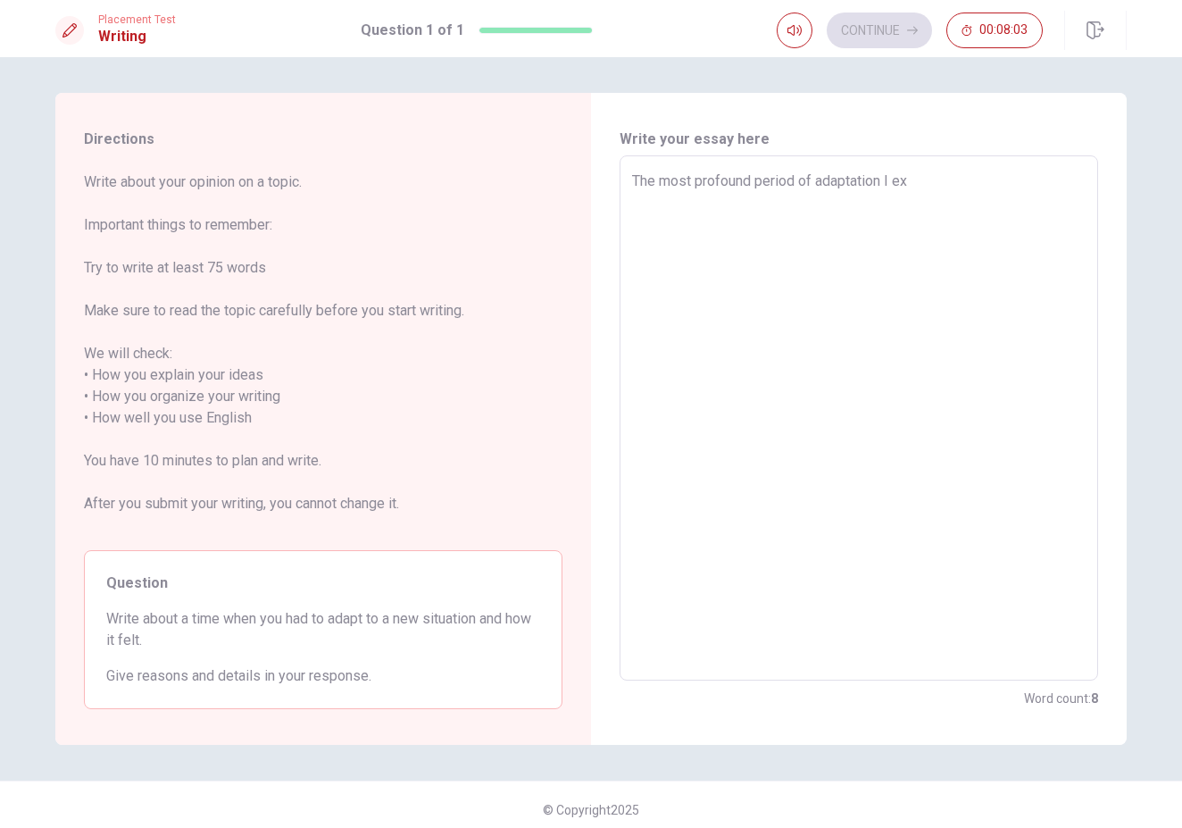
type textarea "The most profound period of adaptation I exp"
type textarea "x"
type textarea "The most profound period of adaptation I expe"
type textarea "x"
type textarea "The most profound period of adaptation I exper"
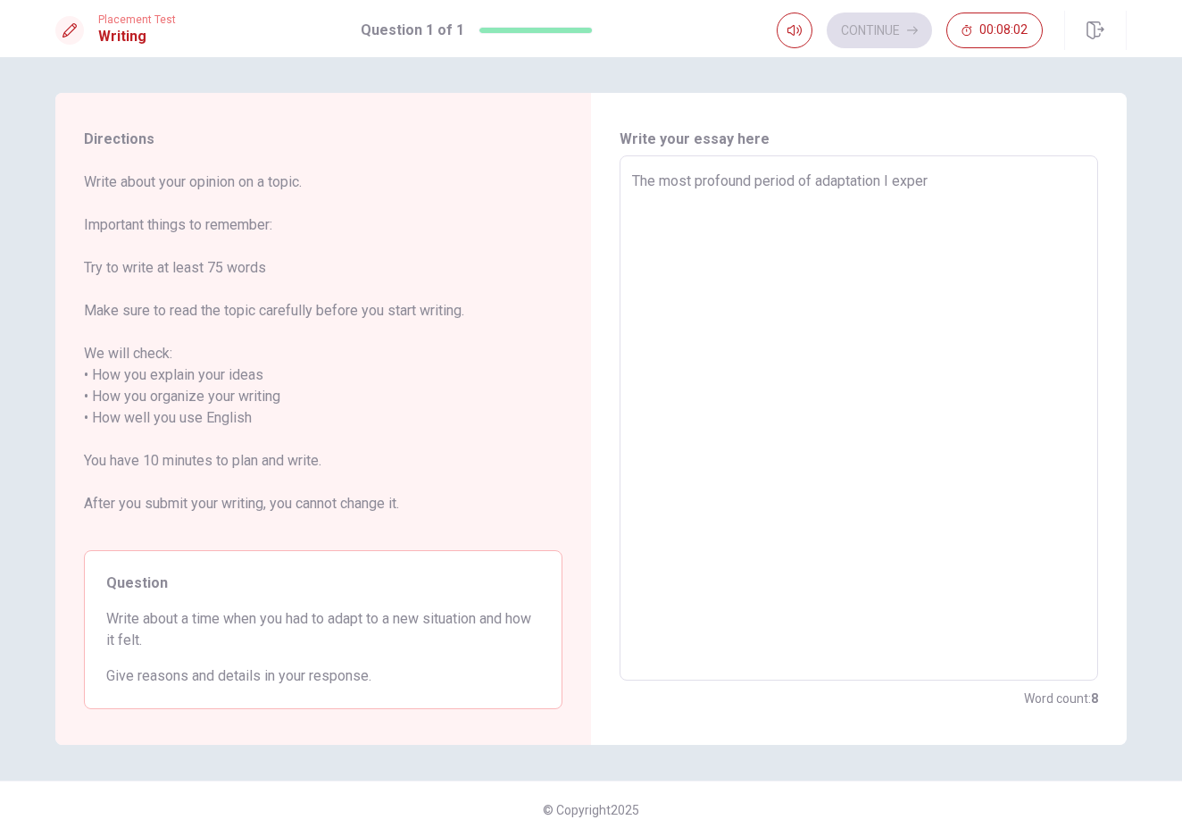
type textarea "x"
type textarea "The most profound period of adaptation I experi"
type textarea "x"
type textarea "The most profound period of adaptation I experie"
type textarea "x"
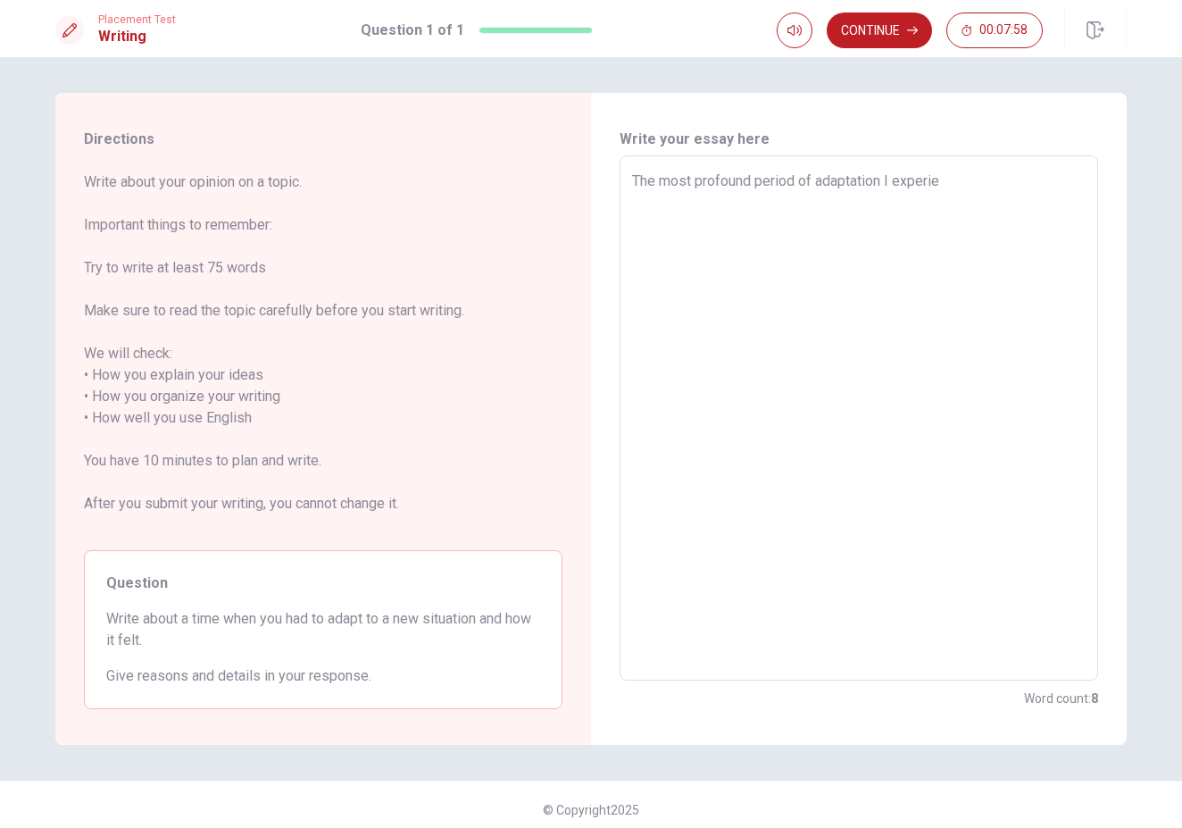
type textarea "The most profound period of adaptation I experien"
type textarea "x"
type textarea "The most profound period of adaptation I experienc"
type textarea "x"
type textarea "The most profound period of adaptation I experience"
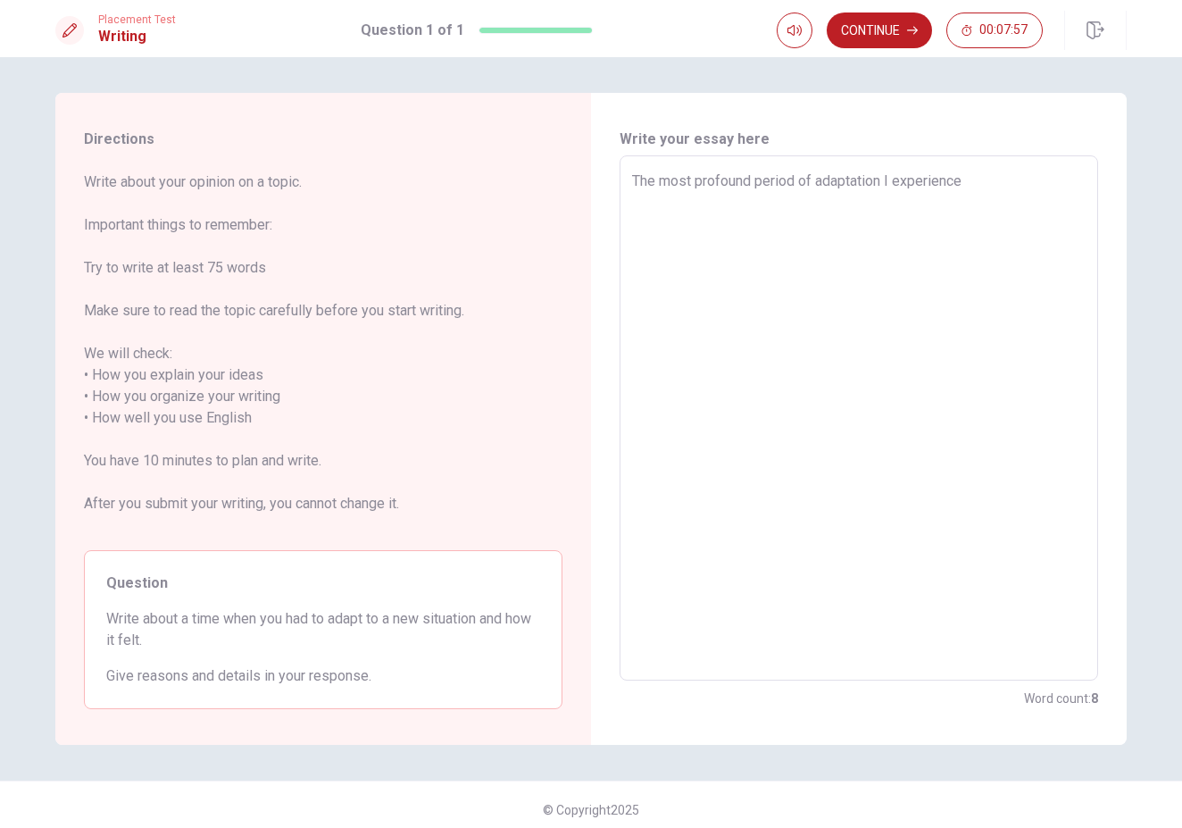
type textarea "x"
type textarea "The most profound period of adaptation I experienced"
type textarea "x"
type textarea "The most profound period of adaptation I experienced"
type textarea "x"
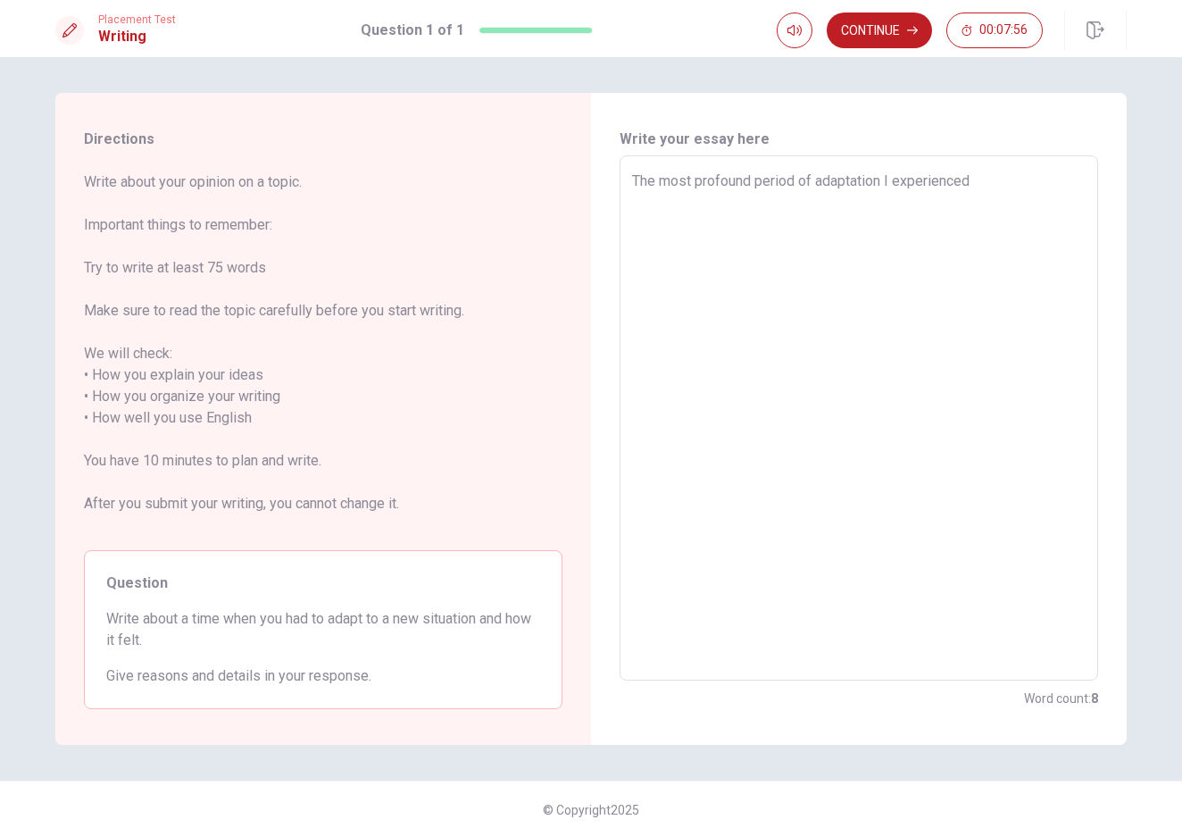
type textarea "The most profound period of adaptation I experienced w"
type textarea "x"
type textarea "The most profound period of adaptation I experienced wa"
type textarea "x"
type textarea "The most profound period of adaptation I experienced was"
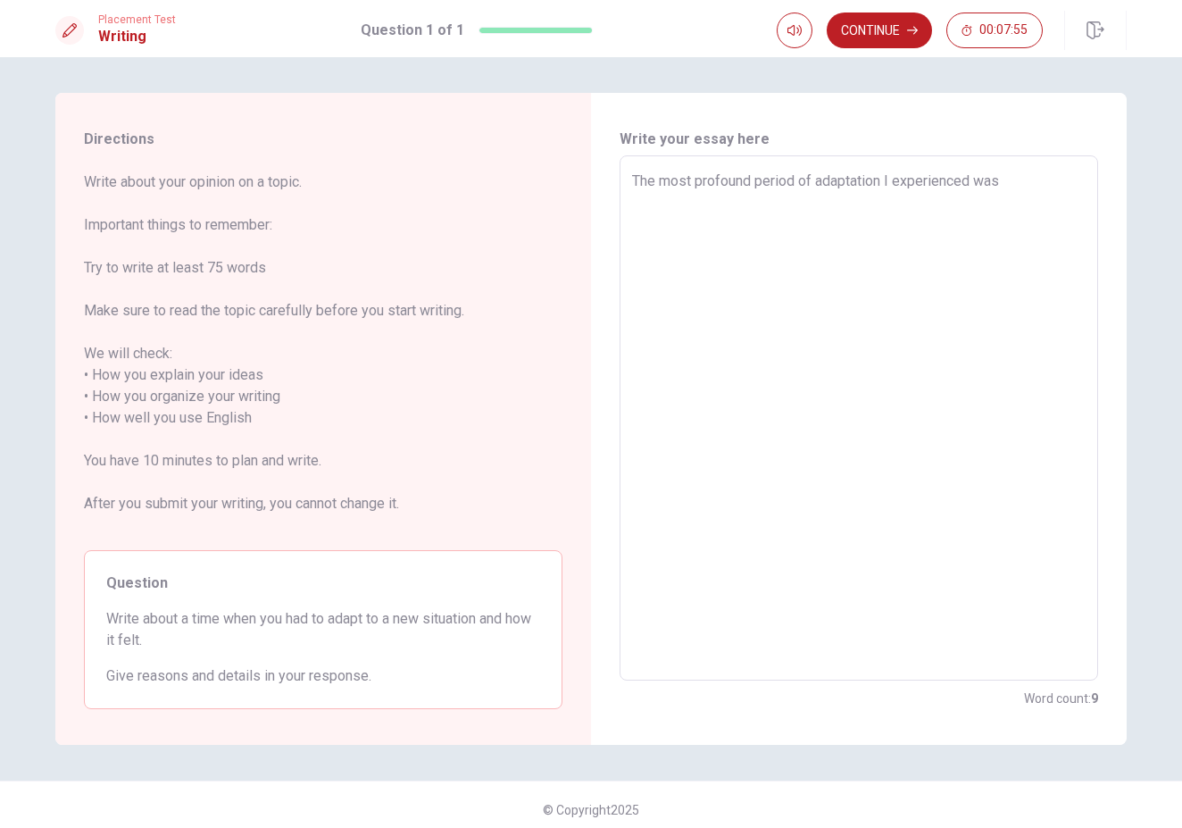
type textarea "x"
type textarea "The most profound period of adaptation I experienced was"
type textarea "x"
type textarea "The most profound period of adaptation I experienced was w"
type textarea "x"
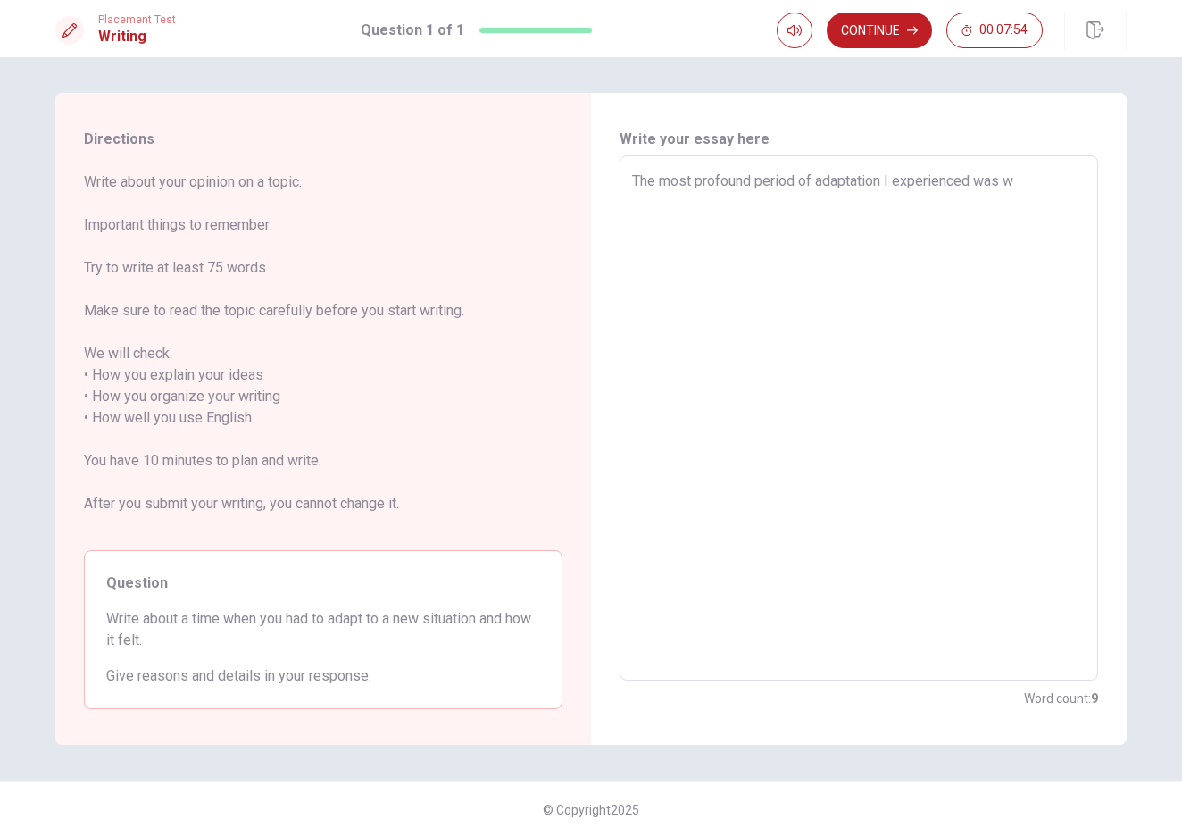
type textarea "The most profound period of adaptation I experienced was wh"
type textarea "x"
type textarea "The most profound period of adaptation I experienced was whn"
type textarea "x"
type textarea "The most profound period of adaptation I experienced was wh"
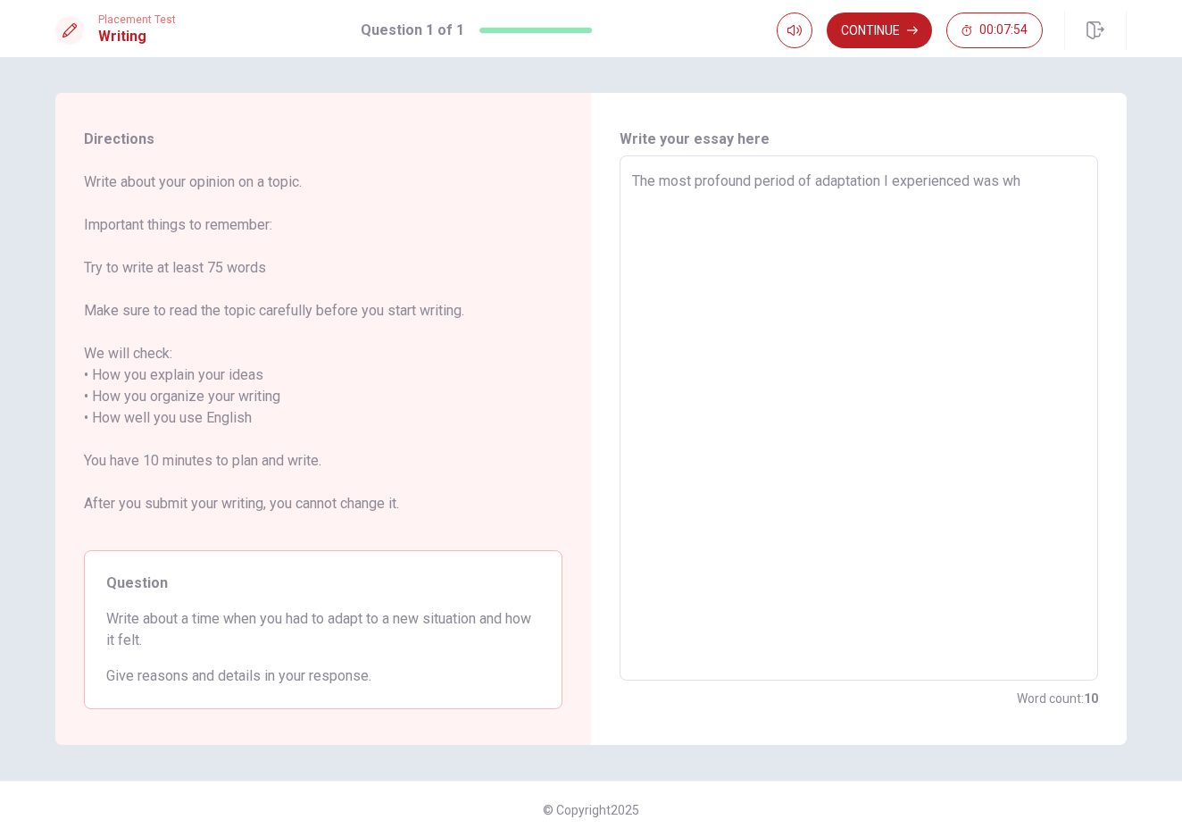
type textarea "x"
type textarea "The most profound period of adaptation I experienced was w"
type textarea "x"
type textarea "The most profound period of adaptation I experienced was wh"
type textarea "x"
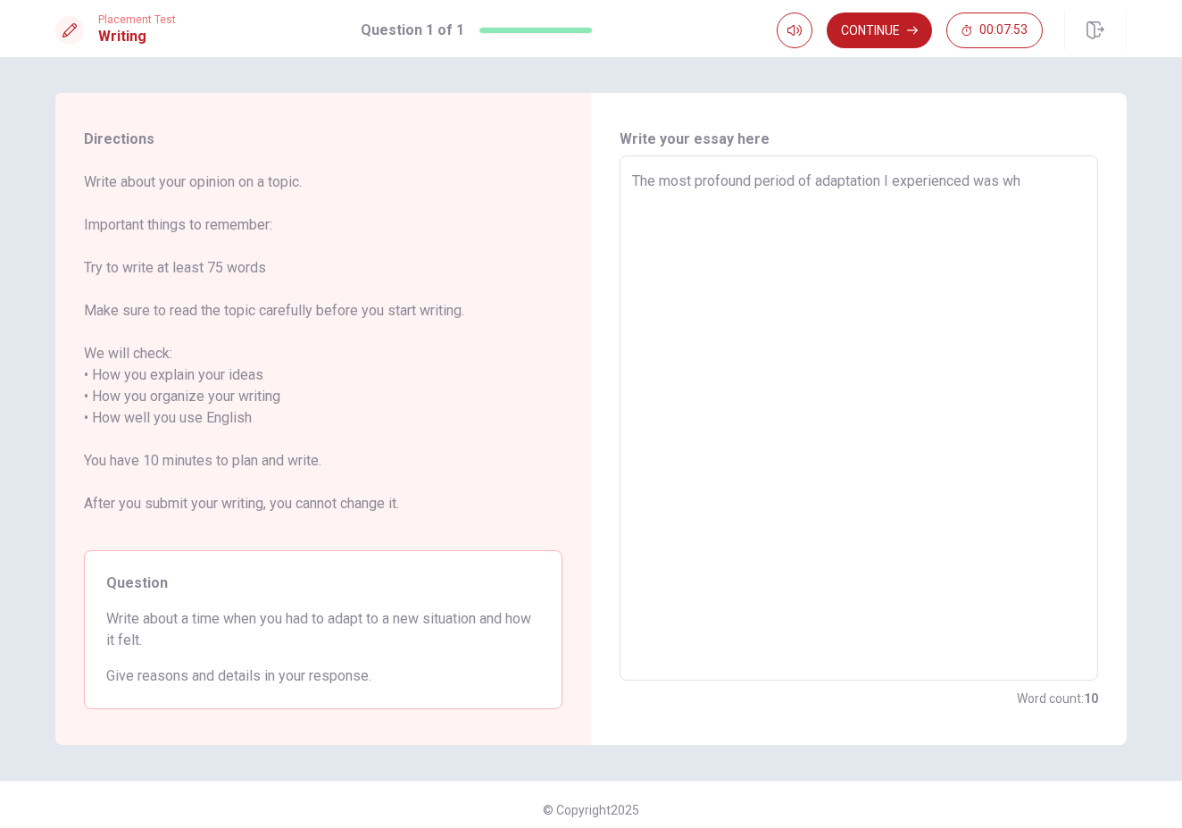
type textarea "The most profound period of adaptation I experienced was whe"
type textarea "x"
type textarea "The most profound period of adaptation I experienced was when"
type textarea "x"
type textarea "The most profound period of adaptation I experienced was when"
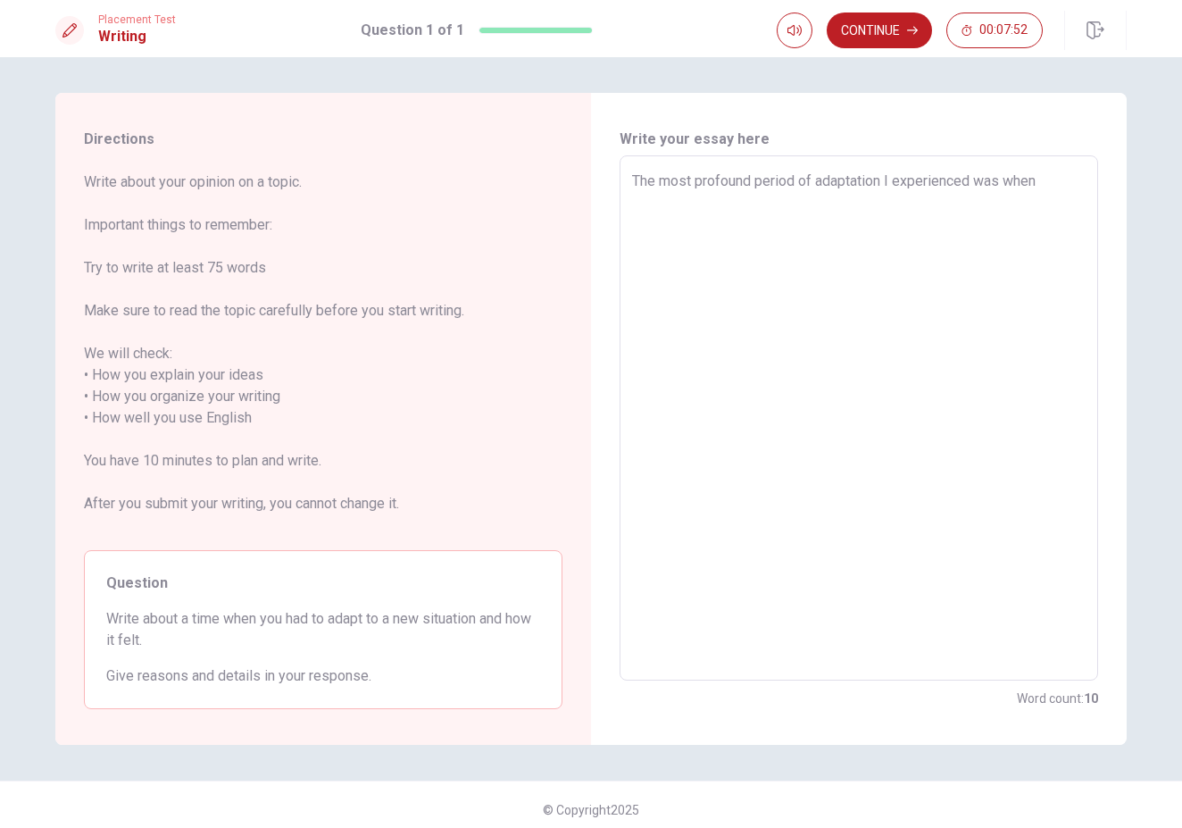
type textarea "x"
type textarea "The most profound period of adaptation I experienced was when i"
type textarea "x"
type textarea "The most profound period of adaptation I experienced was when"
type textarea "x"
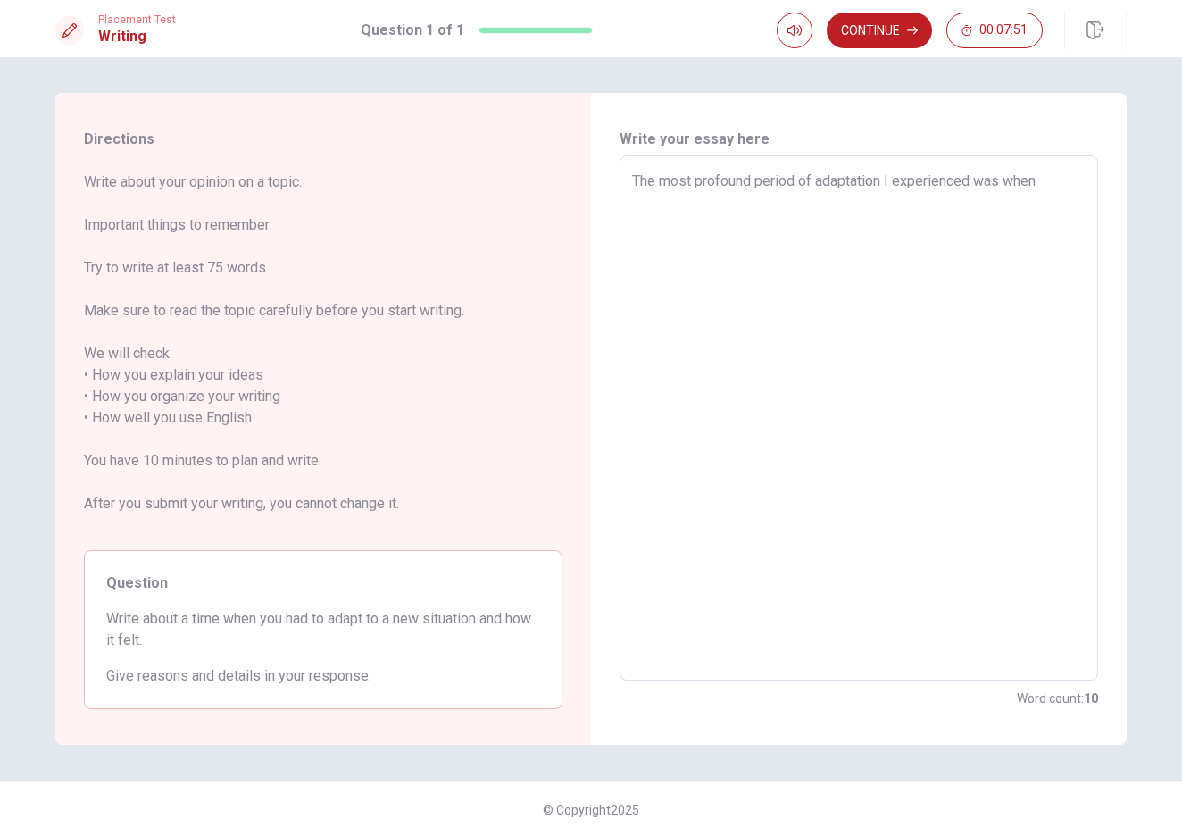
type textarea "The most profound period of adaptation I experienced was when I"
type textarea "x"
type textarea "The most profound period of adaptation I experienced was when"
type textarea "x"
type textarea "The most profound period of adaptation I experienced was when"
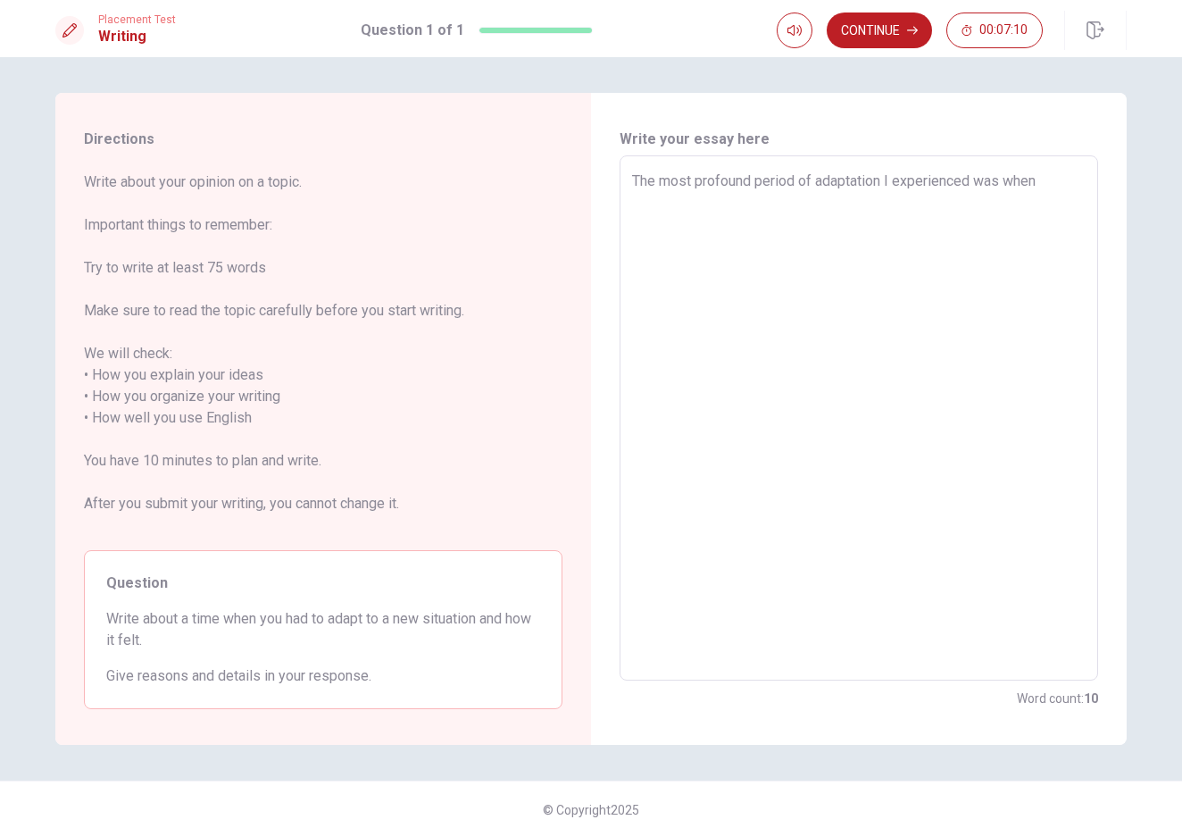
type textarea "x"
type textarea "The most profound period of adaptation I experienced was whe"
type textarea "x"
type textarea "The most profound period of adaptation I experienced was wh"
type textarea "x"
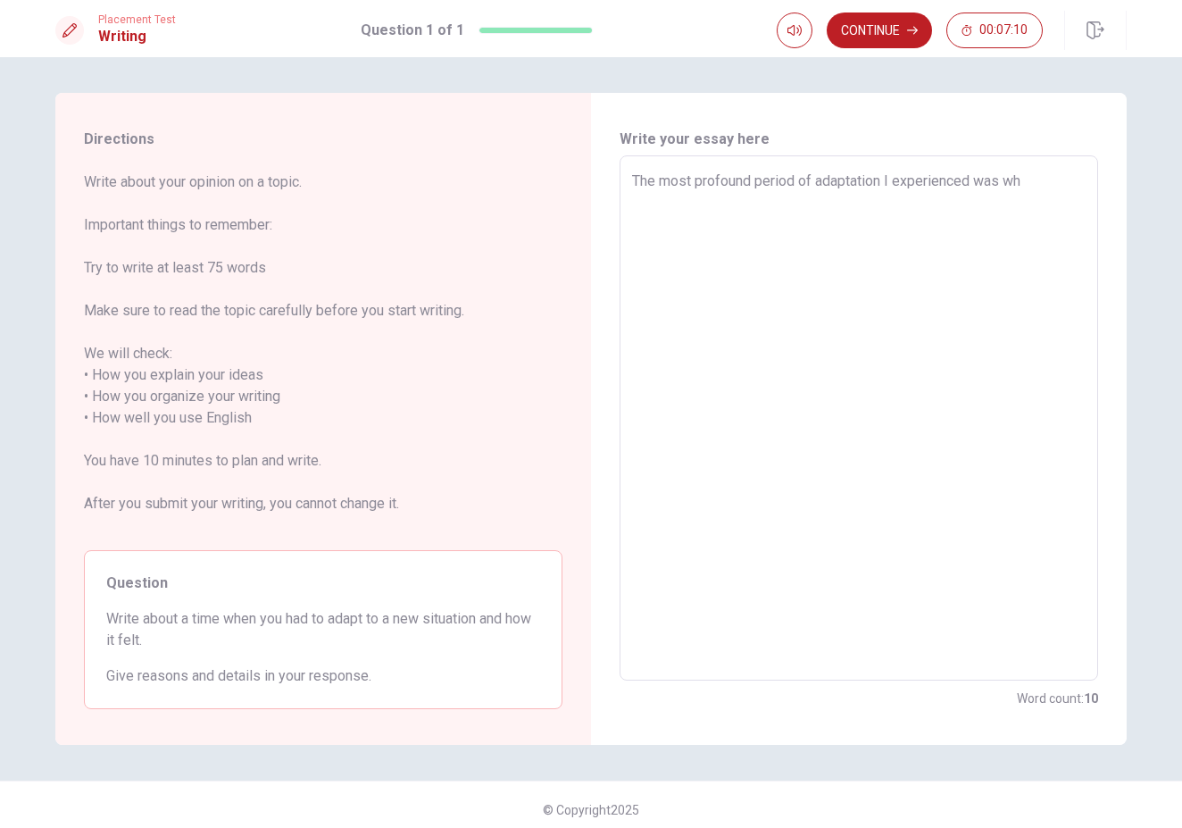
type textarea "The most profound period of adaptation I experienced was w"
type textarea "x"
type textarea "The most profound period of adaptation I experienced was"
type textarea "x"
type textarea "The most profound period of adaptation I experienced was"
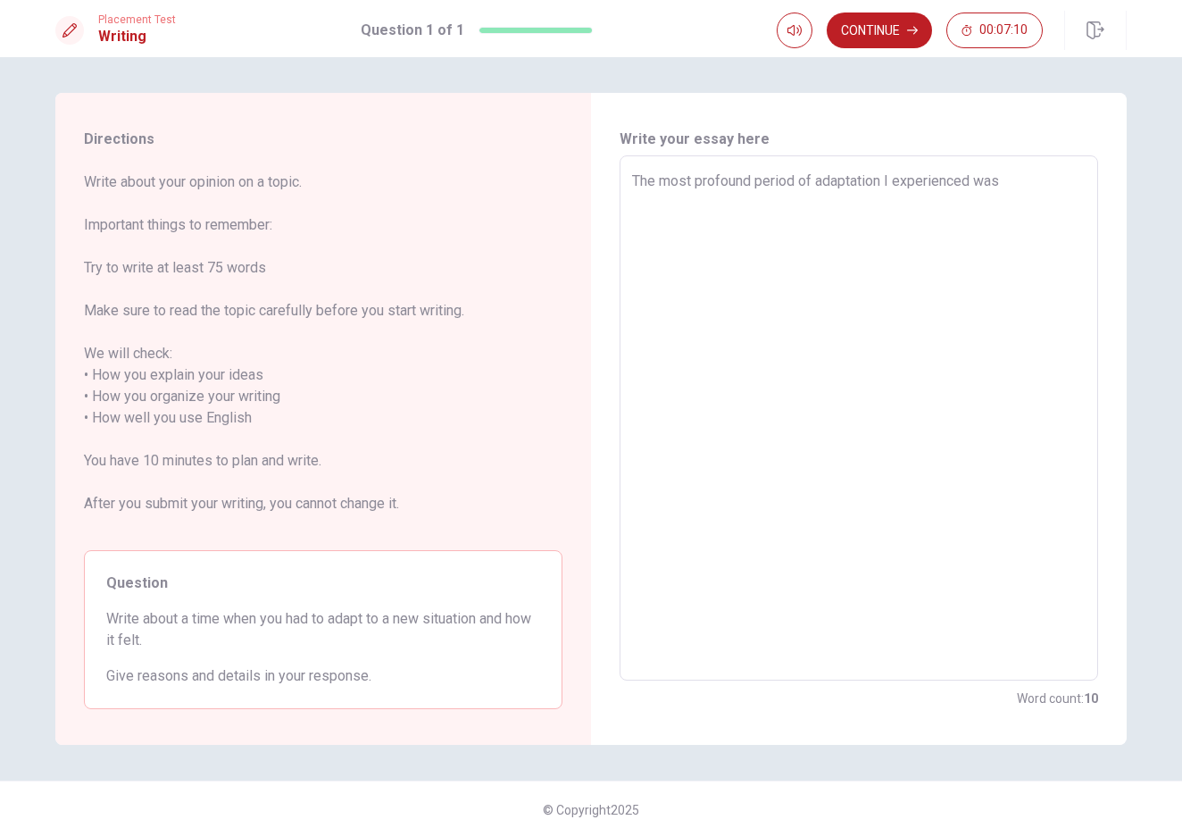
type textarea "x"
type textarea "The most profound period of adaptation I experienced wa"
type textarea "x"
type textarea "The most profound period of adaptation I experienced w"
type textarea "x"
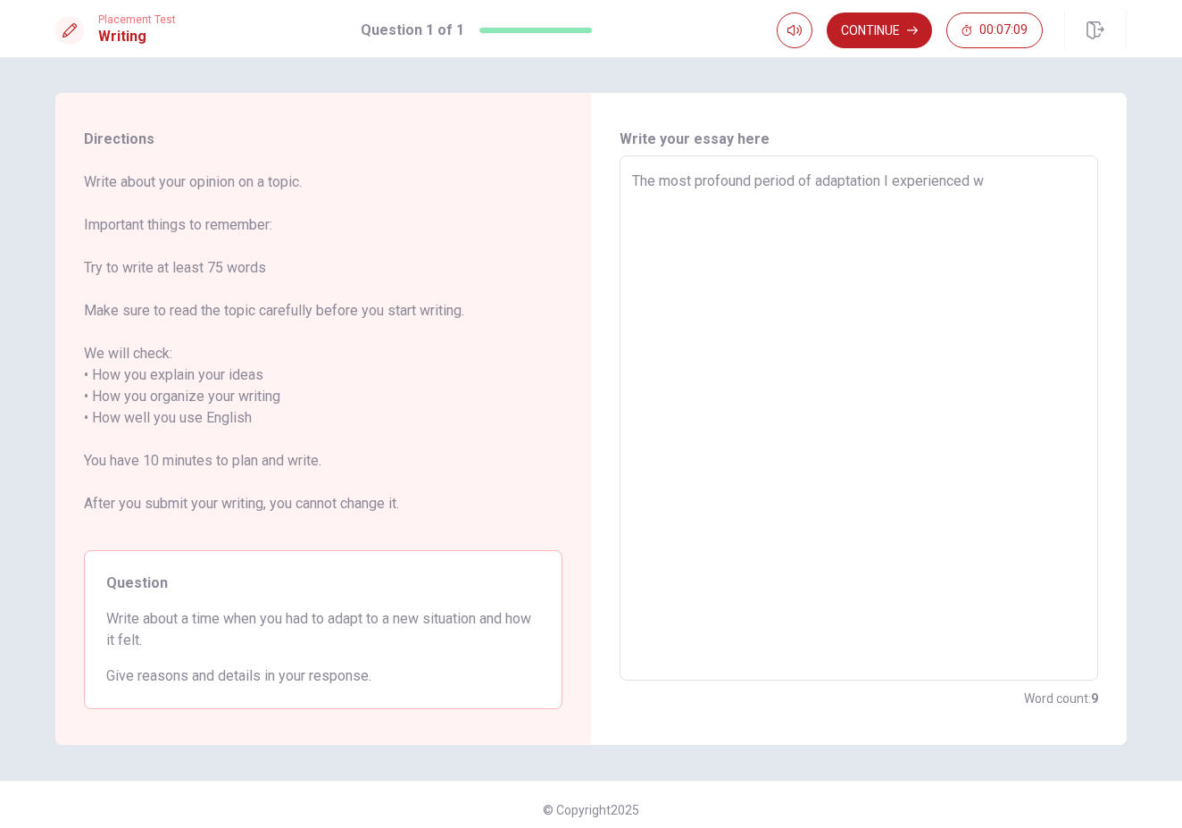
type textarea "The most profound period of adaptation I experienced"
type textarea "x"
type textarea "The most profound period of adaptation I experienced"
type textarea "x"
type textarea "The most profound period of adaptation I experience"
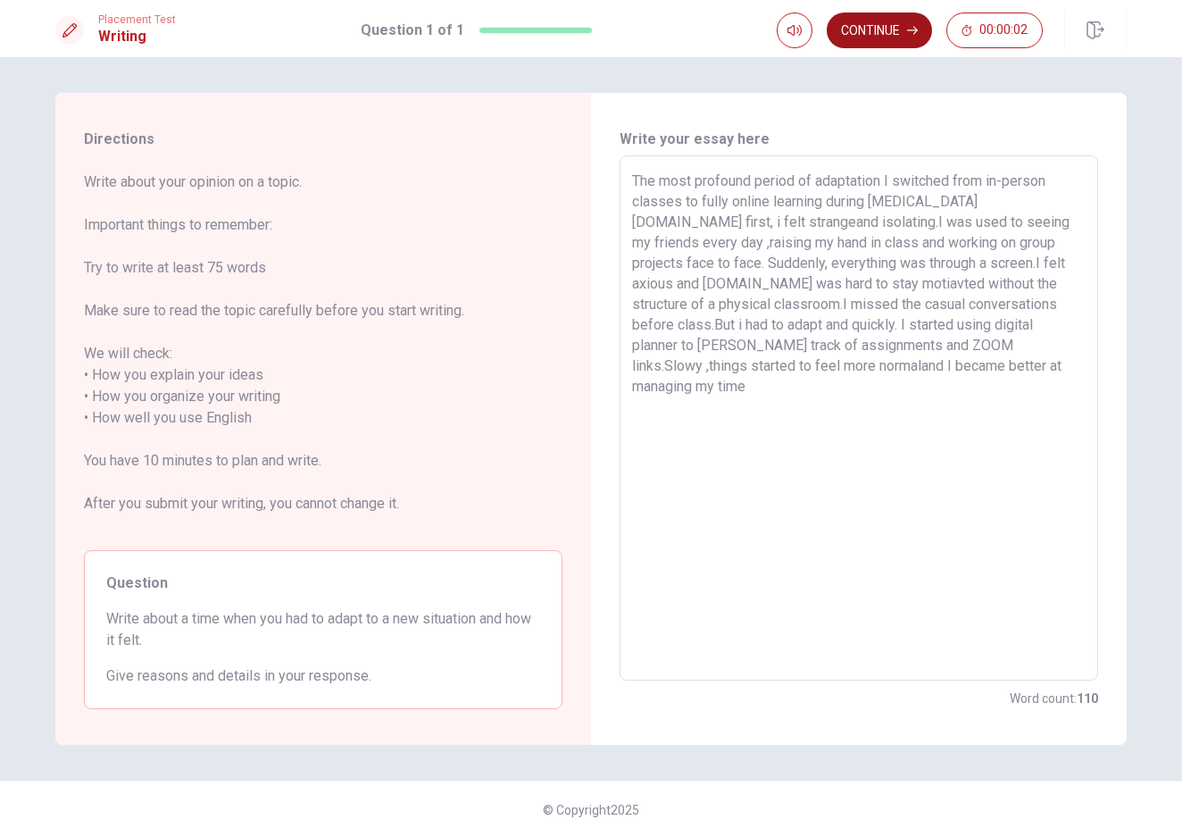
click at [899, 39] on button "Continue" at bounding box center [879, 31] width 105 height 36
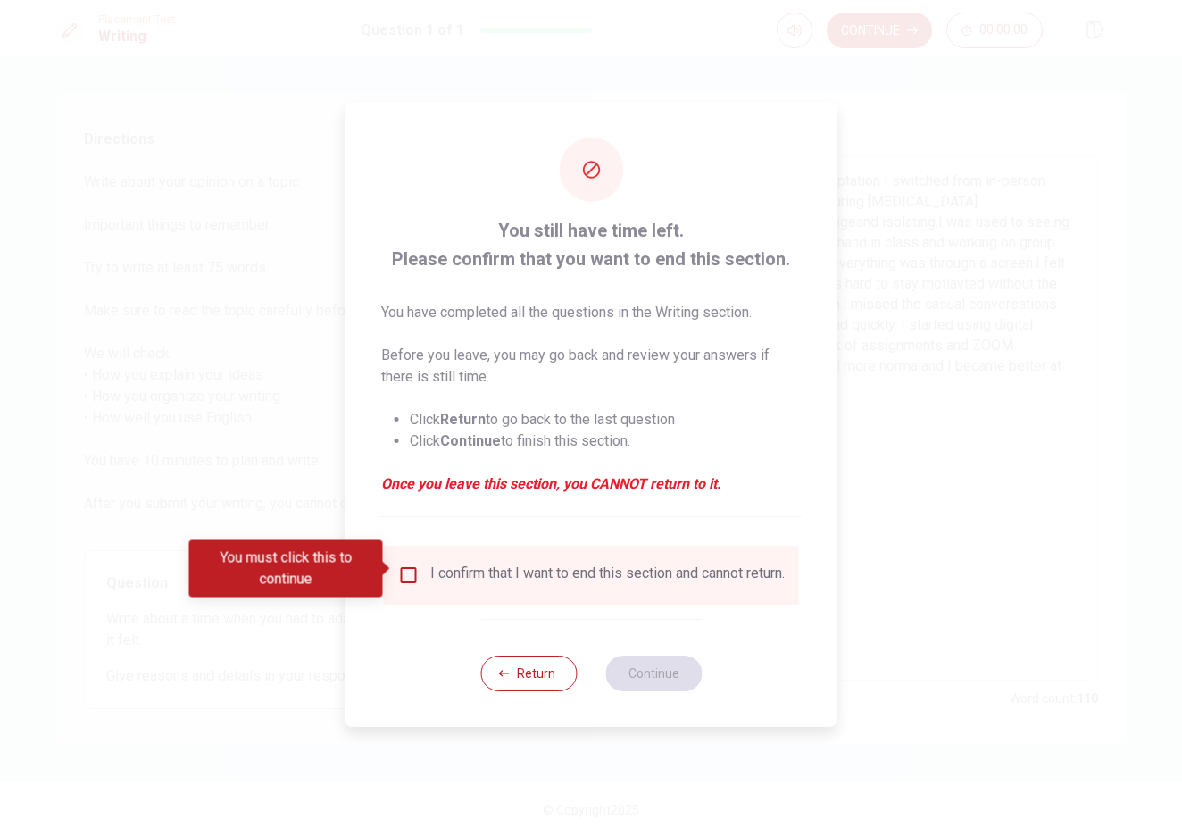
click at [399, 570] on input "You must click this to continue" at bounding box center [408, 574] width 21 height 21
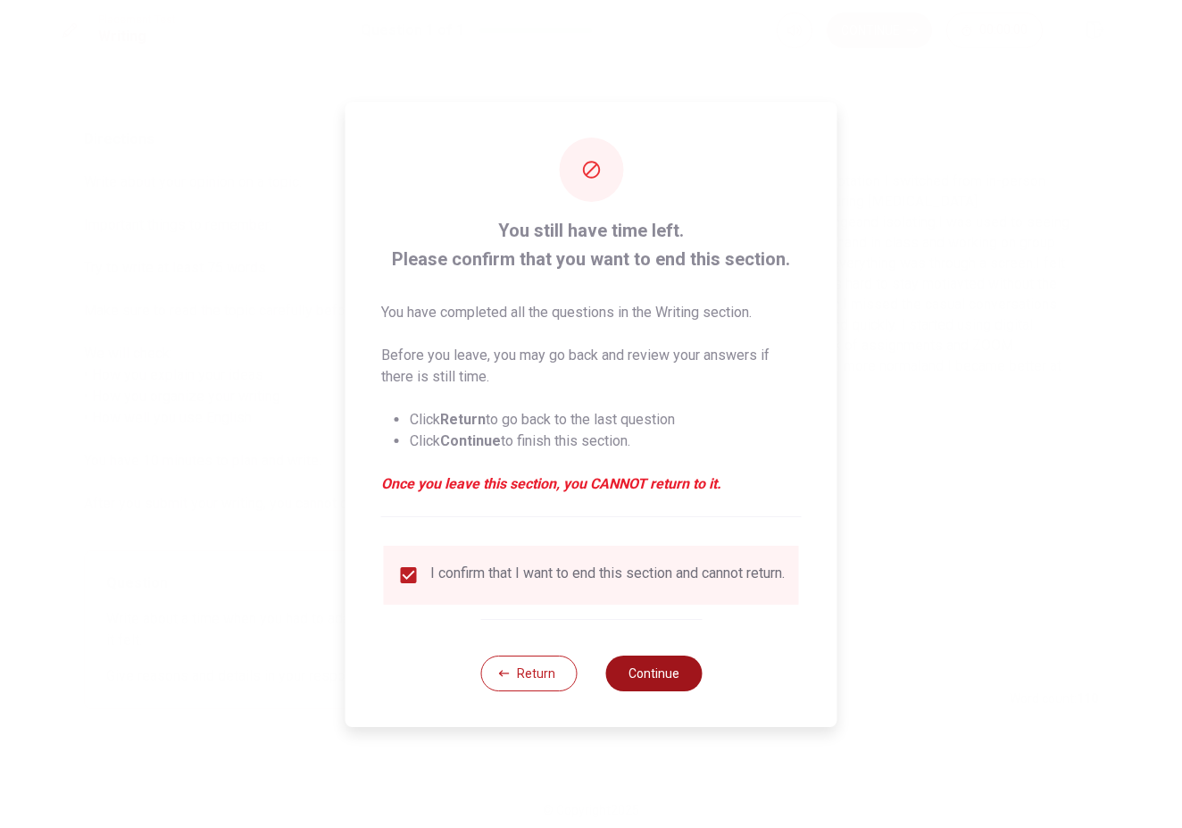
click at [645, 648] on button "Continue" at bounding box center [653, 673] width 96 height 36
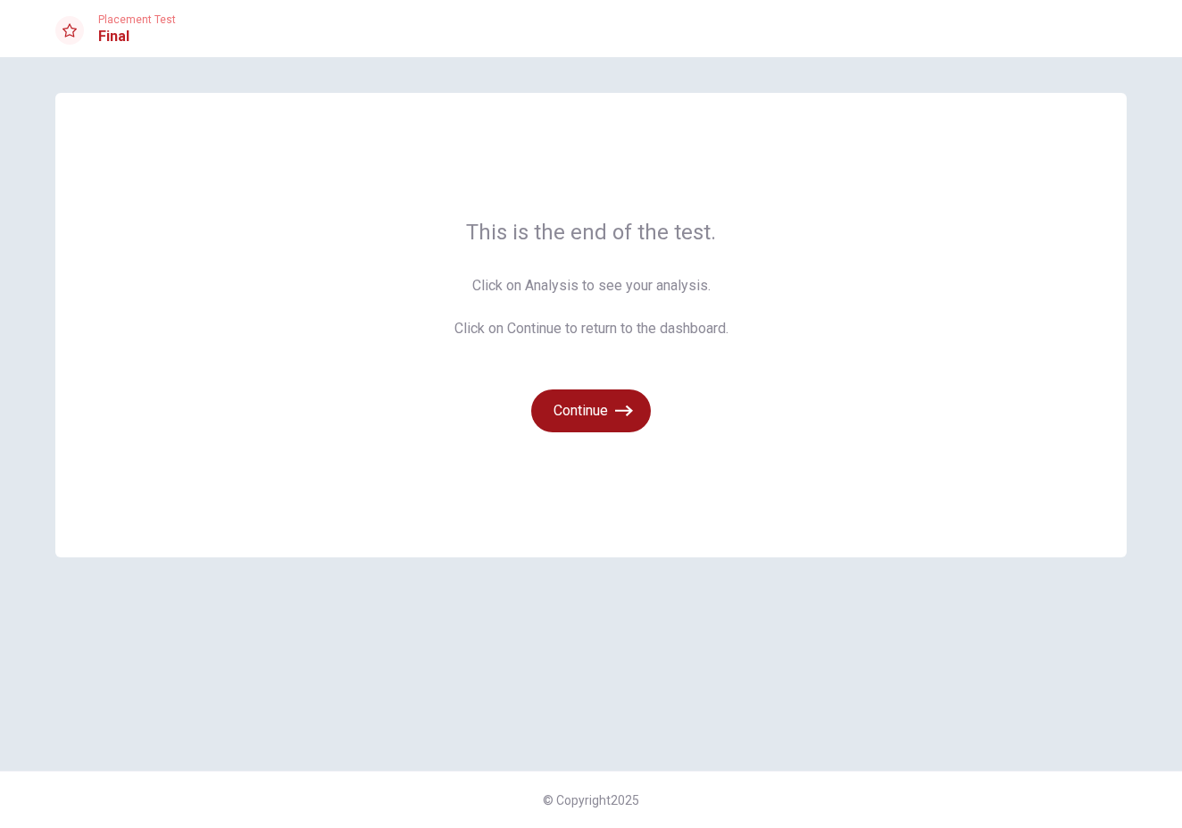
click at [599, 413] on button "Continue" at bounding box center [591, 410] width 120 height 43
